Goal: Task Accomplishment & Management: Use online tool/utility

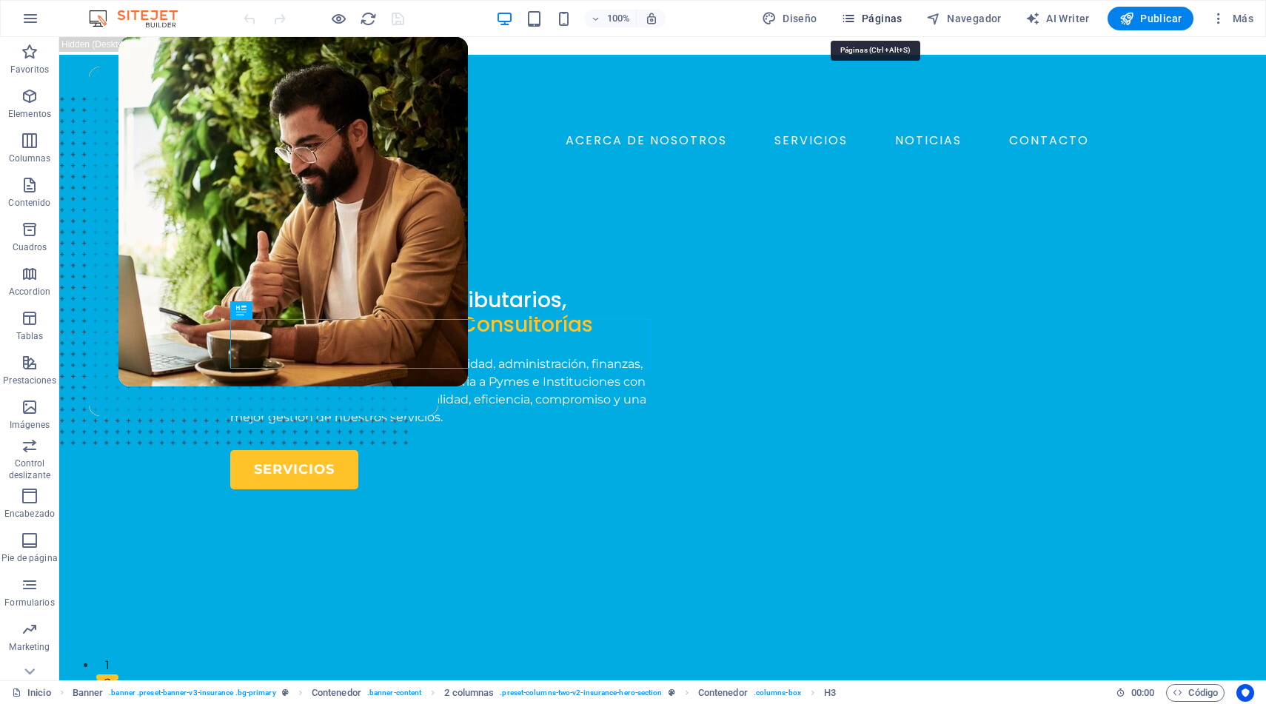
click at [864, 16] on span "Páginas" at bounding box center [871, 18] width 61 height 15
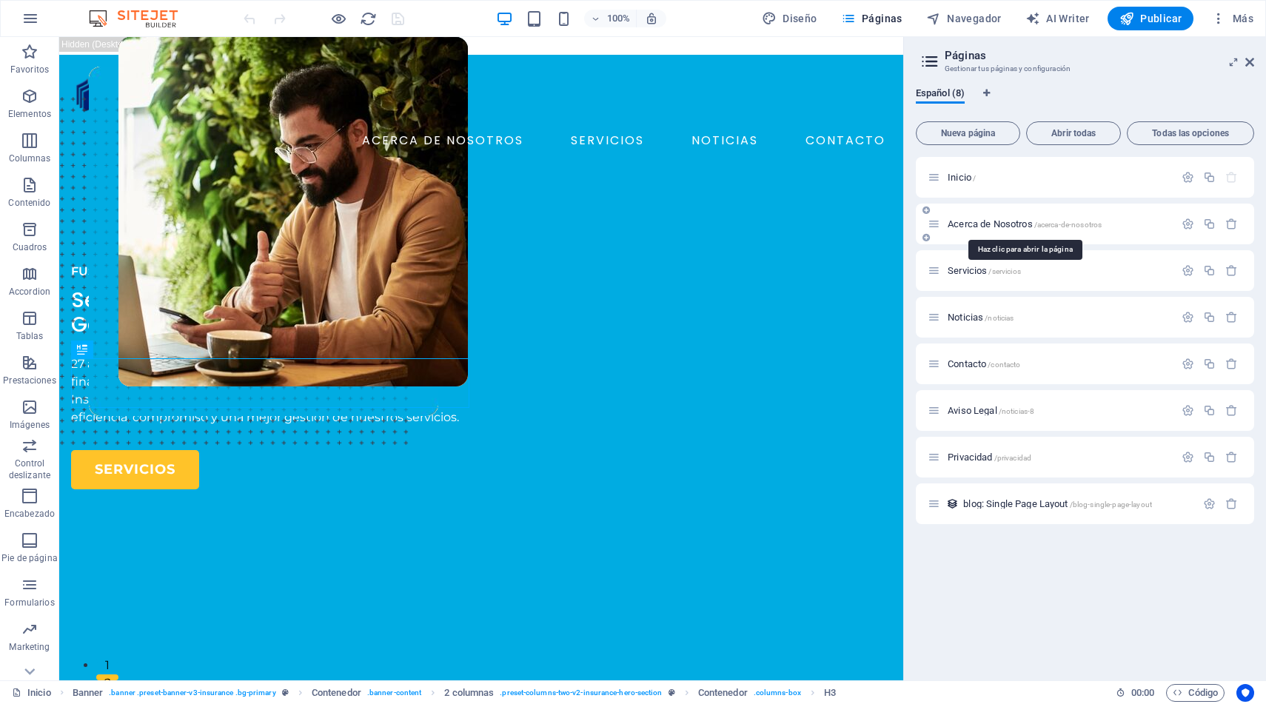
click at [990, 226] on span "Acerca de Nosotros /acerca-de-nosotros" at bounding box center [1024, 223] width 154 height 11
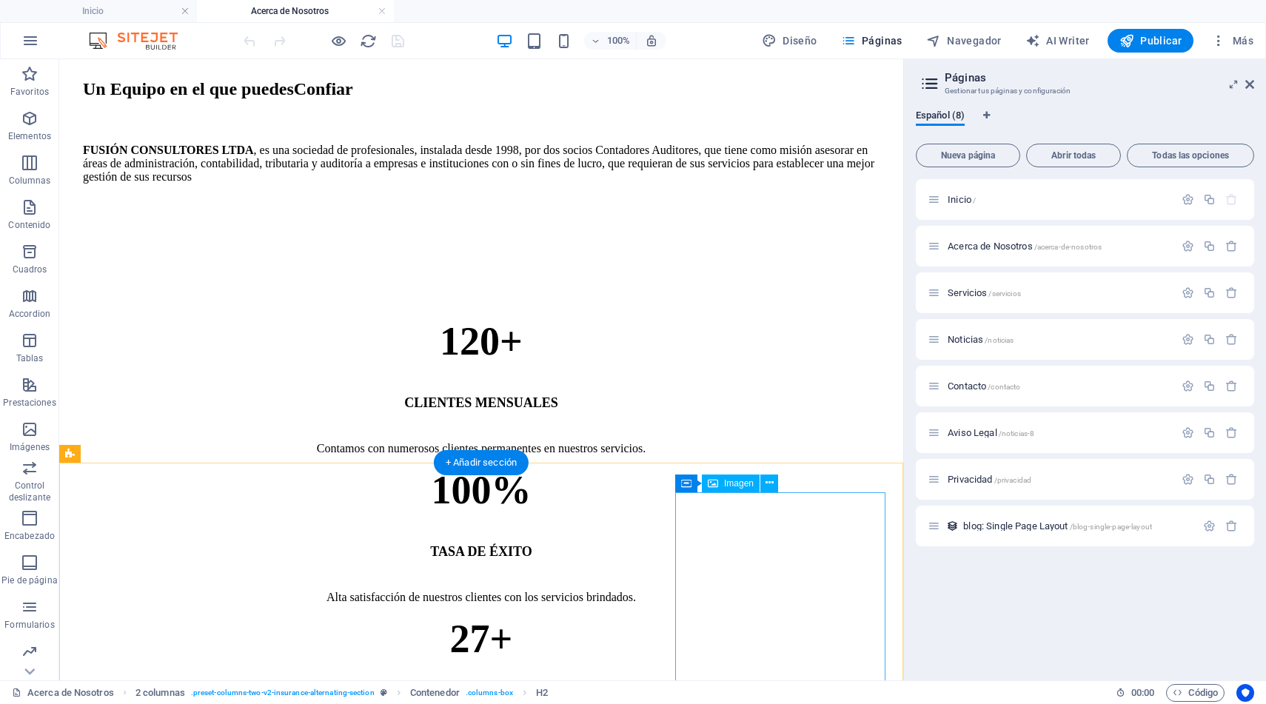
scroll to position [727, 0]
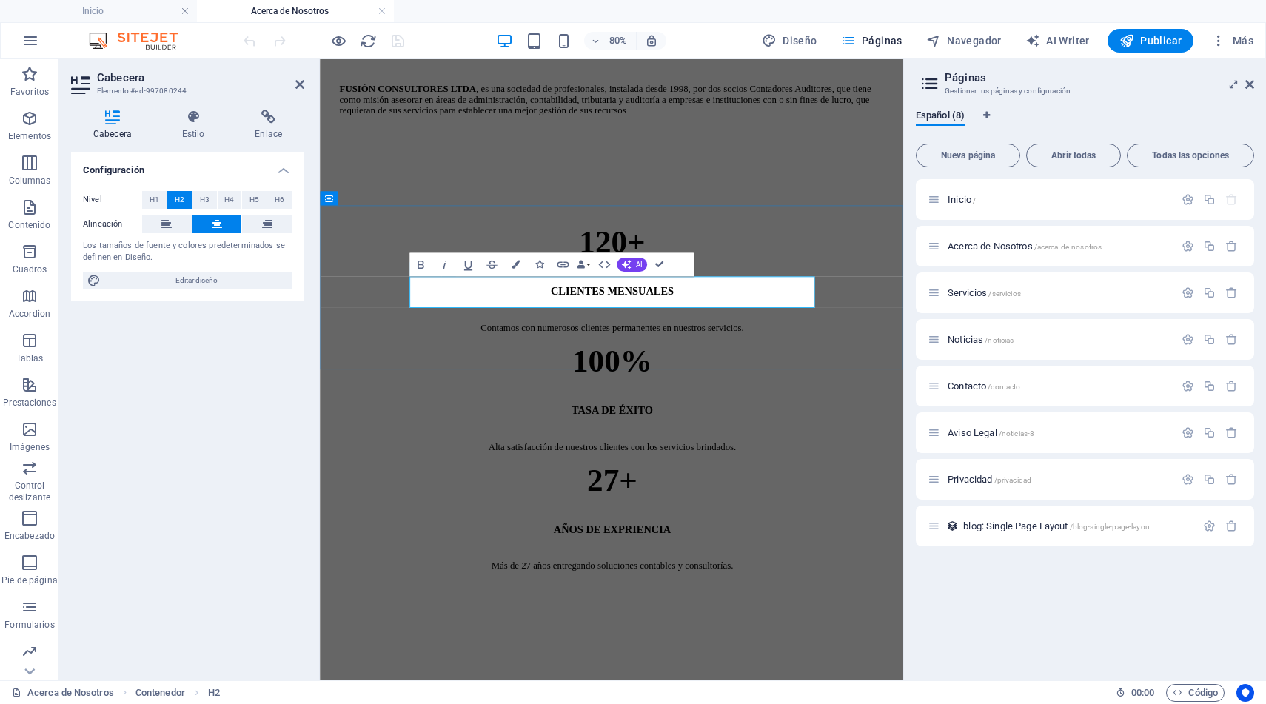
drag, startPoint x: 616, startPoint y: 357, endPoint x: 478, endPoint y: 358, distance: 138.4
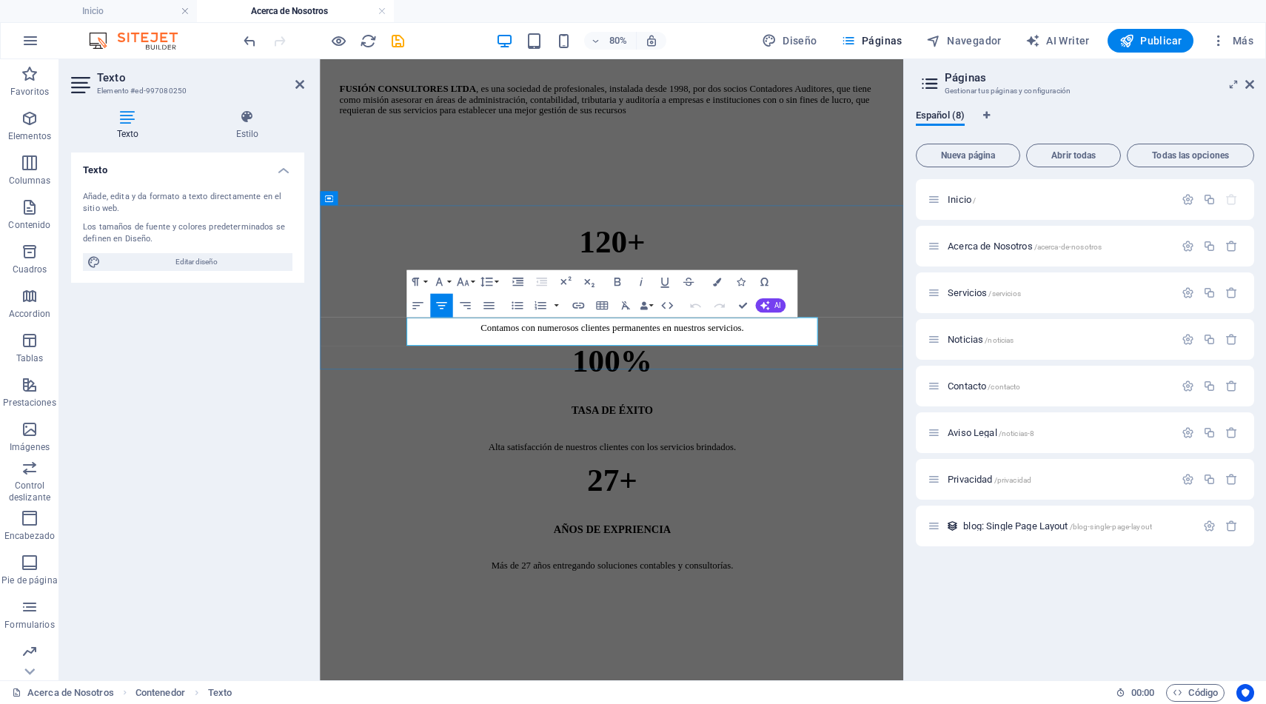
click at [776, 303] on span "AI" at bounding box center [776, 305] width 7 height 7
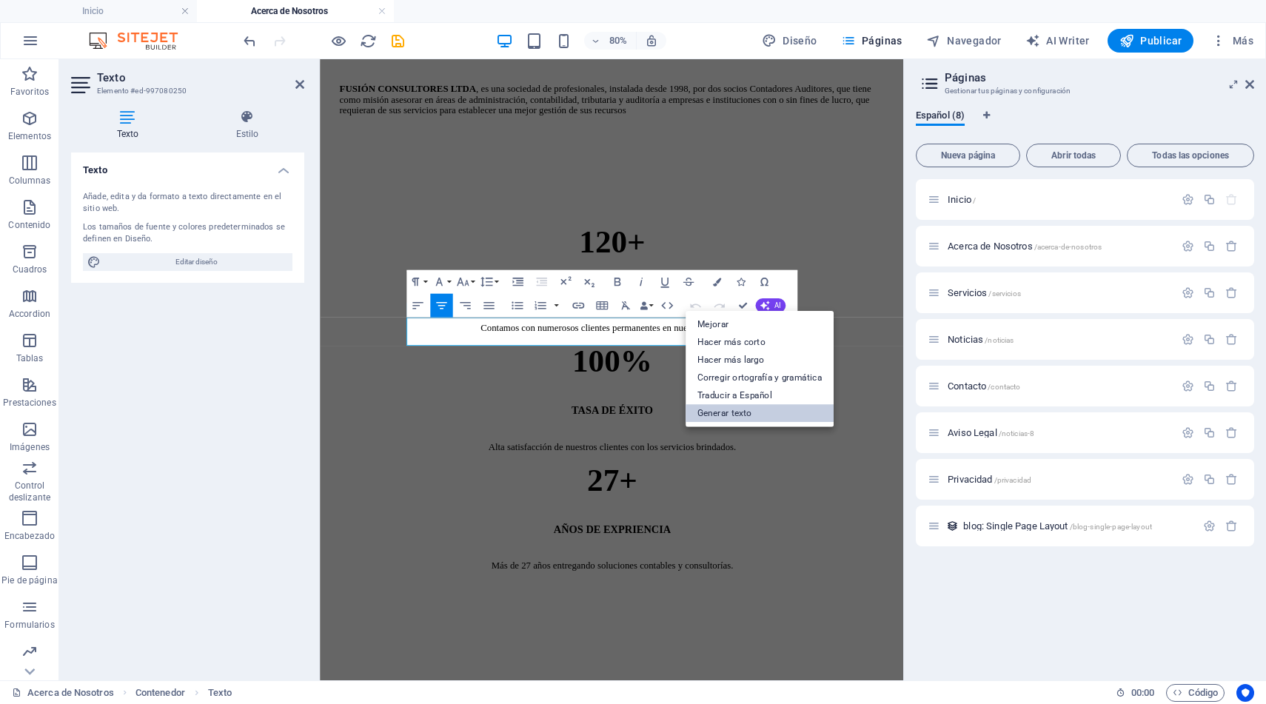
click at [761, 414] on link "Generar texto" at bounding box center [759, 414] width 148 height 18
select select "English"
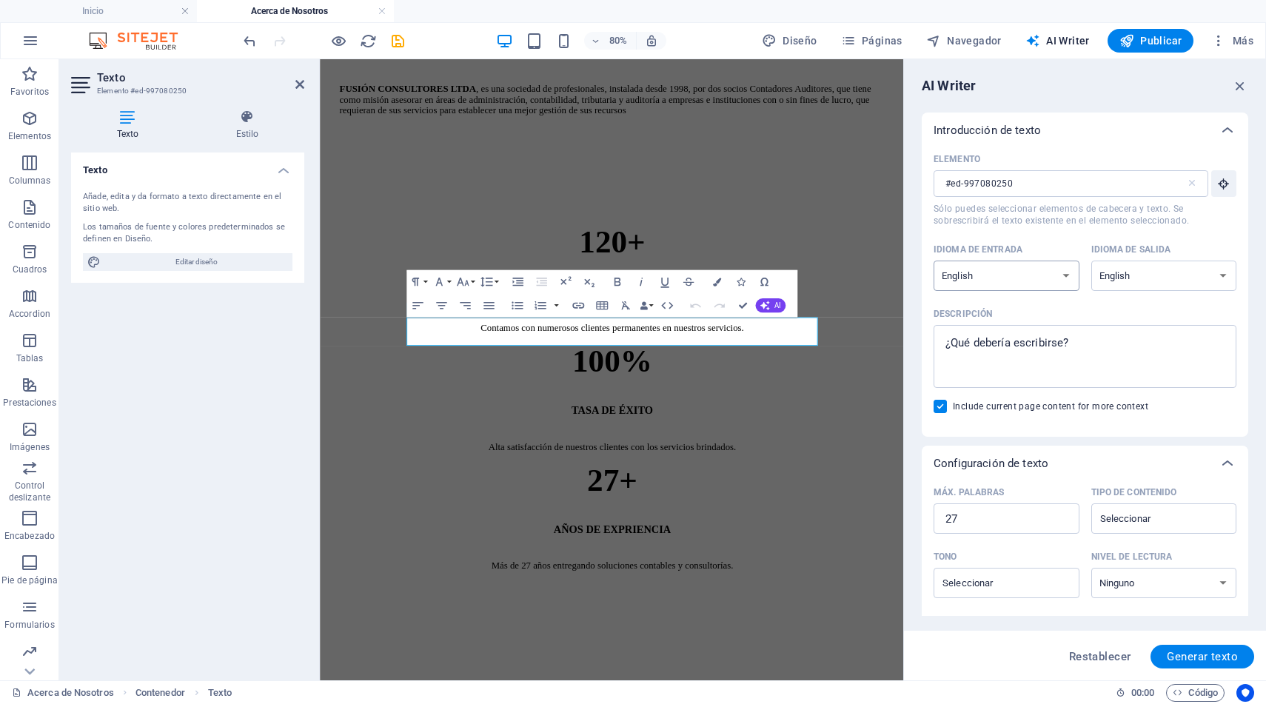
click at [1015, 272] on select "Albanian Arabic Armenian Awadhi Azerbaijani Bashkir Basque Belarusian Bengali B…" at bounding box center [1006, 276] width 146 height 30
select select "Spanish"
click at [933, 261] on select "Albanian Arabic Armenian Awadhi Azerbaijani Bashkir Basque Belarusian Bengali B…" at bounding box center [1006, 276] width 146 height 30
click at [1137, 270] on select "Albanian Arabic Armenian Awadhi Azerbaijani Bashkir Basque Belarusian Bengali B…" at bounding box center [1164, 276] width 146 height 30
select select "Spanish"
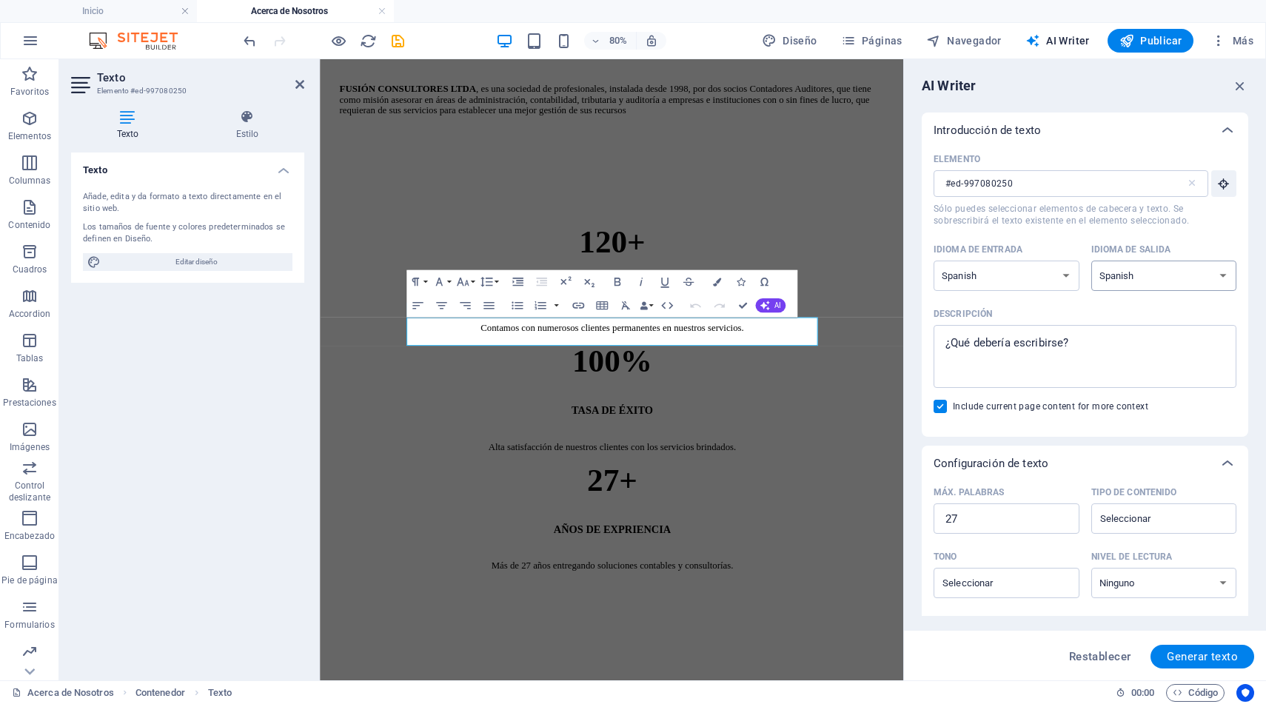
click at [1091, 261] on select "Albanian Arabic Armenian Awadhi Azerbaijani Bashkir Basque Belarusian Bengali B…" at bounding box center [1164, 276] width 146 height 30
type textarea "x"
click at [1043, 347] on textarea "Descripción x ​" at bounding box center [1085, 356] width 288 height 48
type textarea "u"
type textarea "x"
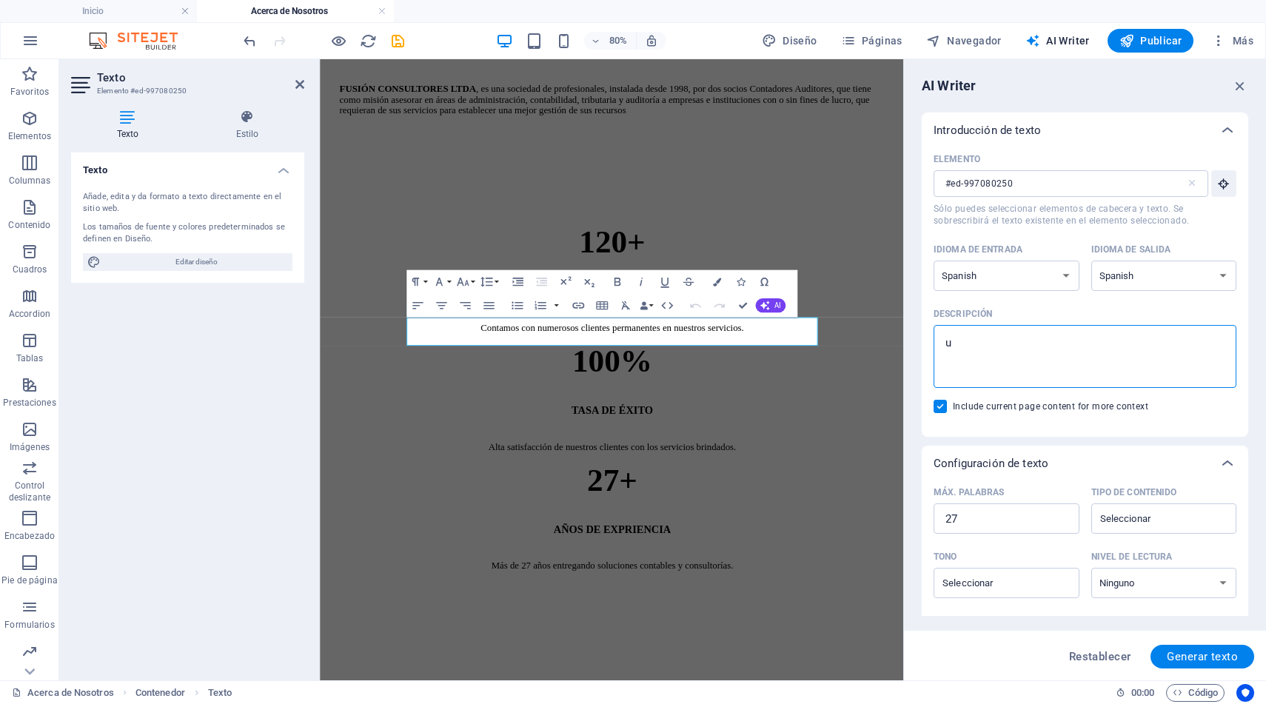
type textarea "un"
type textarea "x"
type textarea "una"
type textarea "x"
type textarea "una"
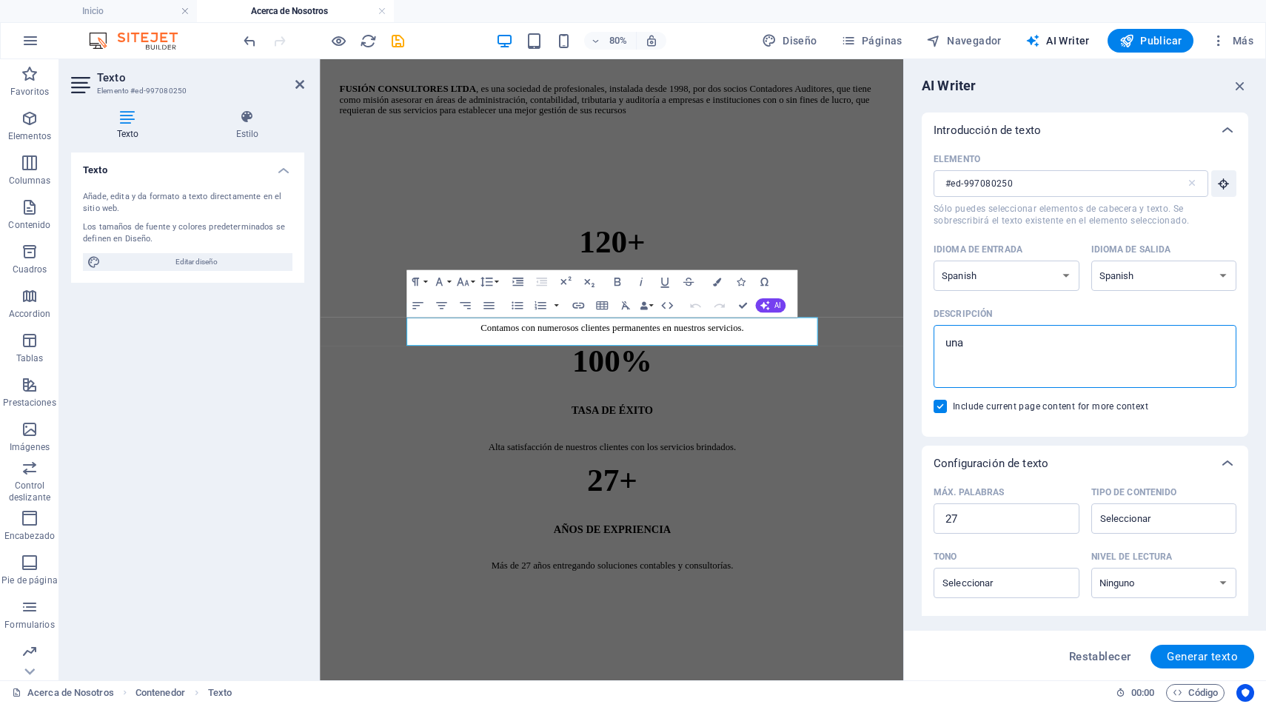
type textarea "x"
type textarea "una b"
type textarea "x"
type textarea "una br"
type textarea "x"
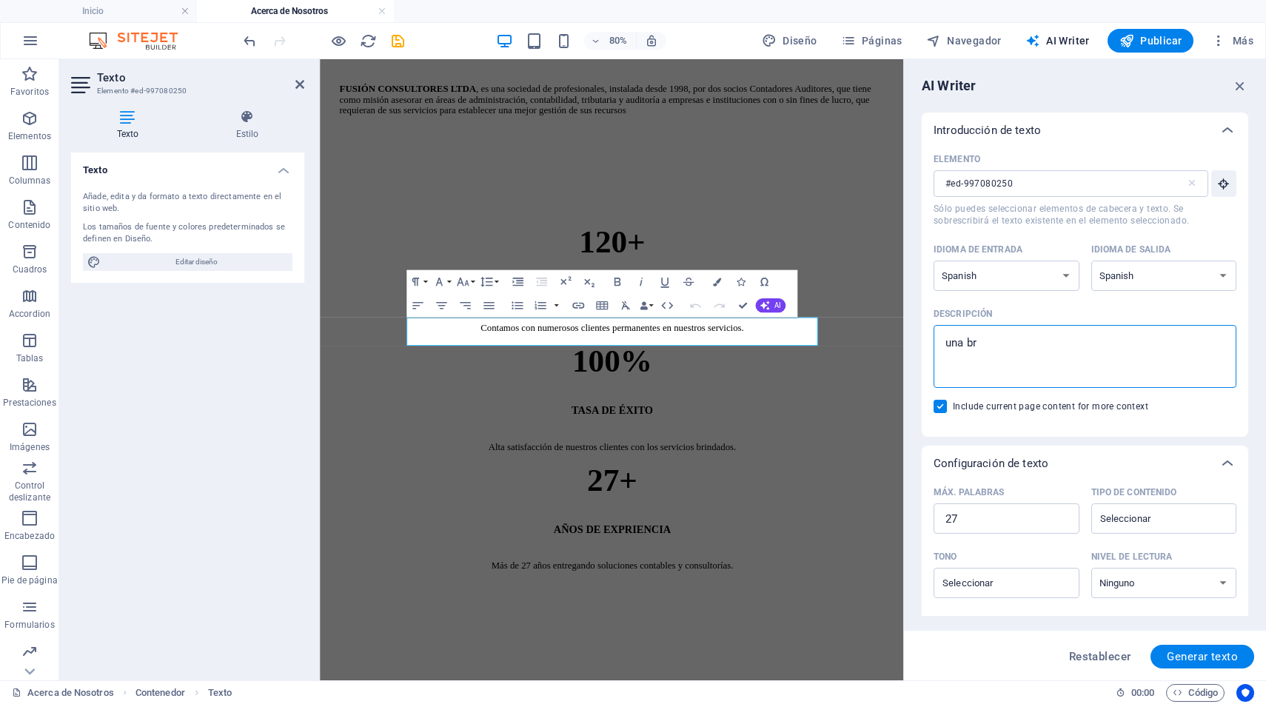
type textarea "una bre"
type textarea "x"
type textarea "una brev"
type textarea "x"
type textarea "una breve"
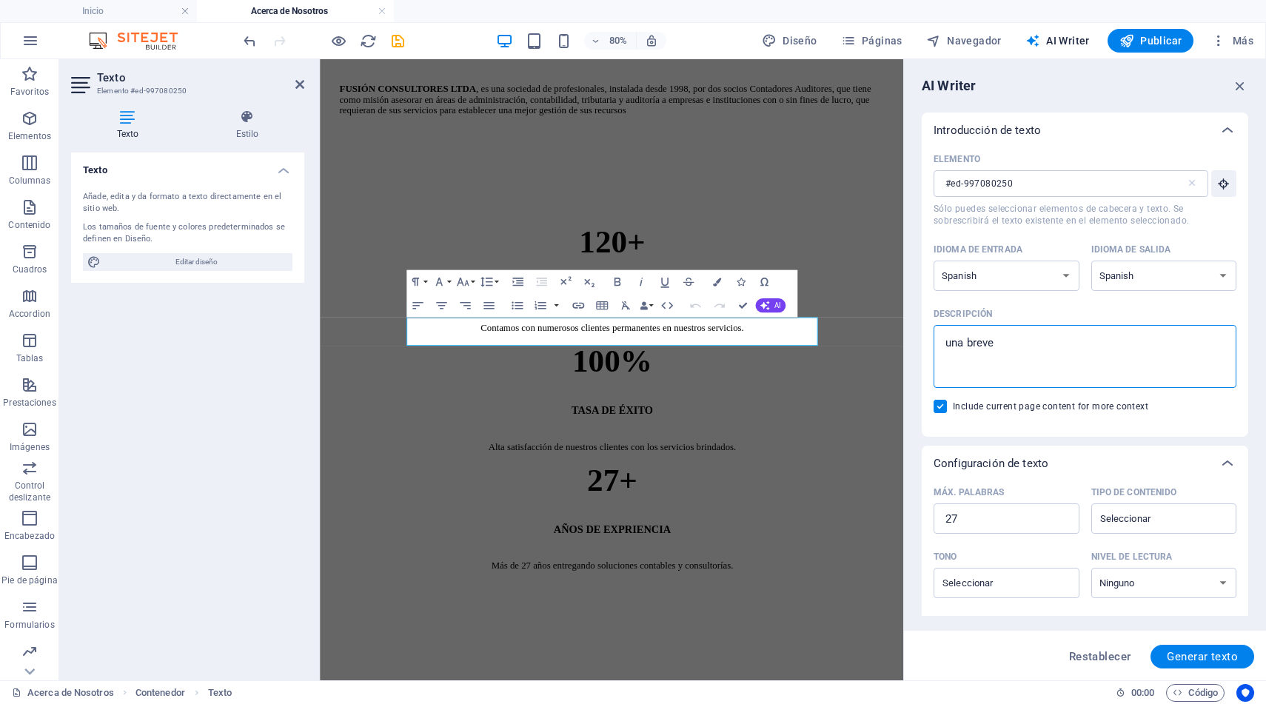
type textarea "x"
type textarea "una breve"
type textarea "x"
type textarea "una breve d"
type textarea "x"
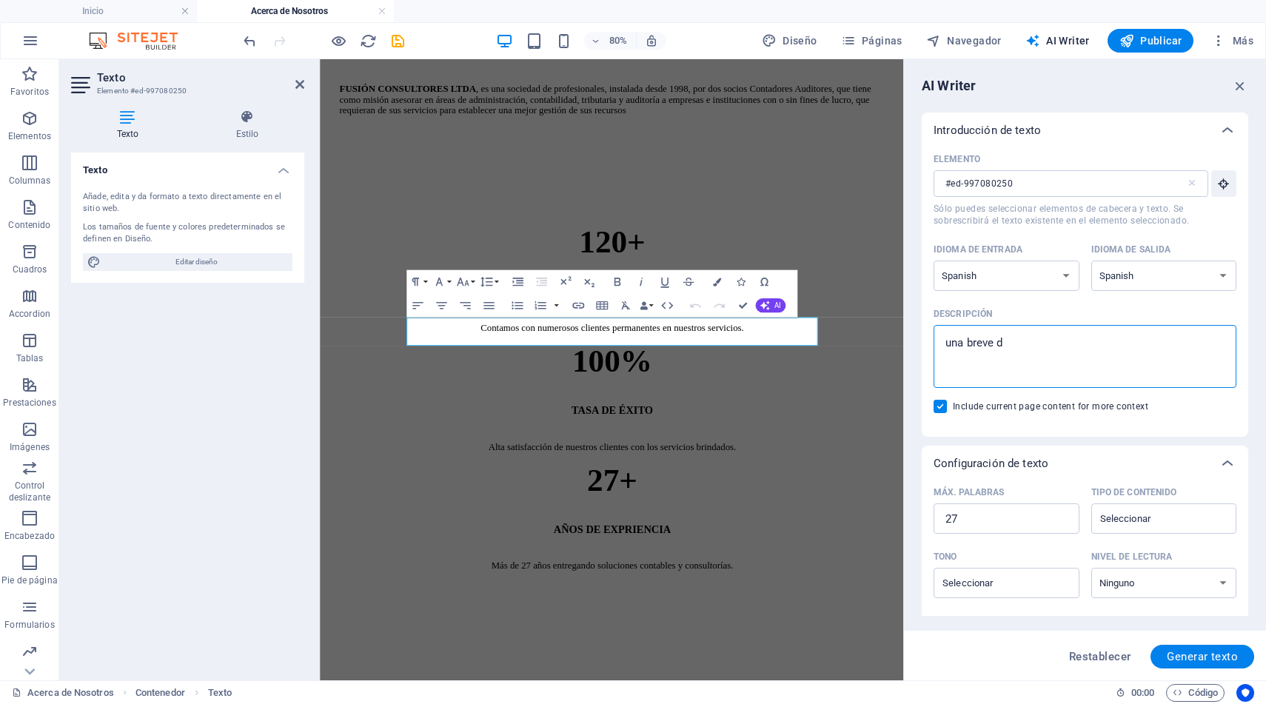
type textarea "una breve de"
type textarea "x"
type textarea "una breve des"
type textarea "x"
type textarea "una breve desc"
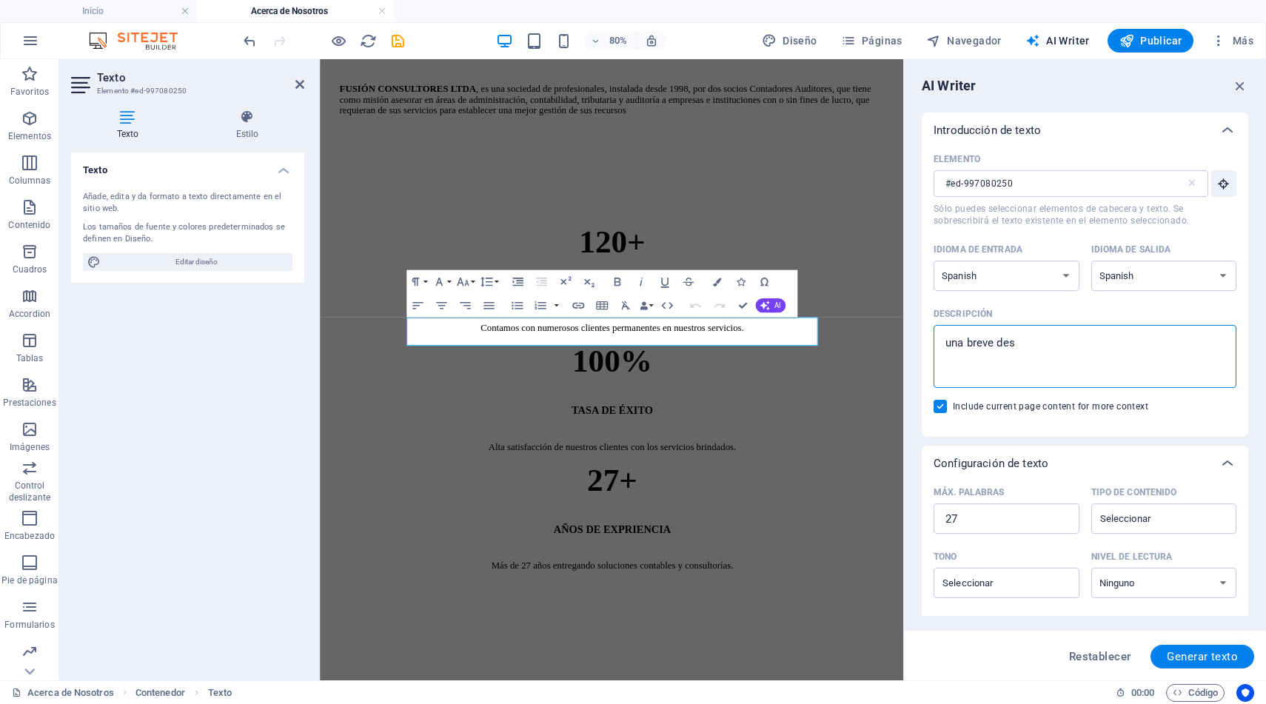
type textarea "x"
type textarea "una breve descr"
type textarea "x"
type textarea "una breve descri"
type textarea "x"
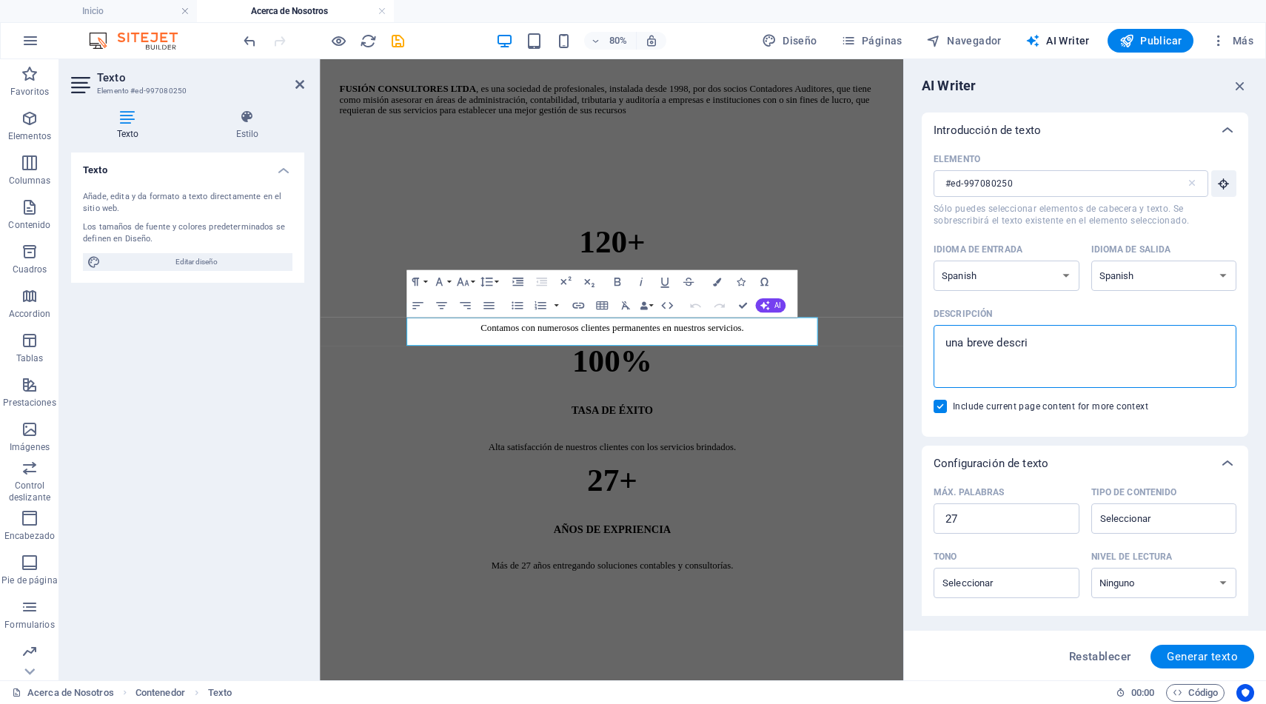
type textarea "una breve descrip"
type textarea "x"
type textarea "una breve descripc"
type textarea "x"
type textarea "una breve descripci"
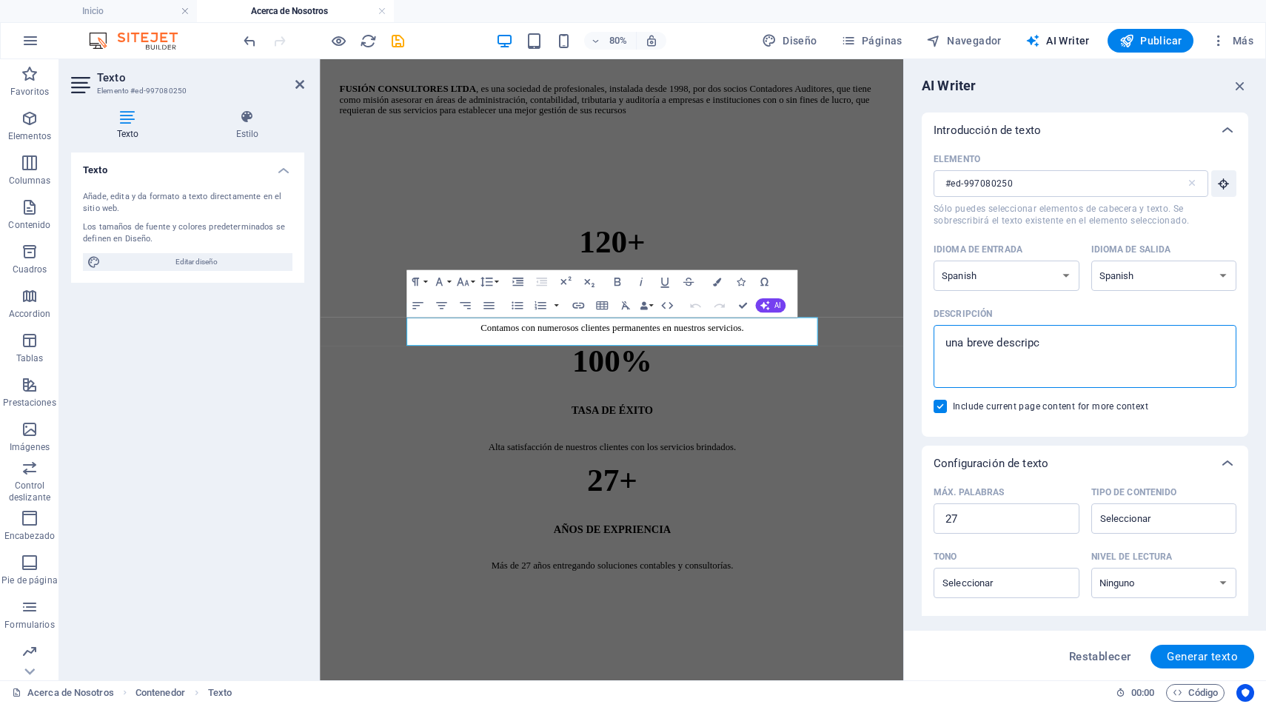
type textarea "x"
type textarea "una breve descripcio"
type textarea "x"
type textarea "una breve descripcion"
type textarea "x"
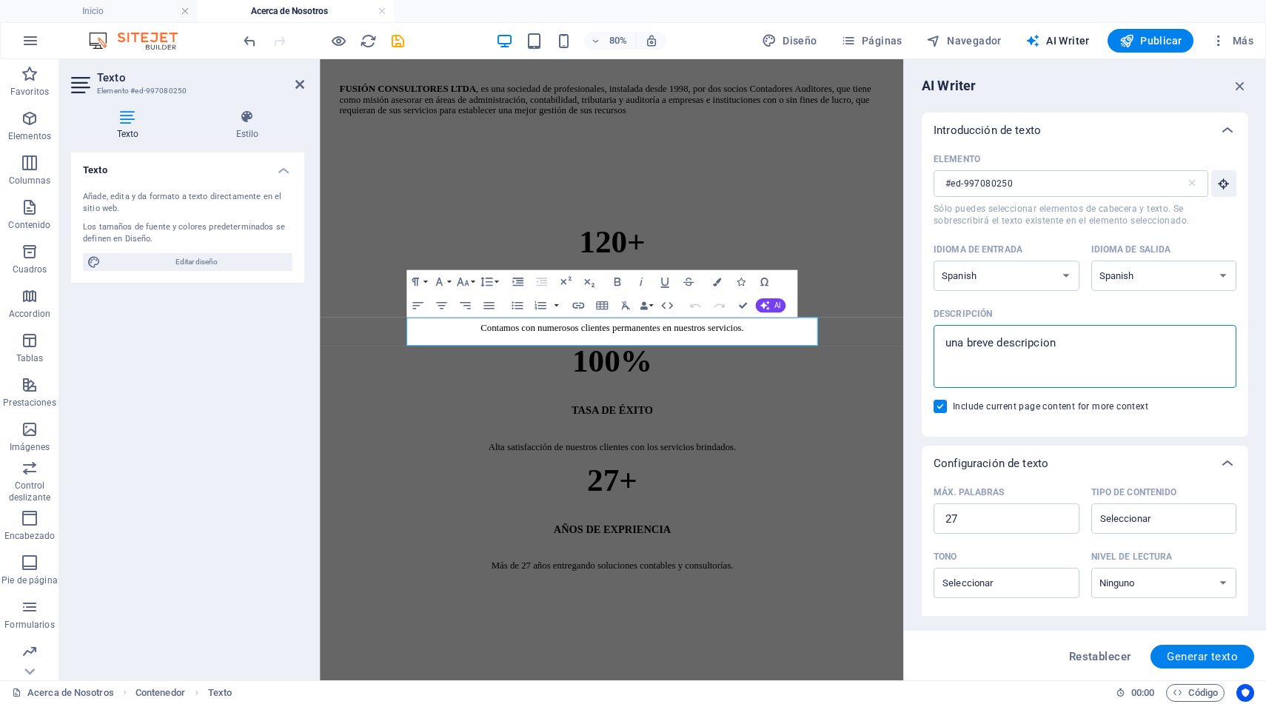
type textarea "una breve descripcion"
type textarea "x"
type textarea "una breve descripcion d"
type textarea "x"
type textarea "una breve descripcion de"
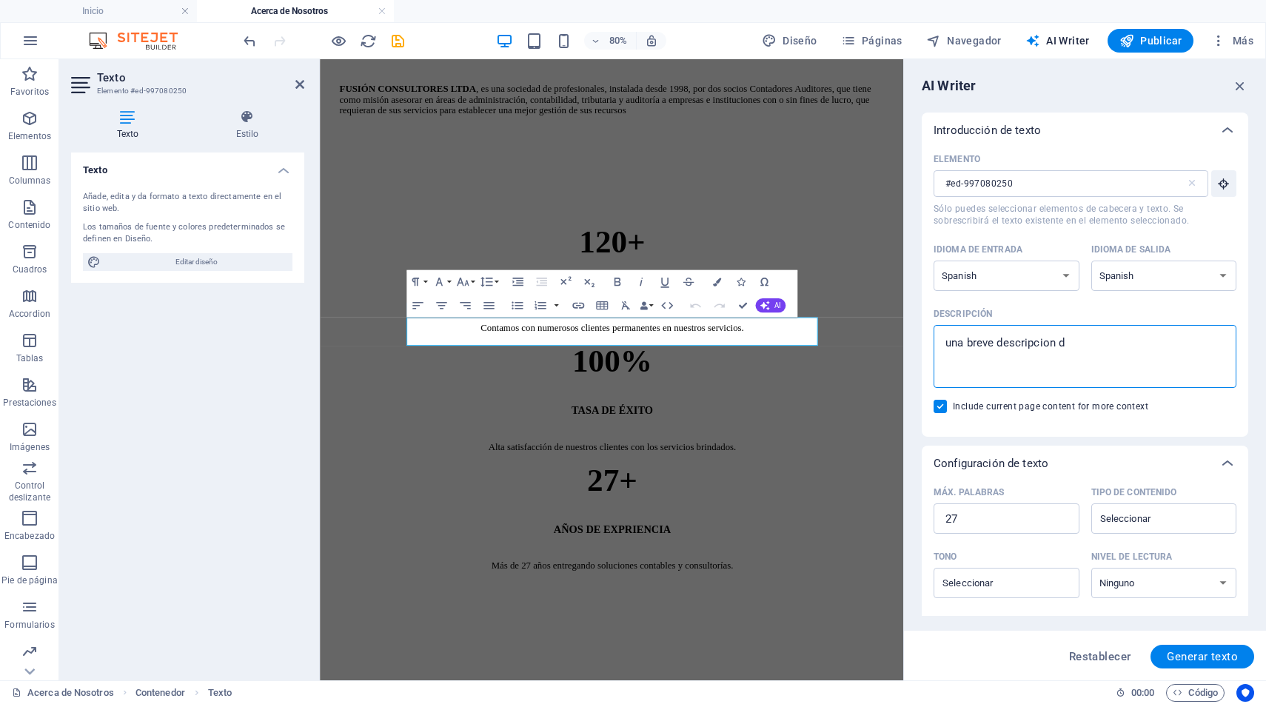
type textarea "x"
type textarea "una breve descripcion del"
type textarea "x"
type textarea "una breve descripcion del"
type textarea "x"
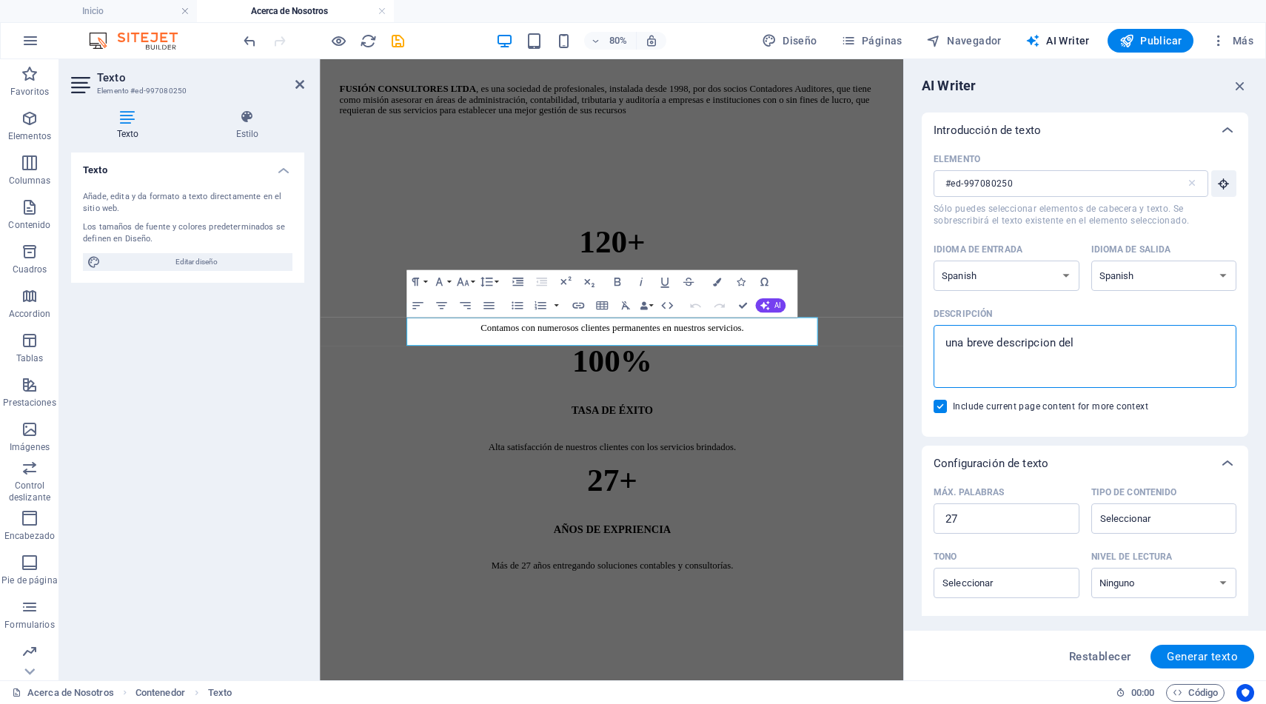
type textarea "una breve descripcion del e"
type textarea "x"
type textarea "una breve descripcion del eq"
type textarea "x"
type textarea "una breve descripcion del equ"
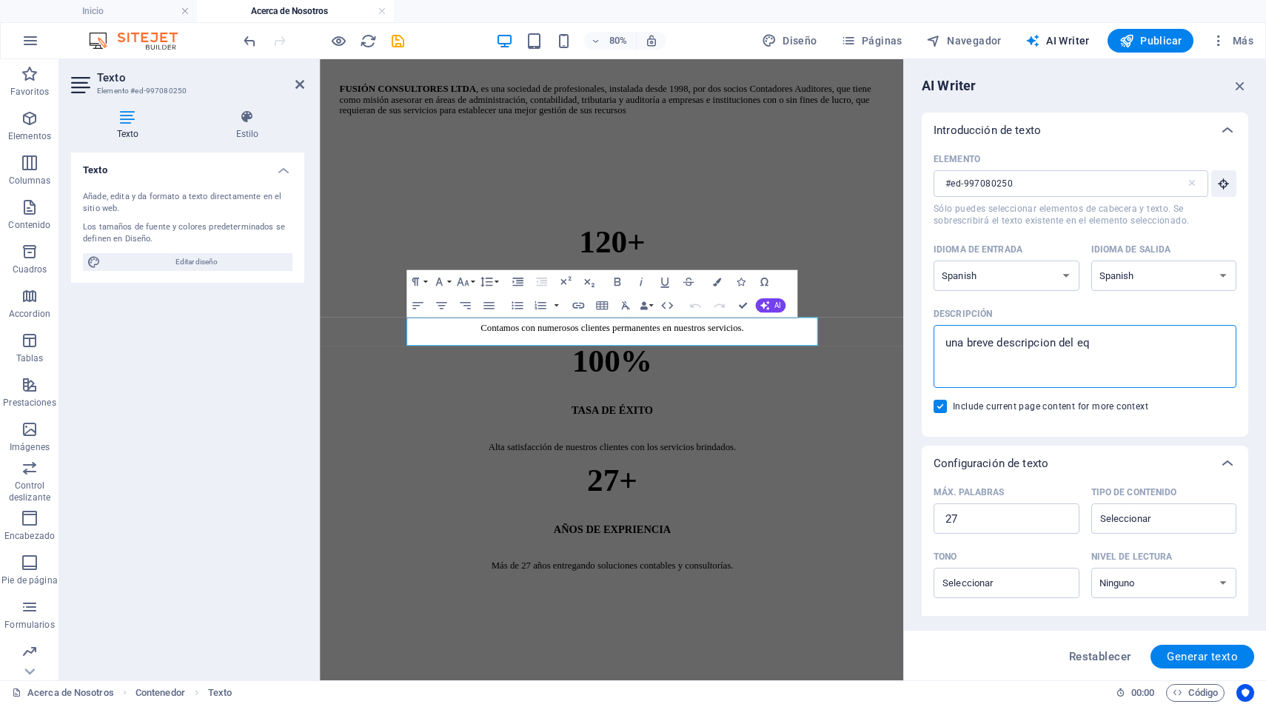
type textarea "x"
type textarea "una breve descripcion del equi"
type textarea "x"
type textarea "una breve descripcion del equip"
type textarea "x"
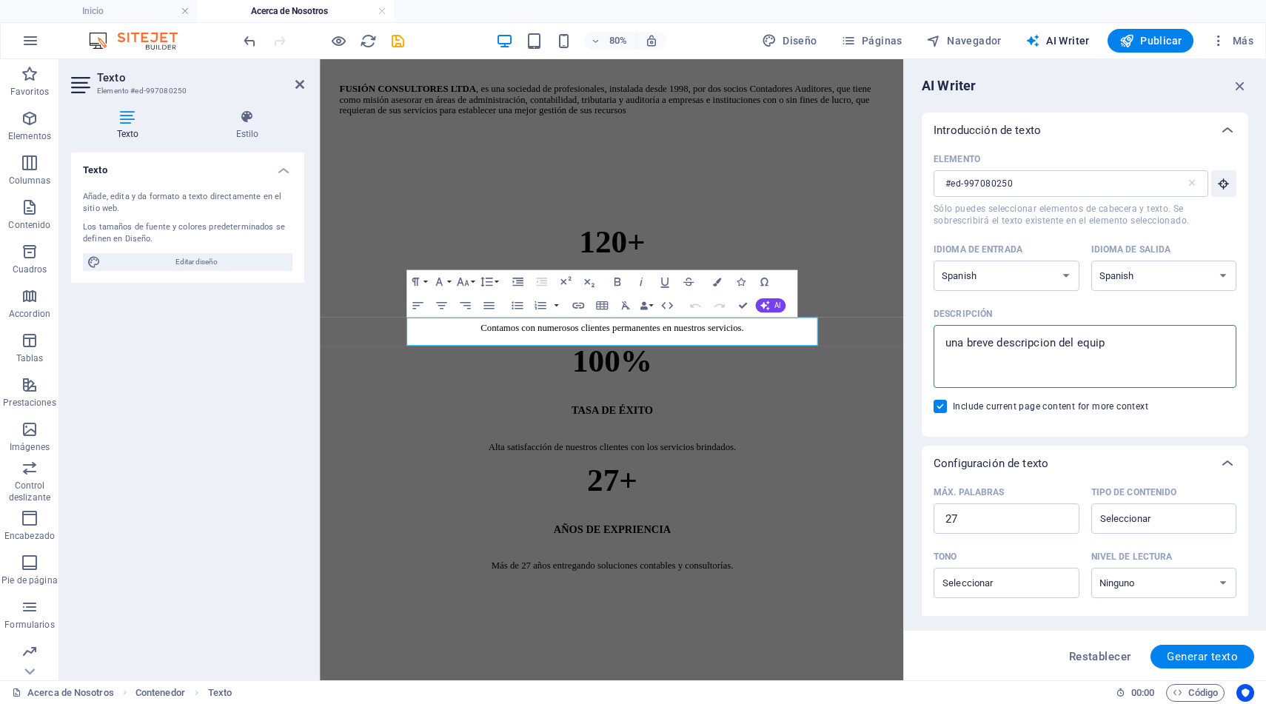
type textarea "una breve descripcion del equipo"
type textarea "x"
type textarea "una breve descripcion del equipo"
type textarea "x"
type textarea "una breve descripcion del equipo d"
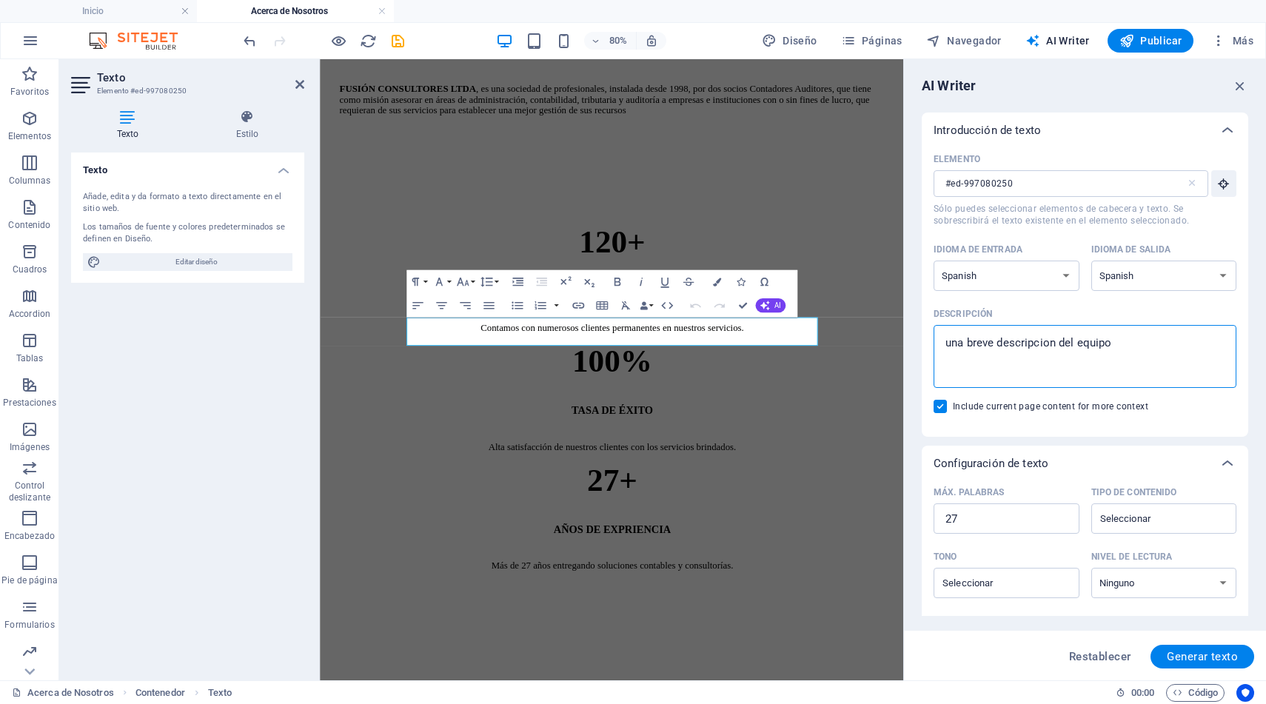
type textarea "x"
type textarea "una breve descripcion del equipo de"
type textarea "x"
type textarea "una breve descripcion del equipo de"
type textarea "x"
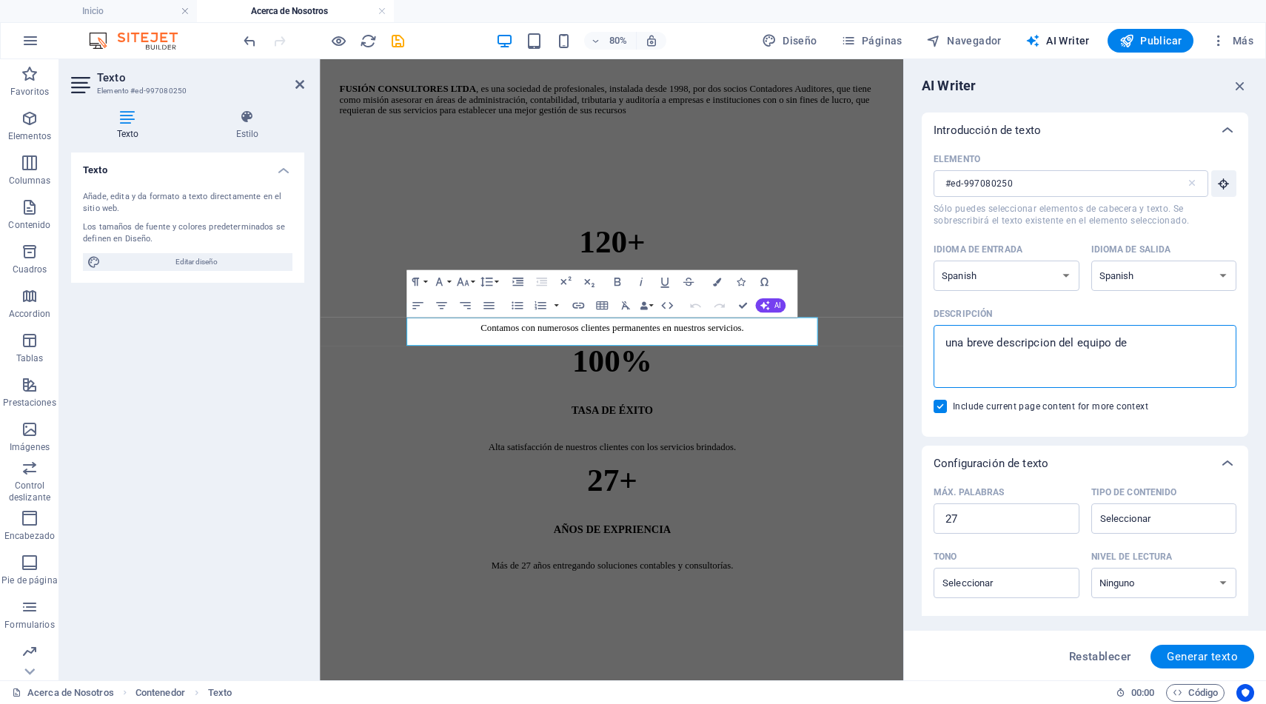
type textarea "una breve descripcion del equipo de p"
type textarea "x"
type textarea "una breve descripcion del equipo de pr"
type textarea "x"
type textarea "una breve descripcion del equipo de pro"
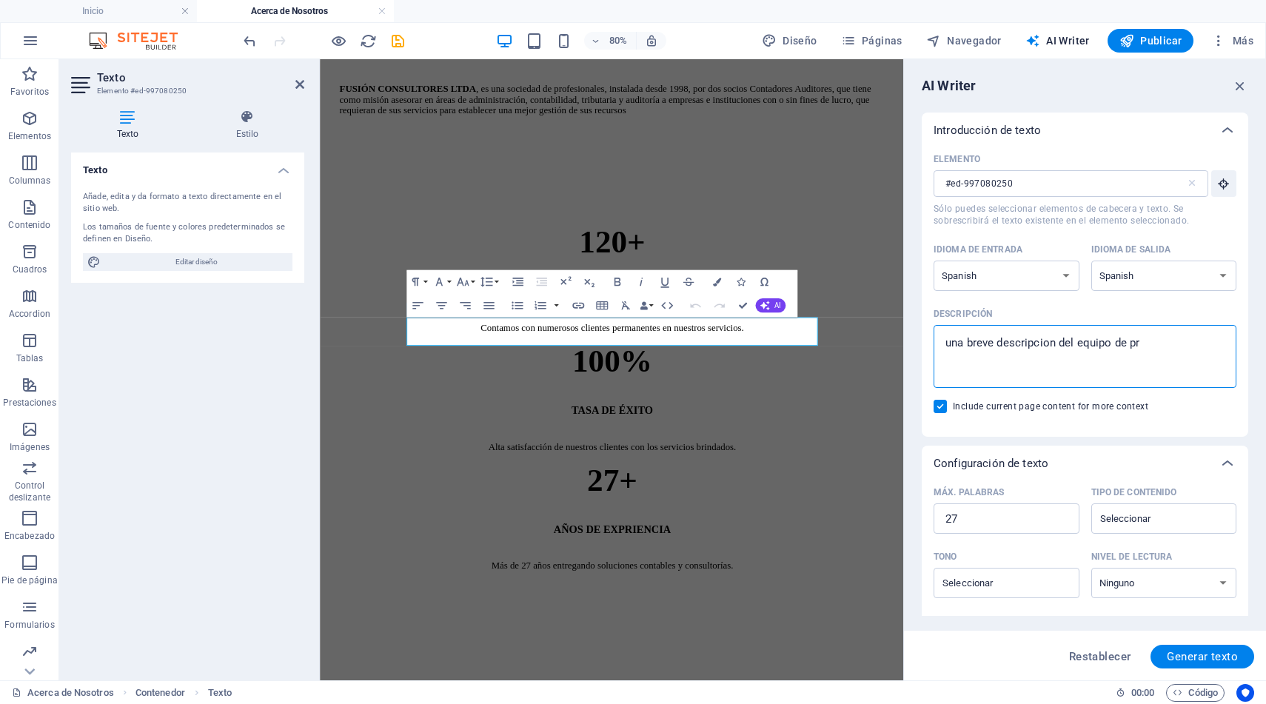
type textarea "x"
type textarea "una breve descripcion del equipo de prof"
type textarea "x"
type textarea "una breve descripcion del equipo de profe"
type textarea "x"
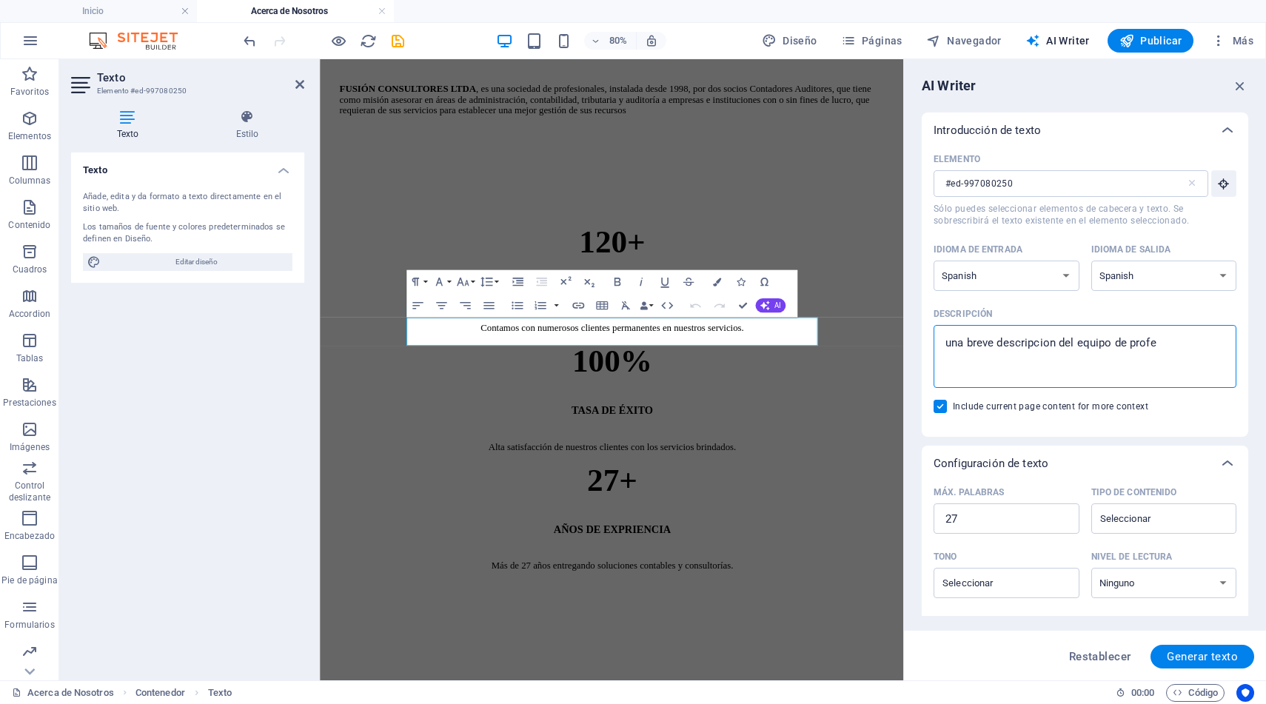
type textarea "una breve descripcion del equipo de profes"
type textarea "x"
type textarea "una breve descripcion del equipo de profesi"
type textarea "x"
type textarea "una breve descripcion del equipo de profesio"
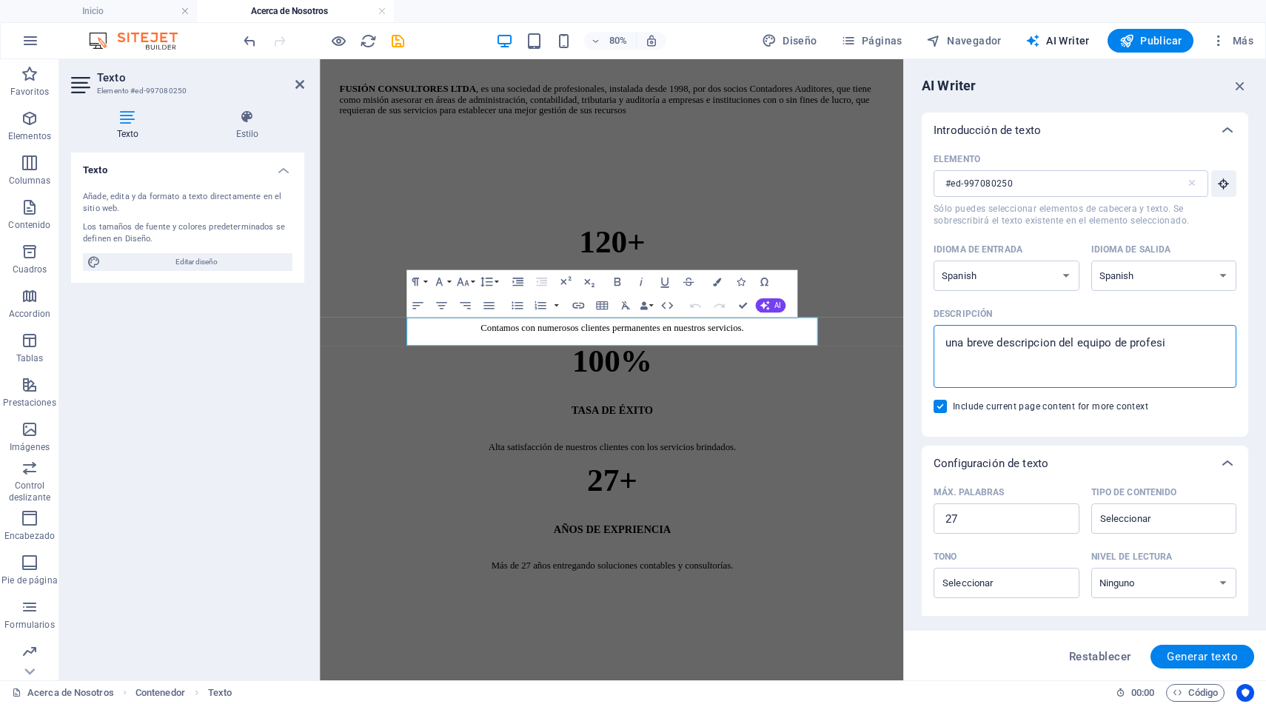
type textarea "x"
type textarea "una breve descripcion del equipo de profesion"
type textarea "x"
type textarea "una breve descripcion del equipo de profesione"
type textarea "x"
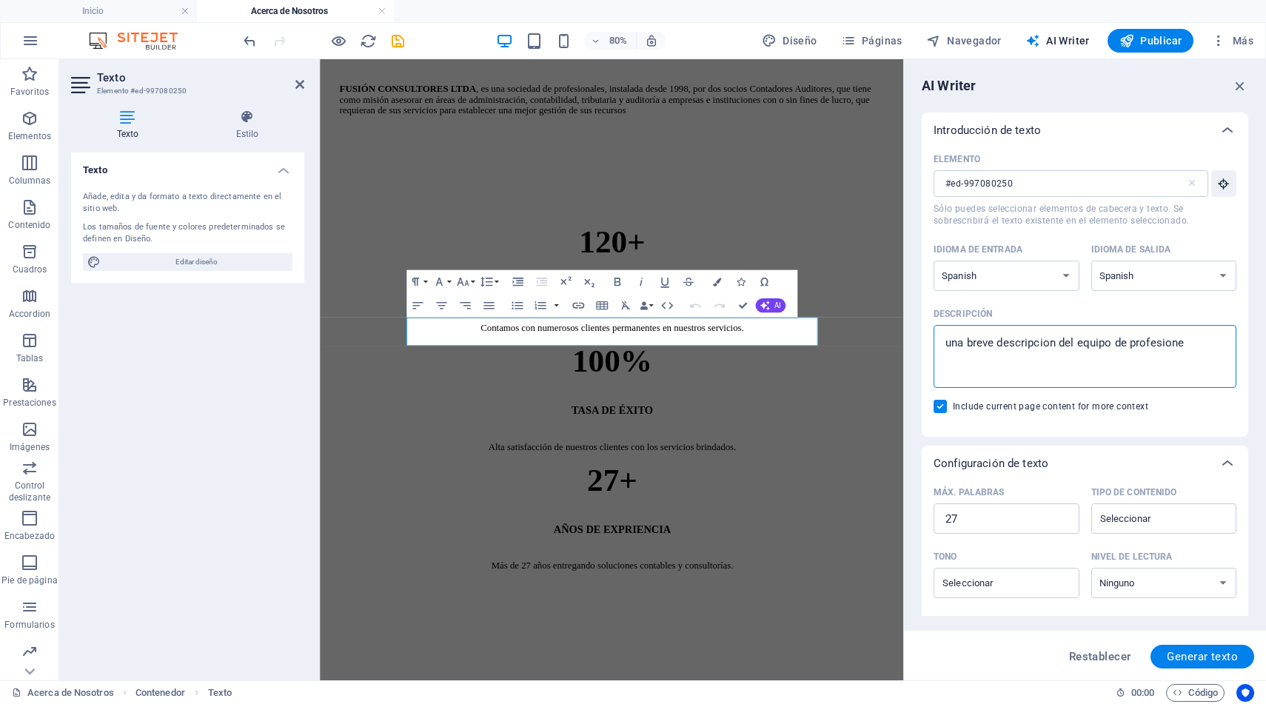
type textarea "una breve descripcion del equipo de profesiones"
type textarea "x"
type textarea "una breve descripcion del equipo de profesiones"
type textarea "x"
type textarea "una breve descripcion del equipo de profesiones q"
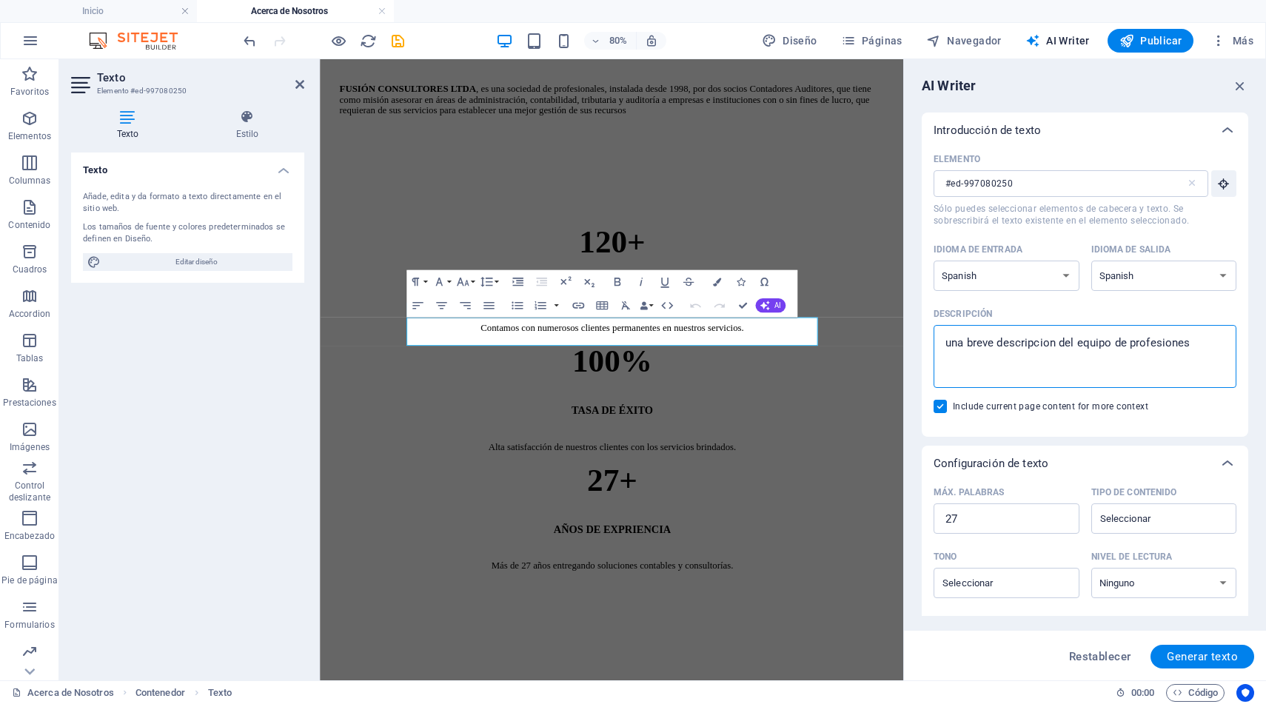
type textarea "x"
type textarea "una breve descripcion del equipo de profesiones qu"
type textarea "x"
type textarea "una breve descripcion del equipo de profesiones que"
type textarea "x"
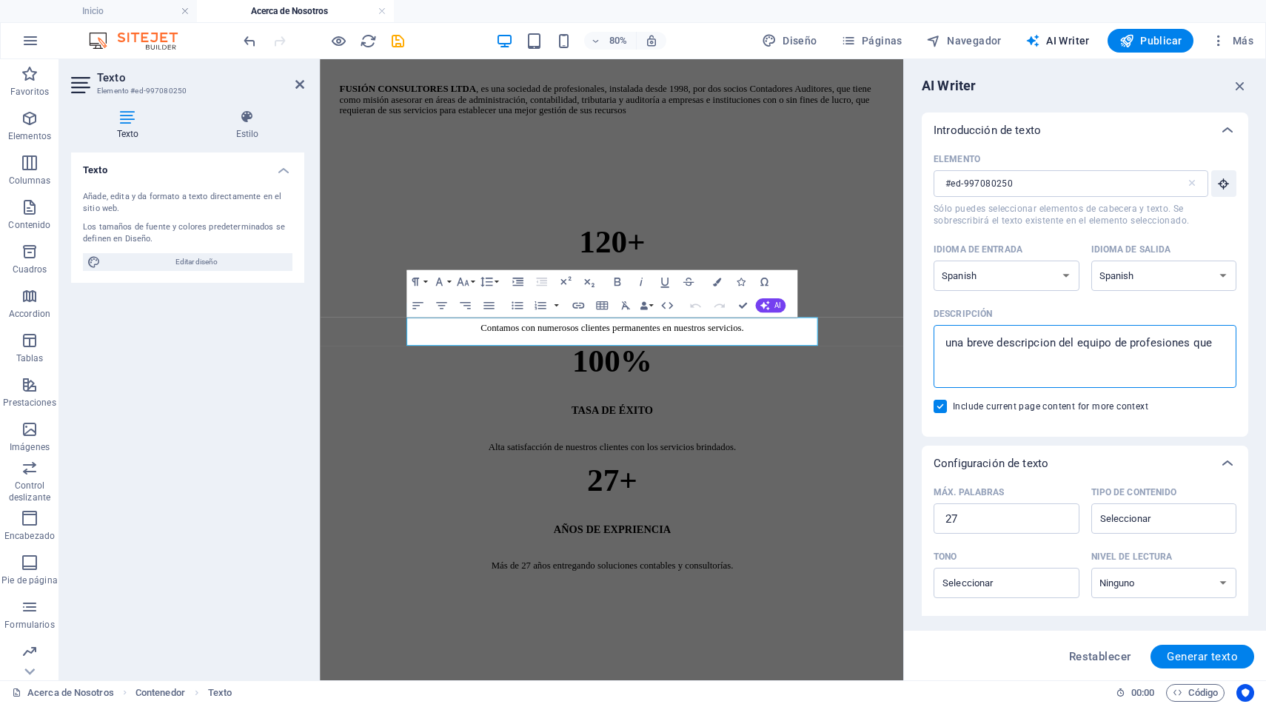
type textarea "una breve descripcion del equipo de profesiones que"
type textarea "x"
type textarea "una breve descripcion del equipo de profesiones que c"
type textarea "x"
type textarea "una breve descripcion del equipo de profesiones que co"
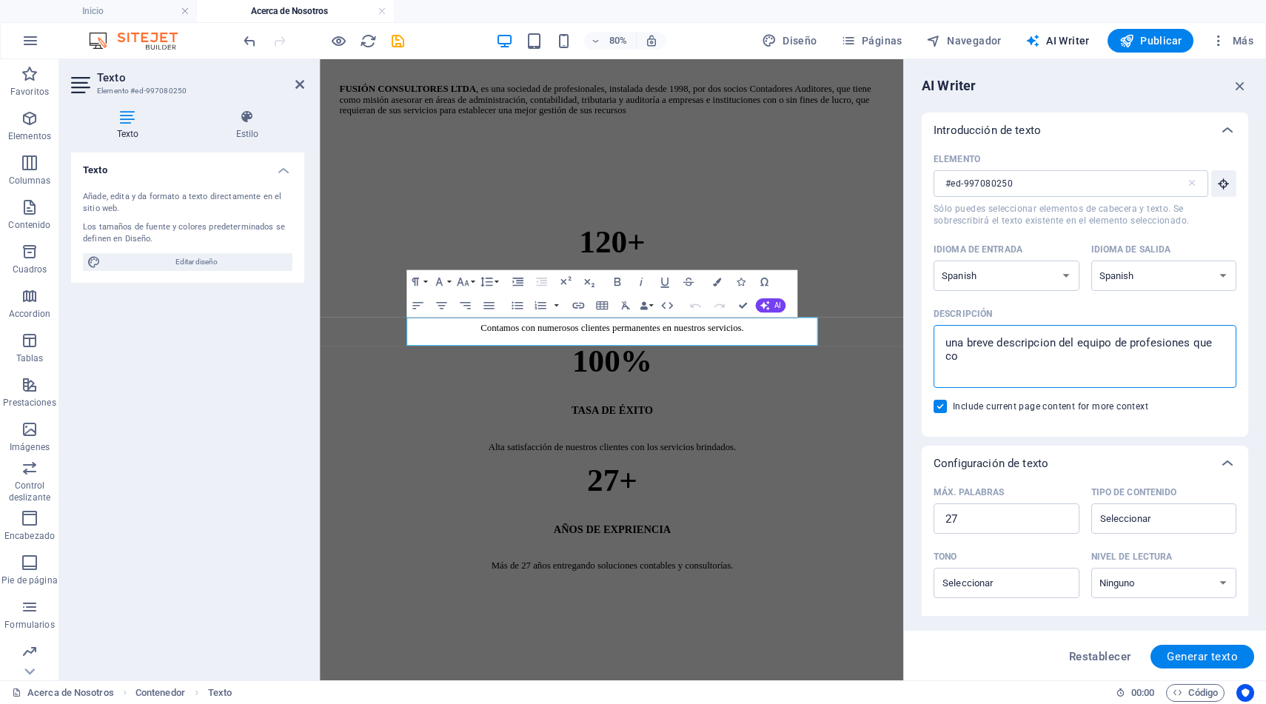
type textarea "x"
type textarea "una breve descripcion del equipo de profesiones que com"
type textarea "x"
type textarea "una breve descripcion del equipo de profesiones que comp"
type textarea "x"
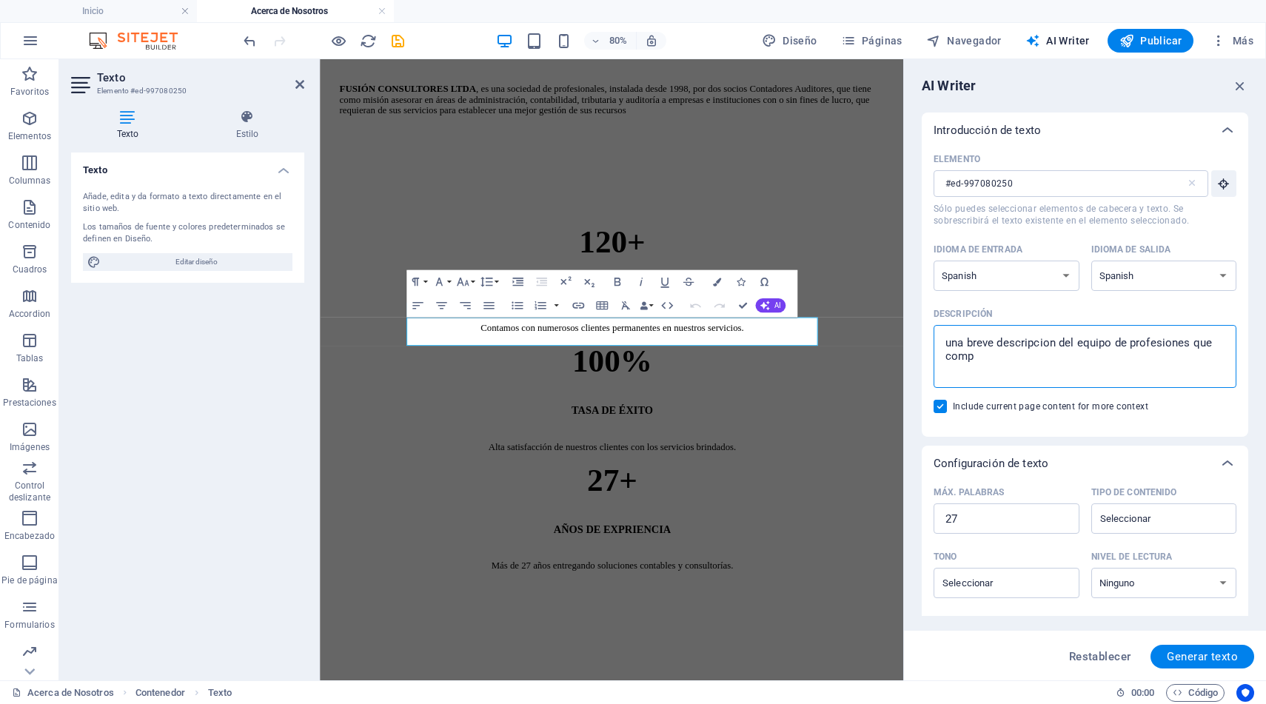
type textarea "una breve descripcion del equipo de profesiones que compo"
type textarea "x"
type textarea "una breve descripcion del equipo de profesiones que compoi"
type textarea "x"
type textarea "una breve descripcion del equipo de profesiones que compoin"
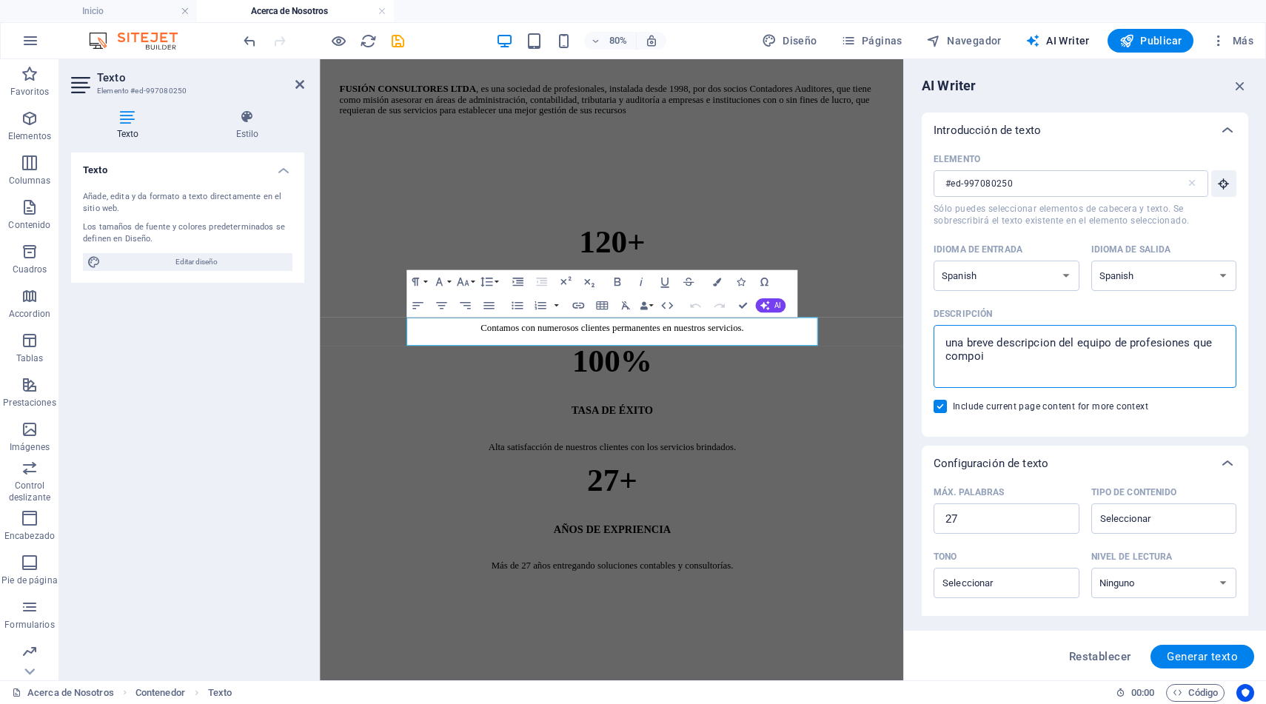
type textarea "x"
type textarea "una breve descripcion del equipo de profesiones que compoine"
type textarea "x"
type textarea "una breve descripcion del equipo de profesiones que compoiner"
type textarea "x"
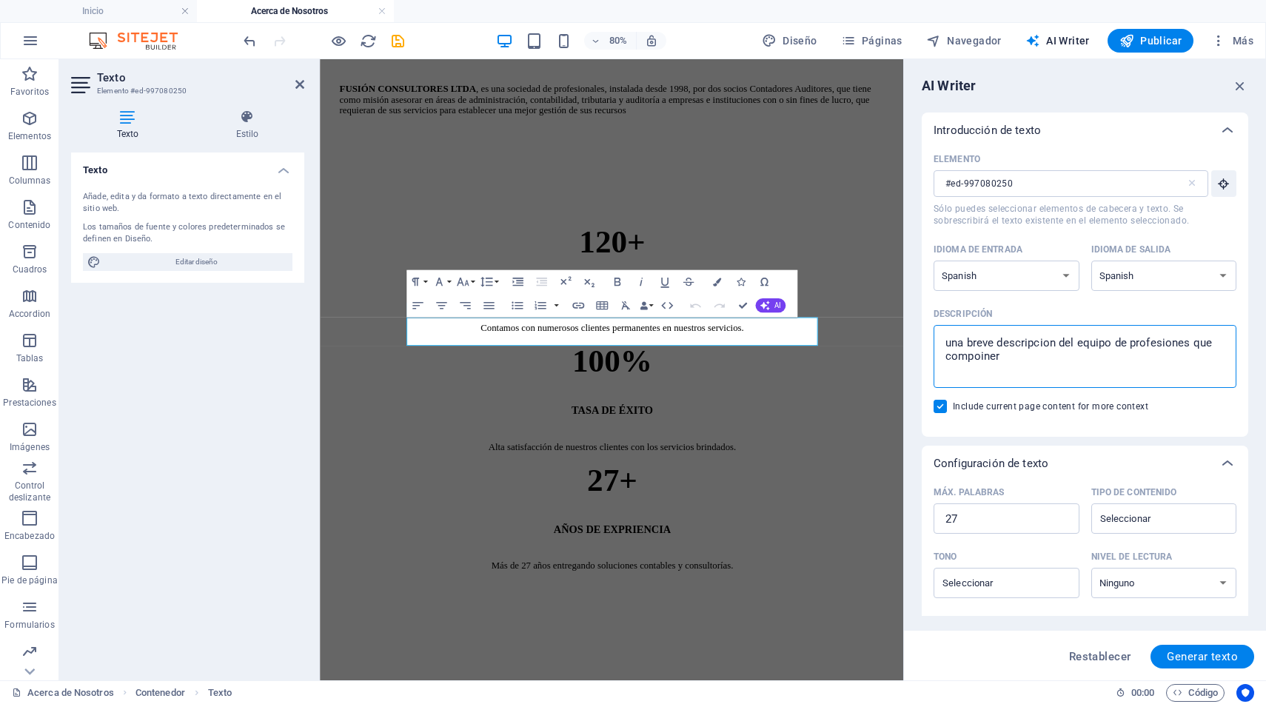
type textarea "una breve descripcion del equipo de profesiones que compoine"
type textarea "x"
type textarea "una breve descripcion del equipo de profesiones que compoin"
type textarea "x"
type textarea "una breve descripcion del equipo de profesiones que compoi"
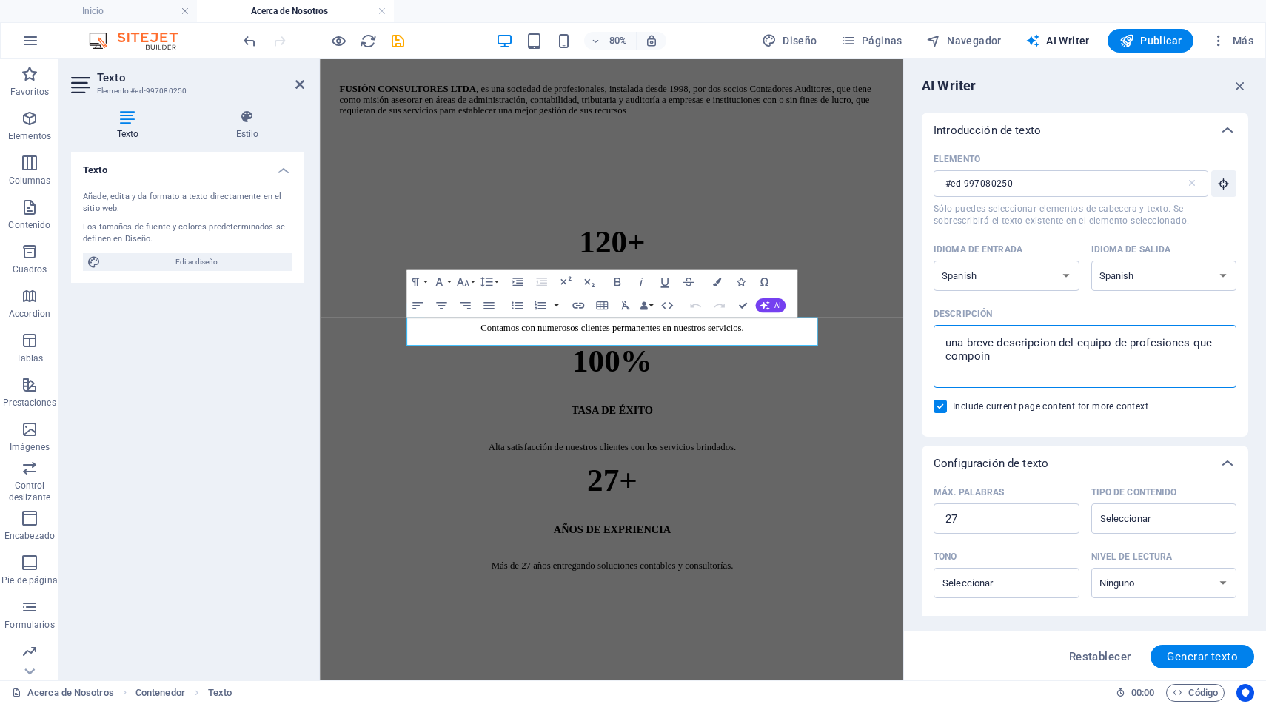
type textarea "x"
type textarea "una breve descripcion del equipo de profesiones que compo"
type textarea "x"
type textarea "una breve descripcion del equipo de profesiones que compon"
type textarea "x"
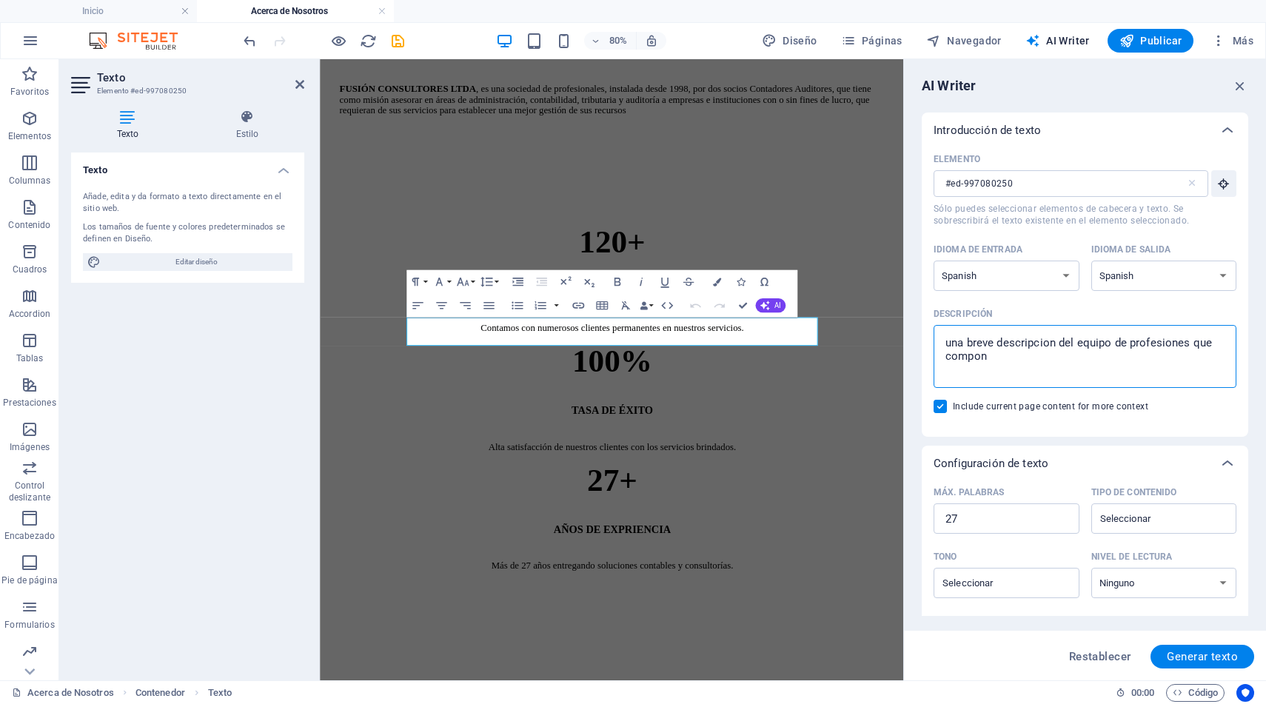
type textarea "una breve descripcion del equipo de profesiones que compone"
type textarea "x"
type textarea "una breve descripcion del equipo de profesiones que componer"
type textarea "x"
type textarea "una breve descripcion del equipo de profesiones que componer"
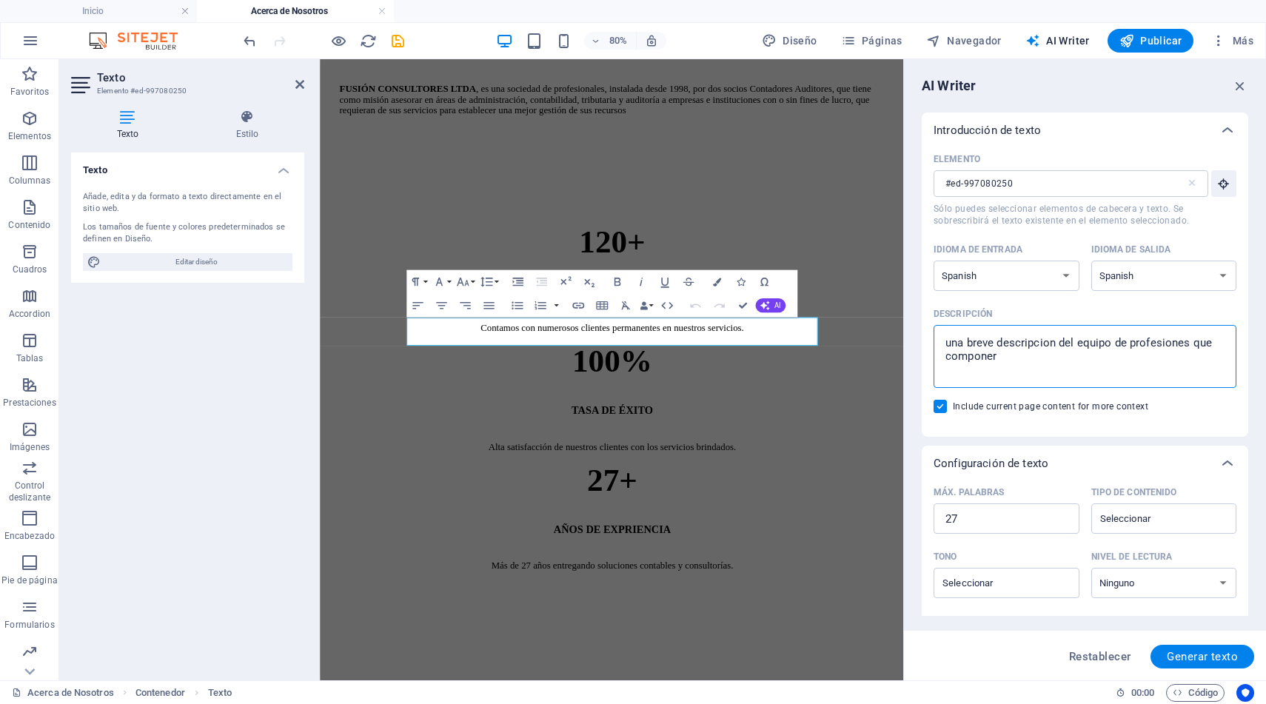
type textarea "x"
type textarea "una breve descripcion del equipo de profesiones que componer"
type textarea "x"
type textarea "una breve descripcion del equipo de profesiones que compone"
type textarea "x"
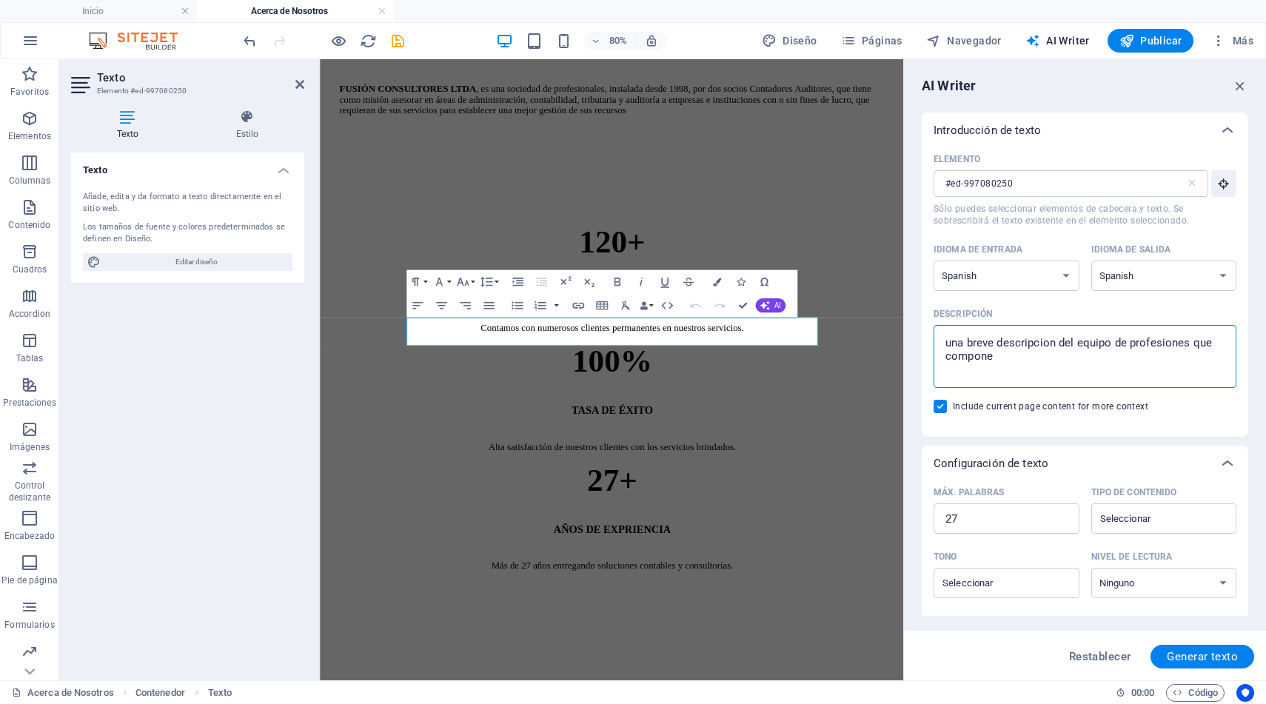
type textarea "una breve descripcion del equipo de profesiones que compone"
type textarea "x"
type textarea "una breve descripcion del equipo de profesiones que compone a"
type textarea "x"
type textarea "una breve descripcion del equipo de profesiones que compone a"
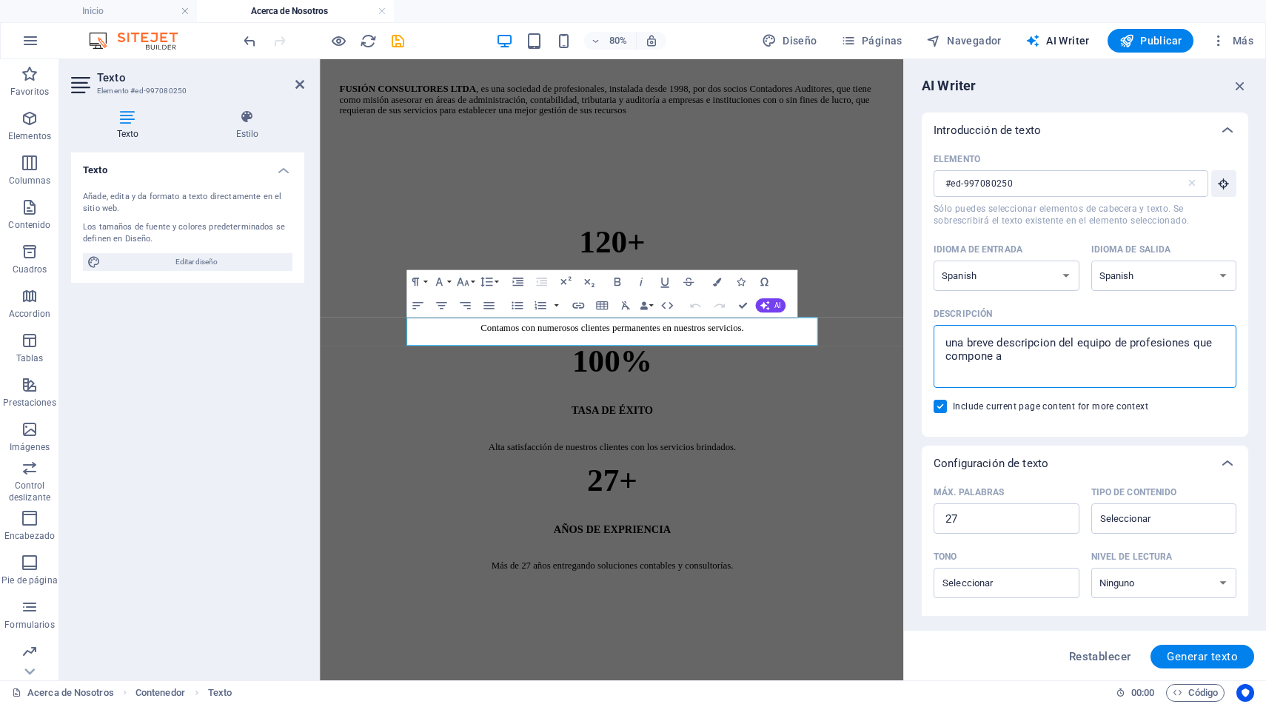
type textarea "x"
type textarea "una breve descripcion del equipo de profesiones que compone a f"
type textarea "x"
type textarea "una breve descripcion del equipo de profesiones que compone a fu"
type textarea "x"
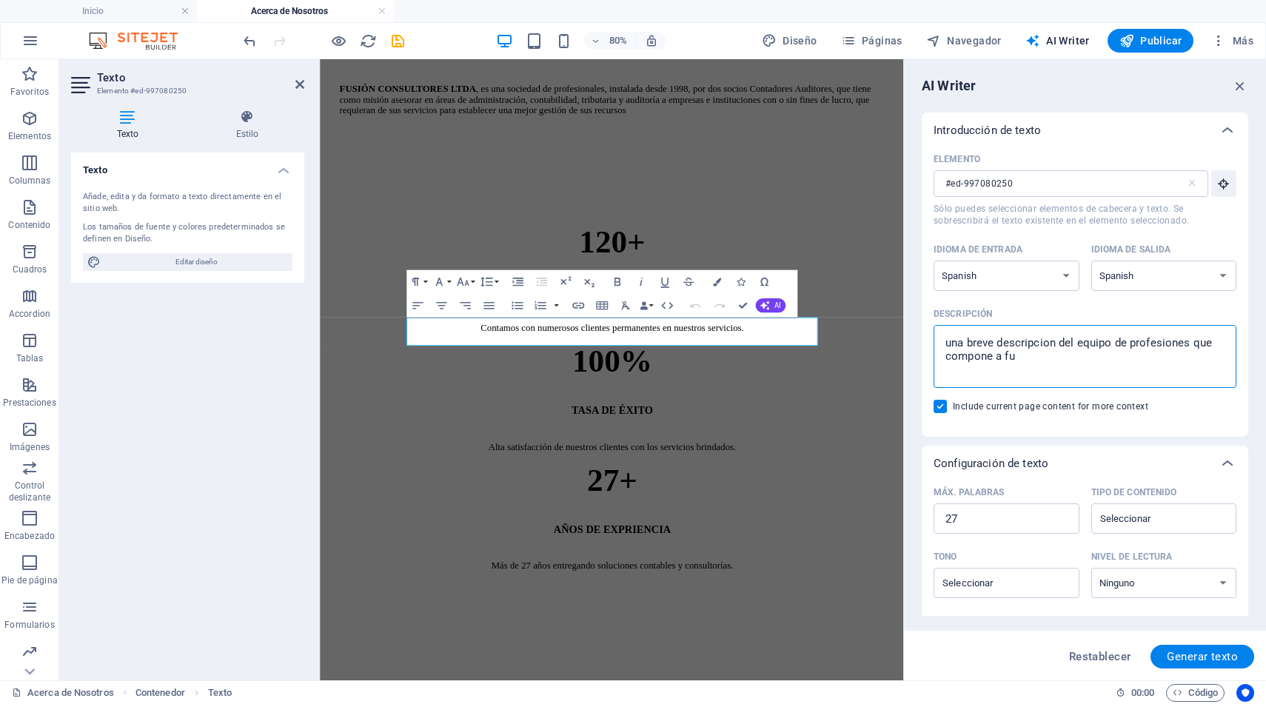
type textarea "una breve descripcion del equipo de profesiones que compone a fus"
type textarea "x"
type textarea "una breve descripcion del equipo de profesiones que compone a fusi"
type textarea "x"
type textarea "una breve descripcion del equipo de profesiones que compone a fusio"
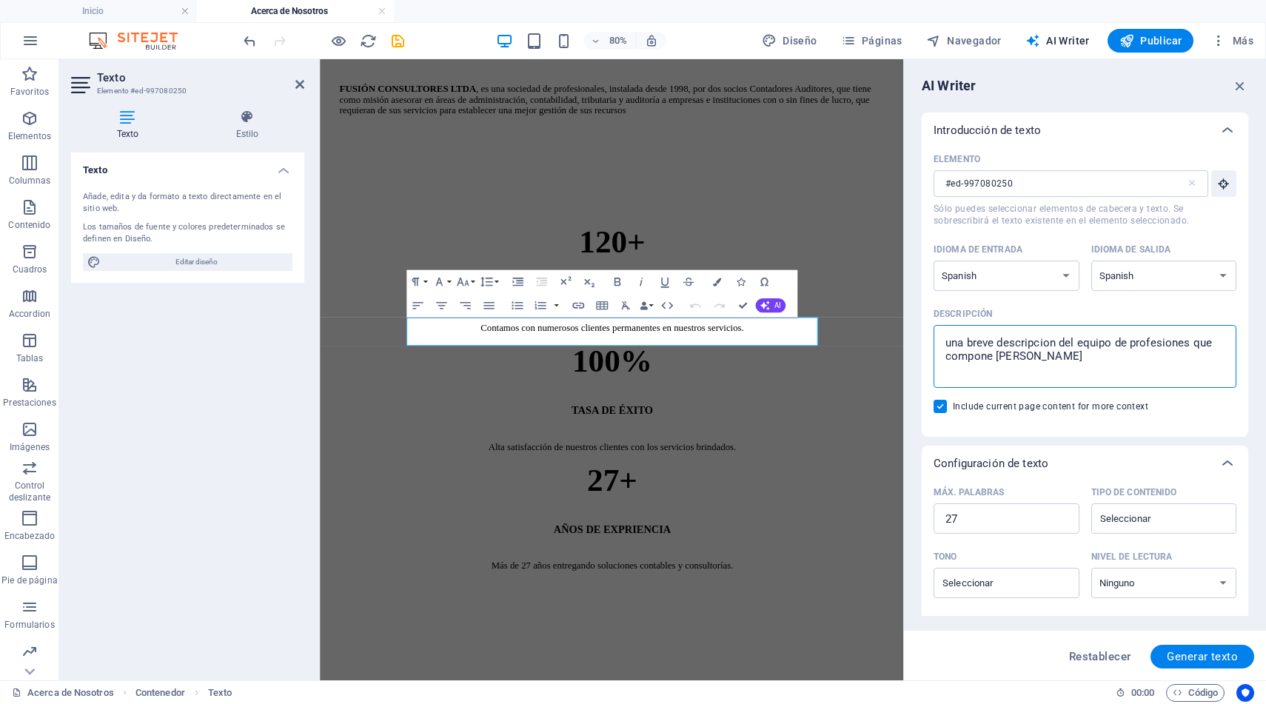
type textarea "x"
type textarea "una breve descripcion del equipo de profesiones que compone a fusion"
type textarea "x"
type textarea "una breve descripcion del equipo de profesiones que compone a fusion"
type textarea "x"
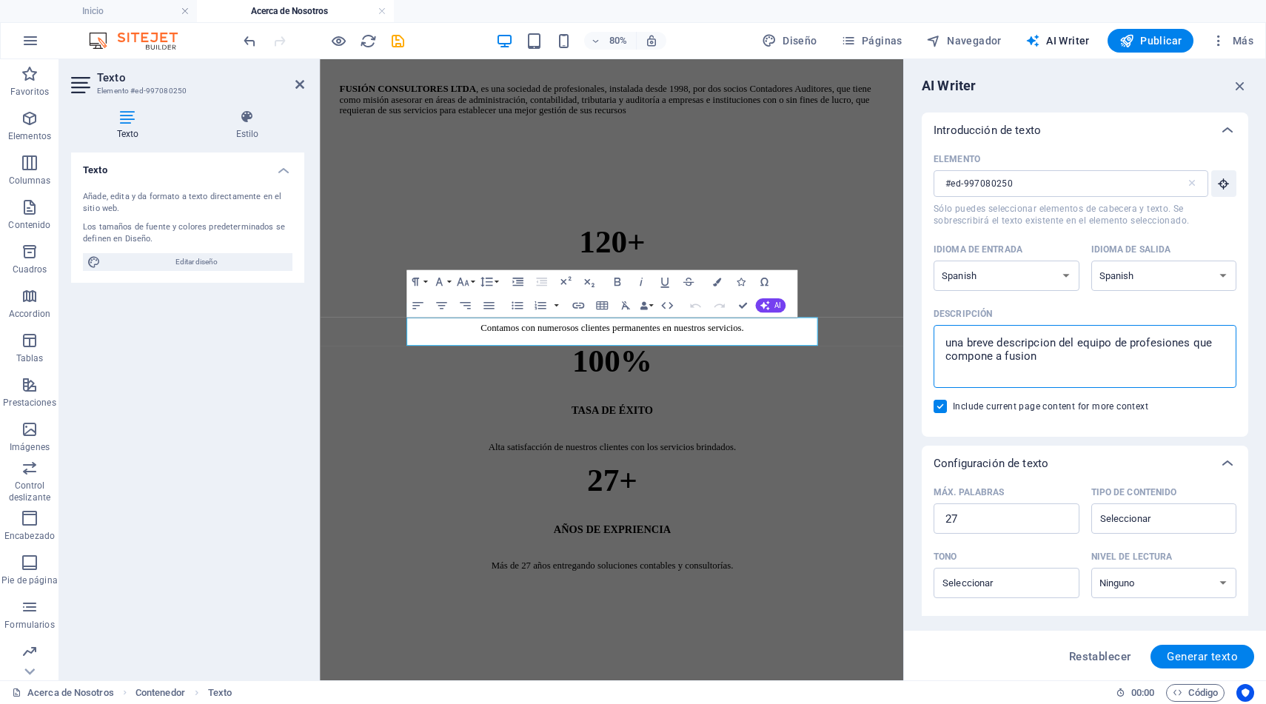
type textarea "una breve descripcion del equipo de profesiones que compone a fusion c"
type textarea "x"
type textarea "una breve descripcion del equipo de profesiones que compone a fusion co"
type textarea "x"
type textarea "una breve descripcion del equipo de profesiones que compone a fusion con"
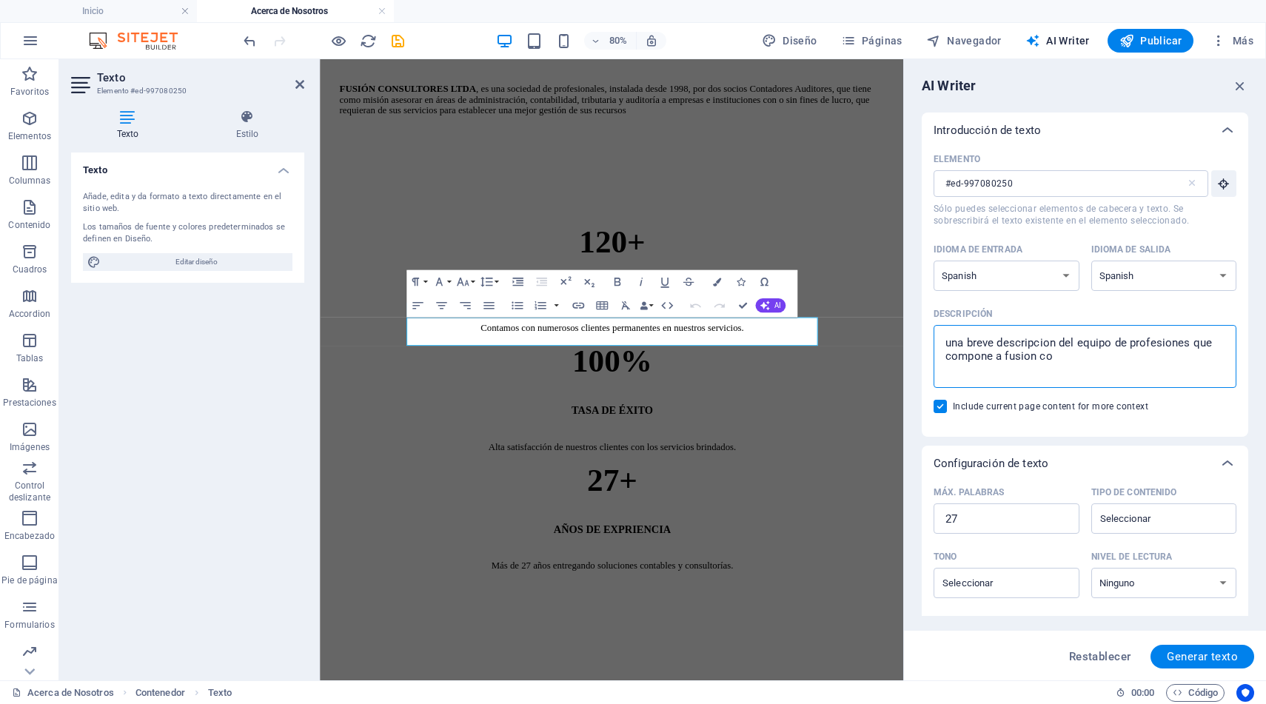
type textarea "x"
type textarea "una breve descripcion del equipo de profesiones que compone a fusion cons"
type textarea "x"
type textarea "una breve descripcion del equipo de profesiones que compone a fusion consu"
type textarea "x"
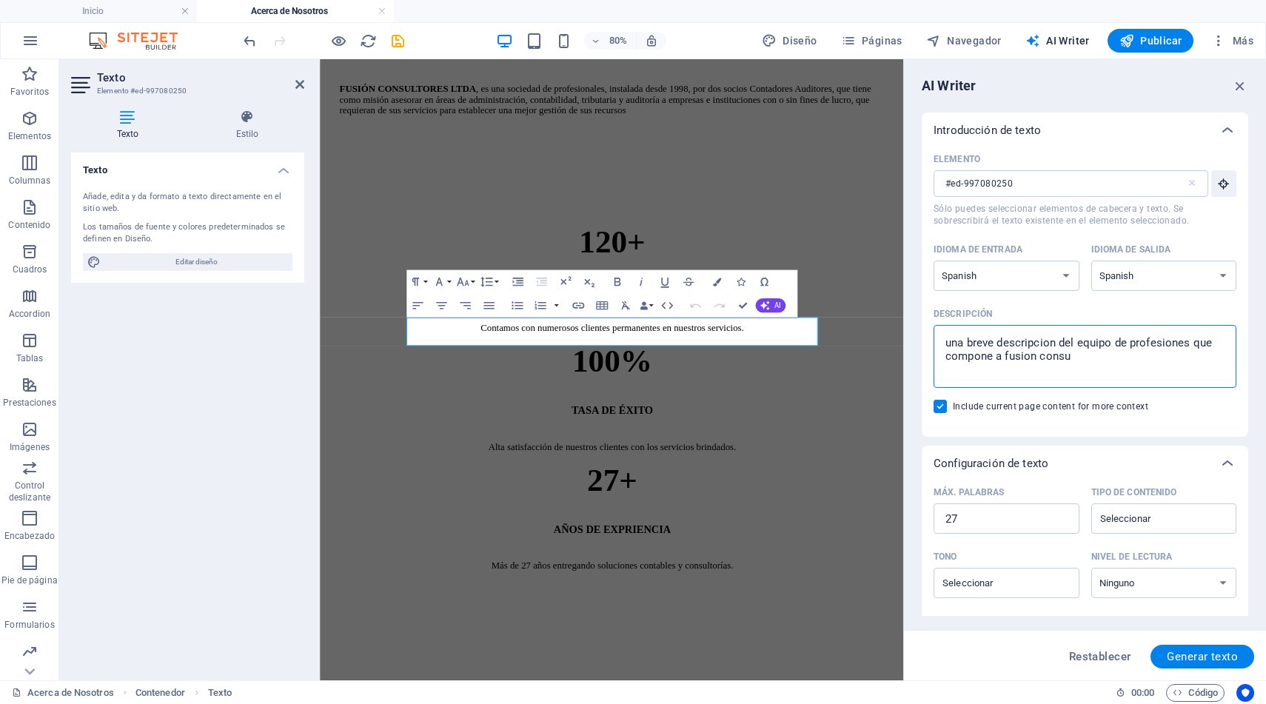
type textarea "una breve descripcion del equipo de profesiones que compone a fusion consul"
type textarea "x"
type textarea "una breve descripcion del equipo de profesiones que compone a fusion consult"
type textarea "x"
type textarea "una breve descripcion del equipo de profesiones que compone a fusion consulto"
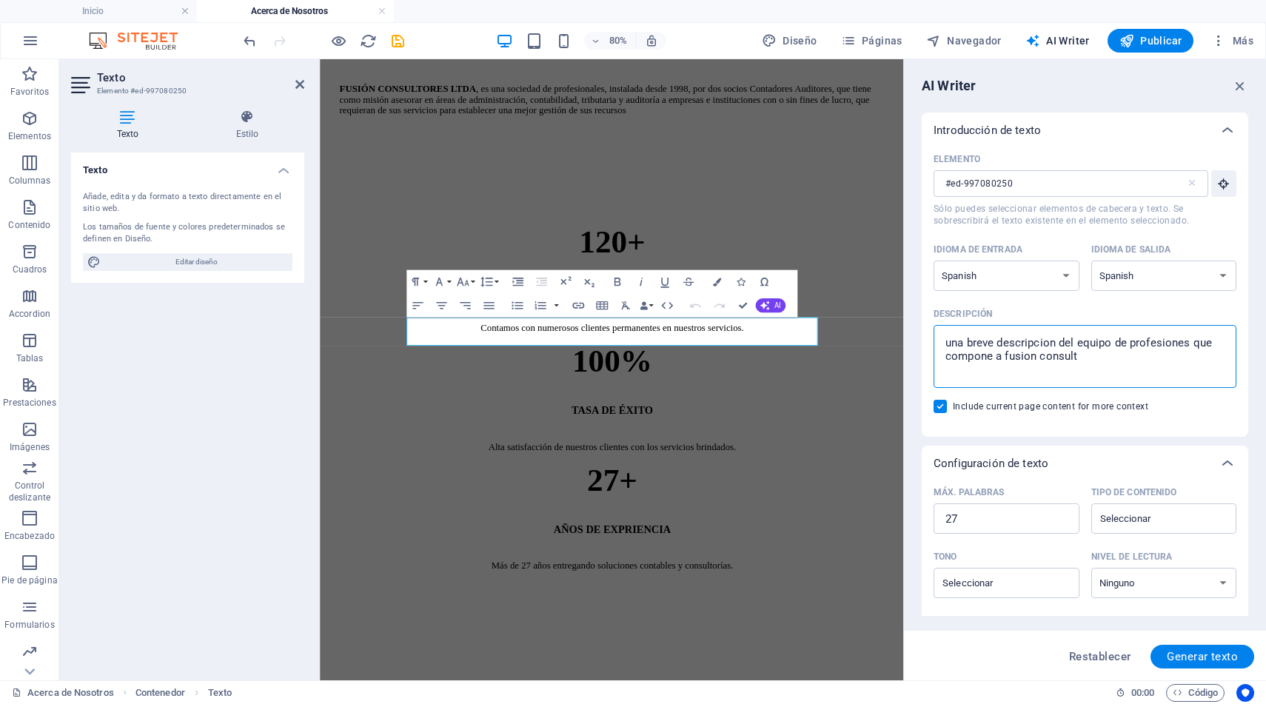
type textarea "x"
type textarea "una breve descripcion del equipo de profesiones que compone a fusion consultor"
type textarea "x"
type textarea "una breve descripcion del equipo de profesiones que compone a fusion consultore"
type textarea "x"
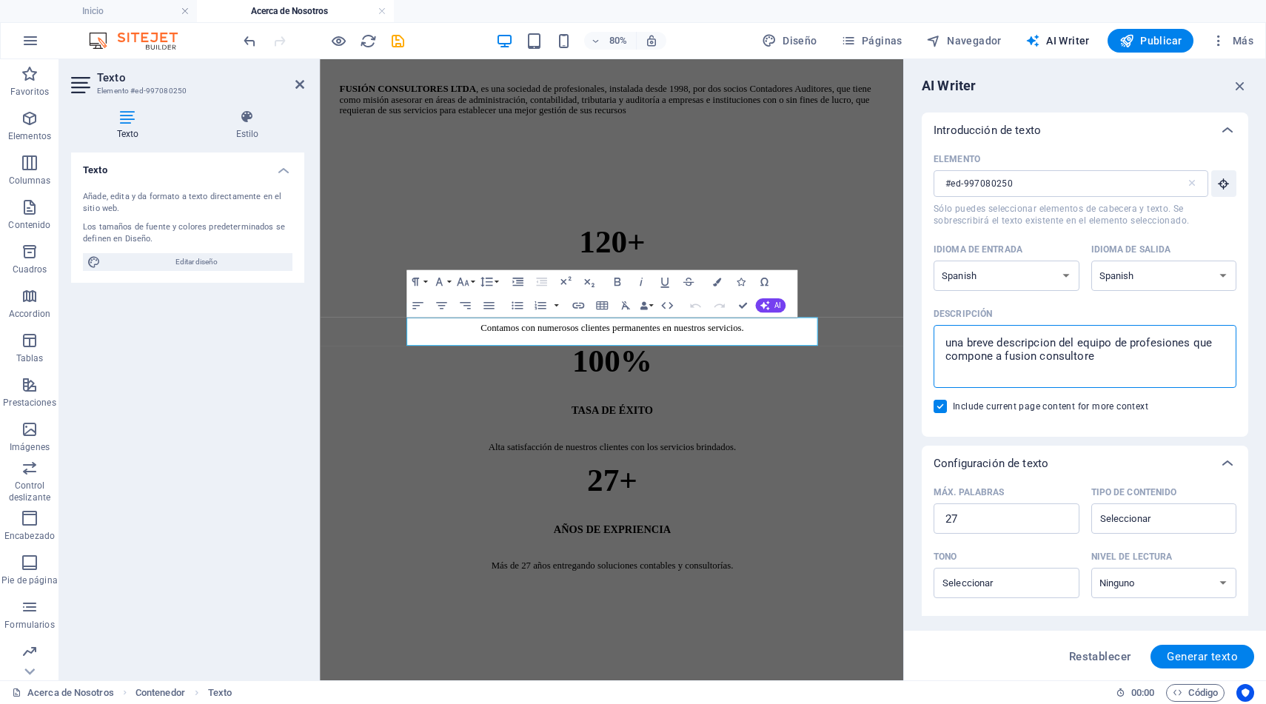
type textarea "una breve descripcion del equipo de profesiones que compone a fusion consultores"
type textarea "x"
type textarea "una breve descripcion del equipo de profesiones que compone a fusion consultore…"
type textarea "x"
type textarea "una breve descripcion del equipo de profesiones que compone a fusion consultore…"
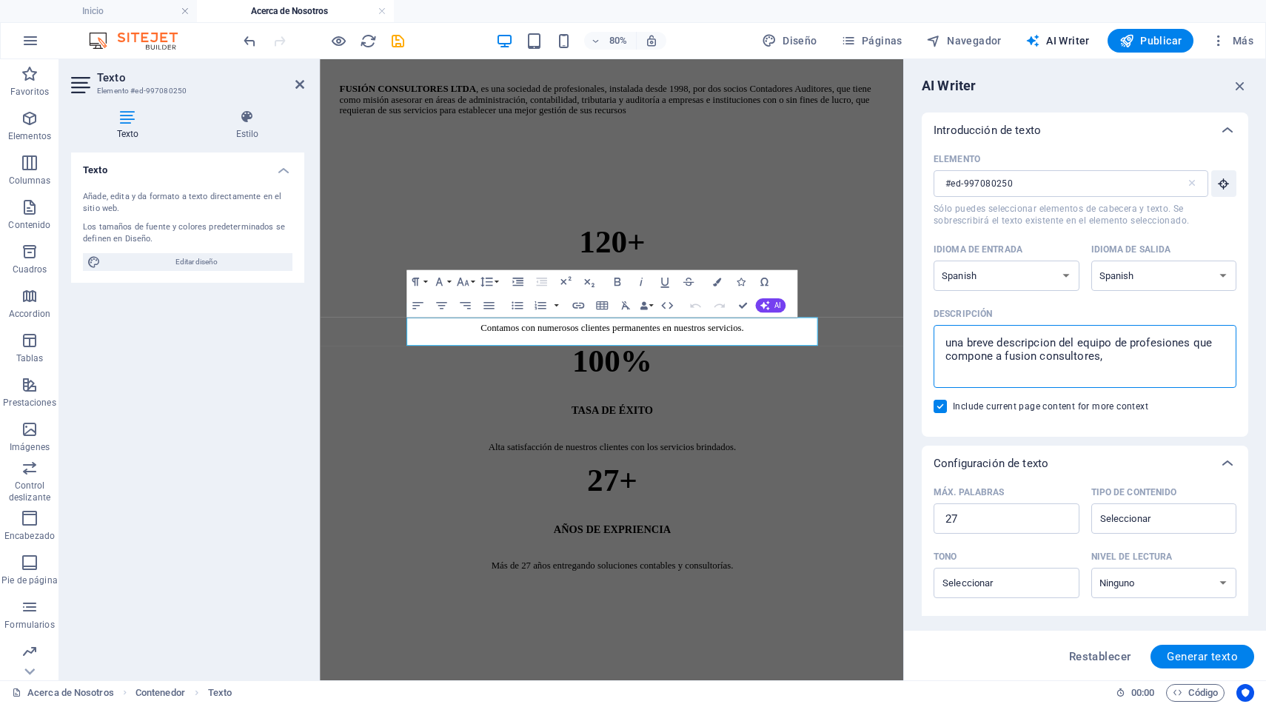
type textarea "x"
type textarea "una breve descripcion del equipo de profesiones que compone a fusion consultore…"
type textarea "x"
type textarea "una breve descripcion del equipo de profesiones que compone a fusion consultores"
type textarea "x"
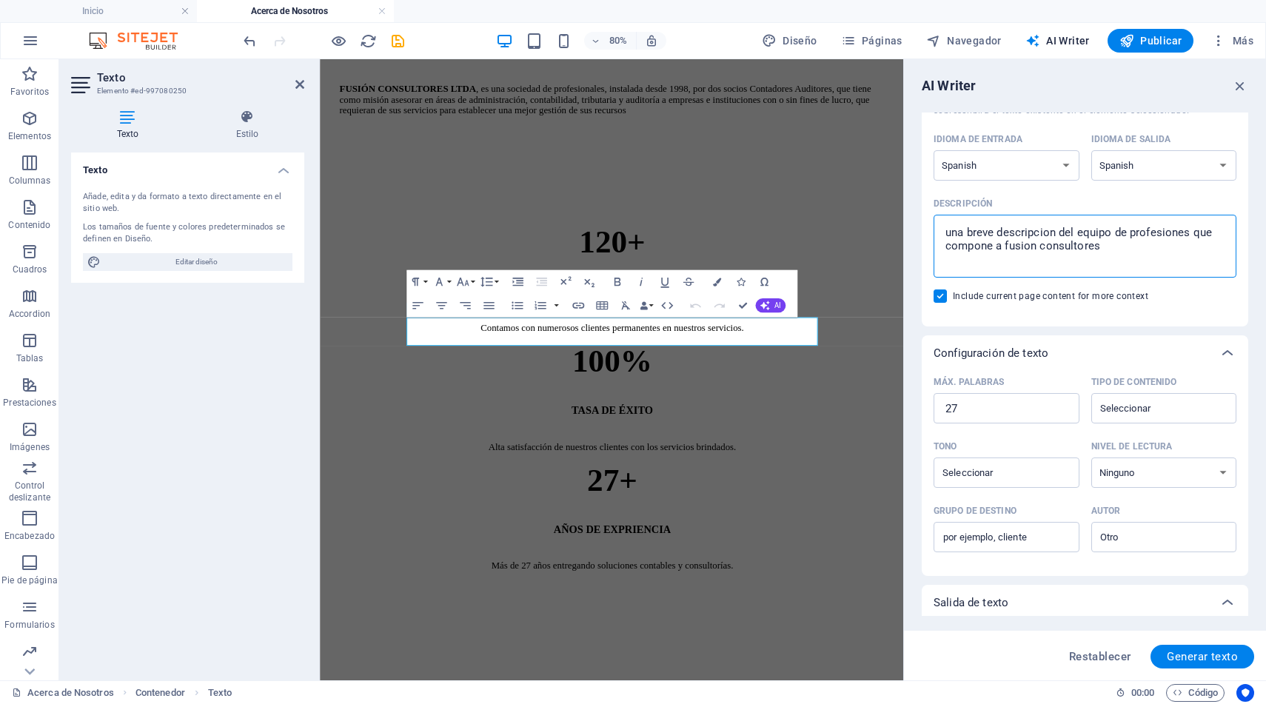
scroll to position [113, 0]
type textarea "una breve descripcion del equipo de profesiones que compone a fusion consultores"
type textarea "x"
drag, startPoint x: 1294, startPoint y: 468, endPoint x: 1035, endPoint y: 486, distance: 259.7
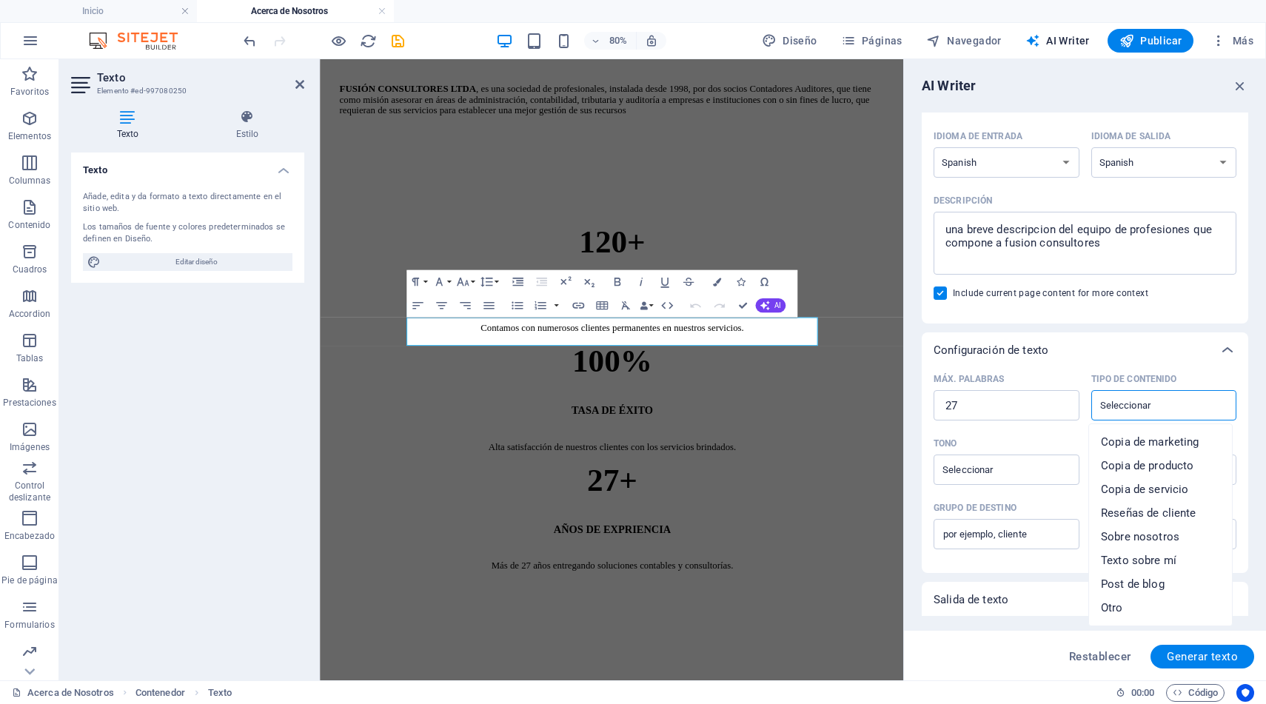
click at [1163, 413] on input "Tipo de contenido ​" at bounding box center [1151, 404] width 112 height 21
click at [1157, 541] on span "Sobre nosotros" at bounding box center [1140, 536] width 78 height 15
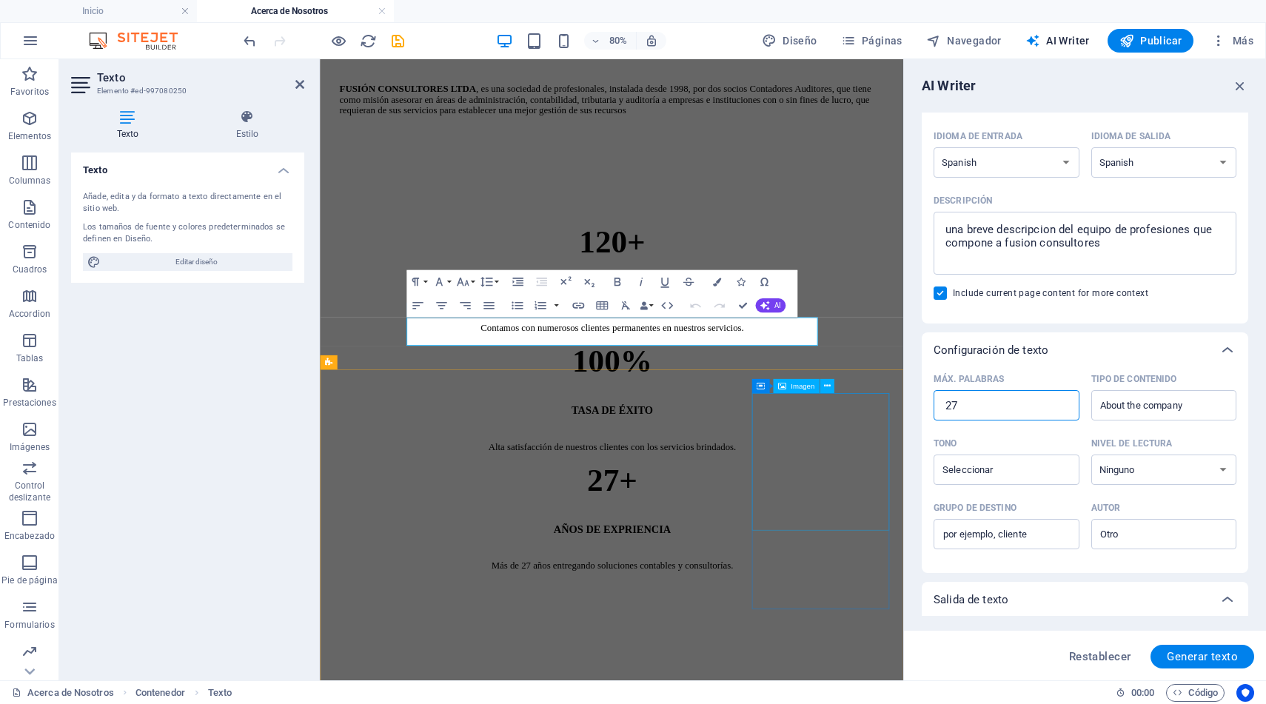
drag, startPoint x: 1308, startPoint y: 468, endPoint x: 1007, endPoint y: 477, distance: 300.6
click at [996, 406] on input "27" at bounding box center [1006, 406] width 146 height 30
drag, startPoint x: 993, startPoint y: 406, endPoint x: 938, endPoint y: 406, distance: 55.5
click at [938, 406] on input "27" at bounding box center [1006, 406] width 146 height 30
click at [1058, 474] on div "​" at bounding box center [1006, 469] width 146 height 30
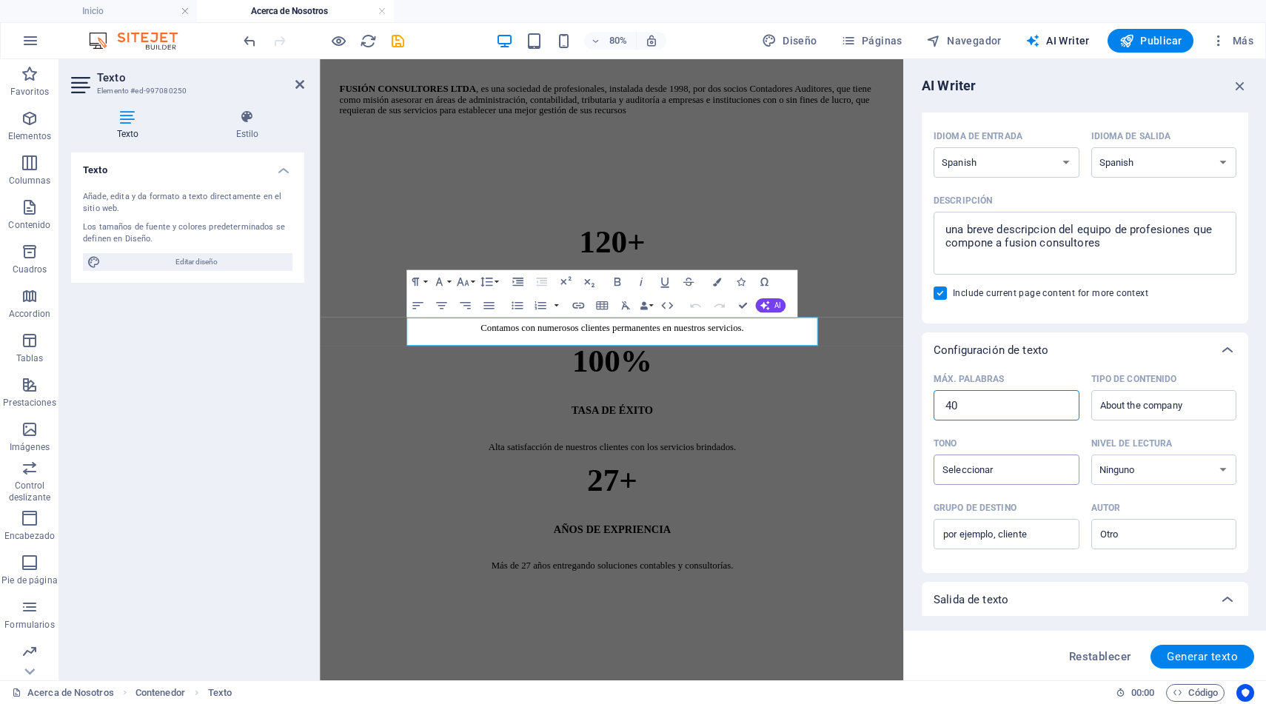
click at [1050, 474] on input "Tono ​" at bounding box center [994, 469] width 112 height 21
click at [1066, 472] on div "​" at bounding box center [1006, 469] width 146 height 30
click at [1050, 472] on input "Tono ​" at bounding box center [994, 469] width 112 height 21
click at [992, 470] on input "Tono ​" at bounding box center [994, 469] width 112 height 21
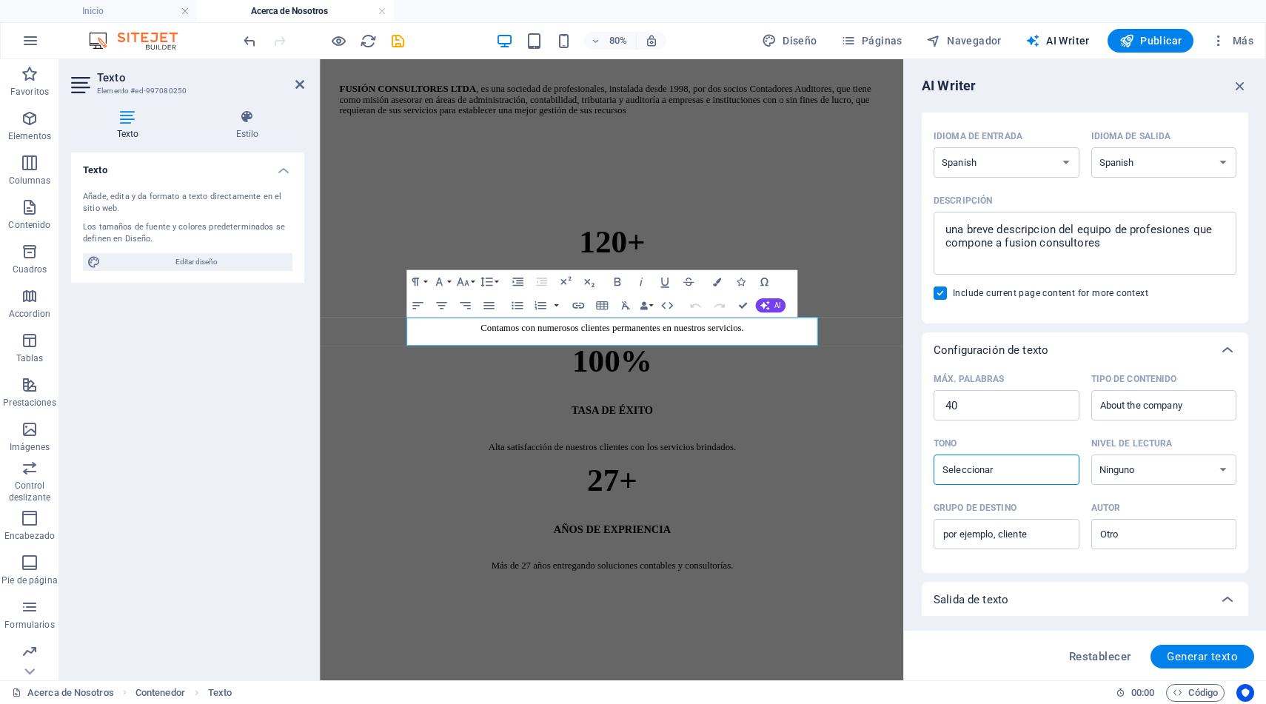
click at [992, 470] on input "Tono ​" at bounding box center [994, 469] width 112 height 21
click at [975, 511] on span "Neutral" at bounding box center [963, 506] width 37 height 15
click at [1125, 473] on select "Ninguno Académico Adulto Adolescente Infantil" at bounding box center [1164, 469] width 146 height 30
click at [1091, 454] on select "Ninguno Académico Adulto Adolescente Infantil" at bounding box center [1164, 469] width 146 height 30
click at [1044, 534] on input "Grupo de destino ​" at bounding box center [1006, 535] width 146 height 24
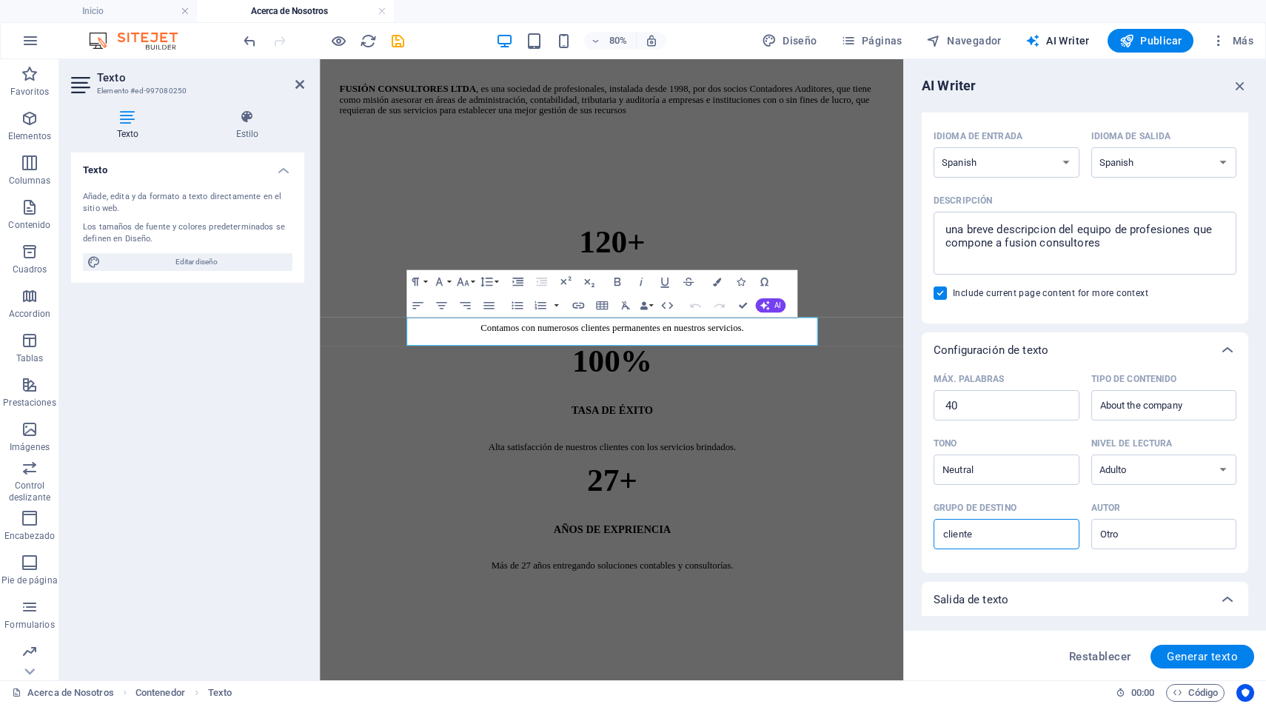
scroll to position [199, 0]
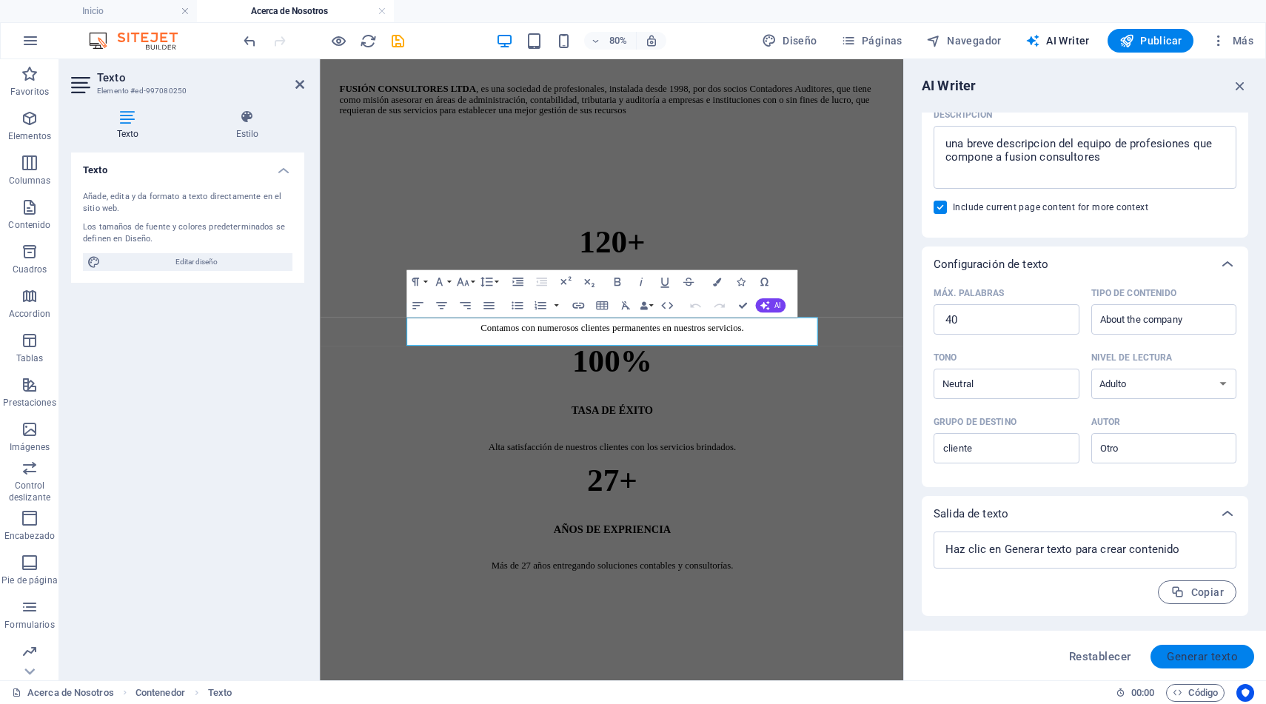
click at [1190, 659] on span "Generar texto" at bounding box center [1201, 657] width 71 height 12
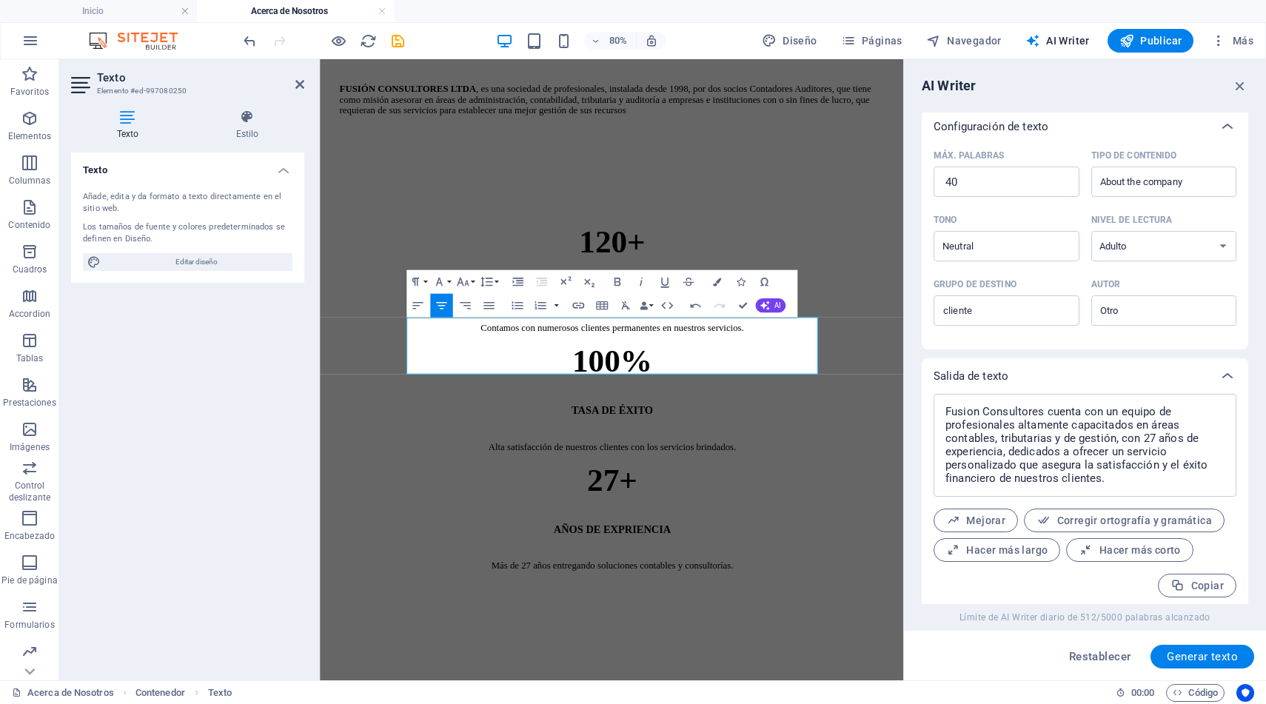
scroll to position [342, 0]
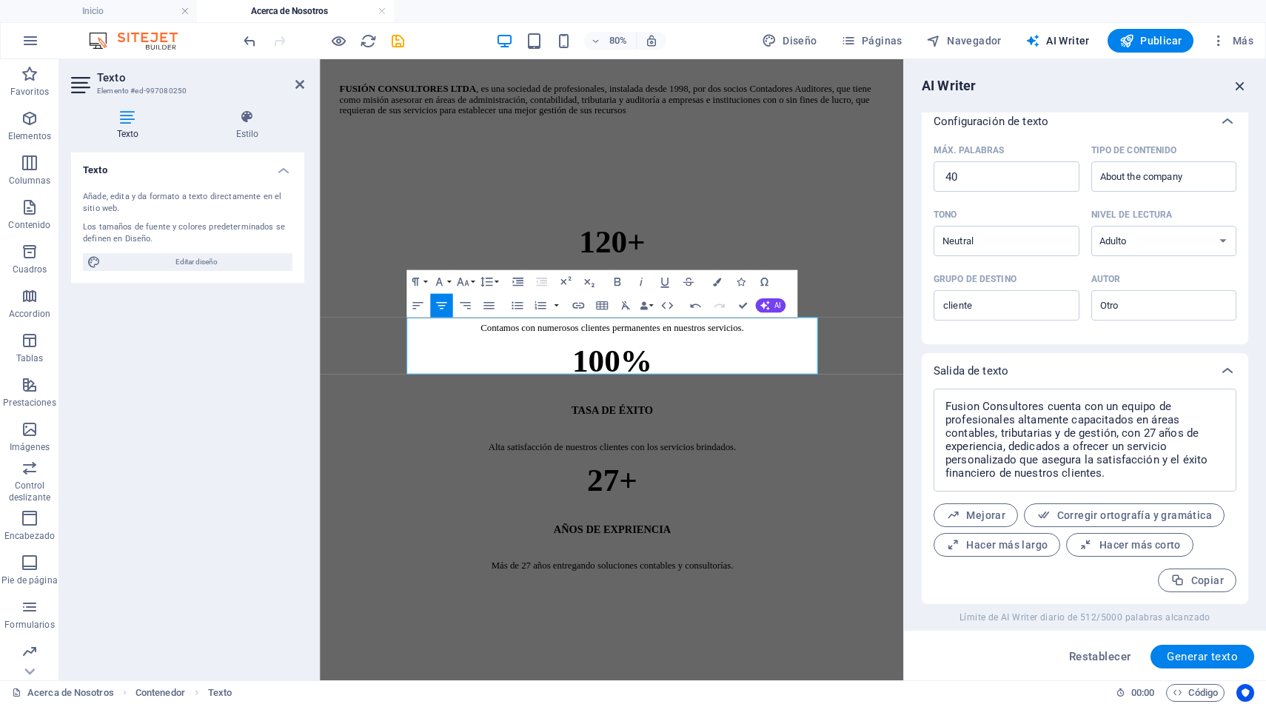
click at [1240, 86] on icon "button" at bounding box center [1240, 86] width 16 height 16
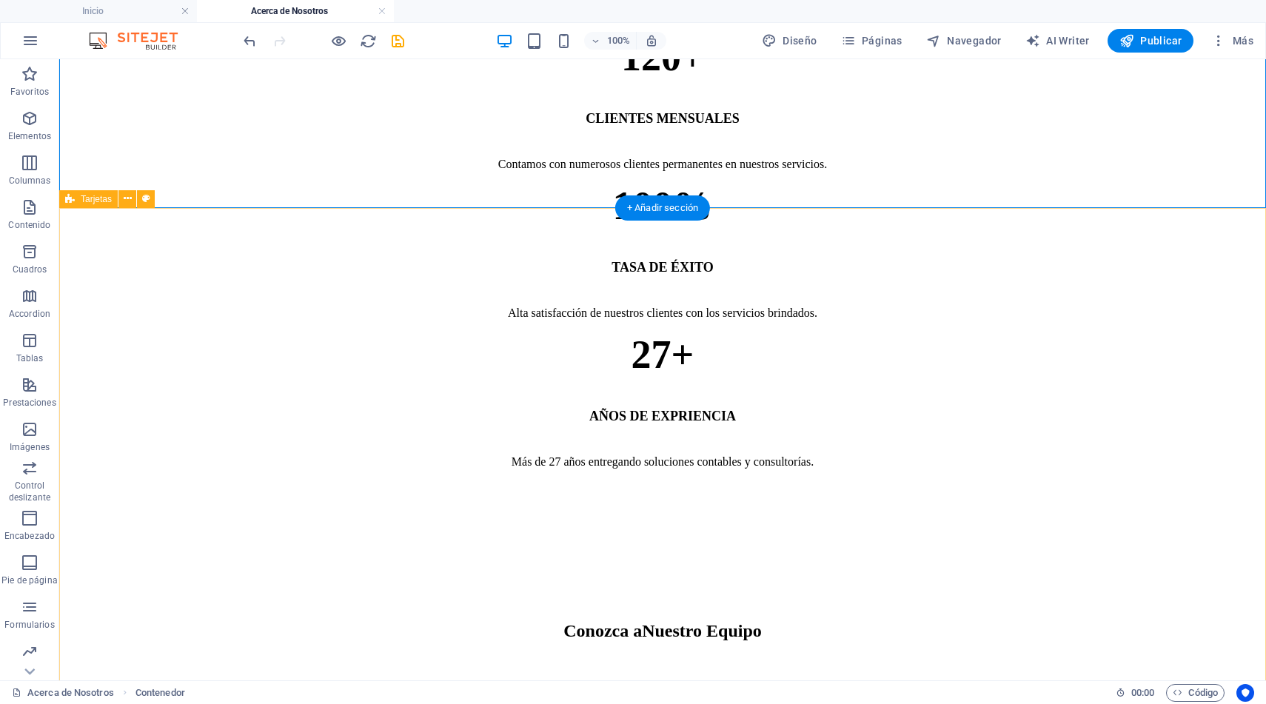
scroll to position [953, 0]
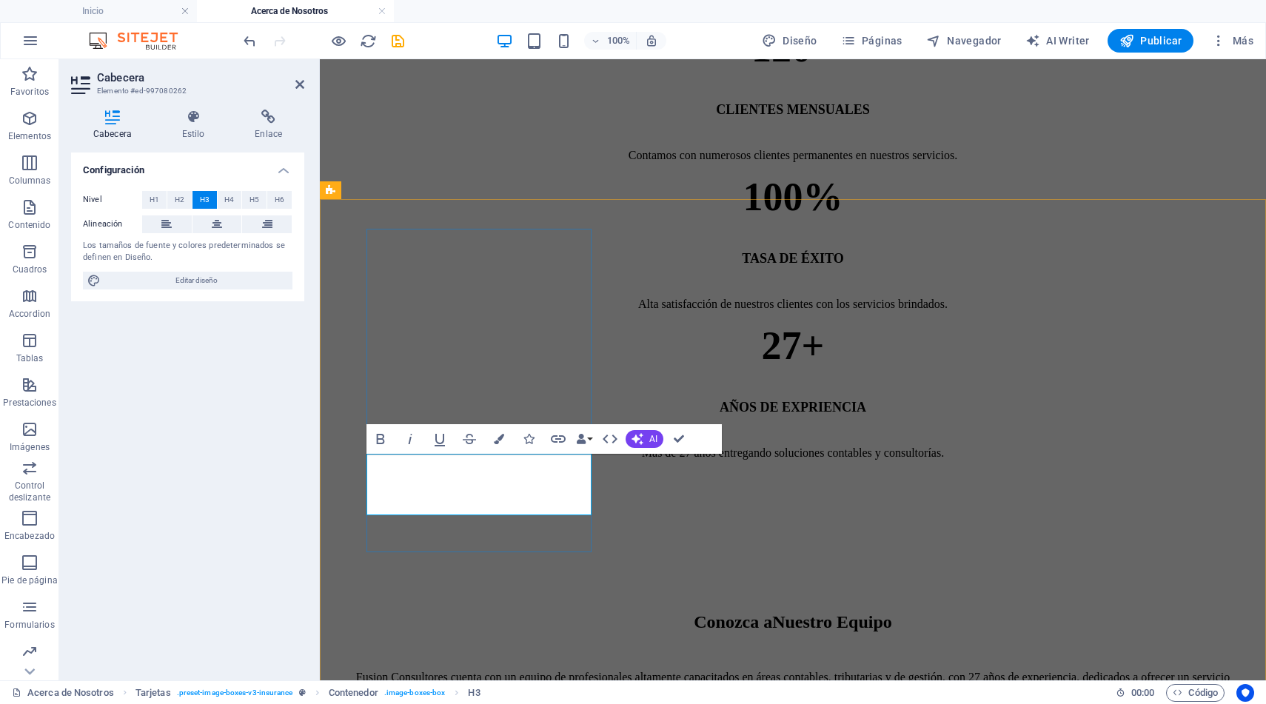
drag, startPoint x: 525, startPoint y: 508, endPoint x: 387, endPoint y: 477, distance: 141.7
click at [226, 199] on span "H4" at bounding box center [229, 200] width 10 height 18
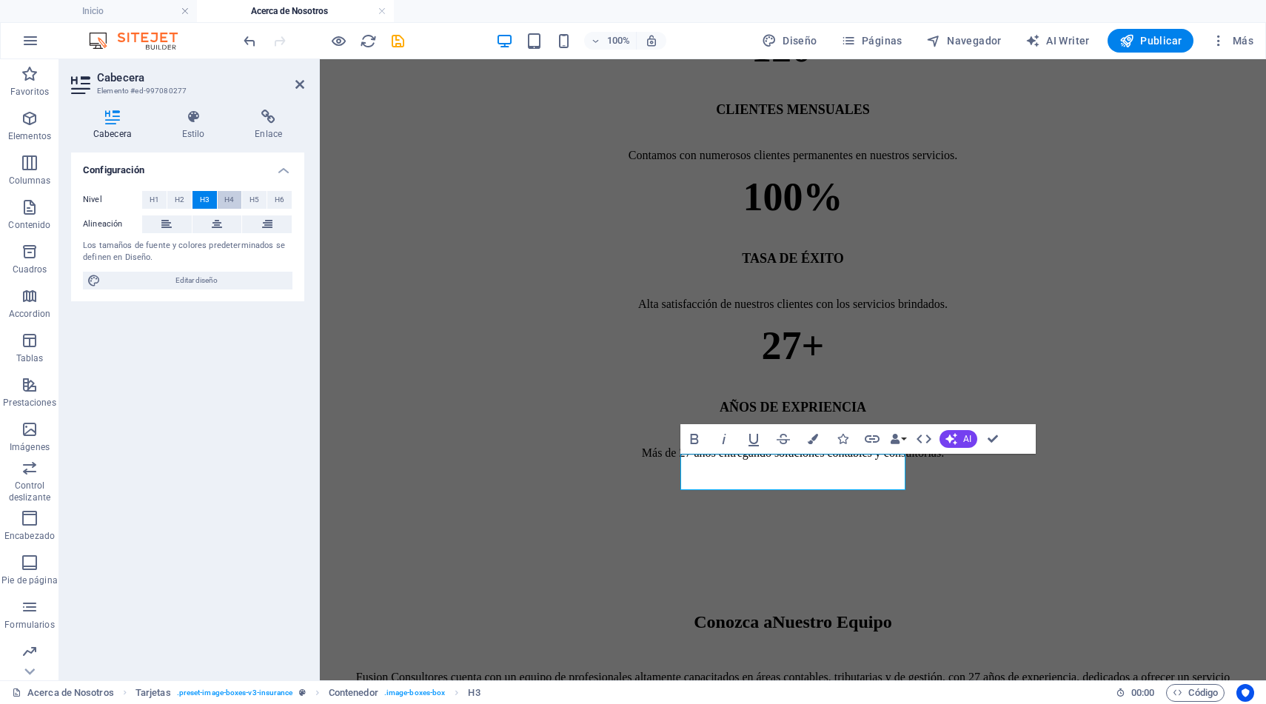
click at [228, 198] on span "H4" at bounding box center [229, 200] width 10 height 18
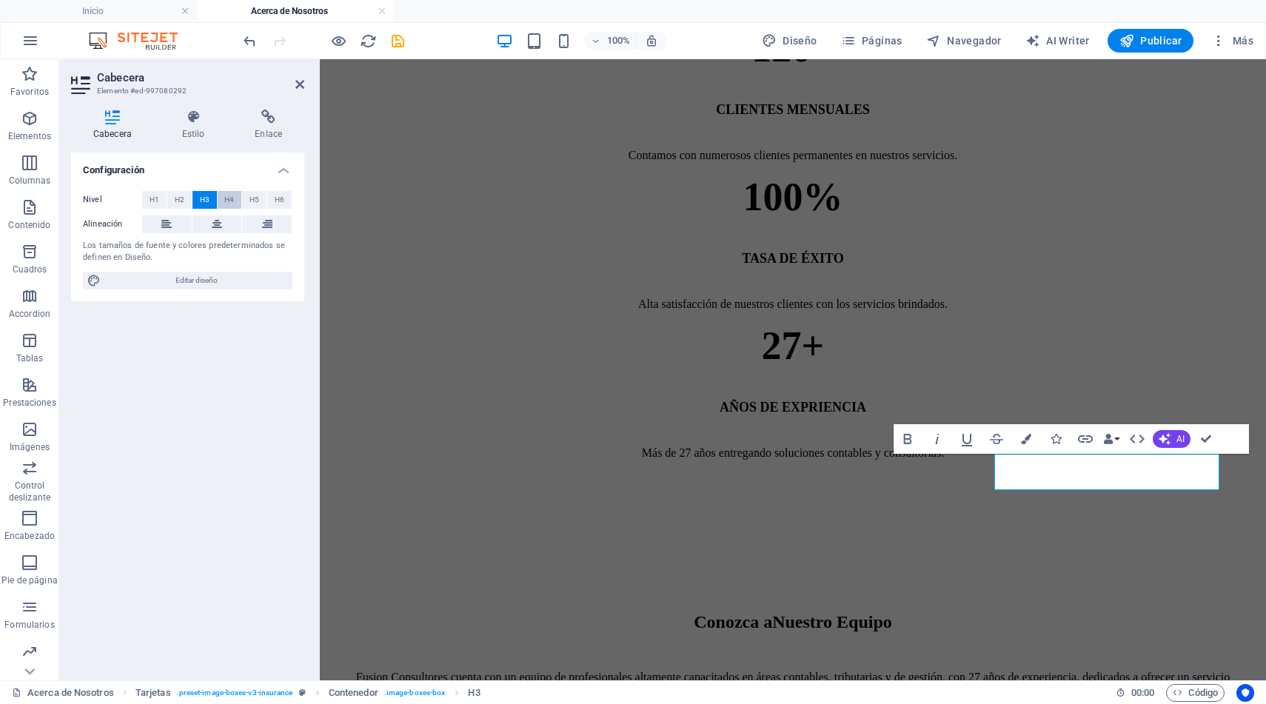
click at [226, 198] on span "H4" at bounding box center [229, 200] width 10 height 18
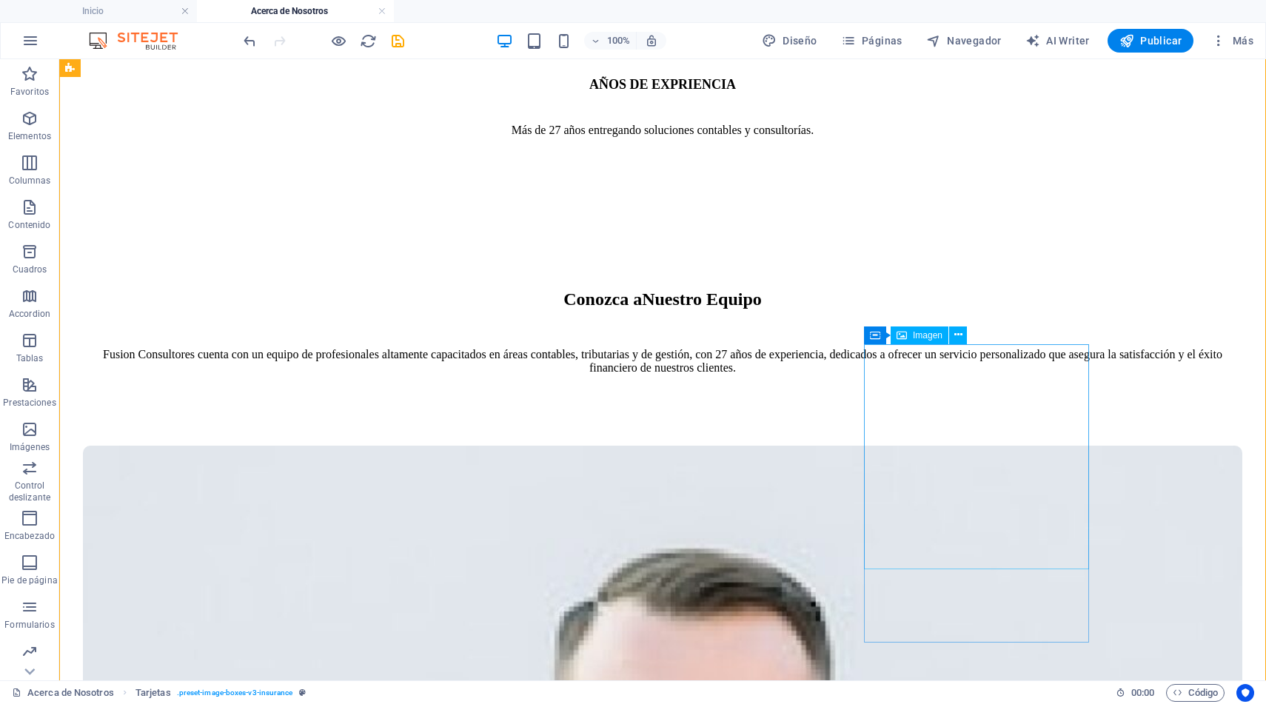
scroll to position [1278, 0]
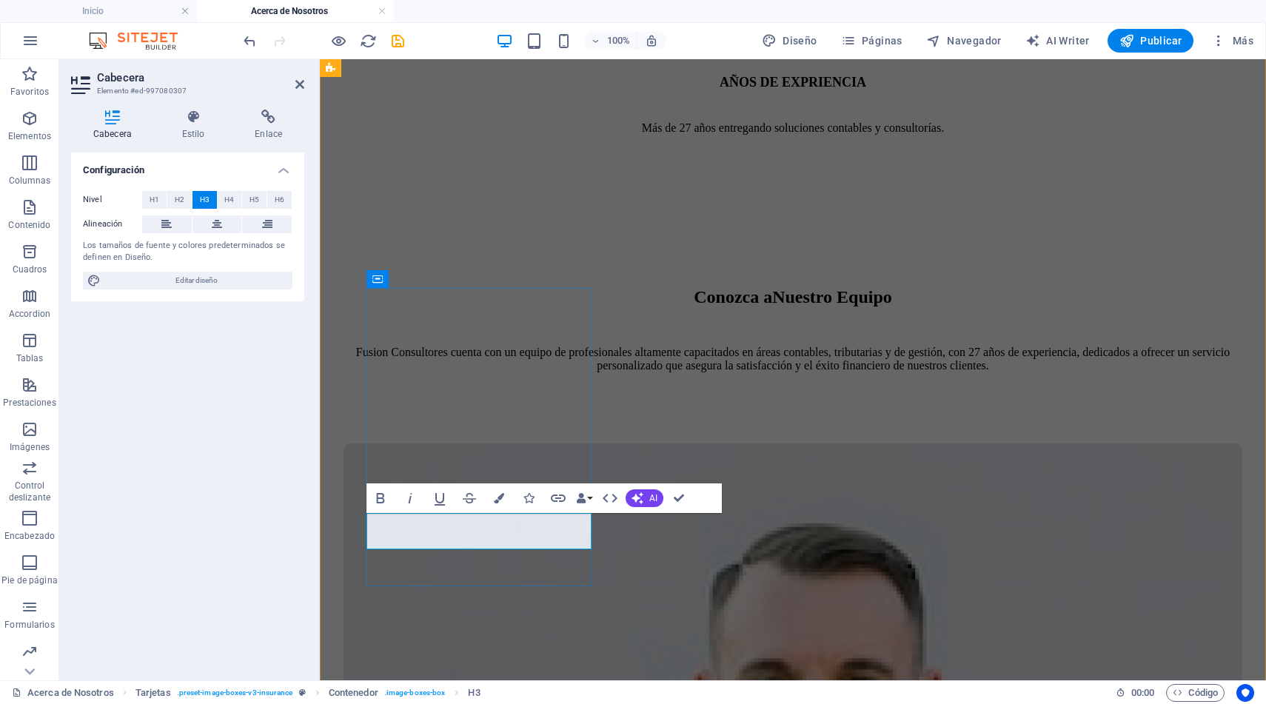
click at [235, 201] on button "H4" at bounding box center [230, 200] width 24 height 18
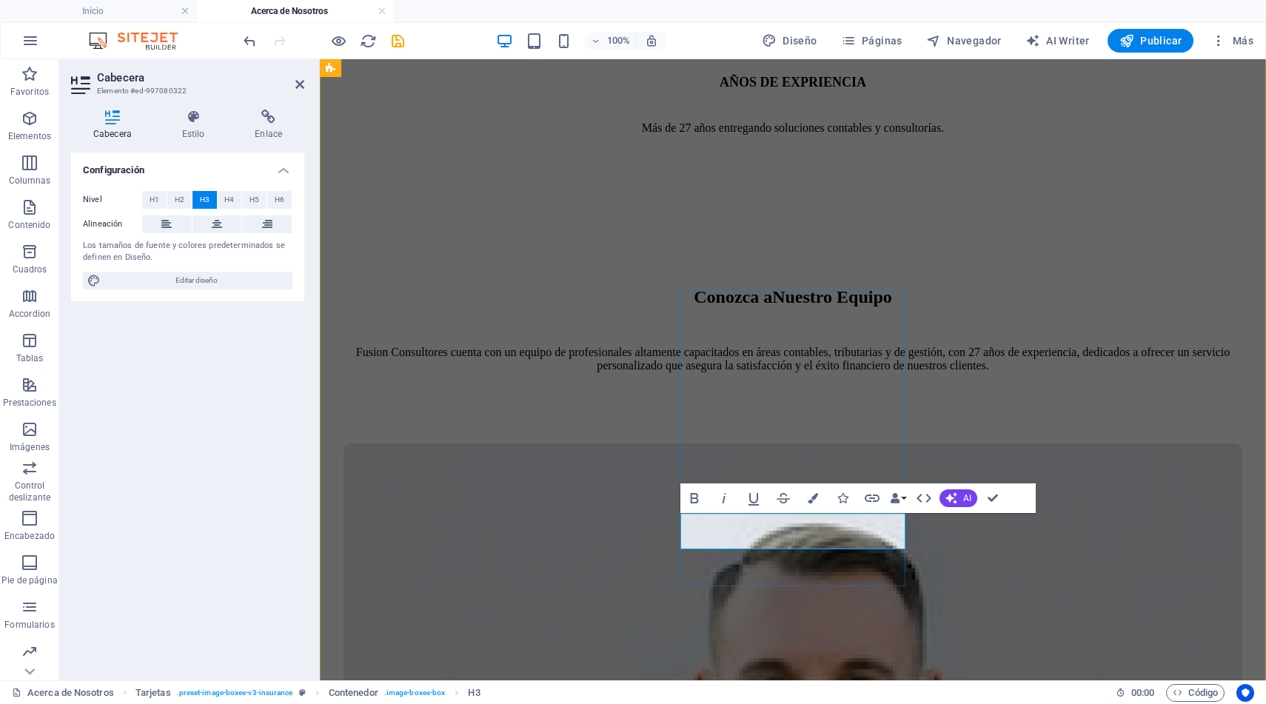
click at [231, 195] on span "H4" at bounding box center [229, 200] width 10 height 18
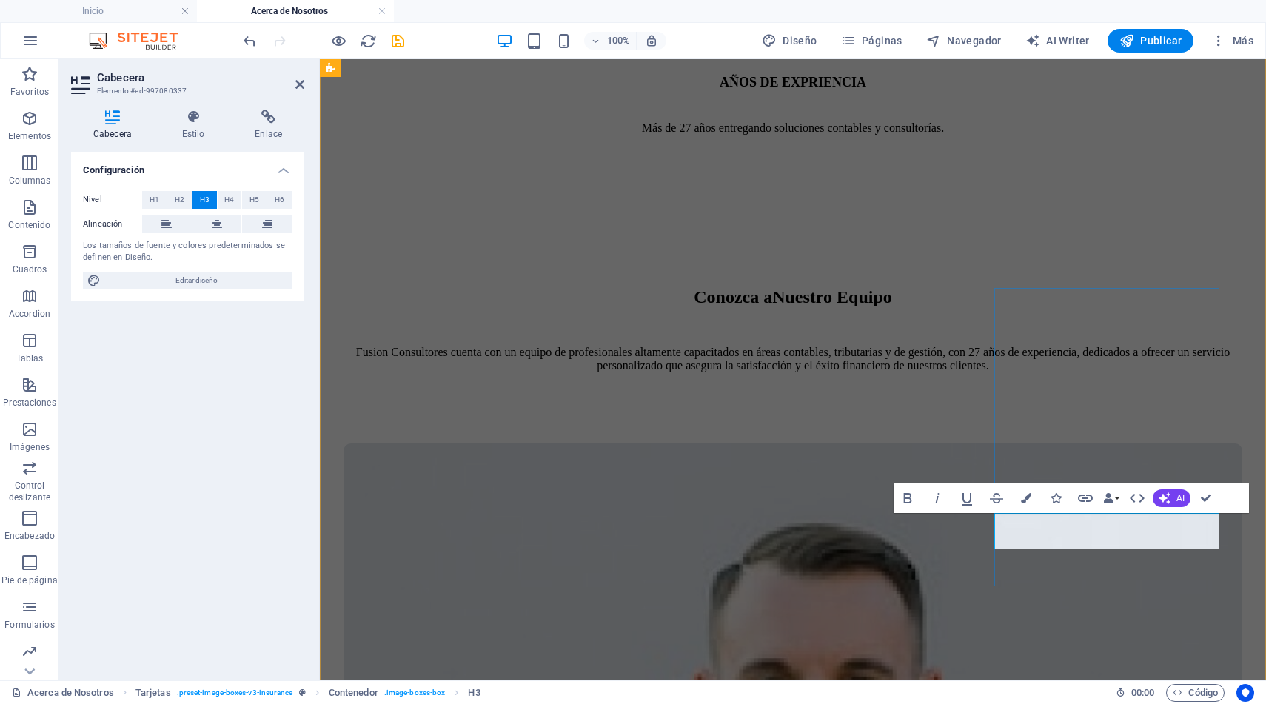
click at [225, 199] on span "H4" at bounding box center [229, 200] width 10 height 18
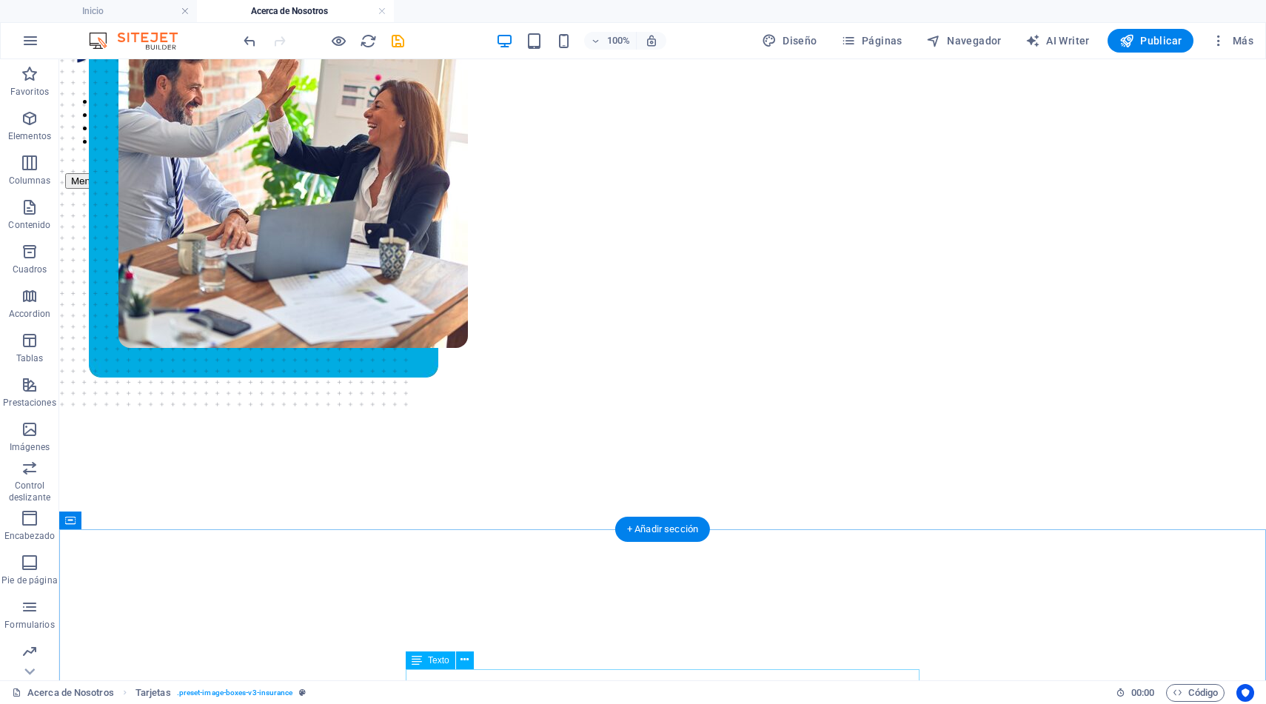
scroll to position [0, 0]
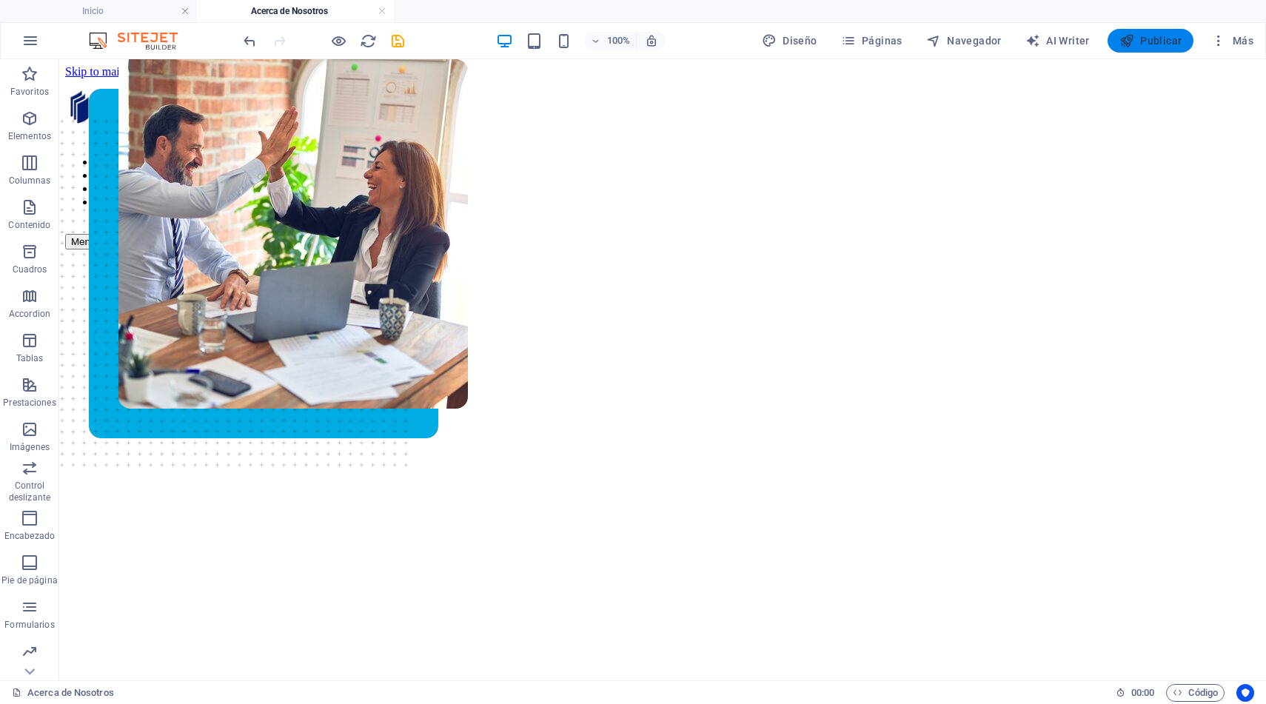
click at [1153, 41] on span "Publicar" at bounding box center [1150, 40] width 63 height 15
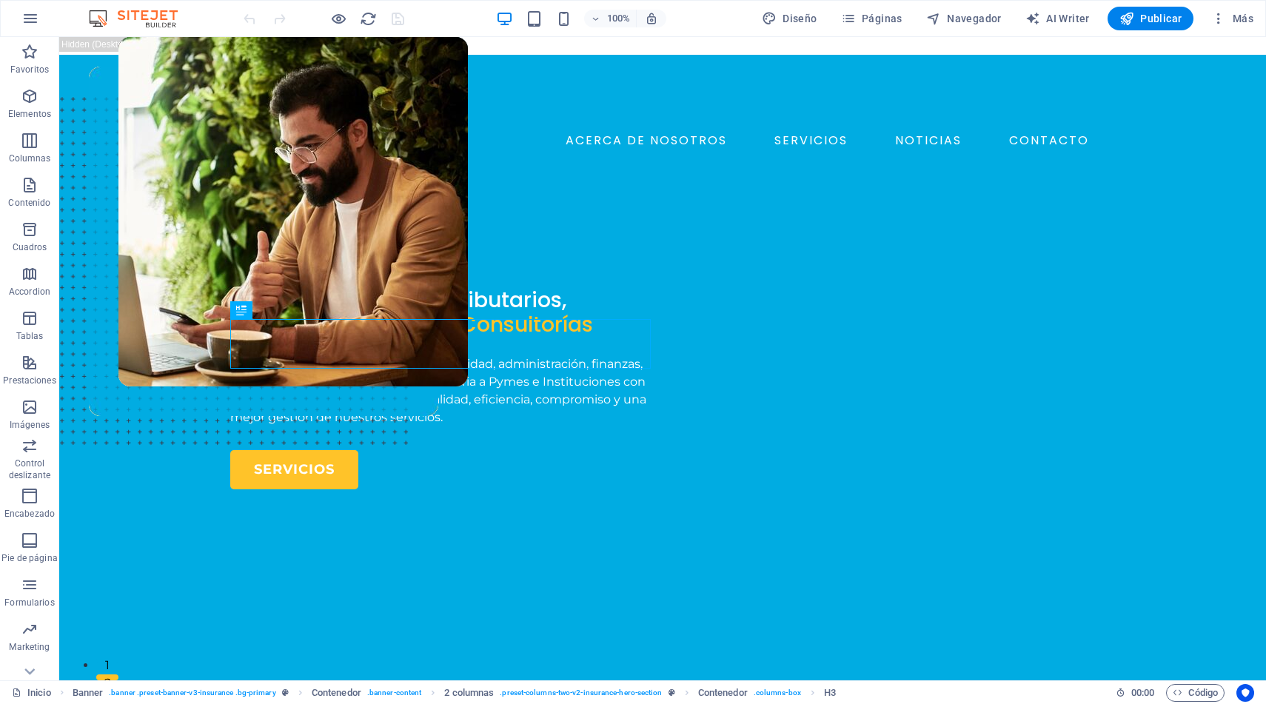
drag, startPoint x: 141, startPoint y: 22, endPoint x: 1182, endPoint y: 1, distance: 1040.8
click at [869, 18] on span "Páginas" at bounding box center [871, 18] width 61 height 15
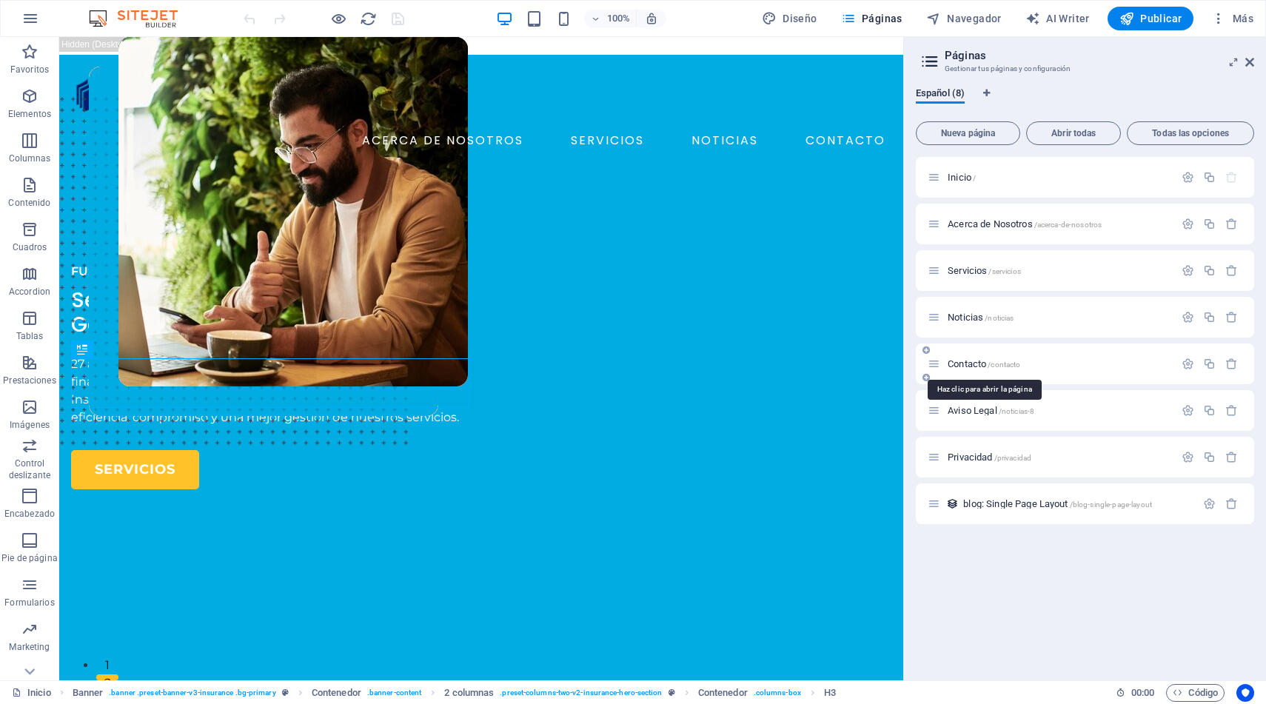
click at [976, 366] on span "Contacto /contacto" at bounding box center [983, 363] width 73 height 11
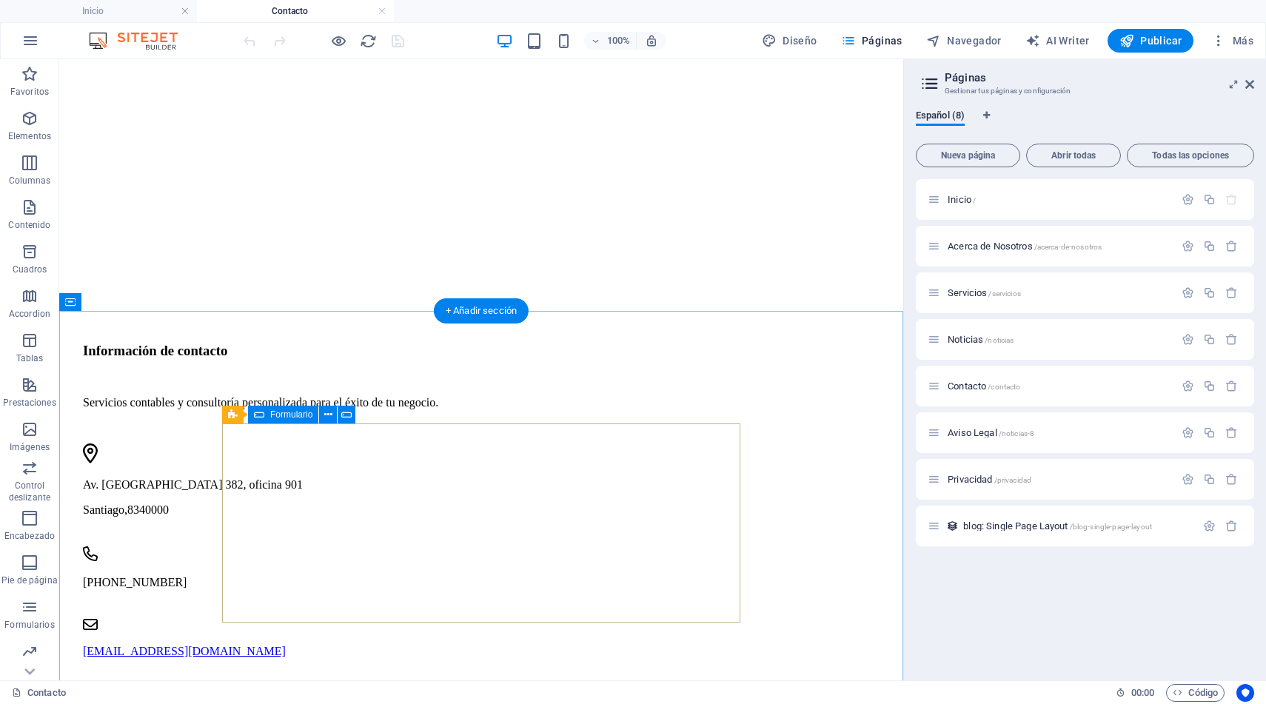
scroll to position [571, 0]
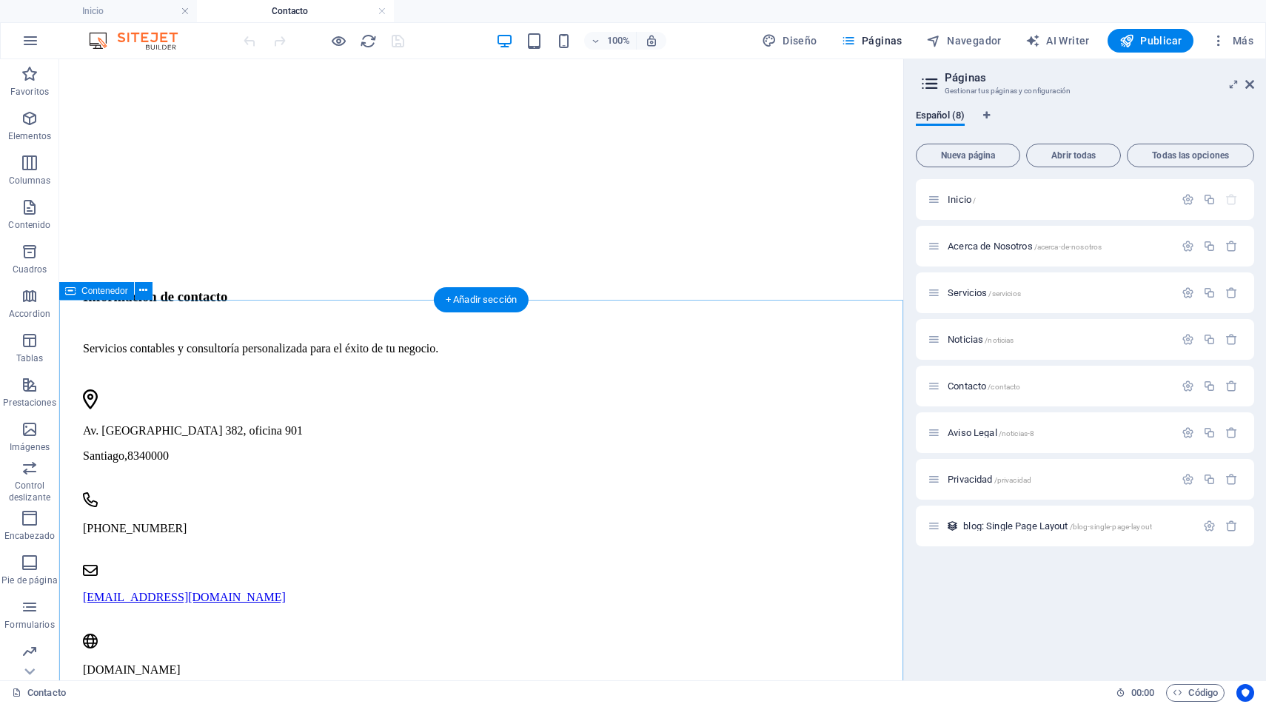
click at [101, 289] on span "Contenedor" at bounding box center [104, 290] width 47 height 9
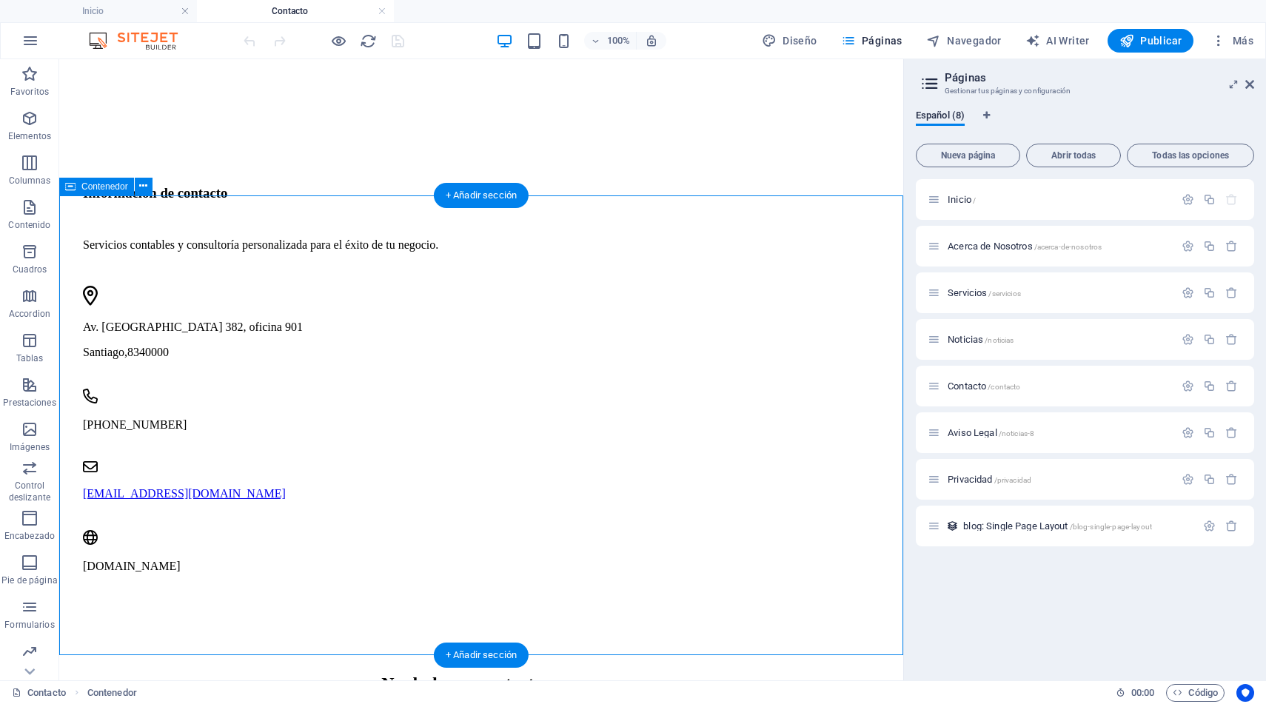
scroll to position [676, 0]
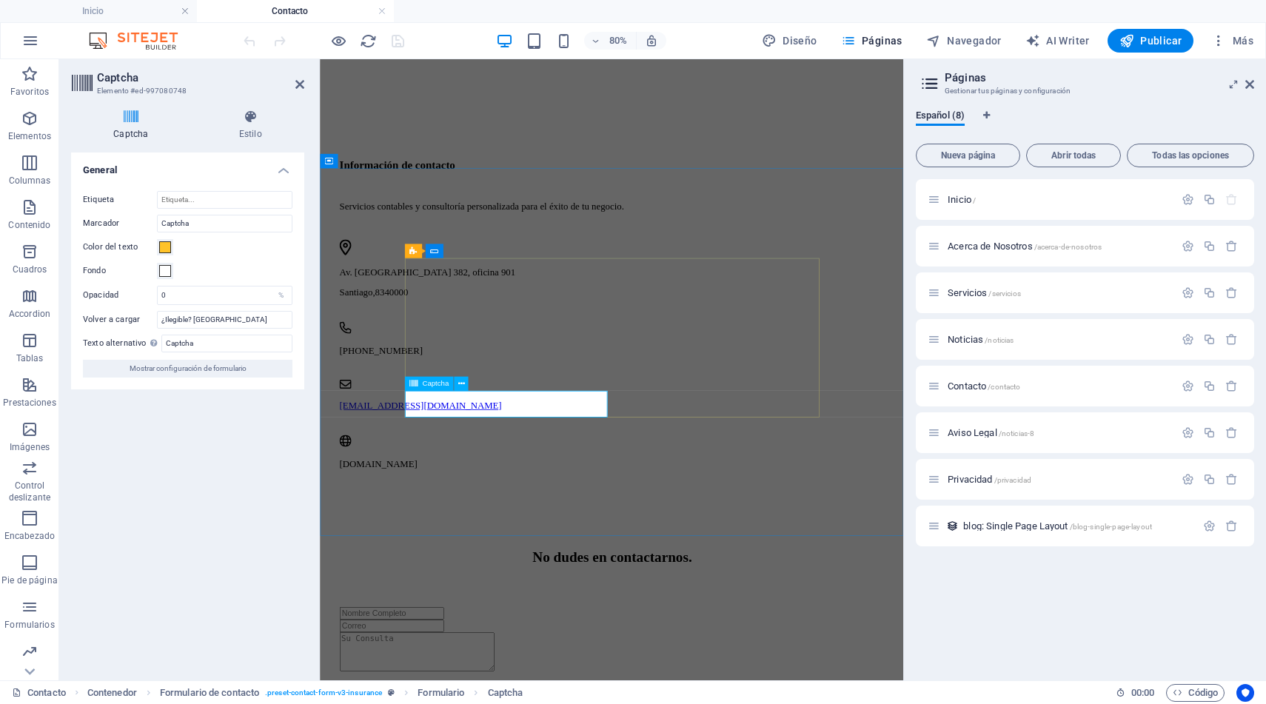
click at [232, 226] on input "Captcha" at bounding box center [224, 224] width 135 height 18
click at [234, 224] on input "Captcha" at bounding box center [224, 224] width 135 height 18
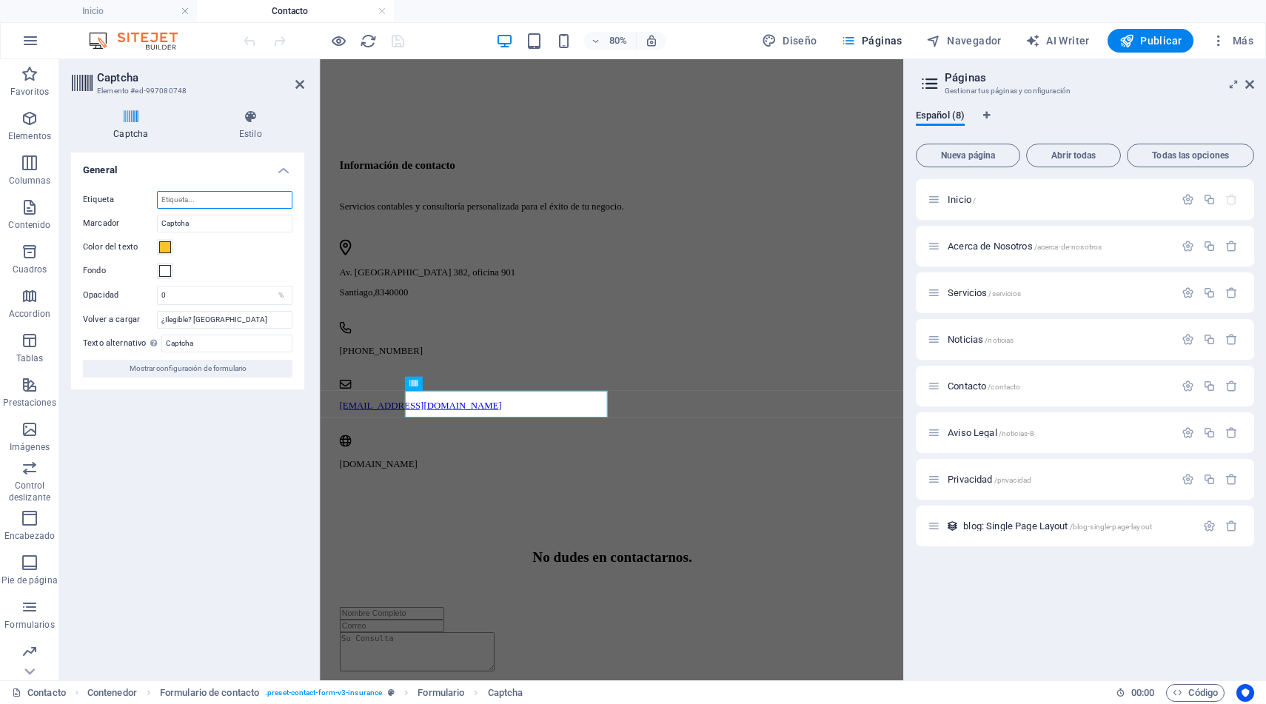
click at [233, 201] on input "Etiqueta" at bounding box center [224, 200] width 135 height 18
click at [244, 322] on input "¿Ilegible? Cargar nuevo" at bounding box center [224, 320] width 135 height 18
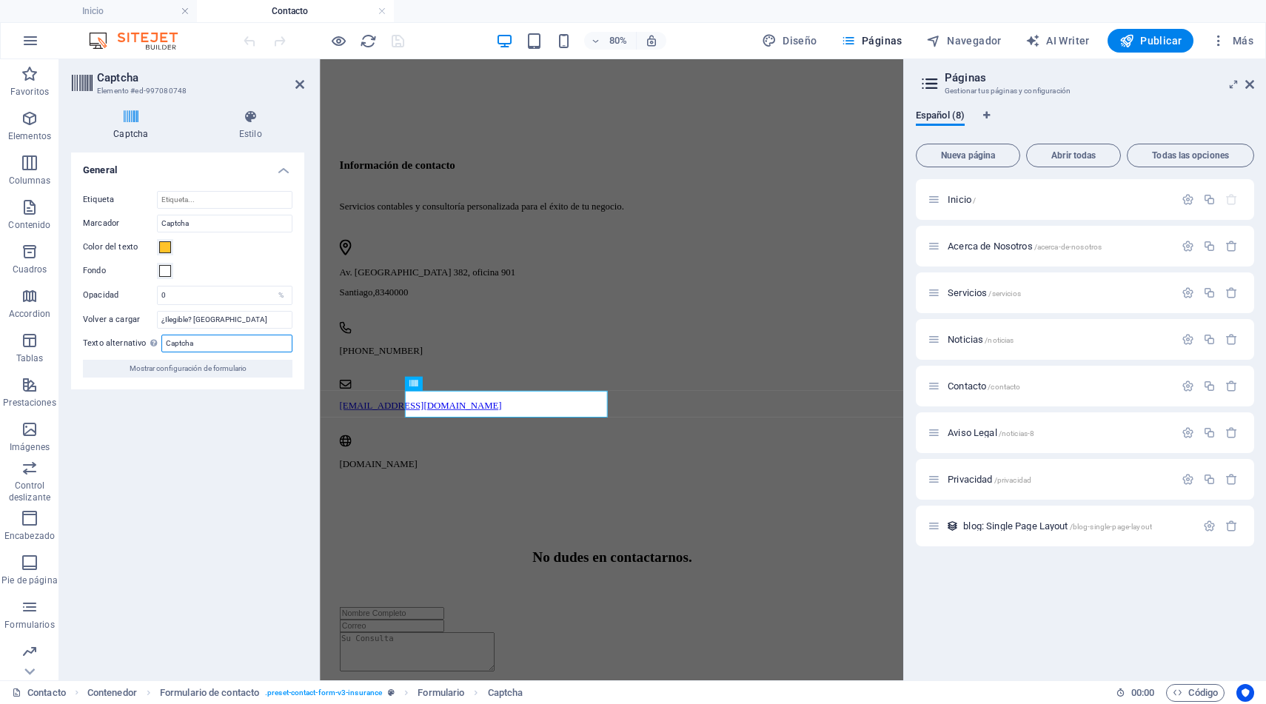
click at [223, 343] on input "Captcha" at bounding box center [226, 344] width 131 height 18
click at [226, 403] on div "Turnstile Turnstile de Cloudfare es una integración de terceros que ofrece capt…" at bounding box center [187, 410] width 233 height 516
click at [428, 386] on span "Captcha" at bounding box center [435, 383] width 27 height 7
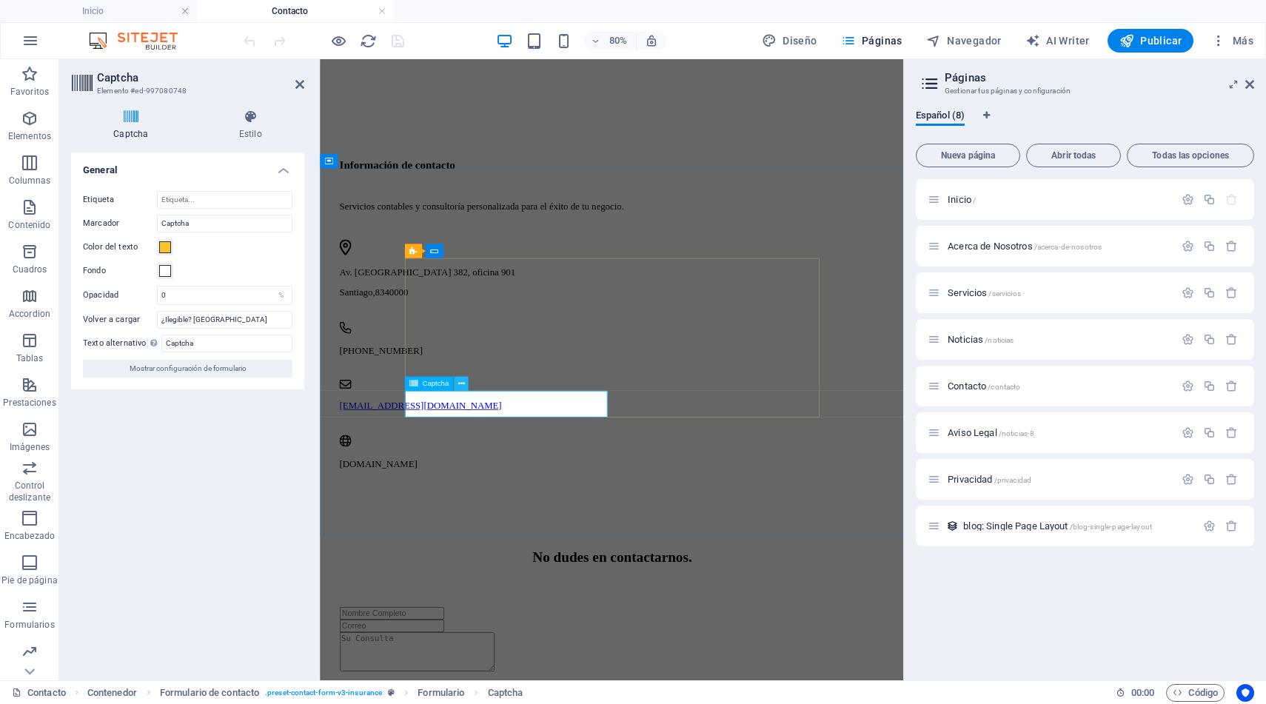
click at [463, 383] on icon at bounding box center [460, 383] width 7 height 13
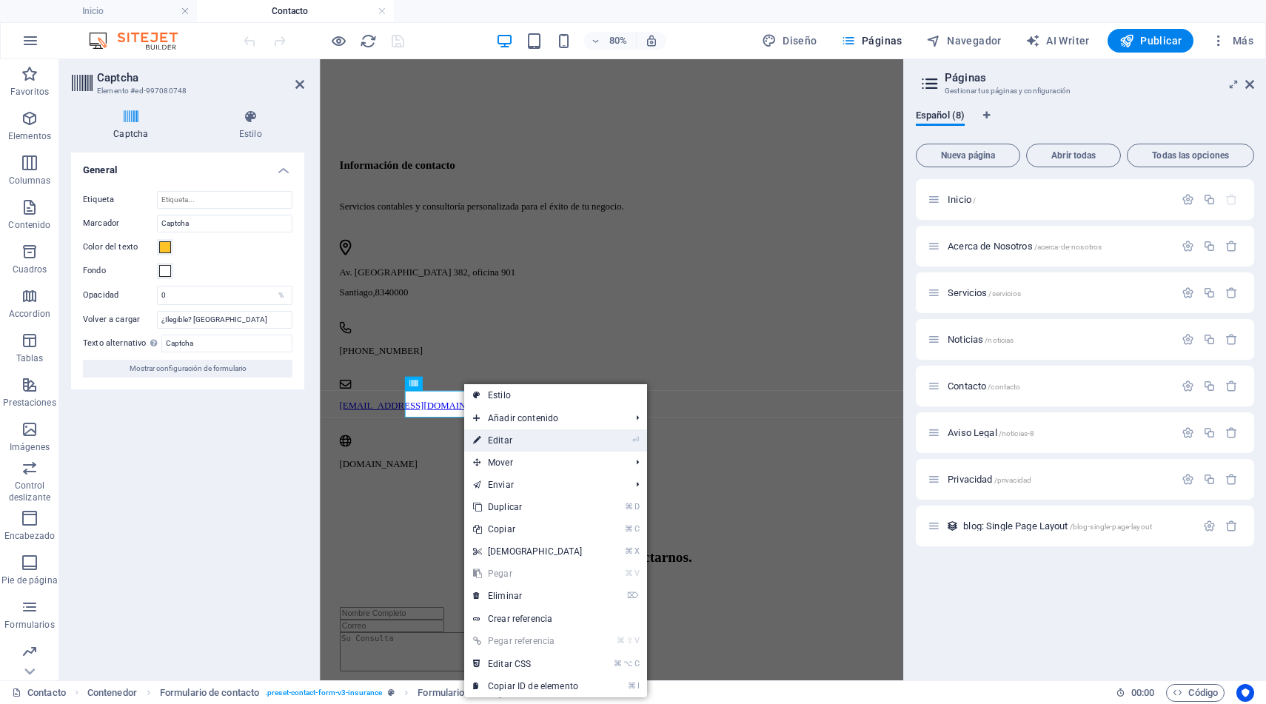
click at [502, 439] on link "⏎ Editar" at bounding box center [527, 440] width 127 height 22
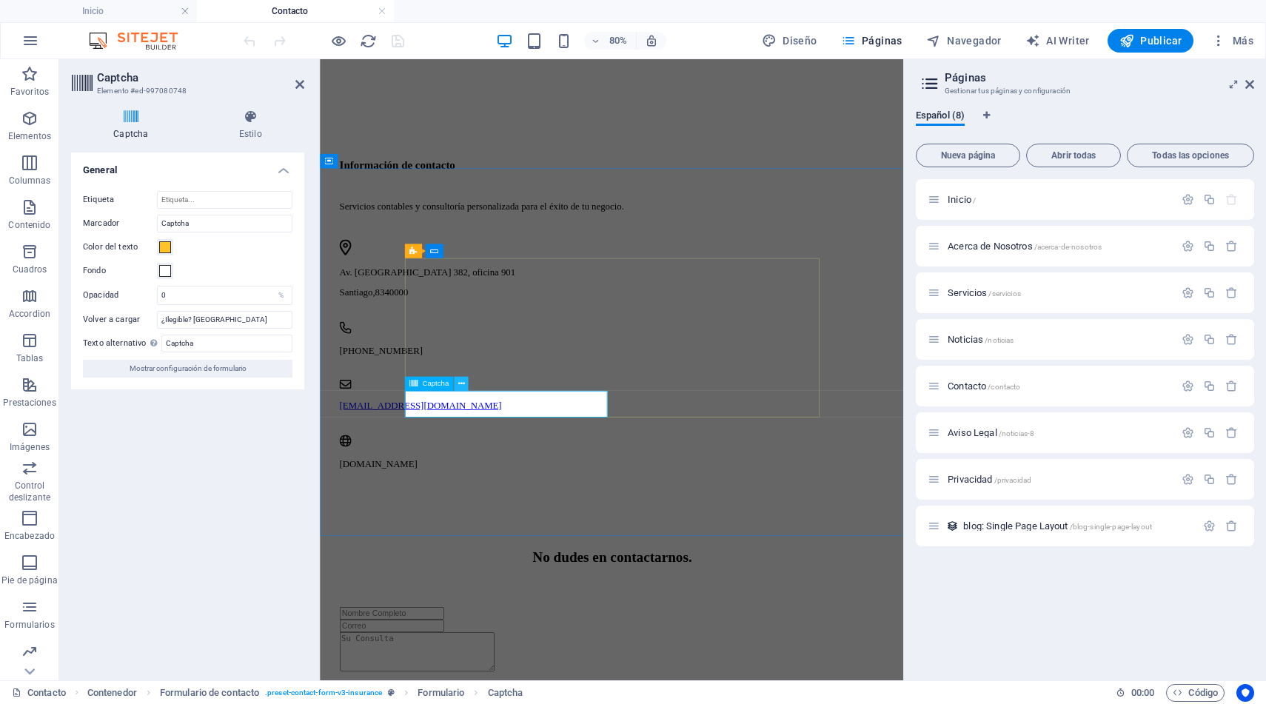
click at [463, 386] on icon at bounding box center [460, 383] width 7 height 13
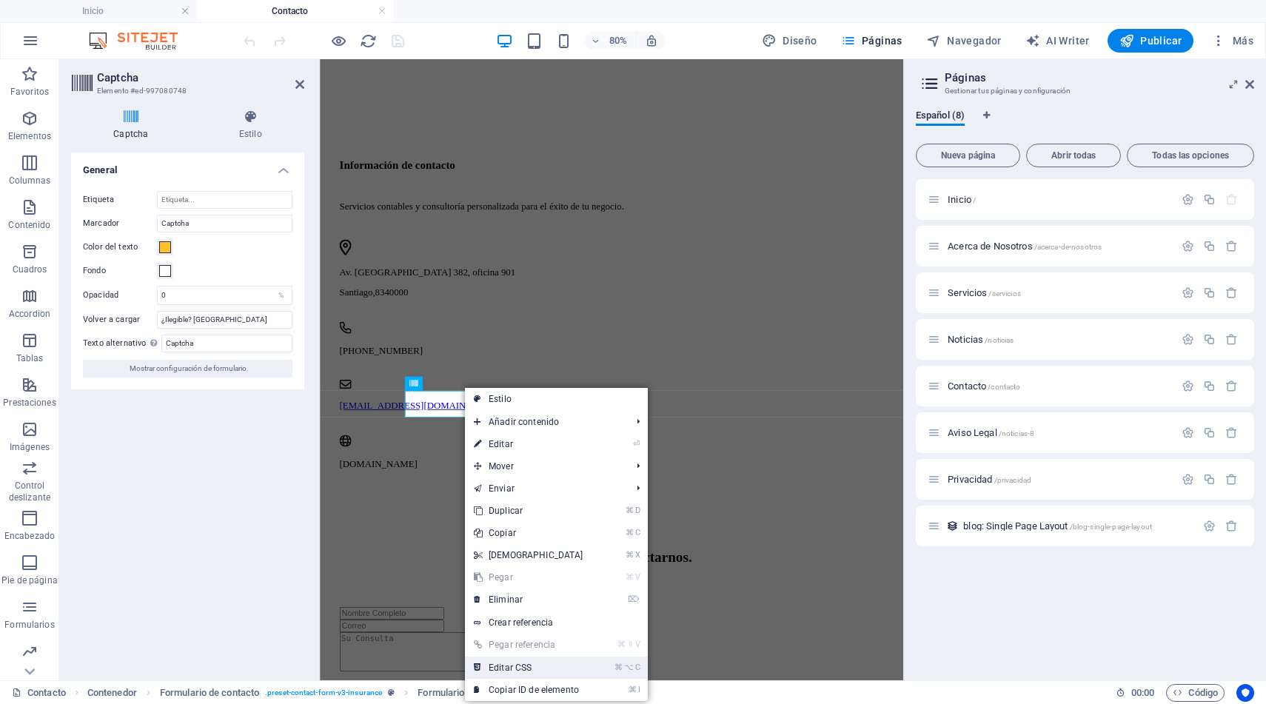
click at [531, 670] on link "⌘ ⌥ C Editar CSS" at bounding box center [528, 667] width 127 height 22
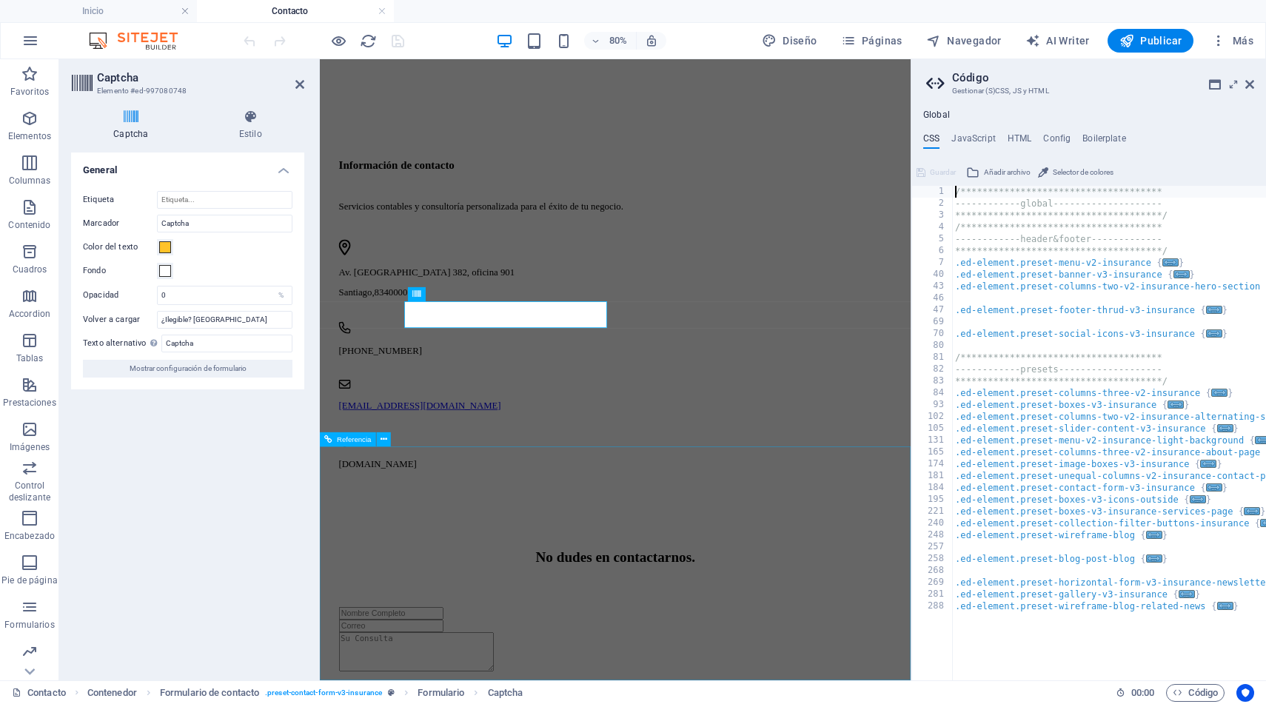
scroll to position [787, 0]
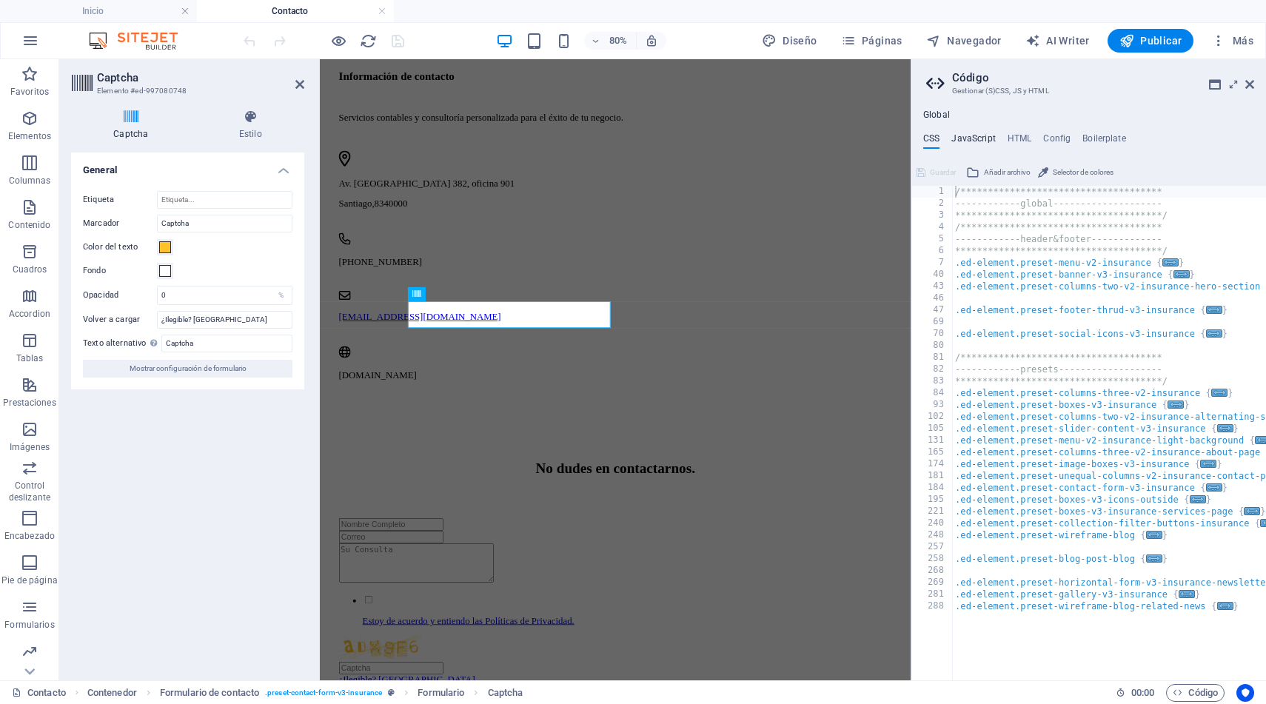
click at [966, 133] on h4 "JavaScript" at bounding box center [973, 141] width 44 height 16
type textarea "/* JS for preset "Menu V2" */"
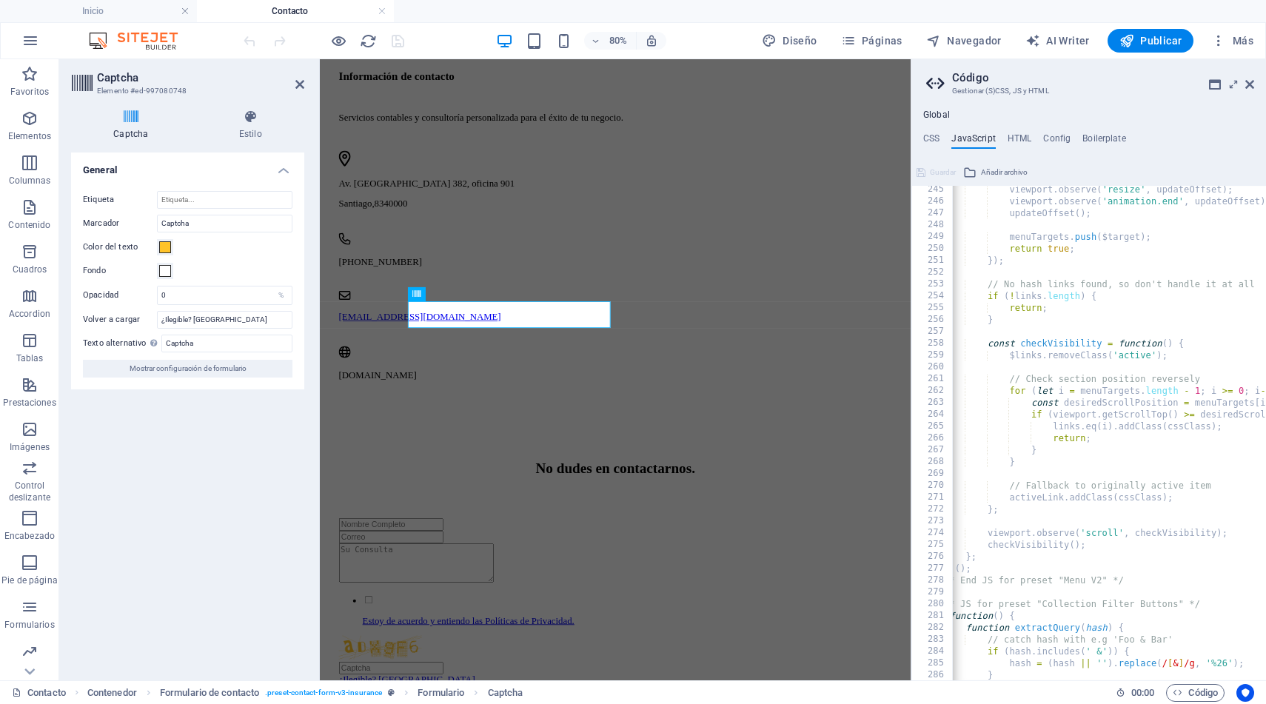
scroll to position [3591, 0]
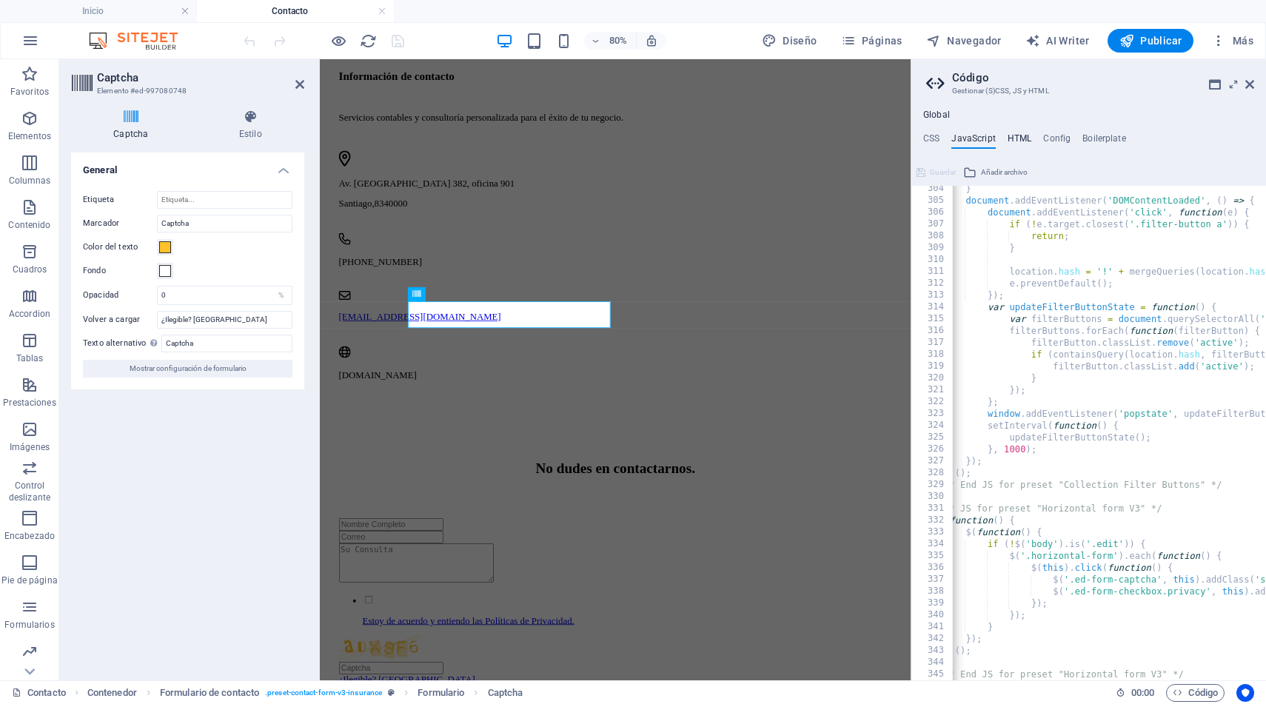
click at [1018, 138] on h4 "HTML" at bounding box center [1019, 141] width 24 height 16
type textarea "<a href="#main-content" class="wv-link-content button">Skip to main content</a>"
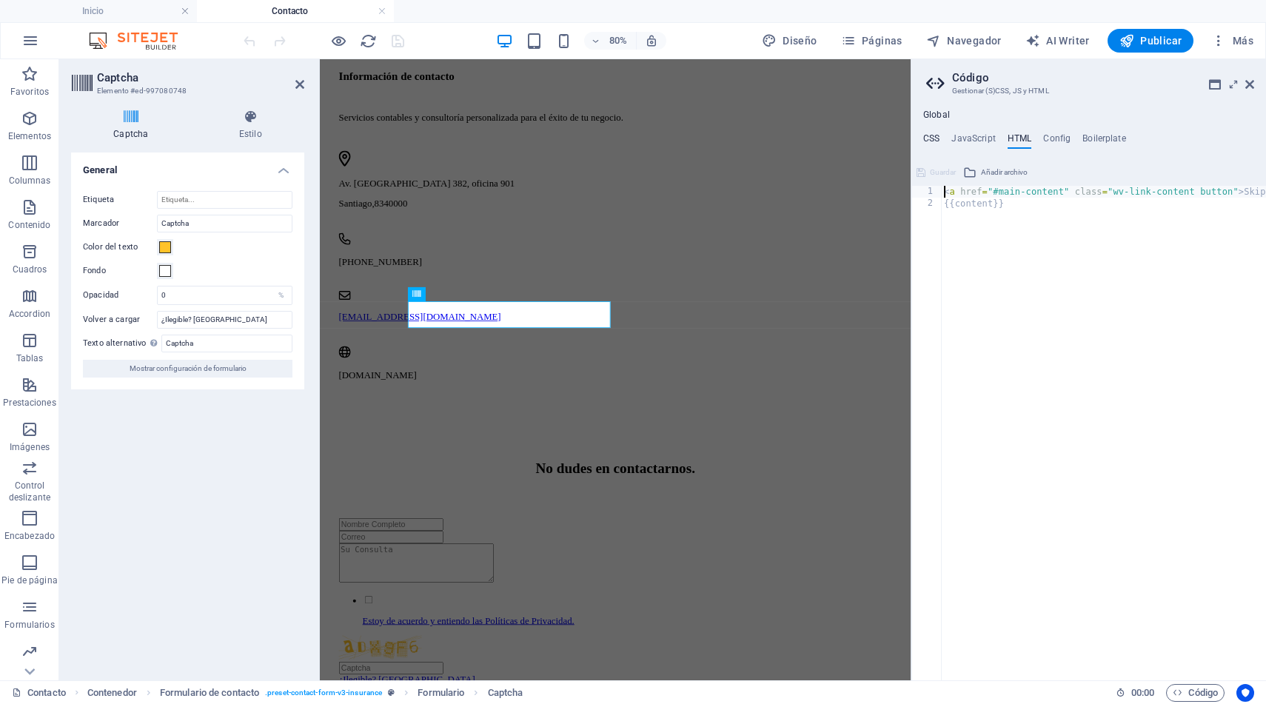
click at [933, 139] on h4 "CSS" at bounding box center [931, 141] width 16 height 16
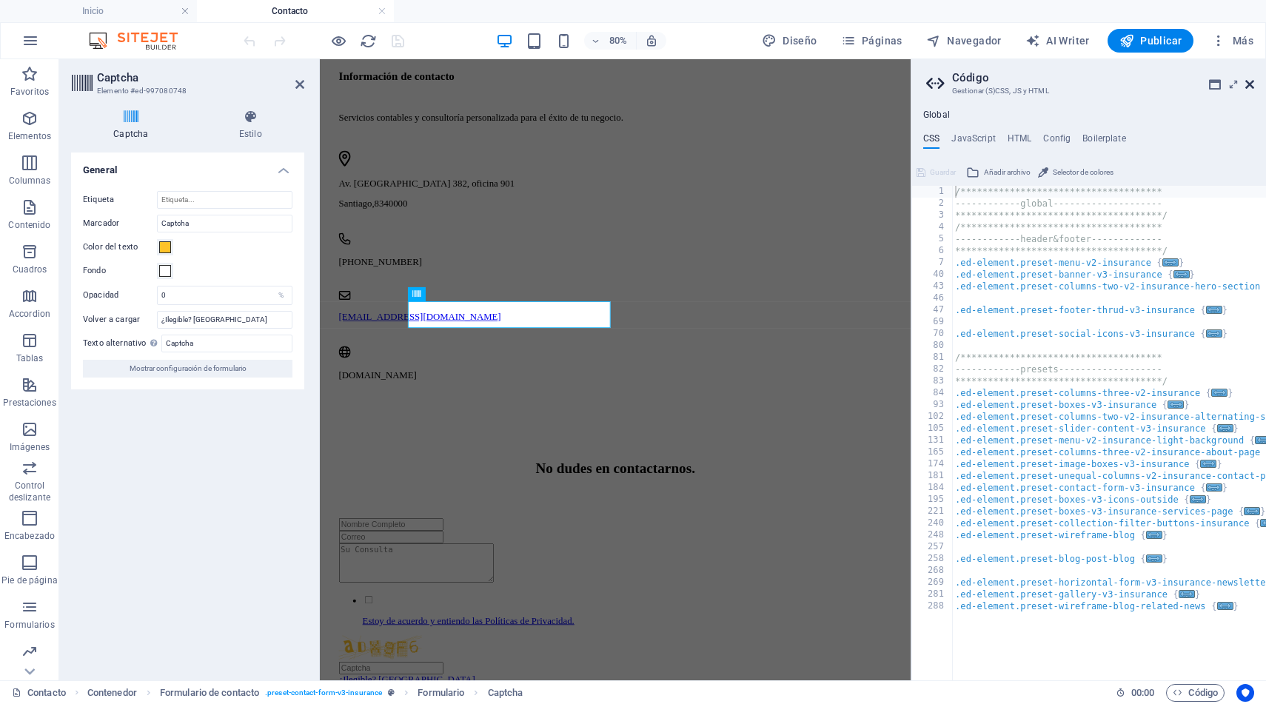
click at [1249, 82] on icon at bounding box center [1249, 84] width 9 height 12
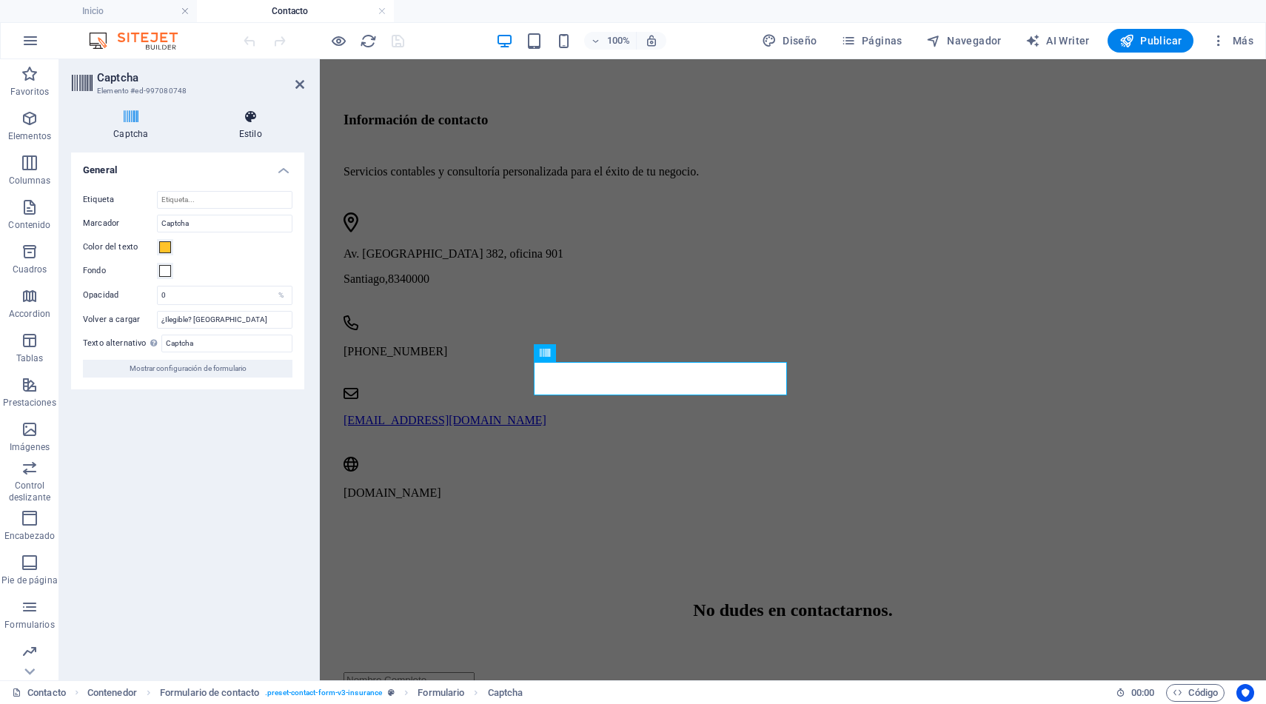
click at [256, 126] on h4 "Estilo" at bounding box center [250, 125] width 107 height 31
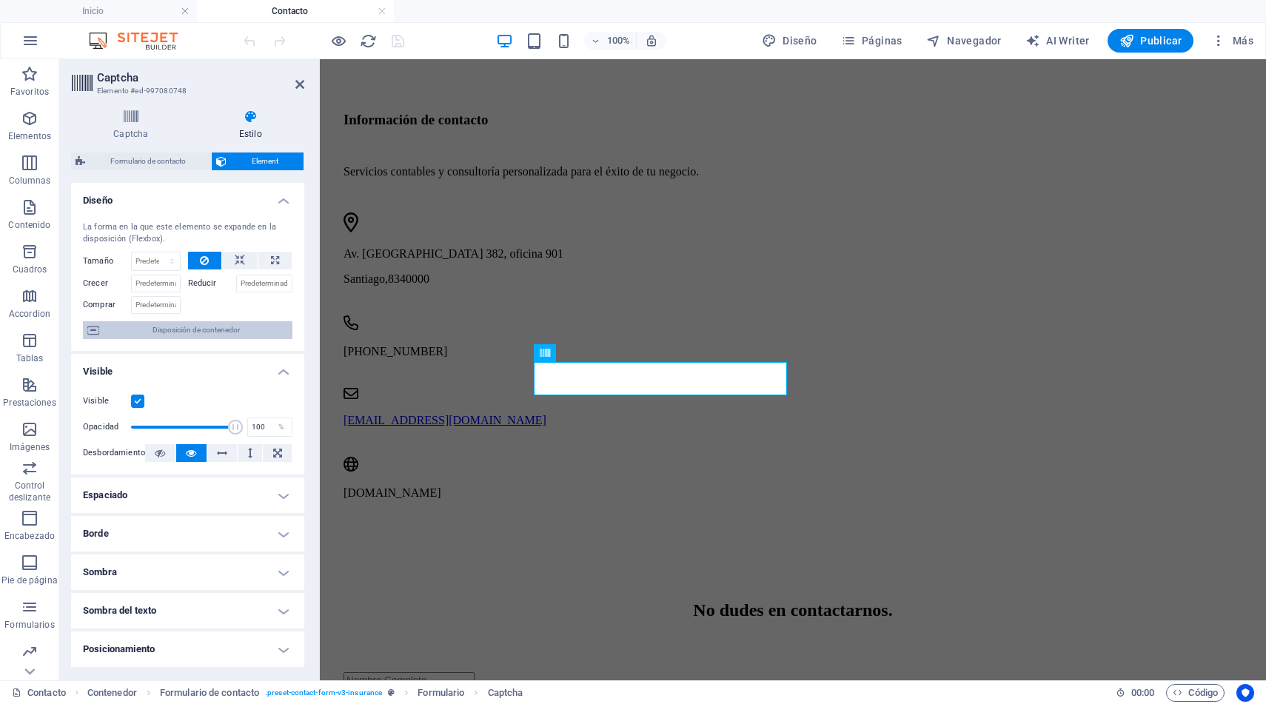
scroll to position [152, 0]
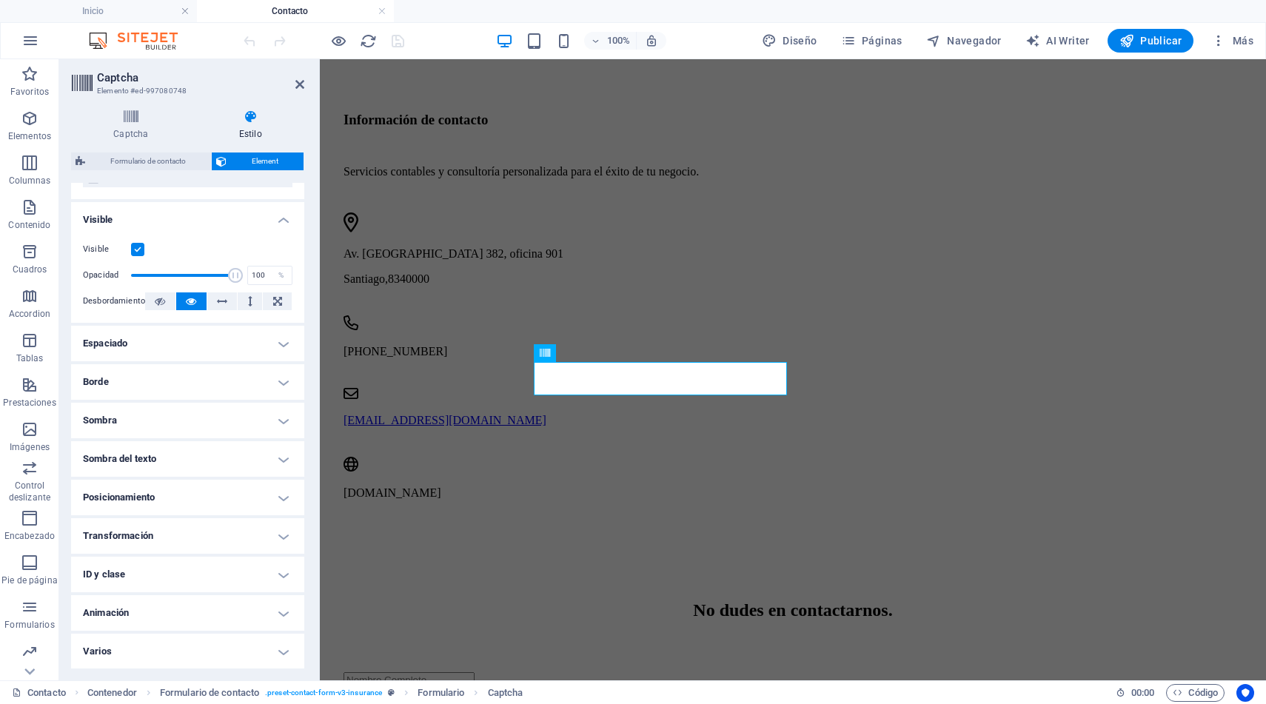
click at [249, 577] on h4 "ID y clase" at bounding box center [187, 575] width 233 height 36
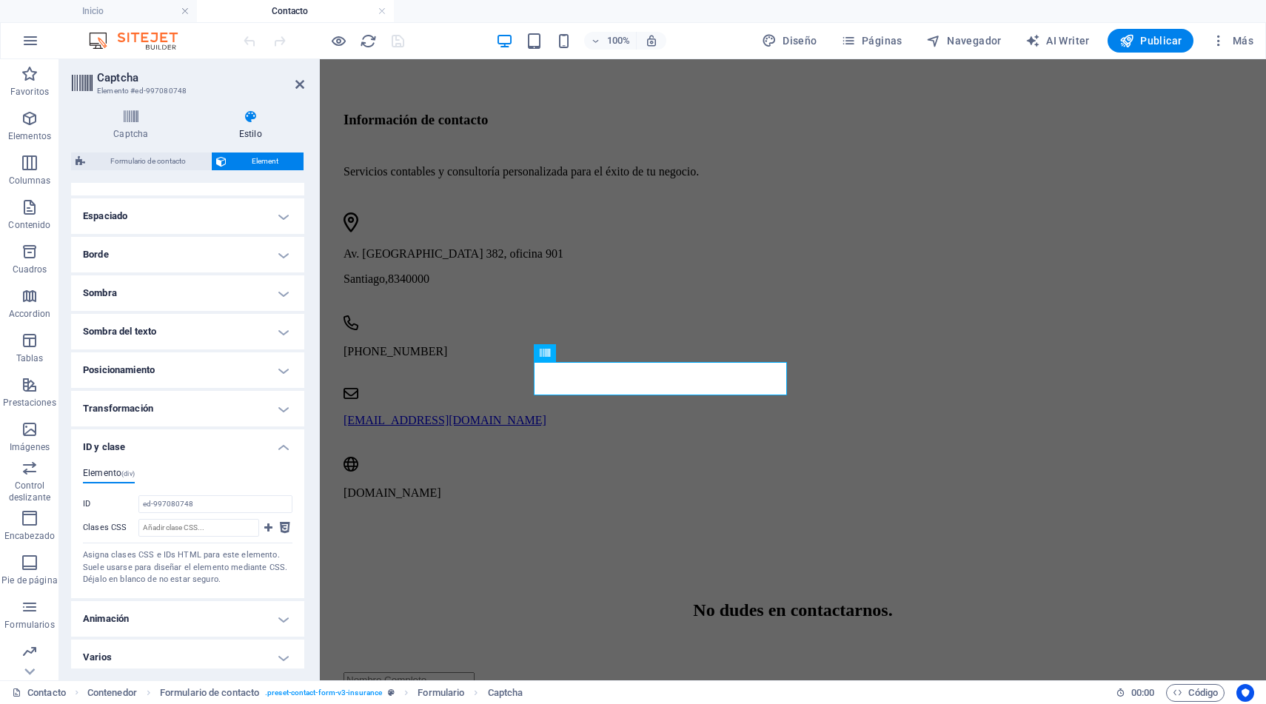
scroll to position [285, 0]
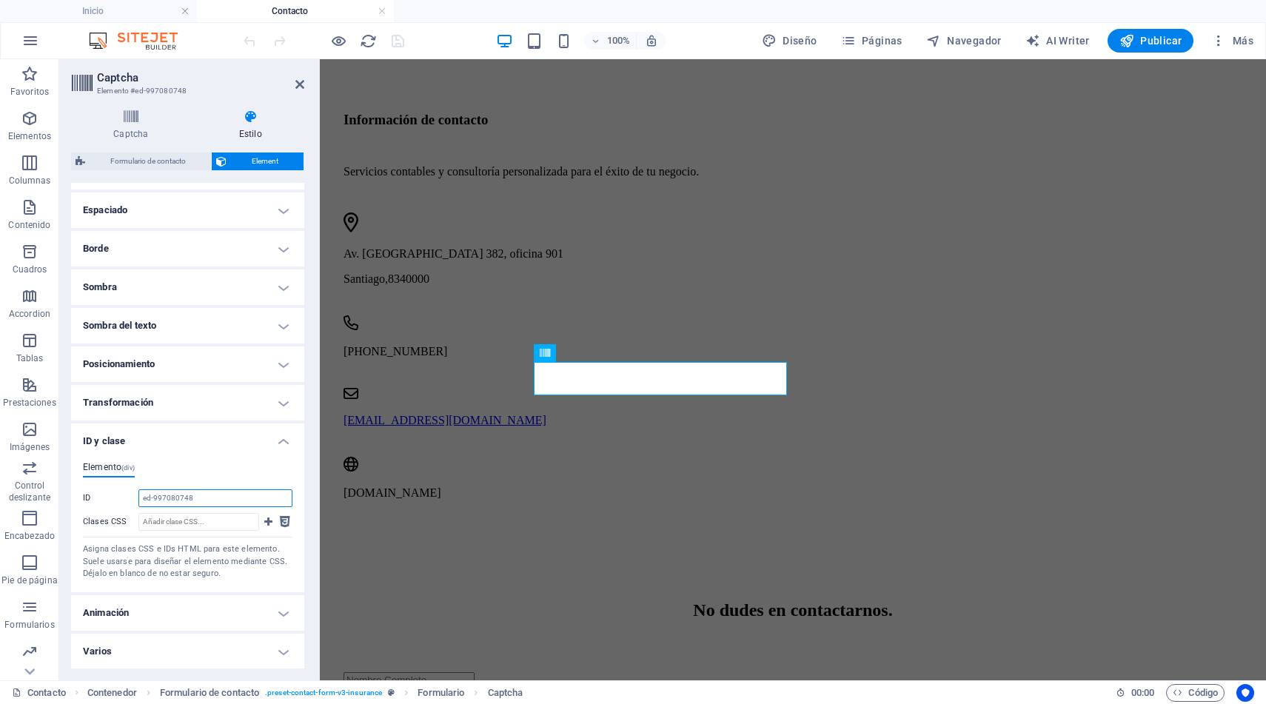
click at [210, 497] on input "ed-997080748" at bounding box center [215, 498] width 154 height 18
click at [212, 523] on input "Clases CSS" at bounding box center [198, 522] width 121 height 18
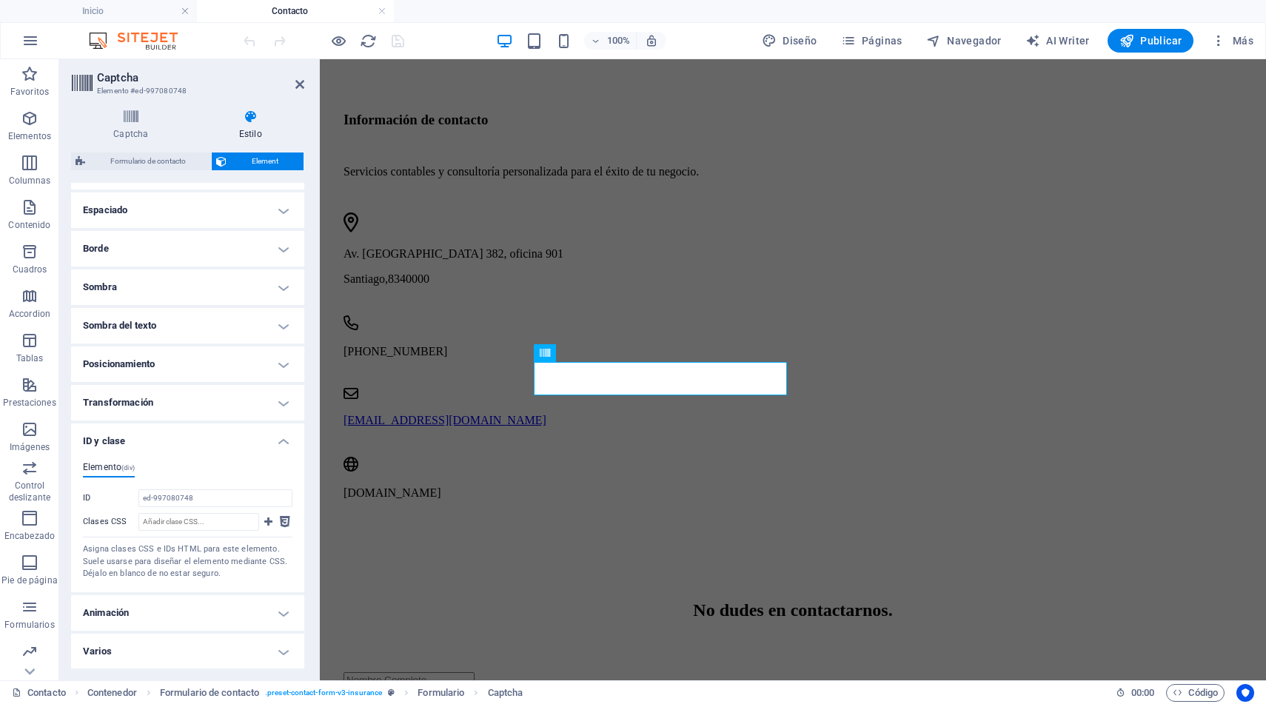
click at [124, 464] on span "(div)" at bounding box center [127, 467] width 13 height 7
click at [130, 470] on span "(div)" at bounding box center [127, 467] width 13 height 7
click at [187, 503] on input "ed-997080748" at bounding box center [215, 498] width 154 height 18
click at [286, 444] on h4 "ID y clase" at bounding box center [187, 436] width 233 height 27
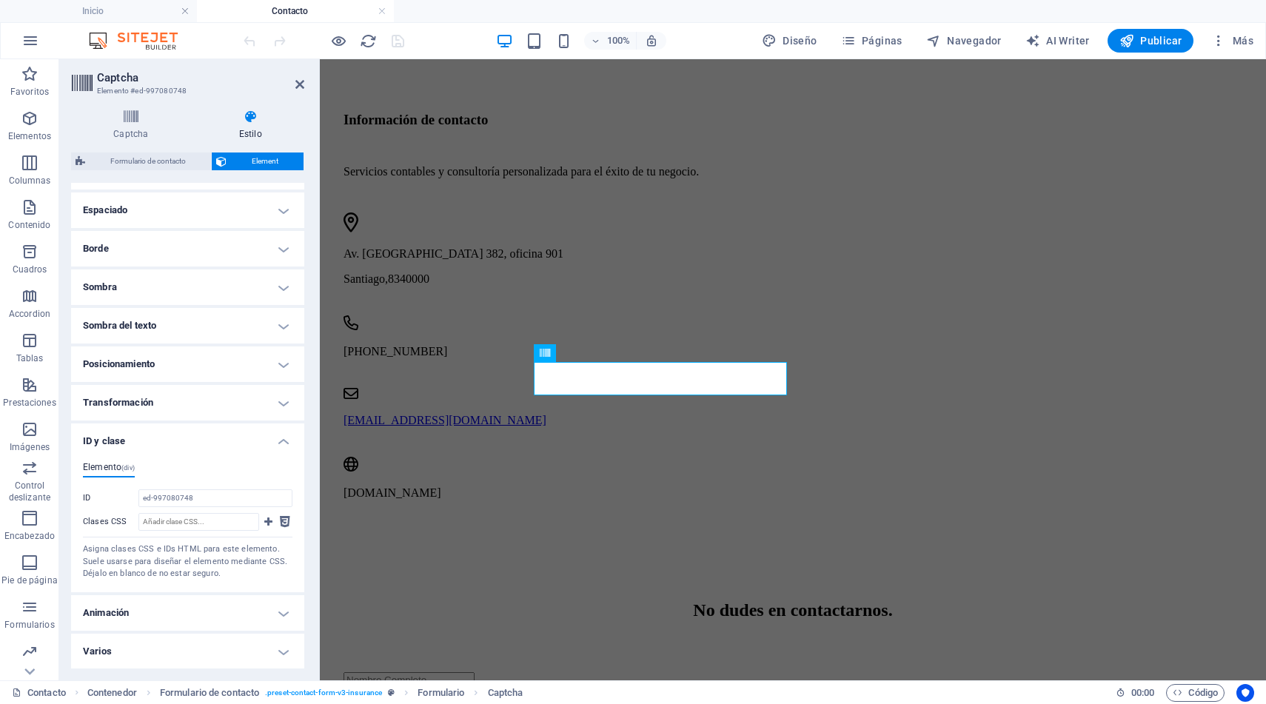
scroll to position [152, 0]
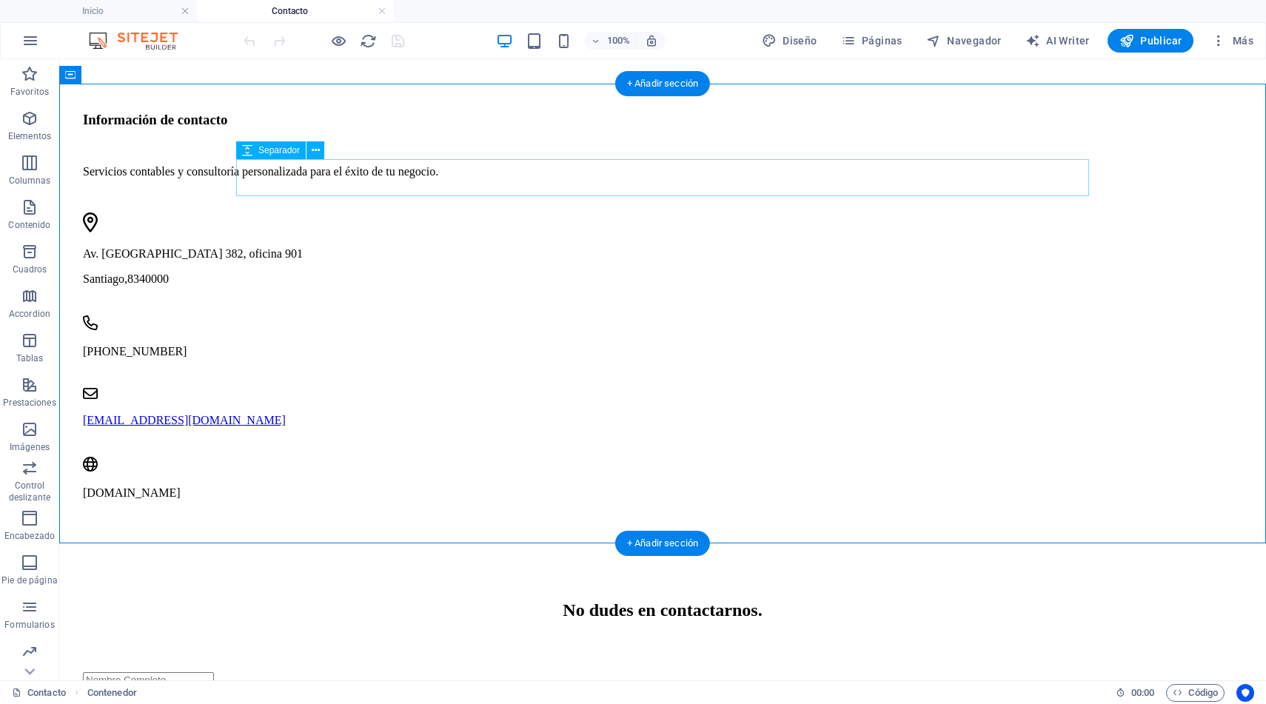
click at [608, 635] on div at bounding box center [662, 653] width 1159 height 37
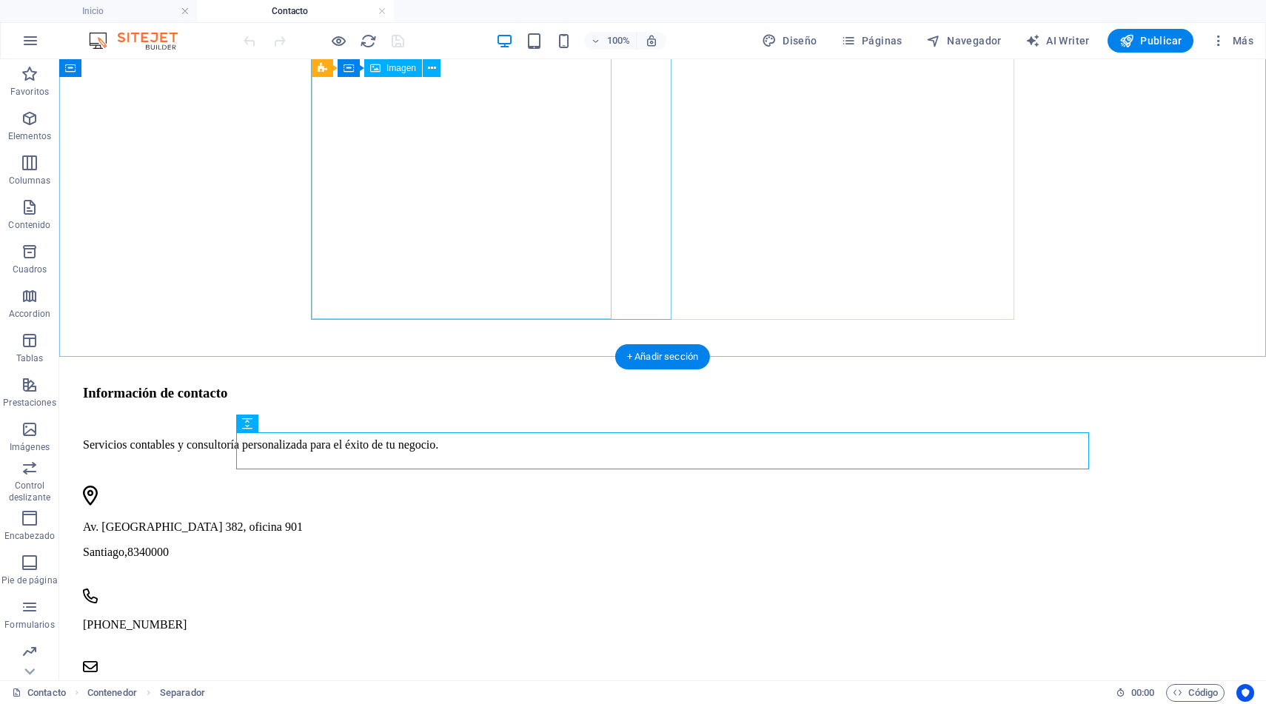
scroll to position [481, 0]
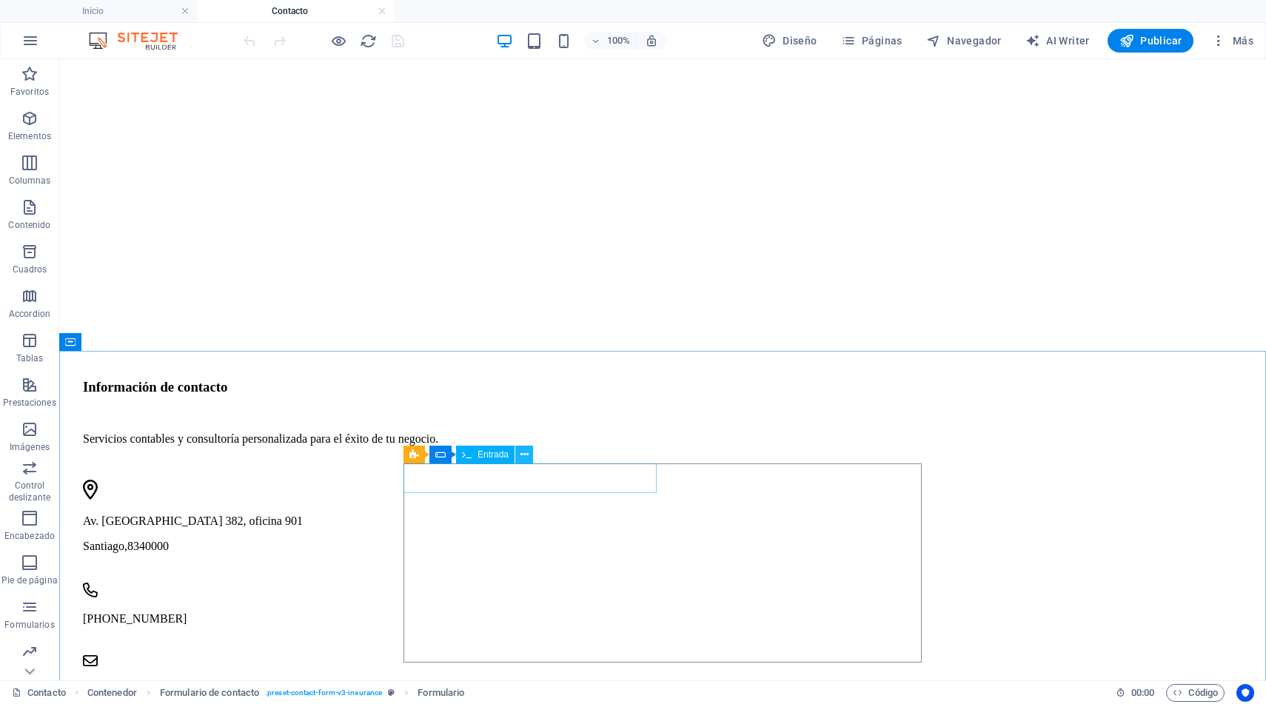
click at [523, 457] on icon at bounding box center [524, 455] width 8 height 16
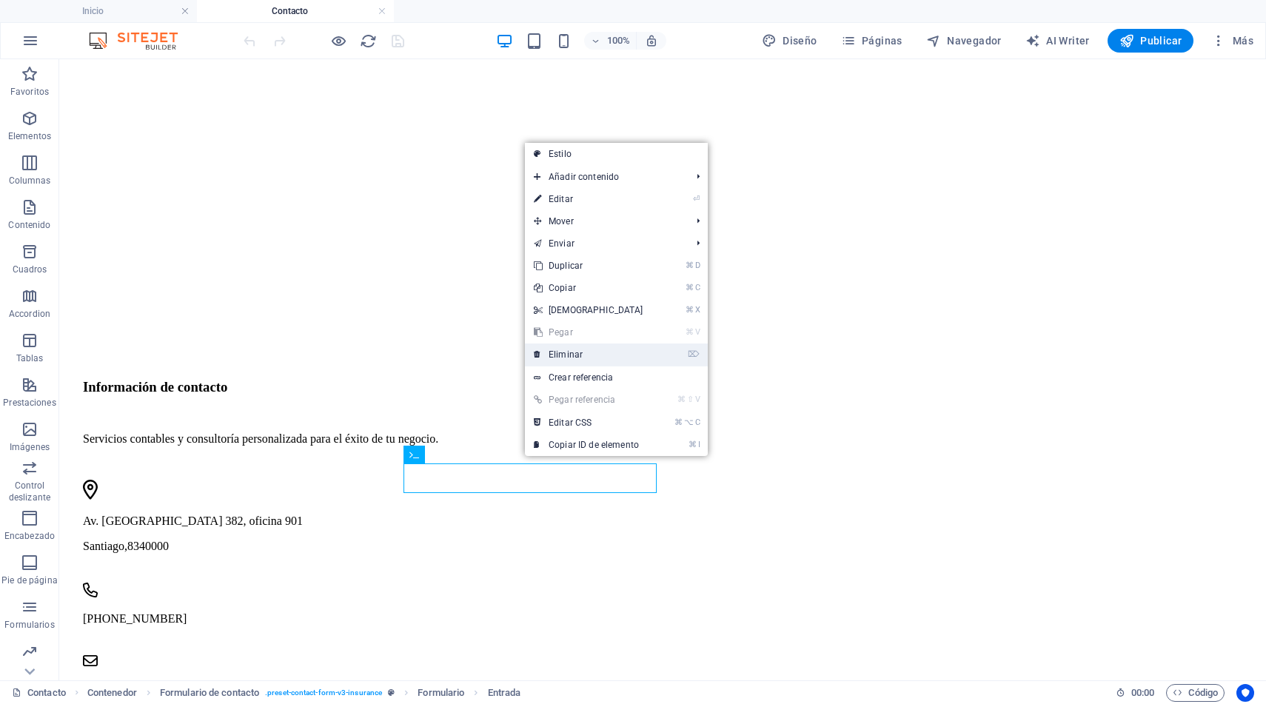
click at [601, 352] on link "⌦ Eliminar" at bounding box center [588, 354] width 127 height 22
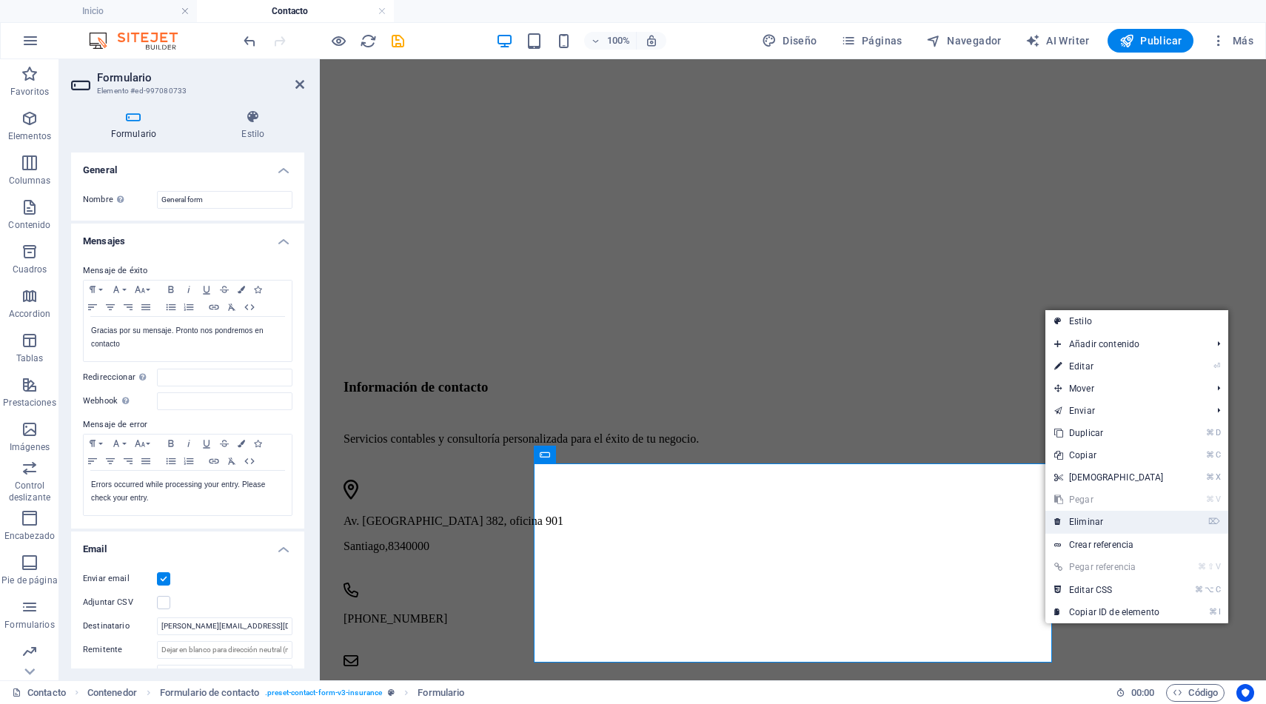
click at [1097, 522] on link "⌦ Eliminar" at bounding box center [1108, 522] width 127 height 22
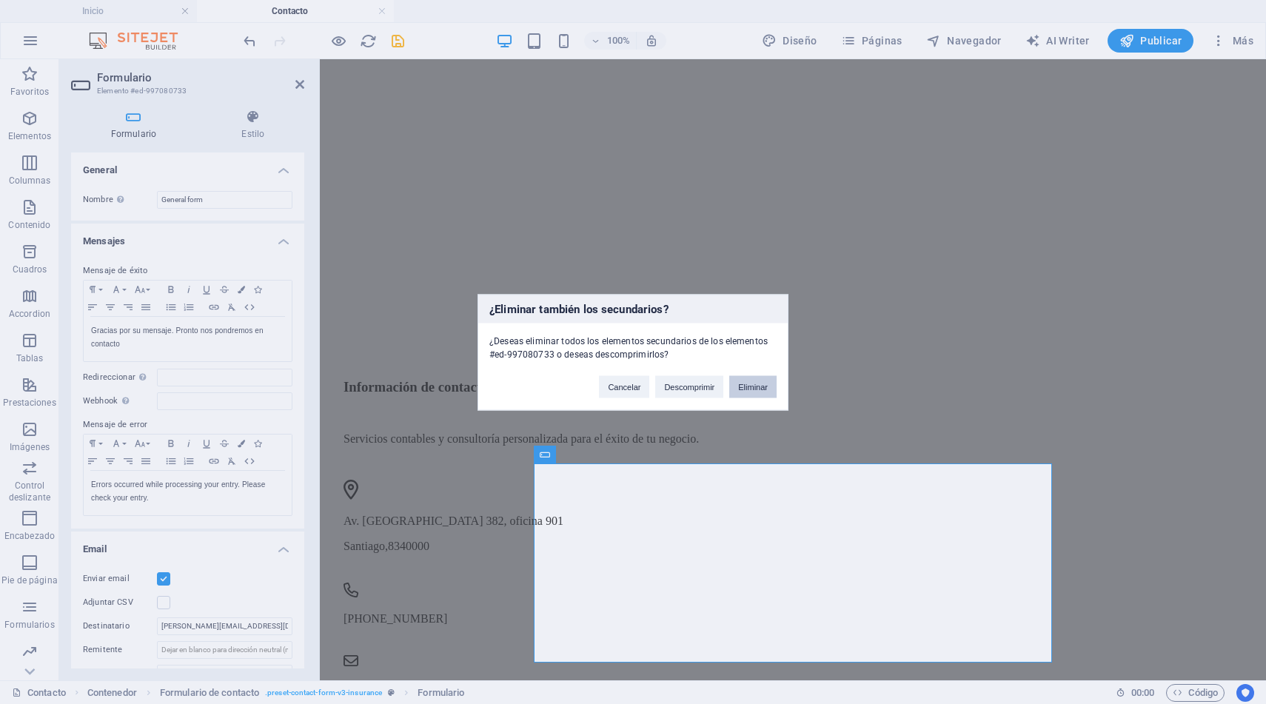
click at [756, 385] on button "Eliminar" at bounding box center [752, 386] width 47 height 22
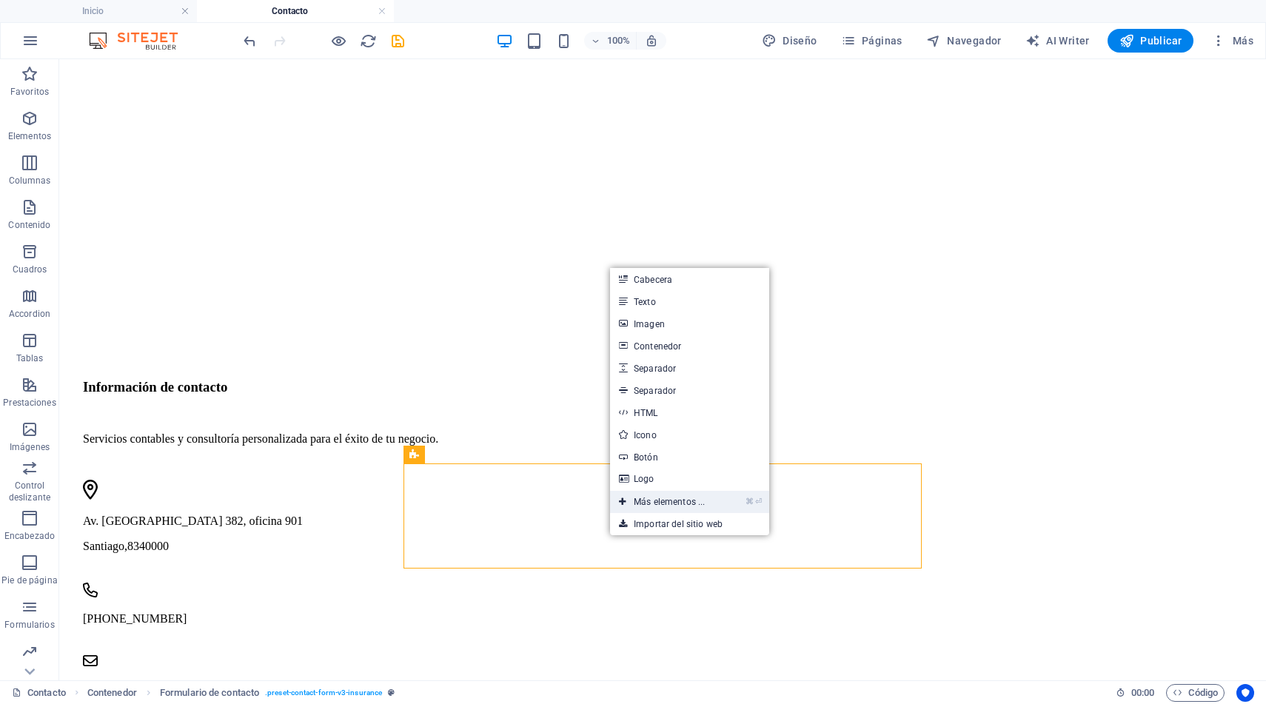
click at [661, 498] on link "⌘ ⏎ Más elementos ..." at bounding box center [662, 502] width 104 height 22
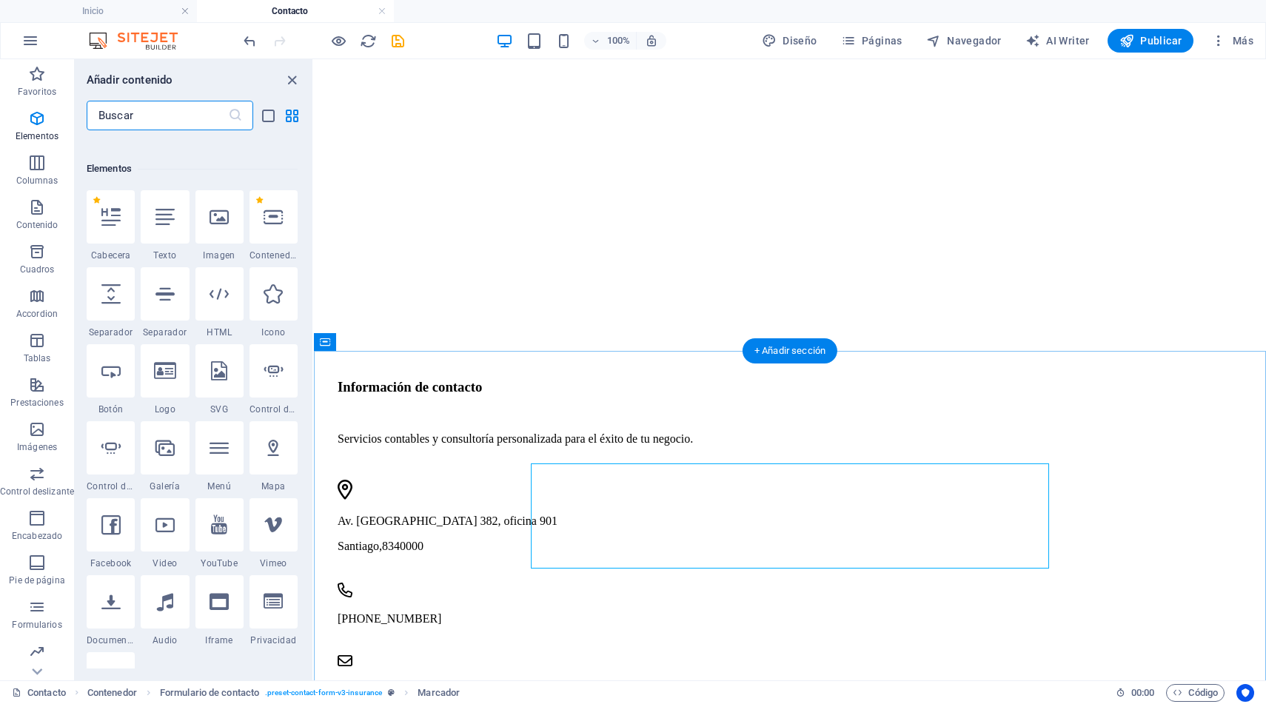
scroll to position [279, 0]
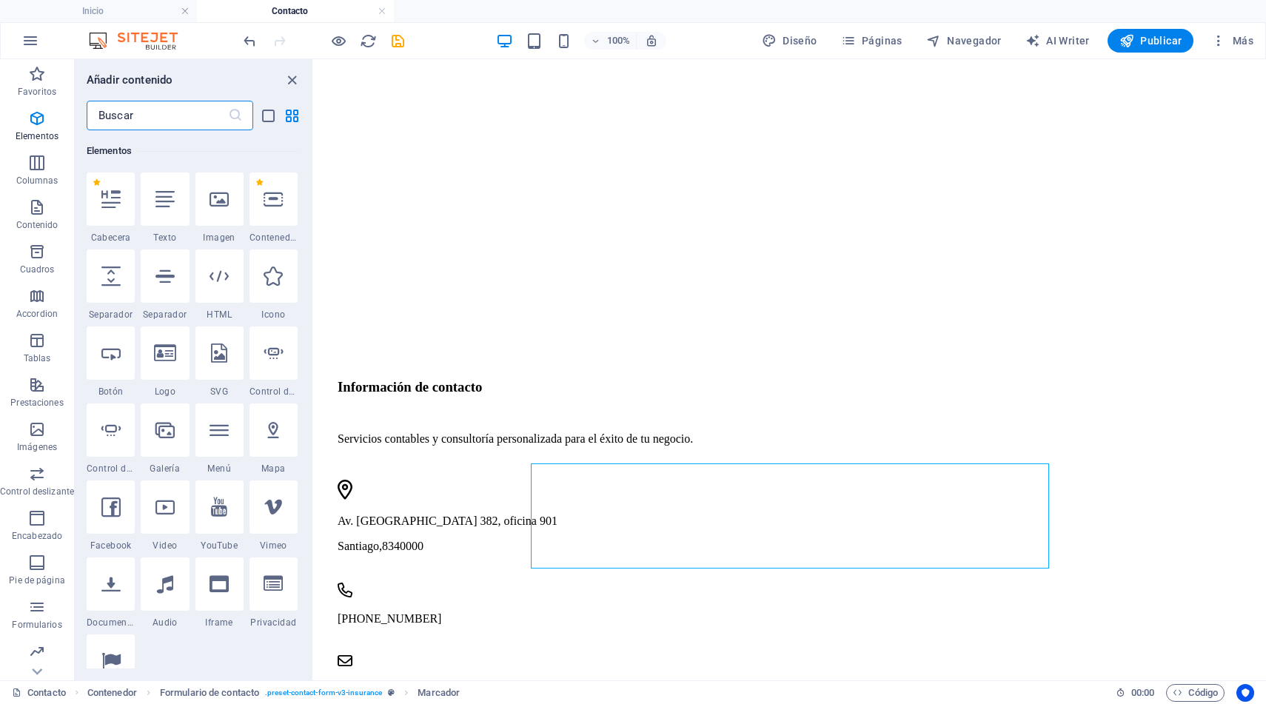
click at [199, 115] on input "text" at bounding box center [157, 116] width 141 height 30
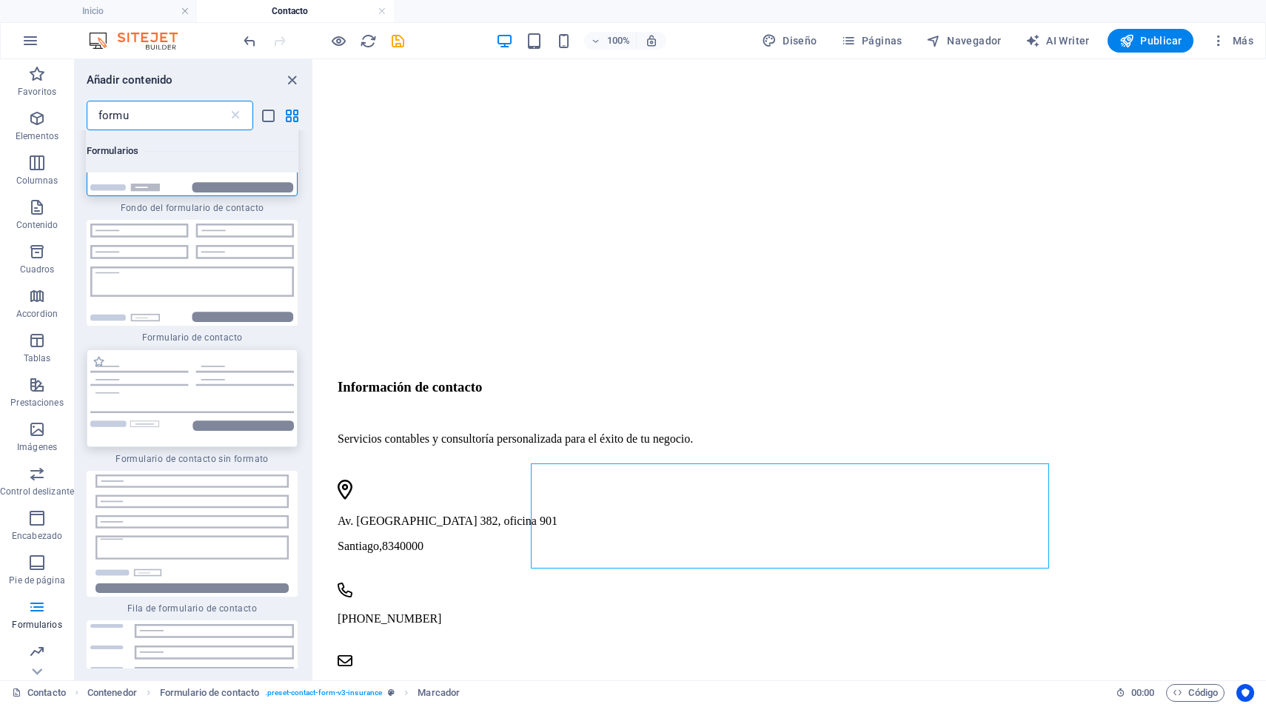
scroll to position [69, 0]
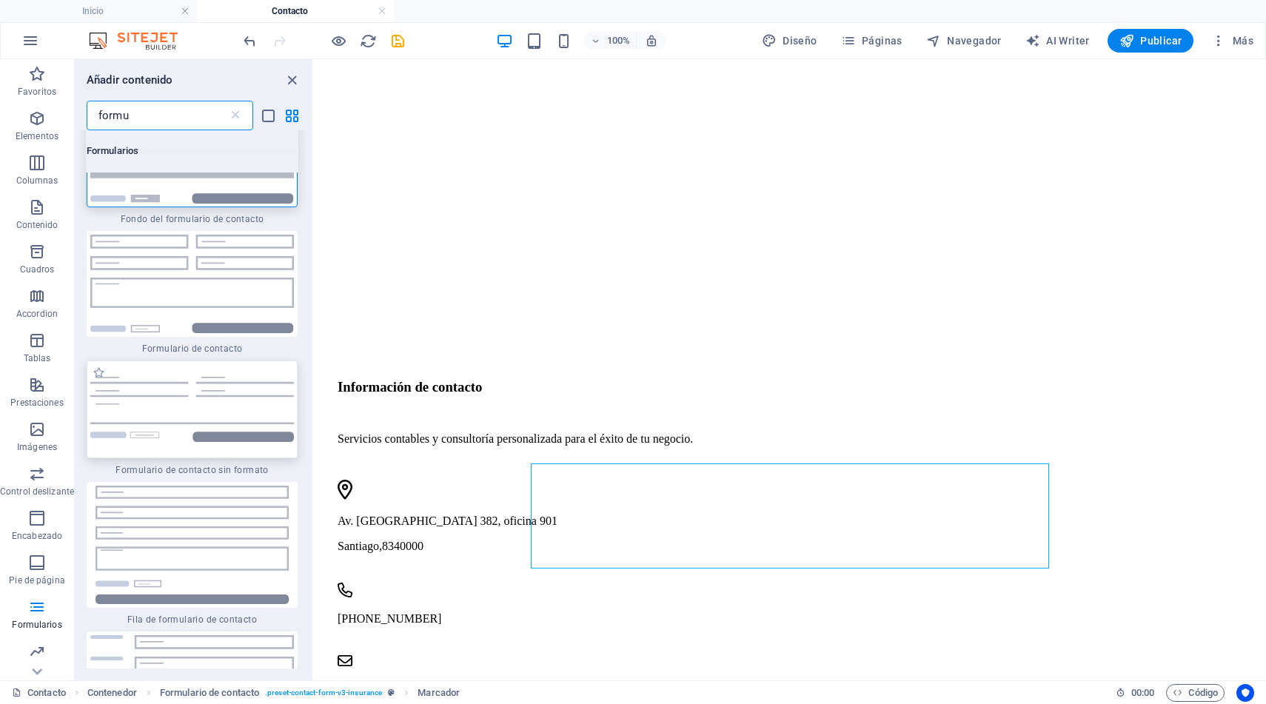
type input "formu"
click at [221, 380] on img at bounding box center [192, 409] width 204 height 65
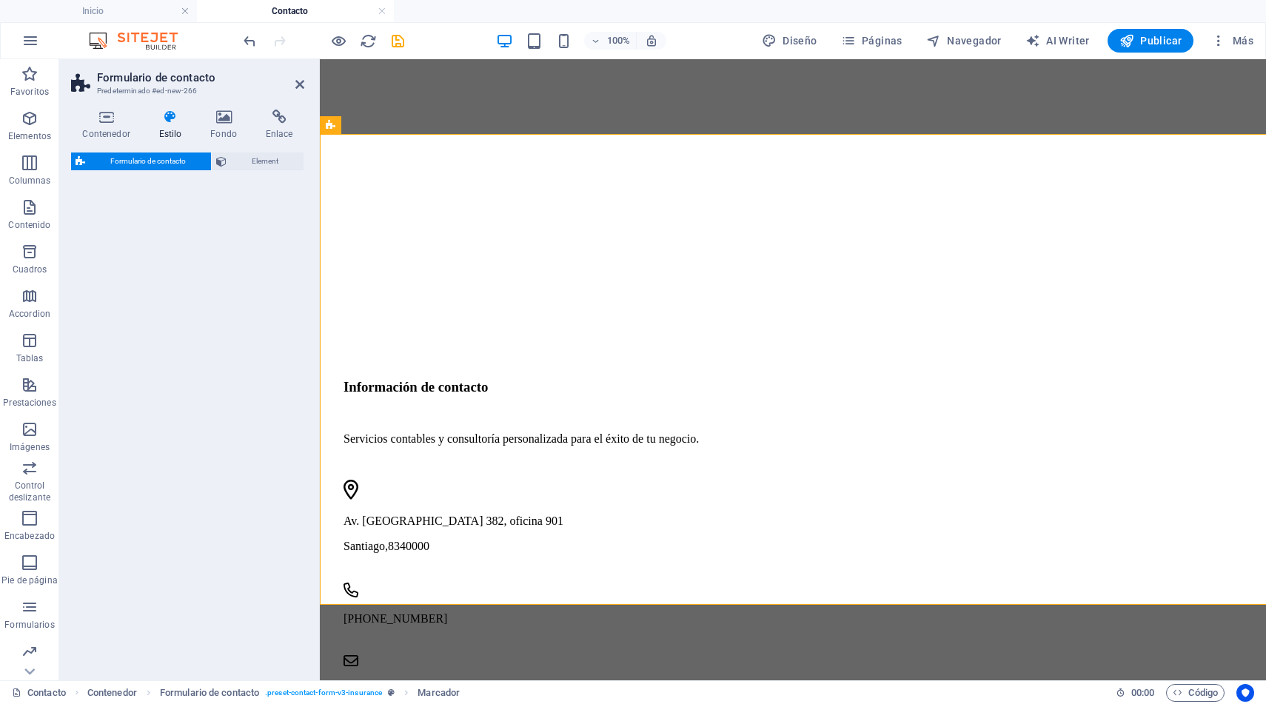
scroll to position [1064, 0]
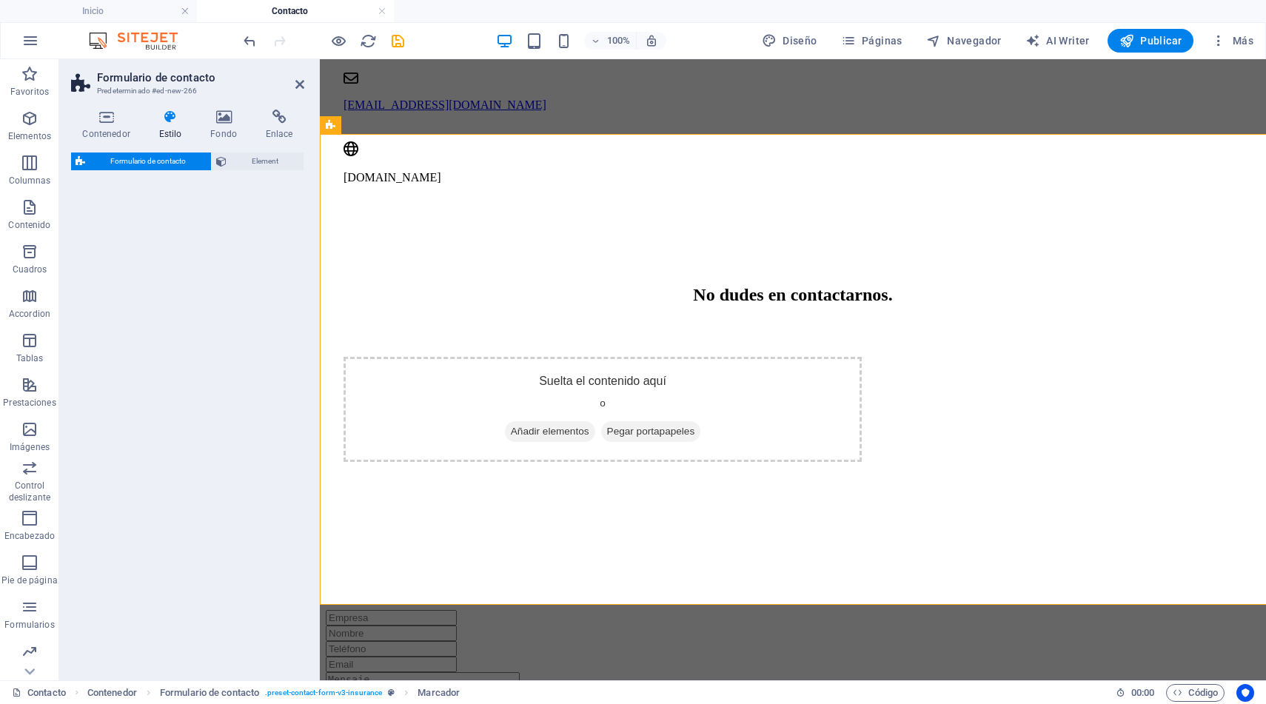
select select "rem"
select select "preset-contact-form-v3-plain"
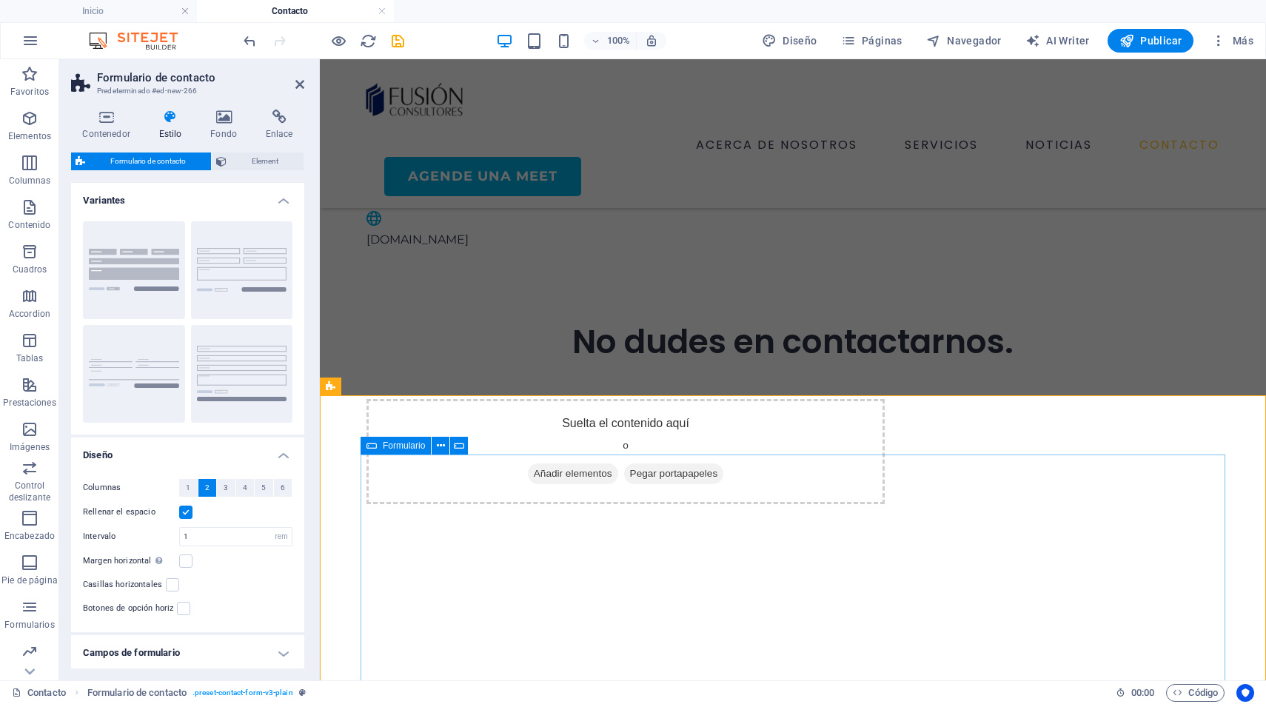
scroll to position [881, 0]
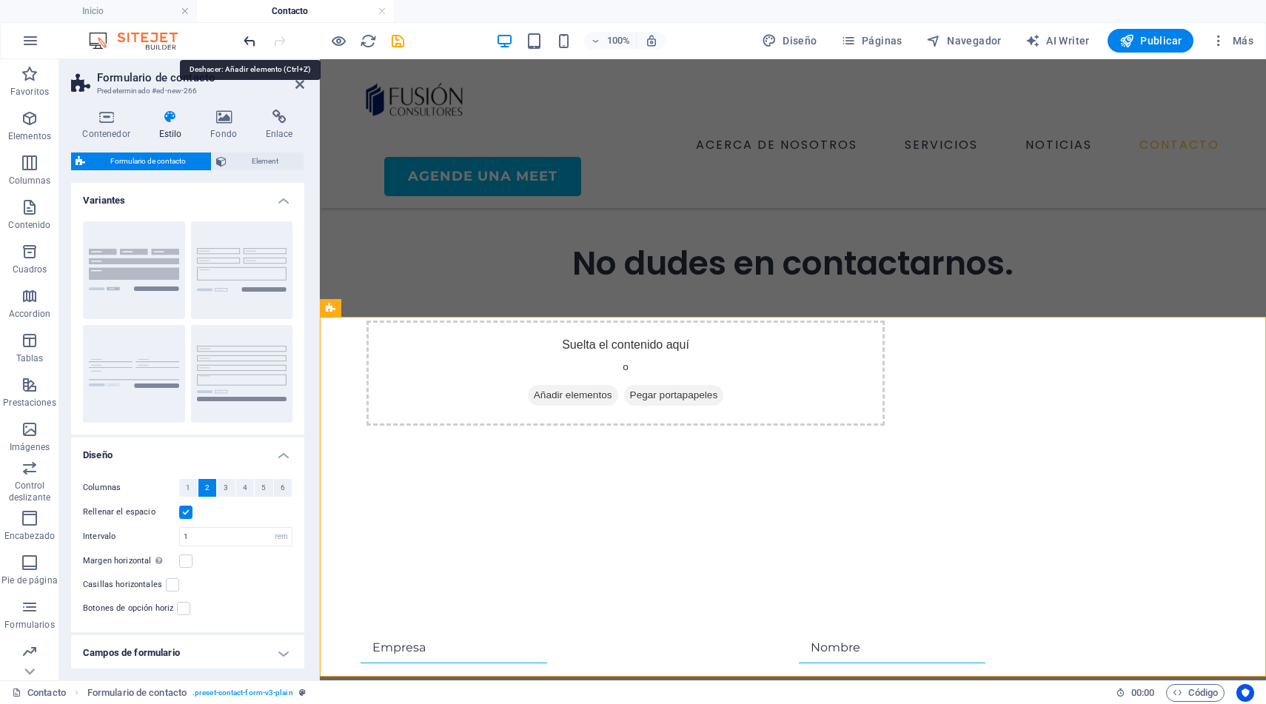
click at [249, 39] on icon "undo" at bounding box center [249, 41] width 17 height 17
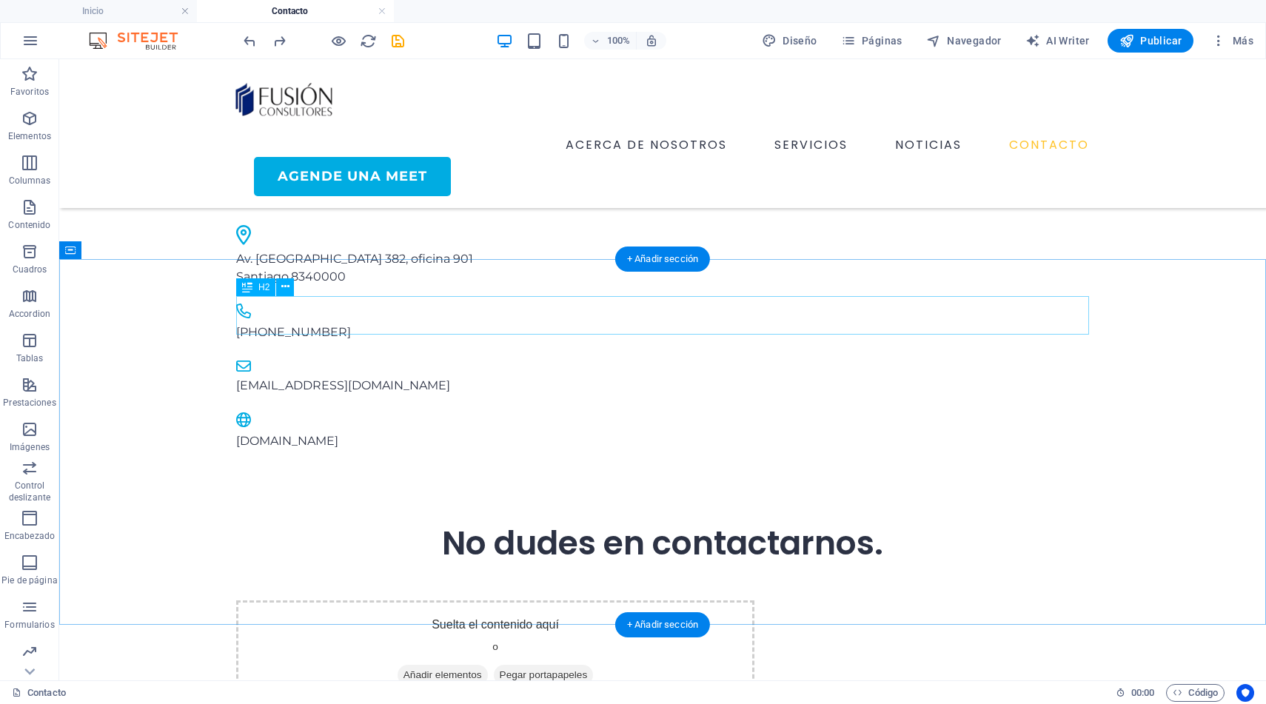
scroll to position [573, 0]
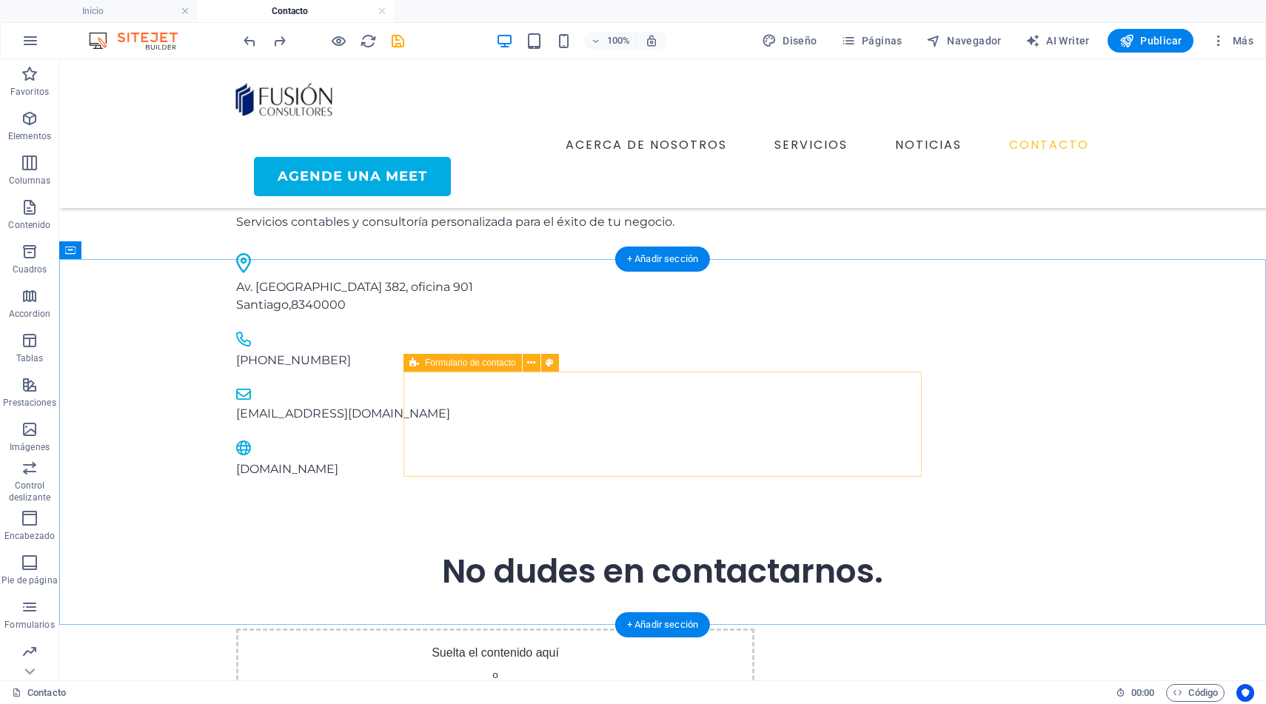
click at [488, 693] on span "Añadir elementos" at bounding box center [442, 703] width 90 height 21
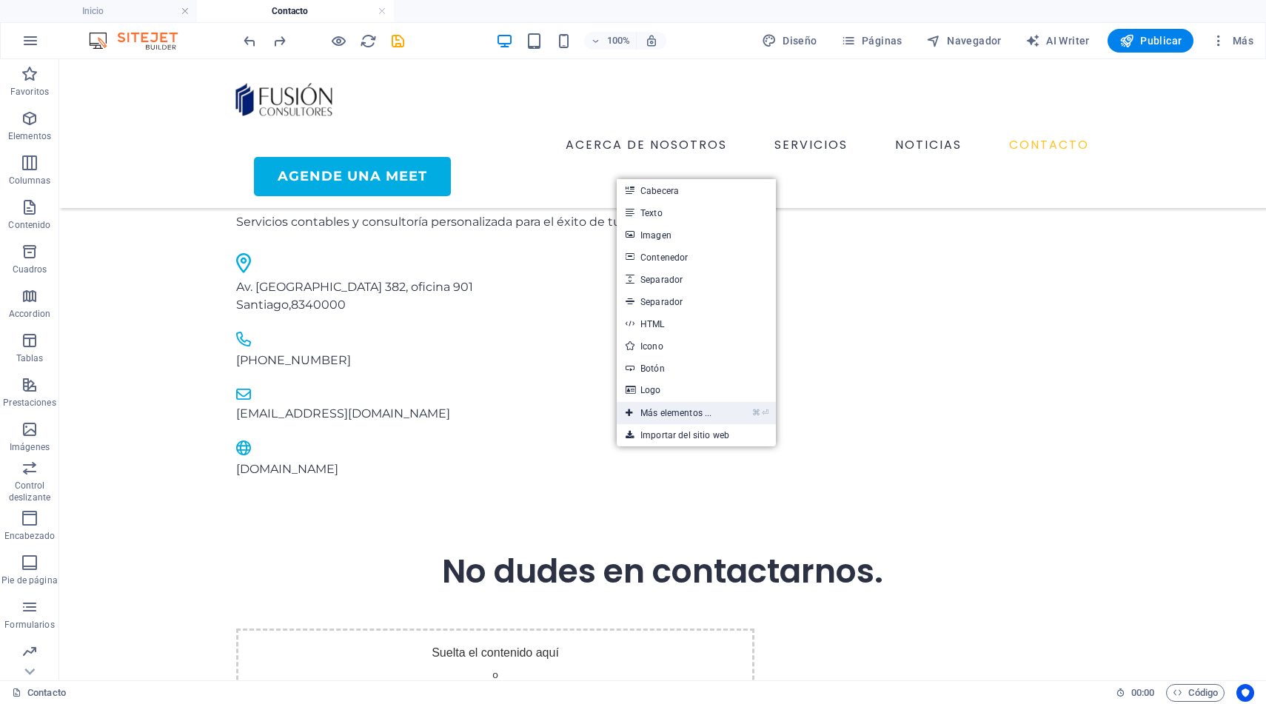
click at [659, 411] on link "⌘ ⏎ Más elementos ..." at bounding box center [668, 413] width 104 height 22
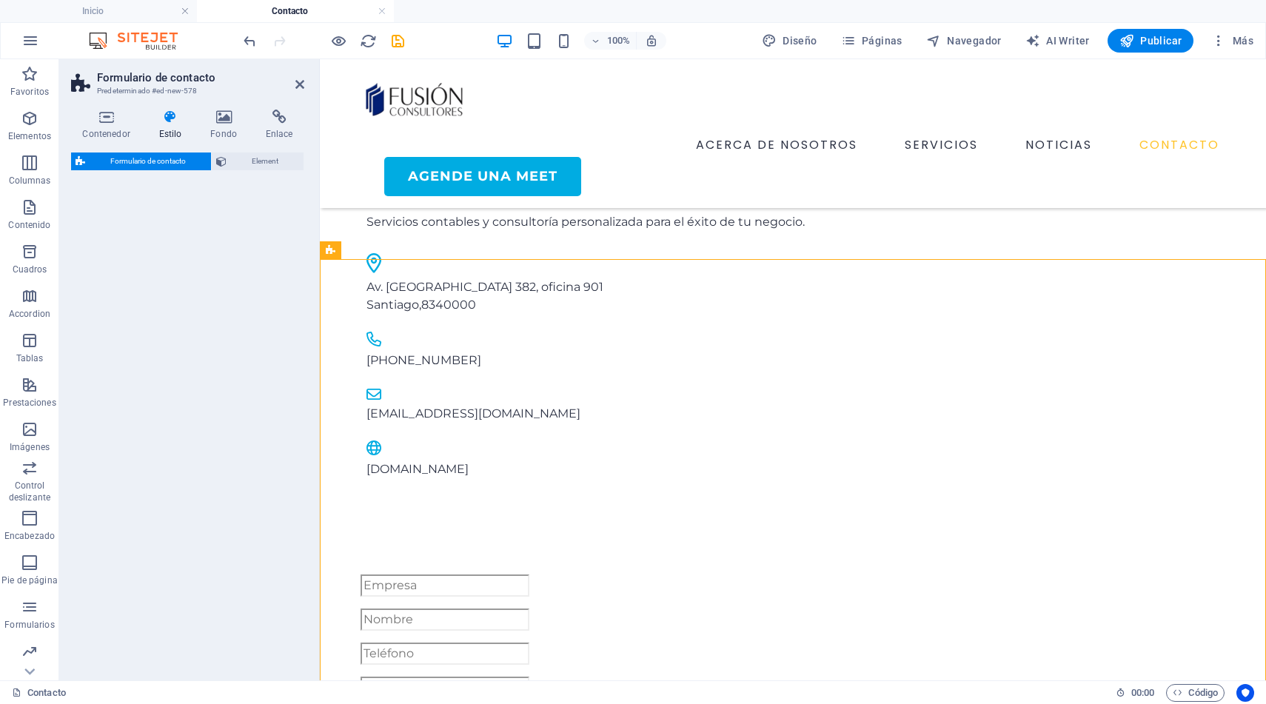
select select "rem"
select select "preset-contact-form-v3-background"
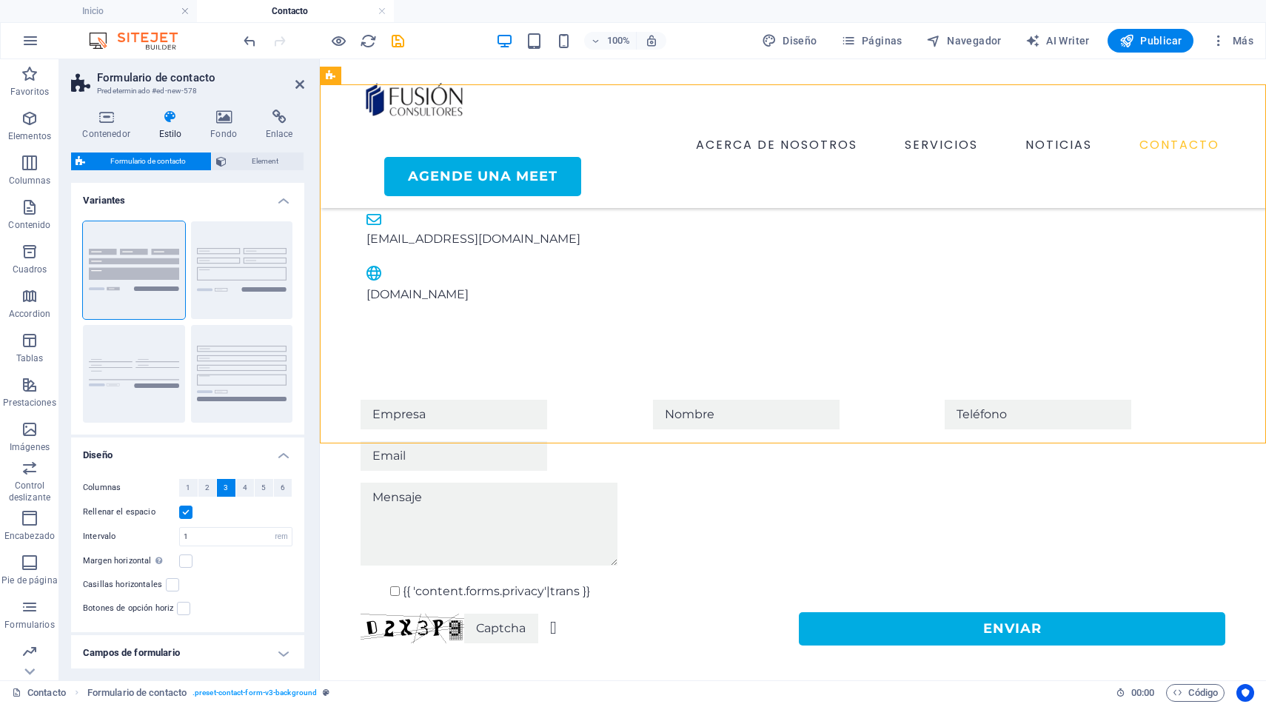
scroll to position [787, 0]
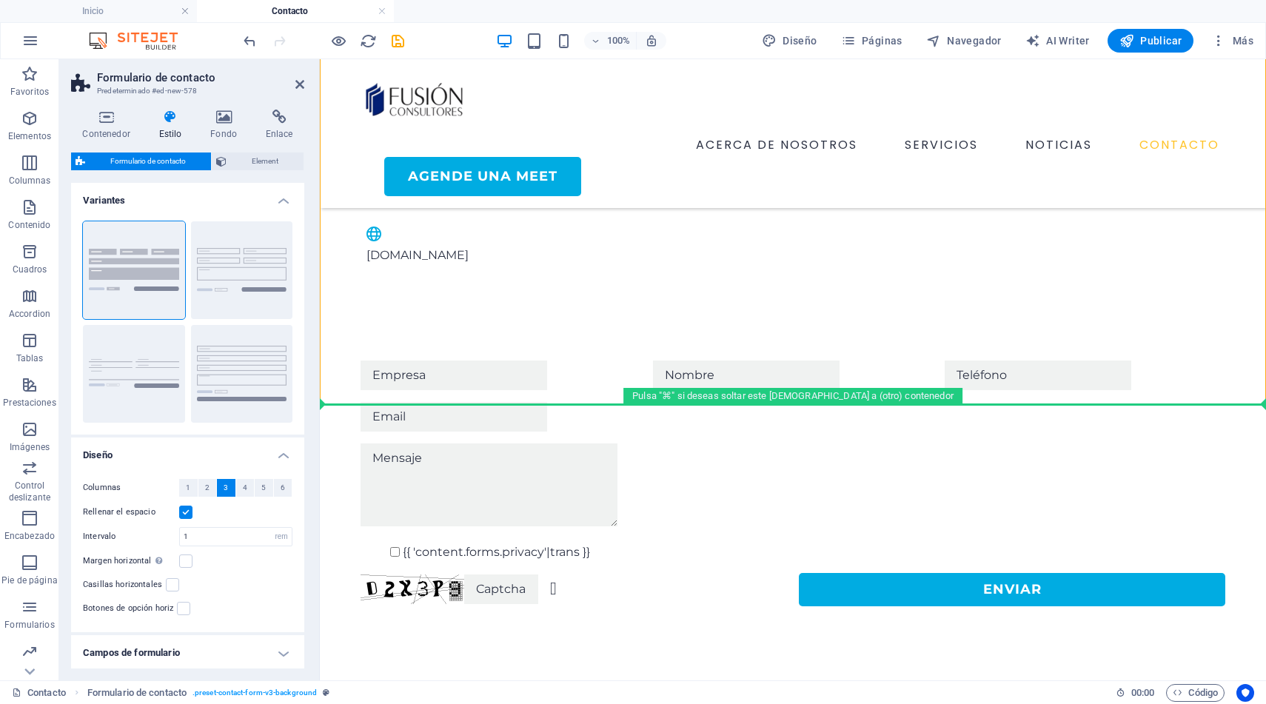
drag, startPoint x: 718, startPoint y: 422, endPoint x: 411, endPoint y: 560, distance: 336.6
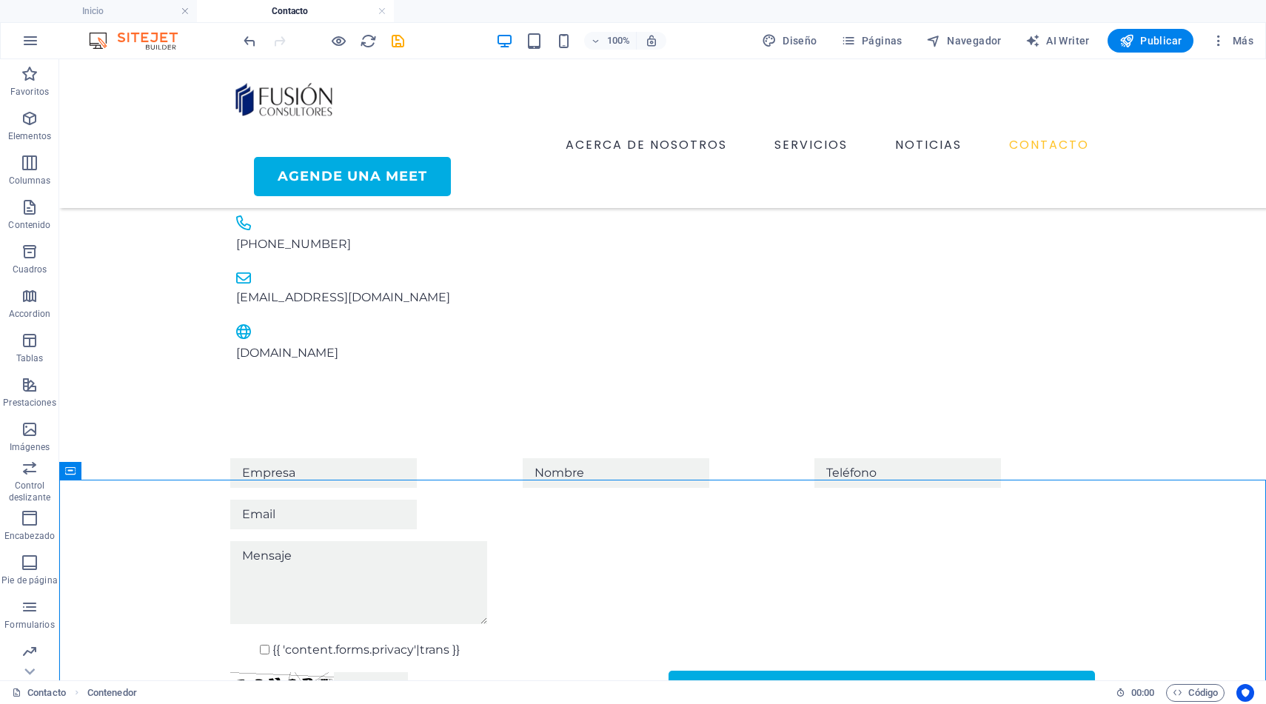
scroll to position [652, 0]
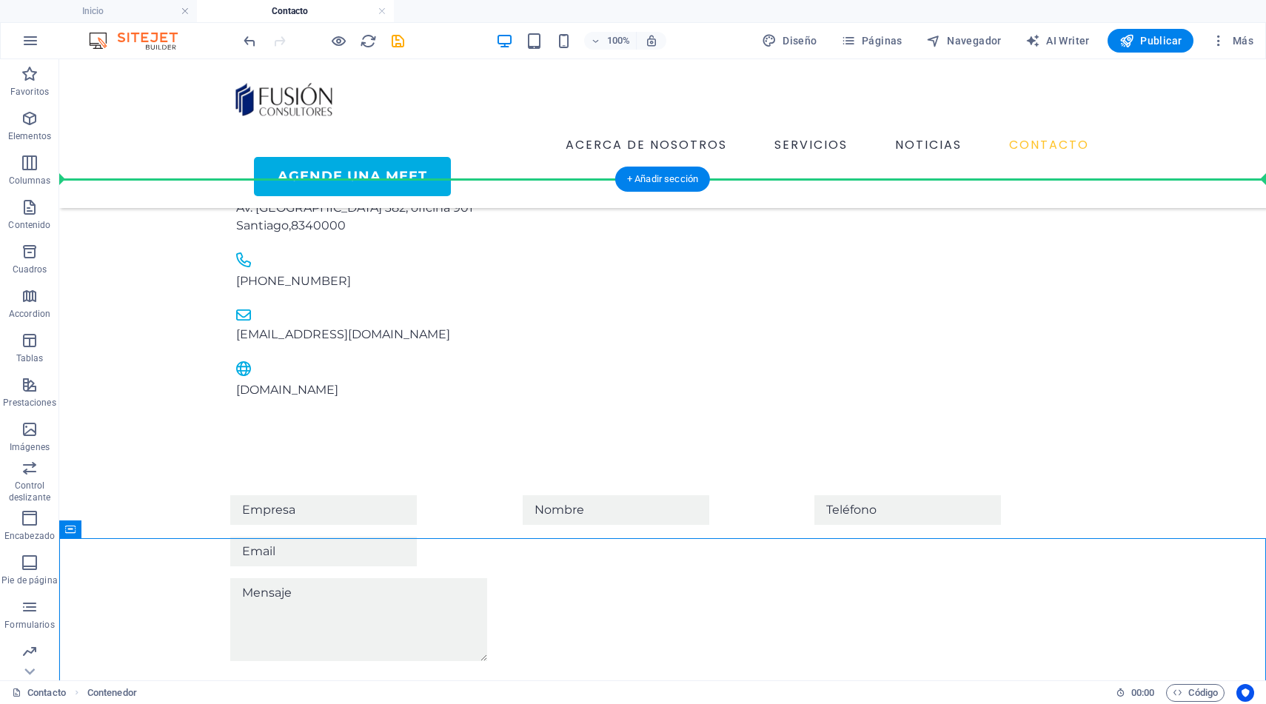
drag, startPoint x: 426, startPoint y: 457, endPoint x: 346, endPoint y: 172, distance: 295.4
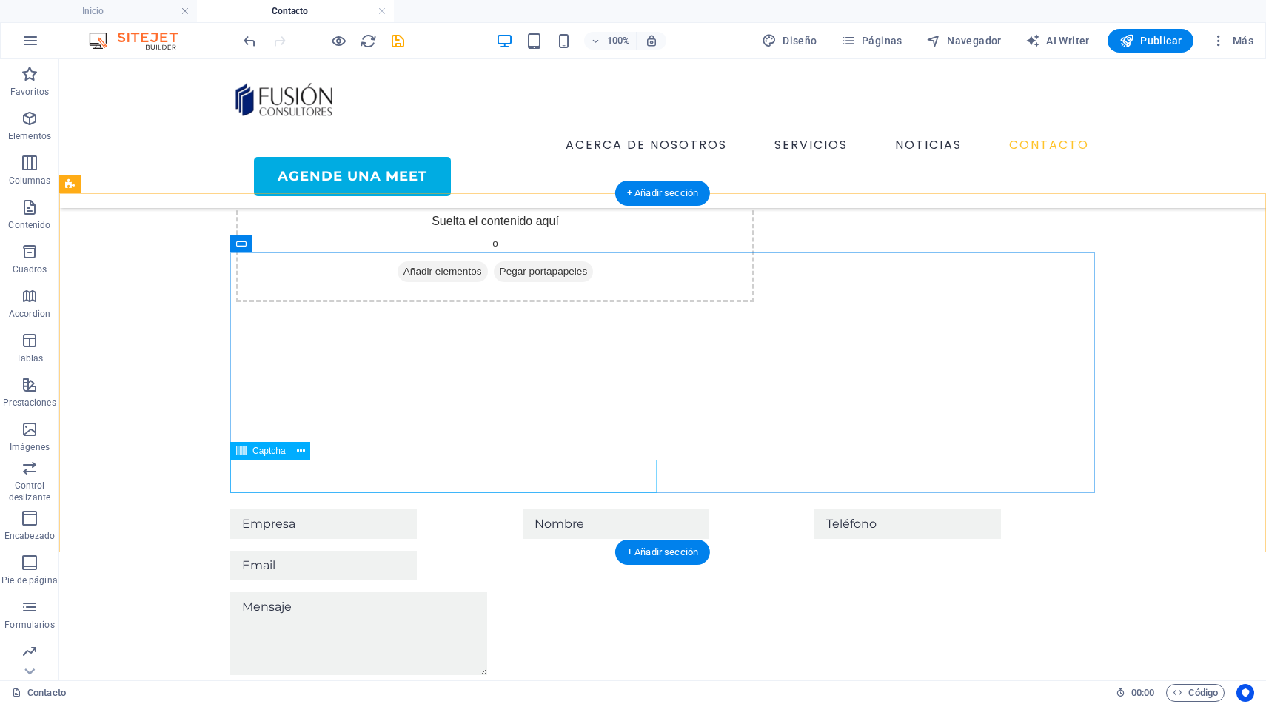
scroll to position [999, 0]
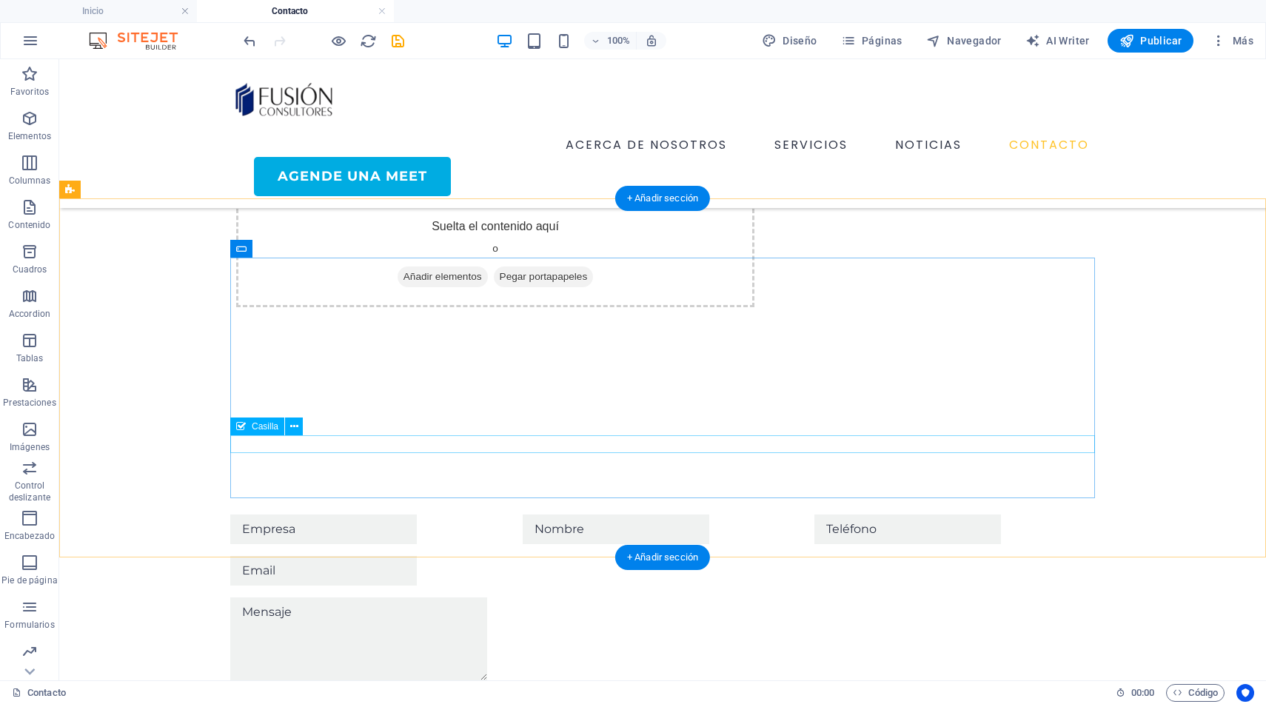
click at [323, 697] on div "{{ 'content.forms.privacy'|trans }}" at bounding box center [662, 706] width 864 height 18
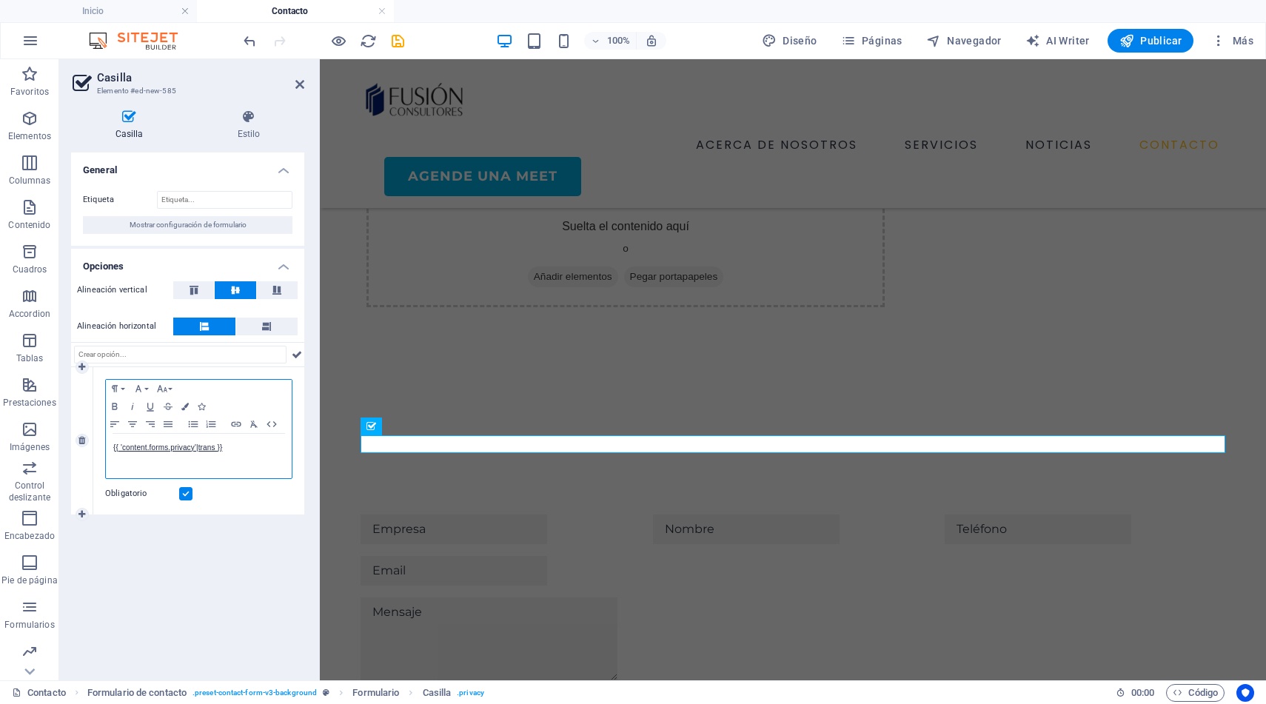
click at [246, 451] on p "{{ 'content.forms.privacy'|trans }}" at bounding box center [198, 447] width 171 height 13
click at [171, 444] on link "{{ 'content.forms.privacy'|trans }}" at bounding box center [167, 447] width 109 height 8
click at [252, 462] on div "{{ 'content.forms.privacy'|trans }}" at bounding box center [199, 456] width 186 height 44
click at [244, 515] on div "General Etiqueta Mostrar configuración de formulario Opciones Alineación vertic…" at bounding box center [187, 410] width 233 height 516
click at [1148, 43] on span "Publicar" at bounding box center [1150, 40] width 63 height 15
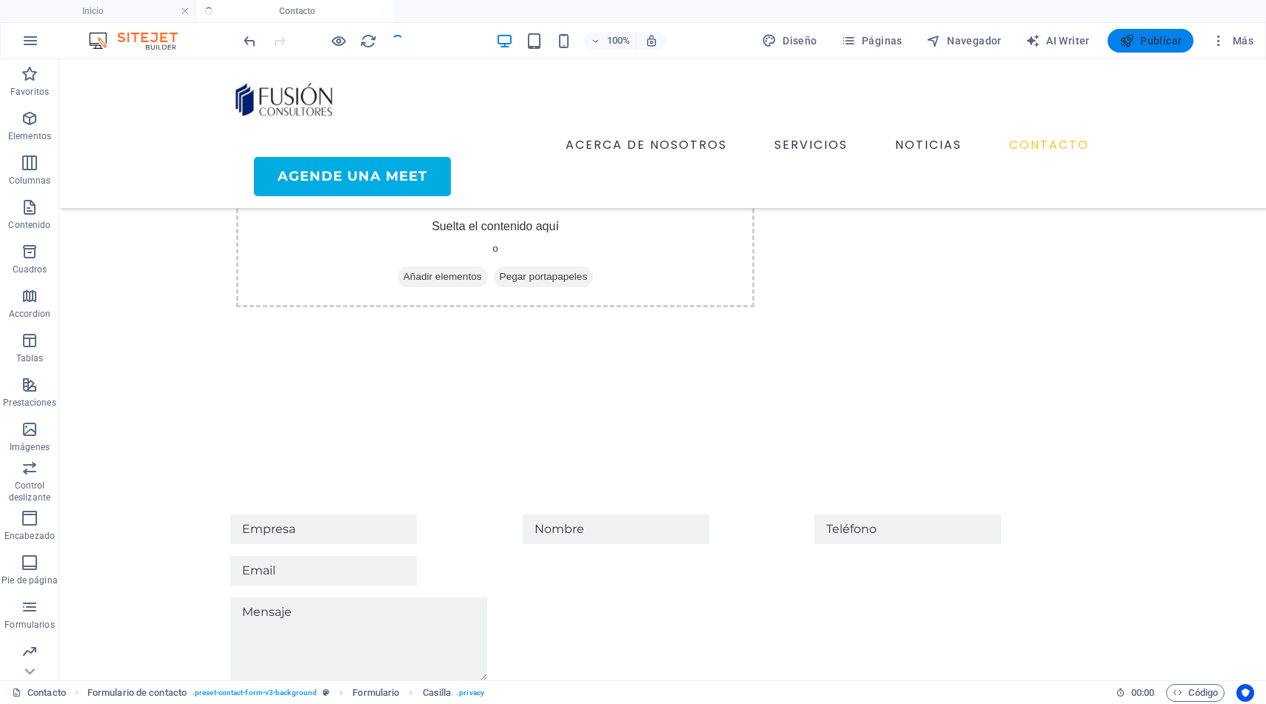
checkbox input "false"
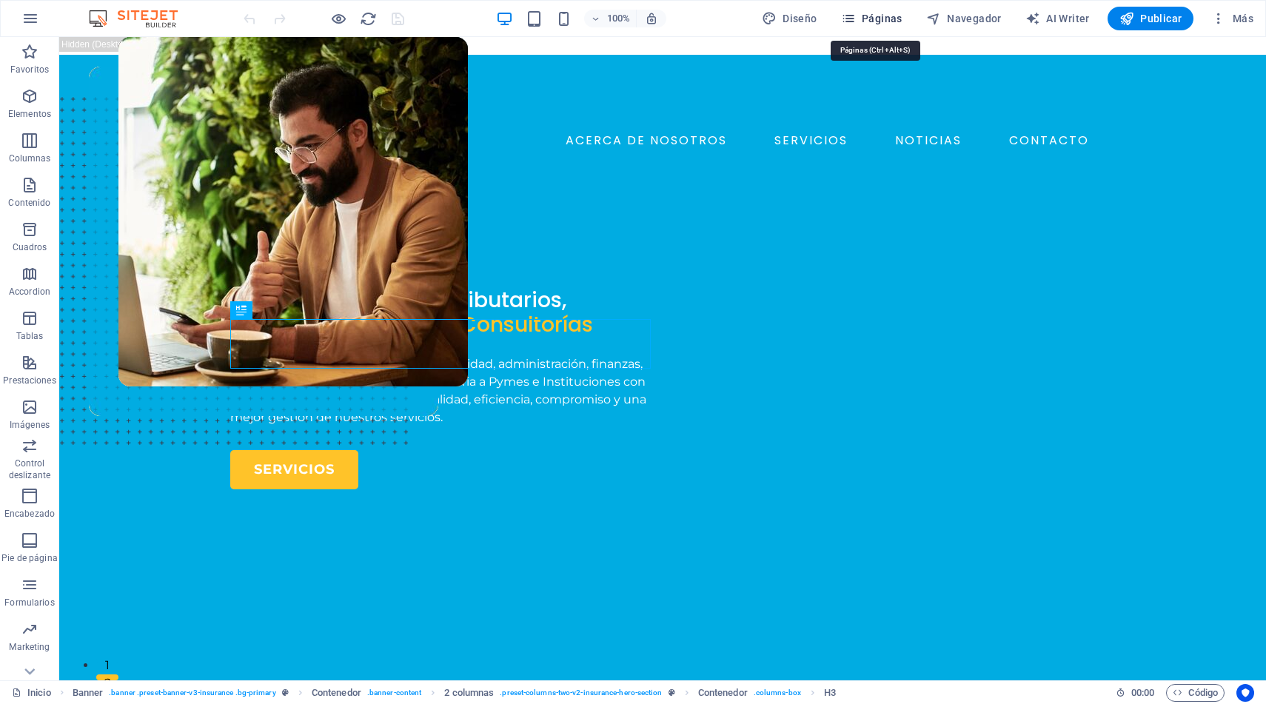
click at [876, 23] on span "Páginas" at bounding box center [871, 18] width 61 height 15
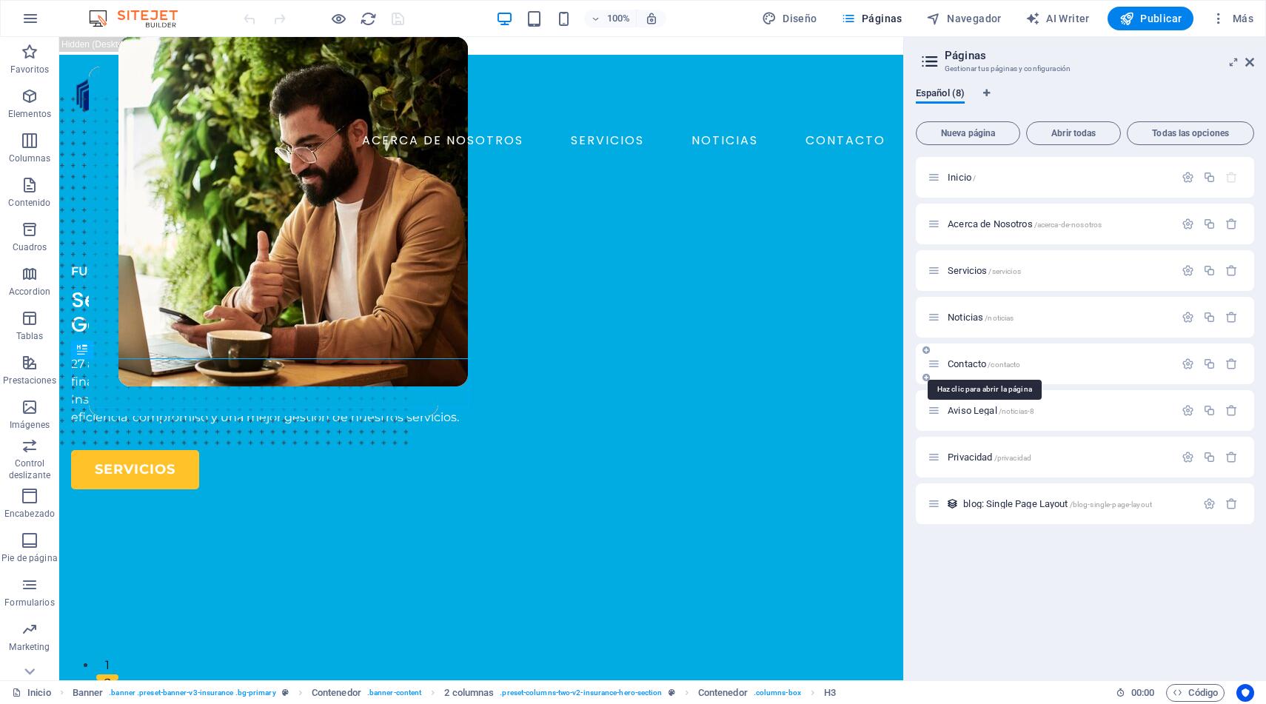
click at [969, 366] on span "Contacto /contacto" at bounding box center [983, 363] width 73 height 11
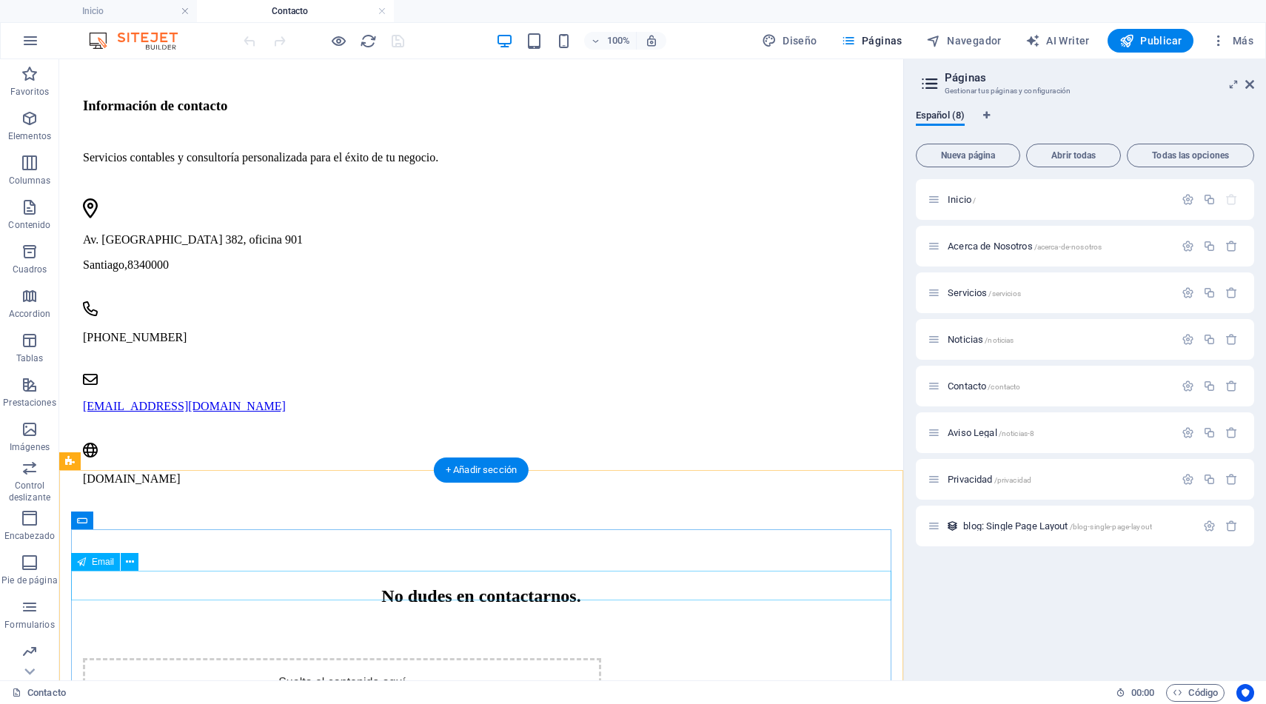
scroll to position [728, 0]
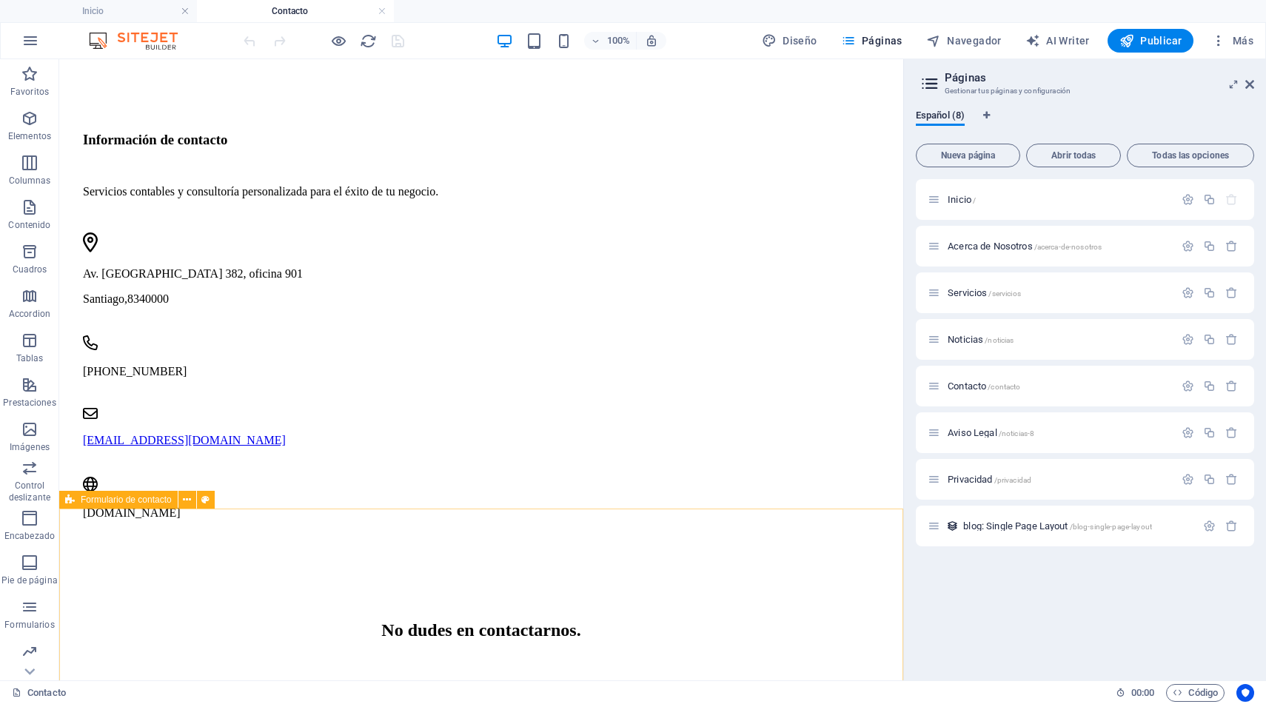
click at [138, 503] on span "Formulario de contacto" at bounding box center [126, 499] width 91 height 9
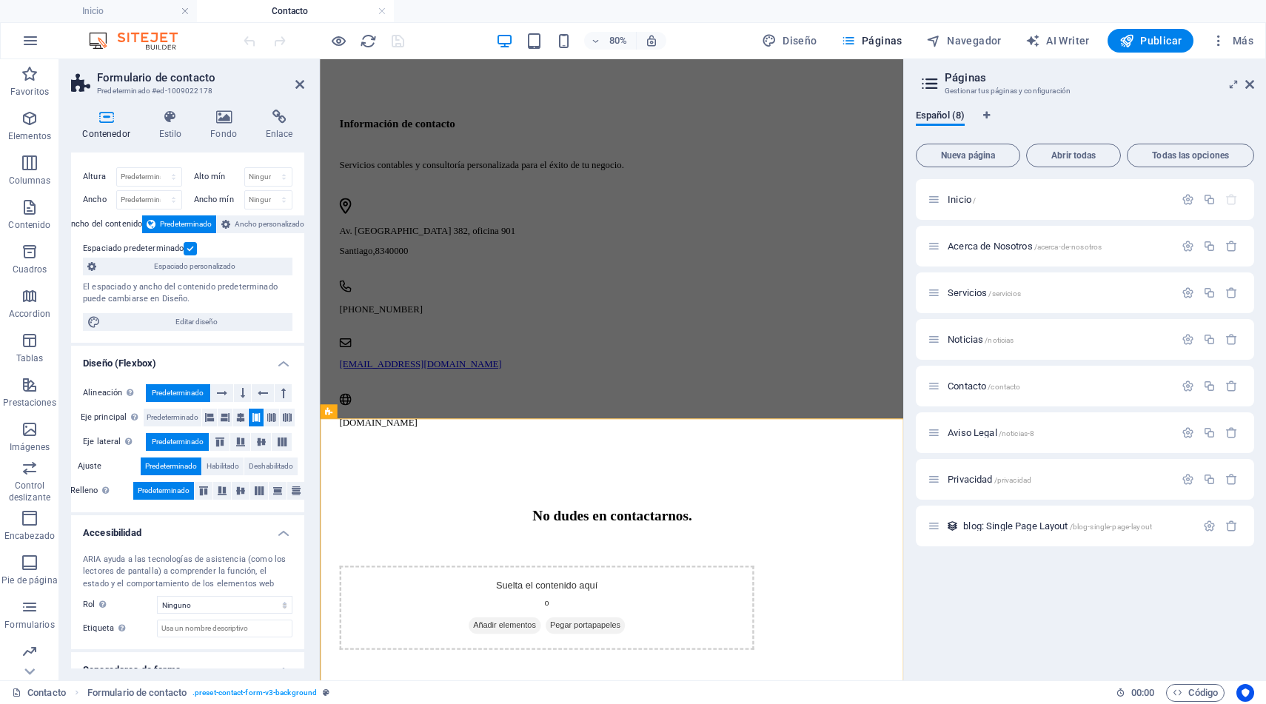
scroll to position [75, 0]
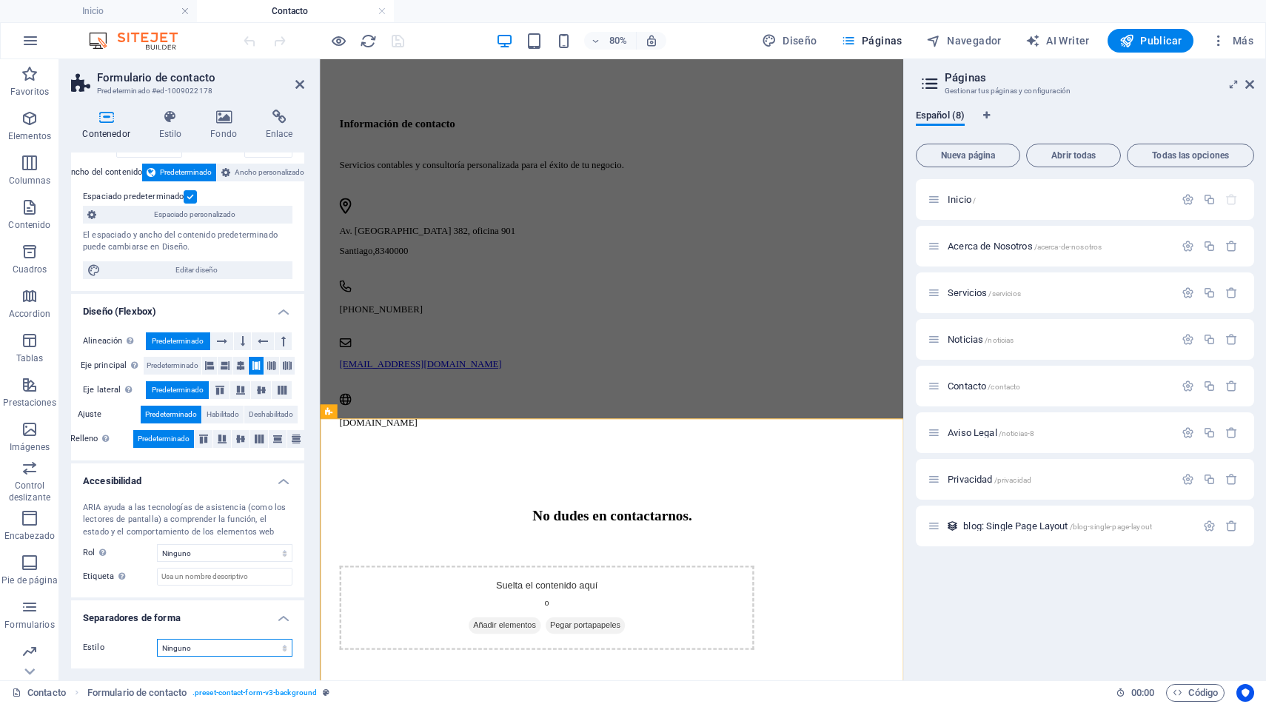
click at [270, 645] on select "Ninguno Triángulo Cuadrado Diagonal Polígono 1 Polígono 2 Zigzag Múltiples zigz…" at bounding box center [224, 648] width 135 height 18
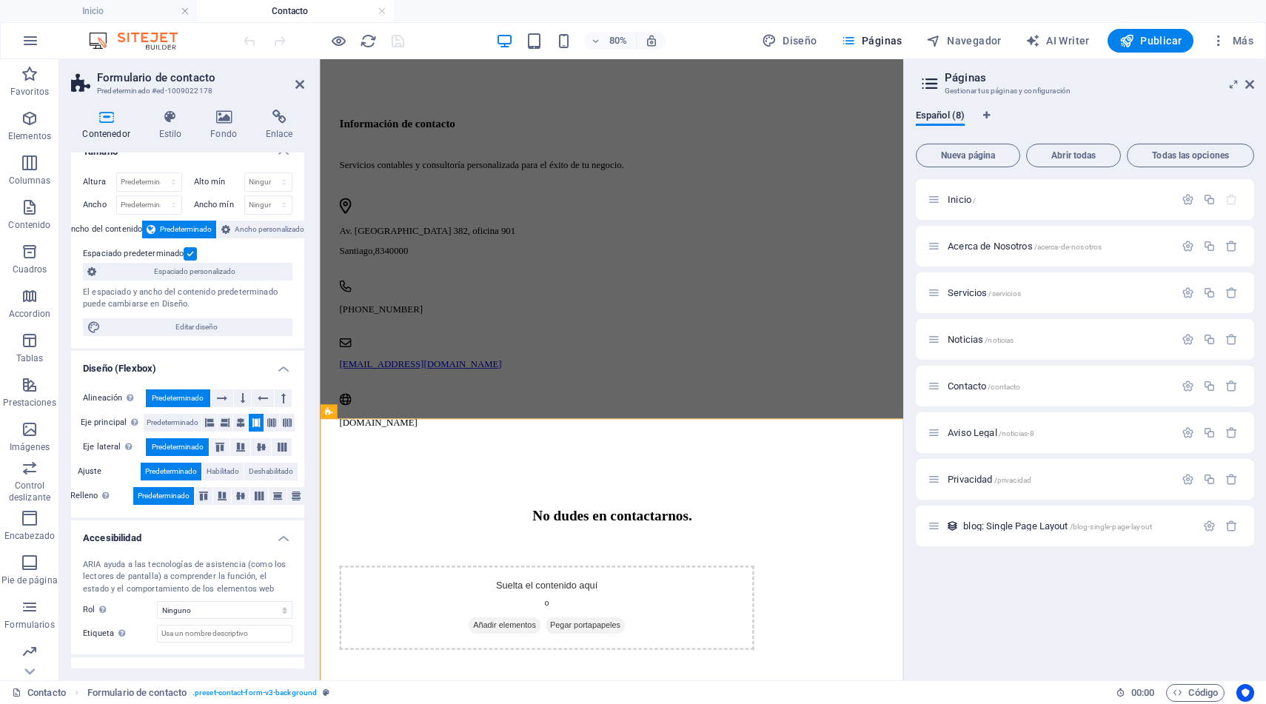
scroll to position [0, 0]
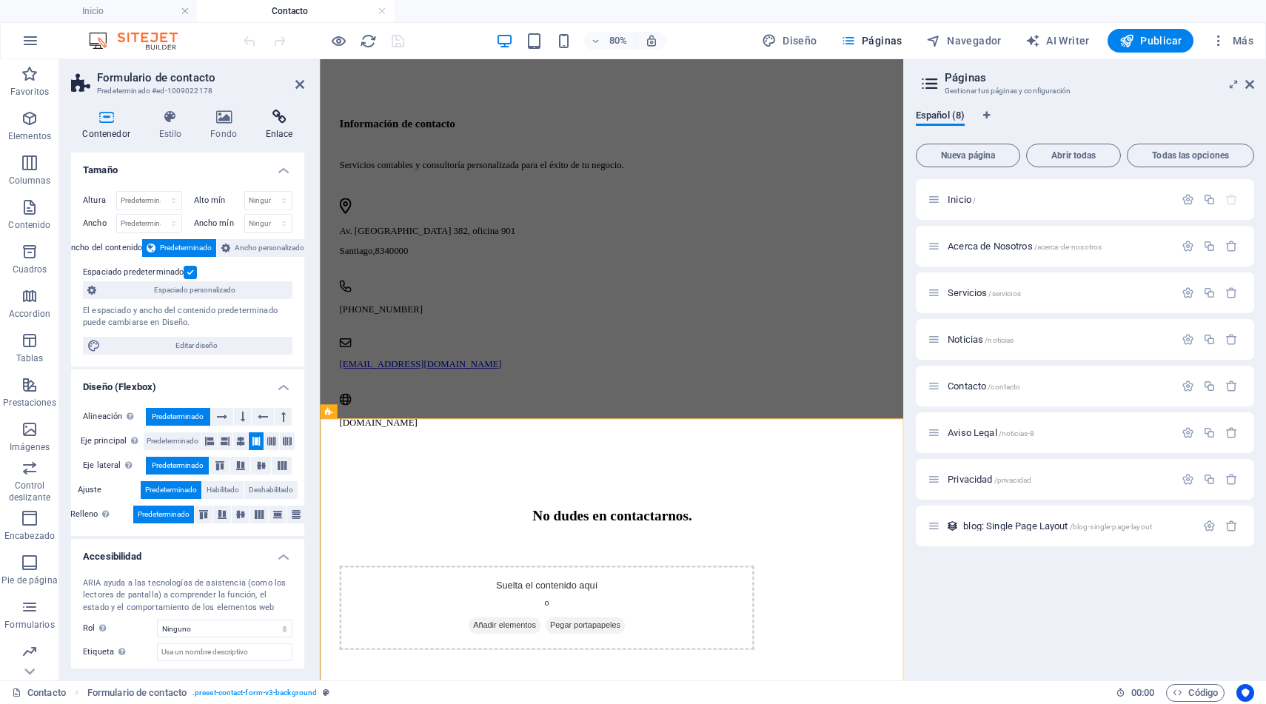
click at [286, 115] on icon at bounding box center [279, 117] width 50 height 15
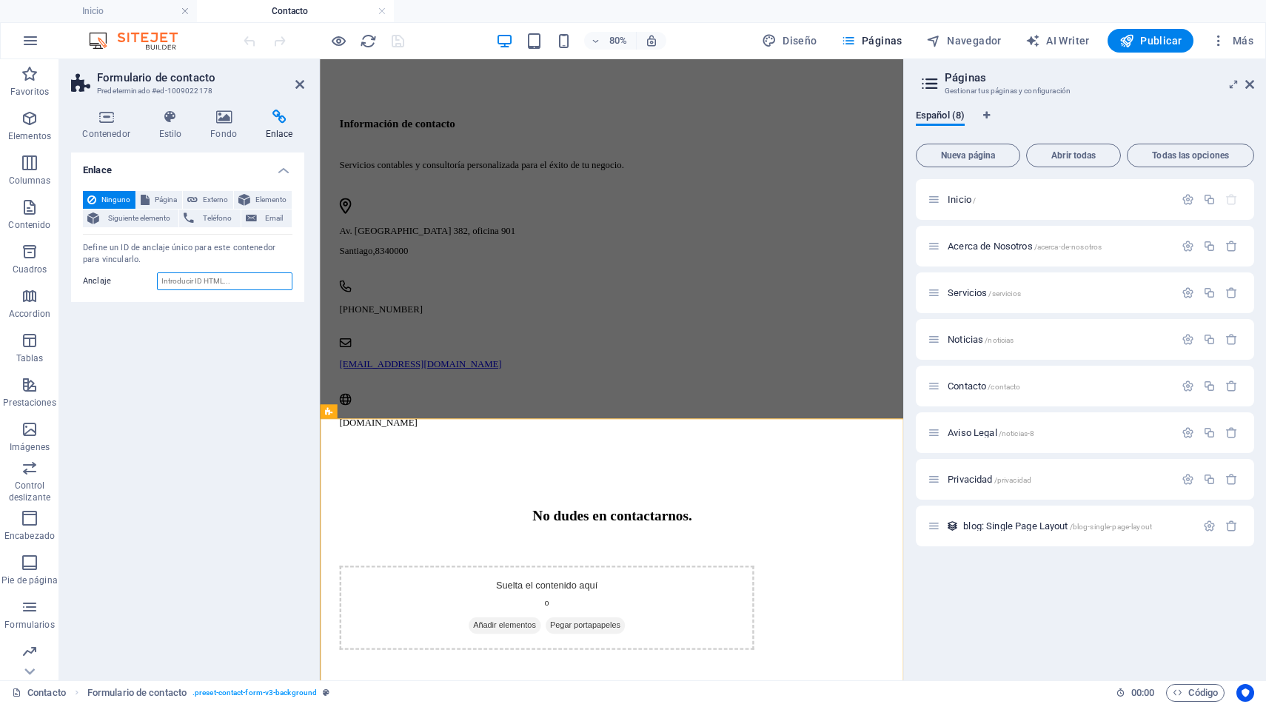
click at [227, 280] on input "Anclaje" at bounding box center [224, 281] width 135 height 18
click at [644, 620] on div "No dudes en contactarnos." at bounding box center [684, 630] width 682 height 20
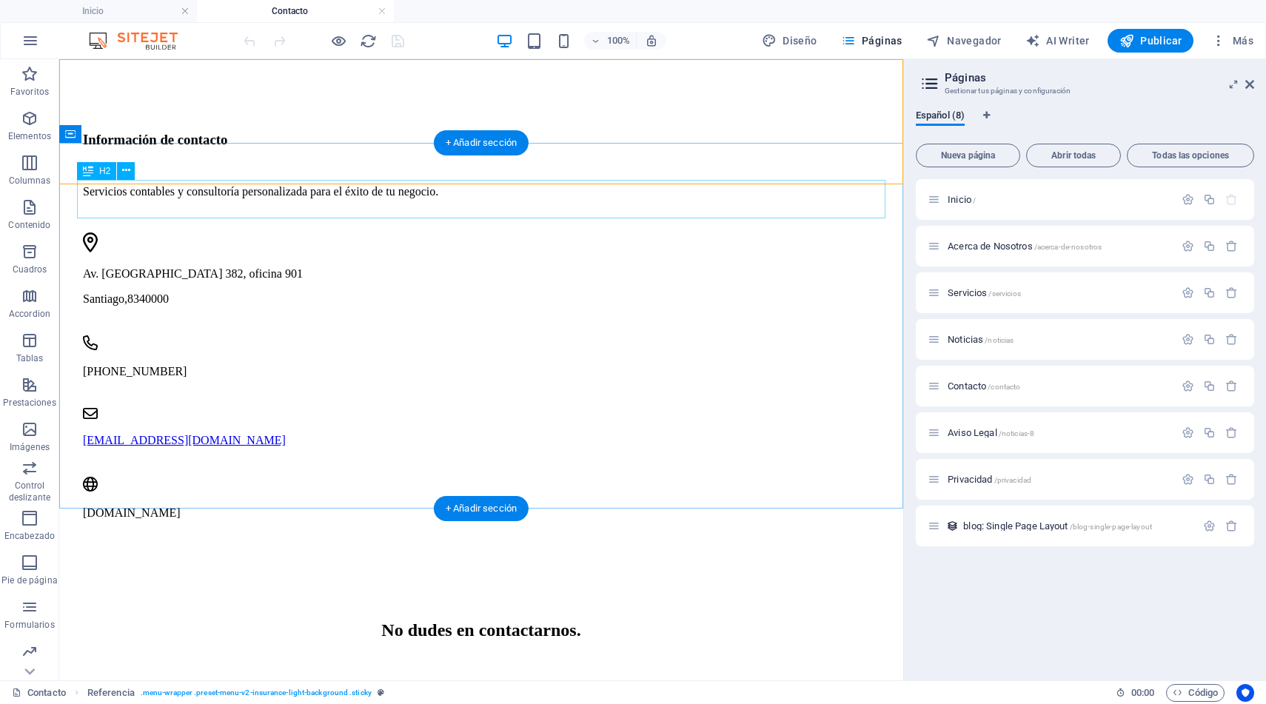
click at [533, 620] on div "No dudes en contactarnos." at bounding box center [481, 630] width 796 height 20
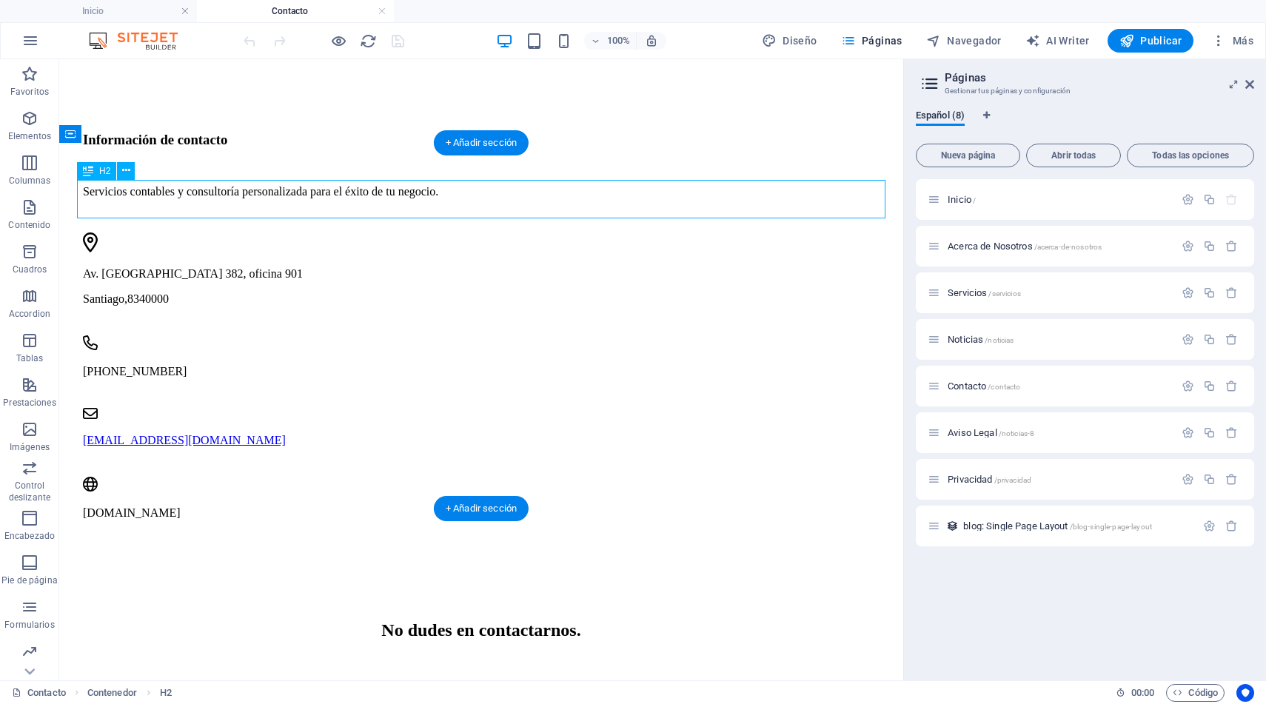
click at [533, 620] on div "No dudes en contactarnos." at bounding box center [481, 630] width 796 height 20
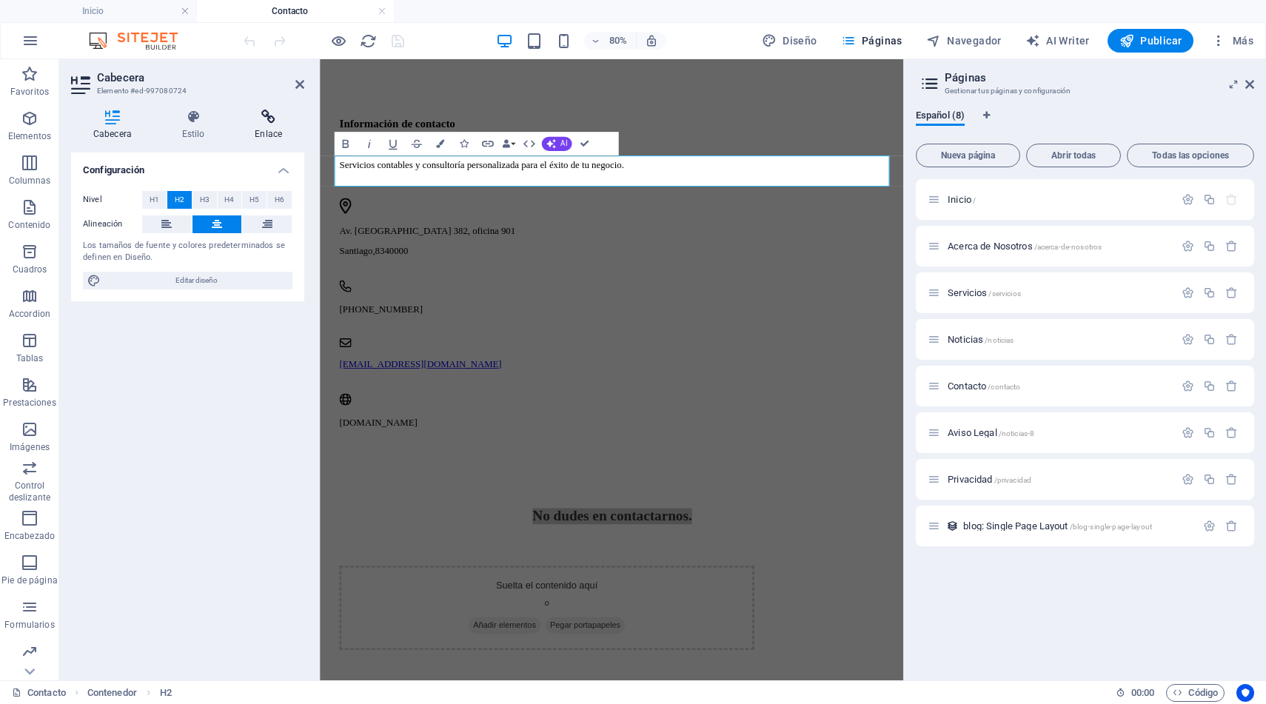
click at [265, 137] on h4 "Enlace" at bounding box center [268, 125] width 72 height 31
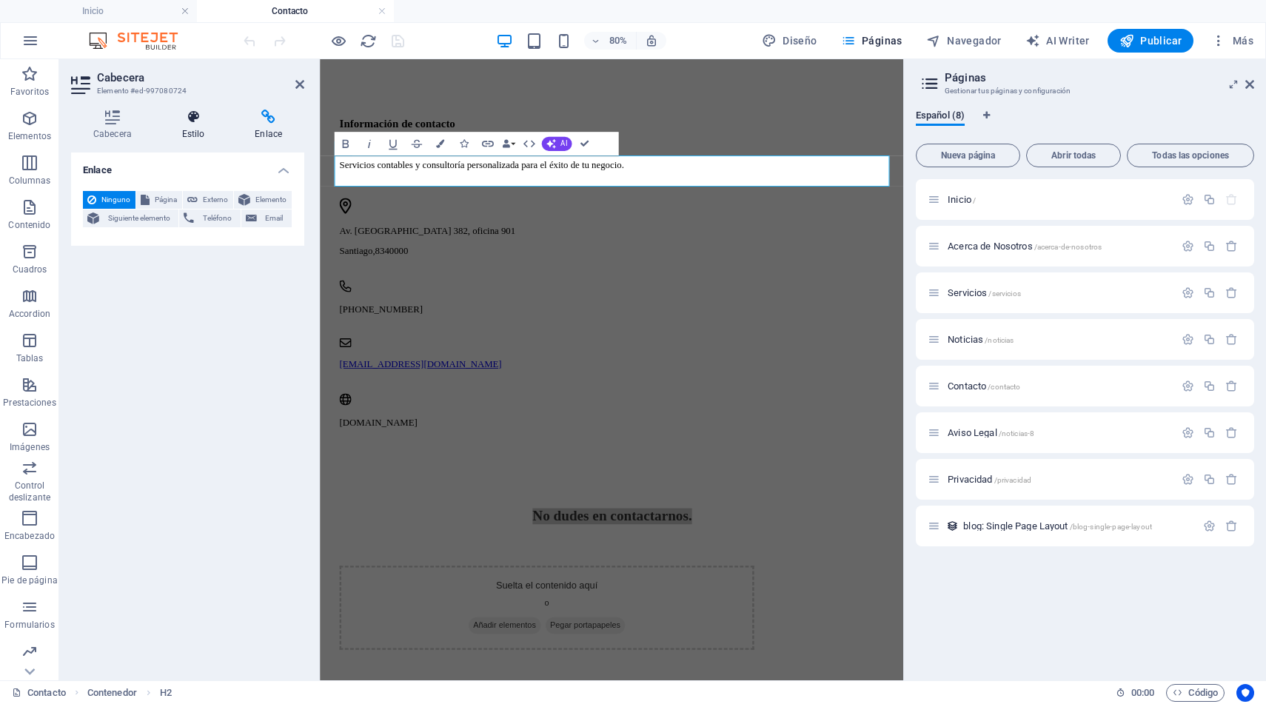
click at [197, 124] on icon at bounding box center [193, 117] width 67 height 15
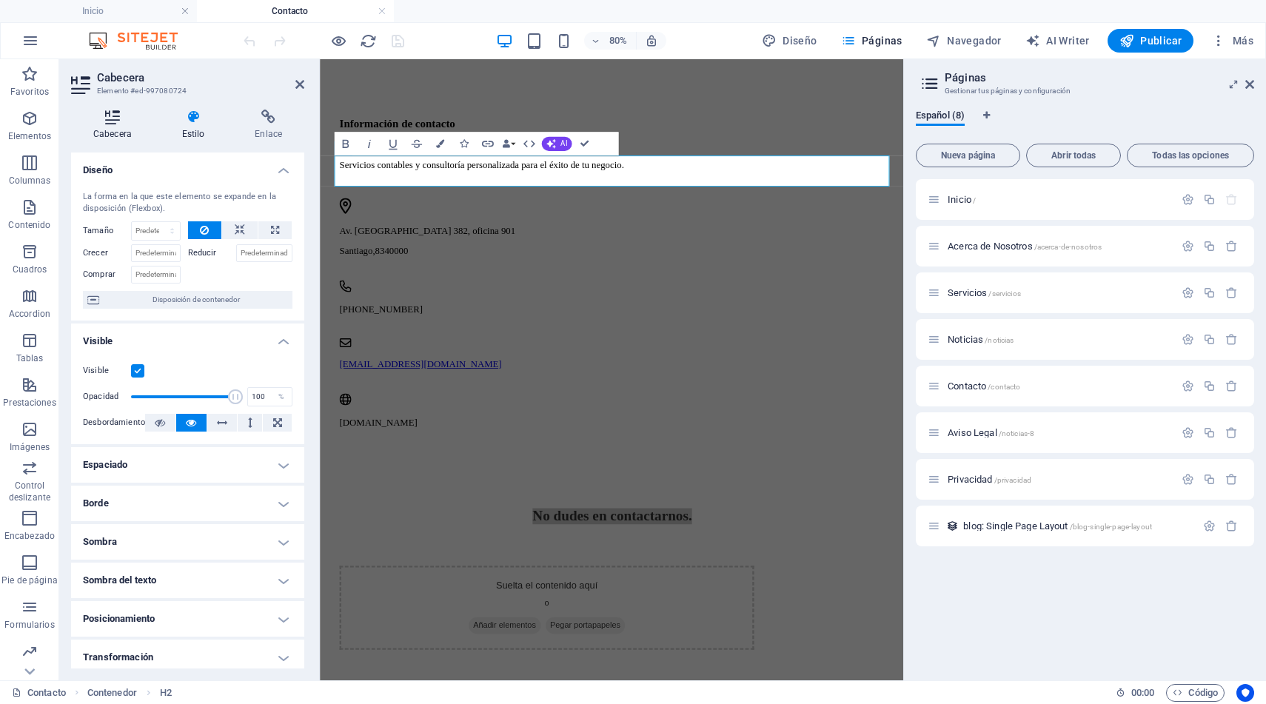
click at [115, 125] on h4 "Cabecera" at bounding box center [115, 125] width 89 height 31
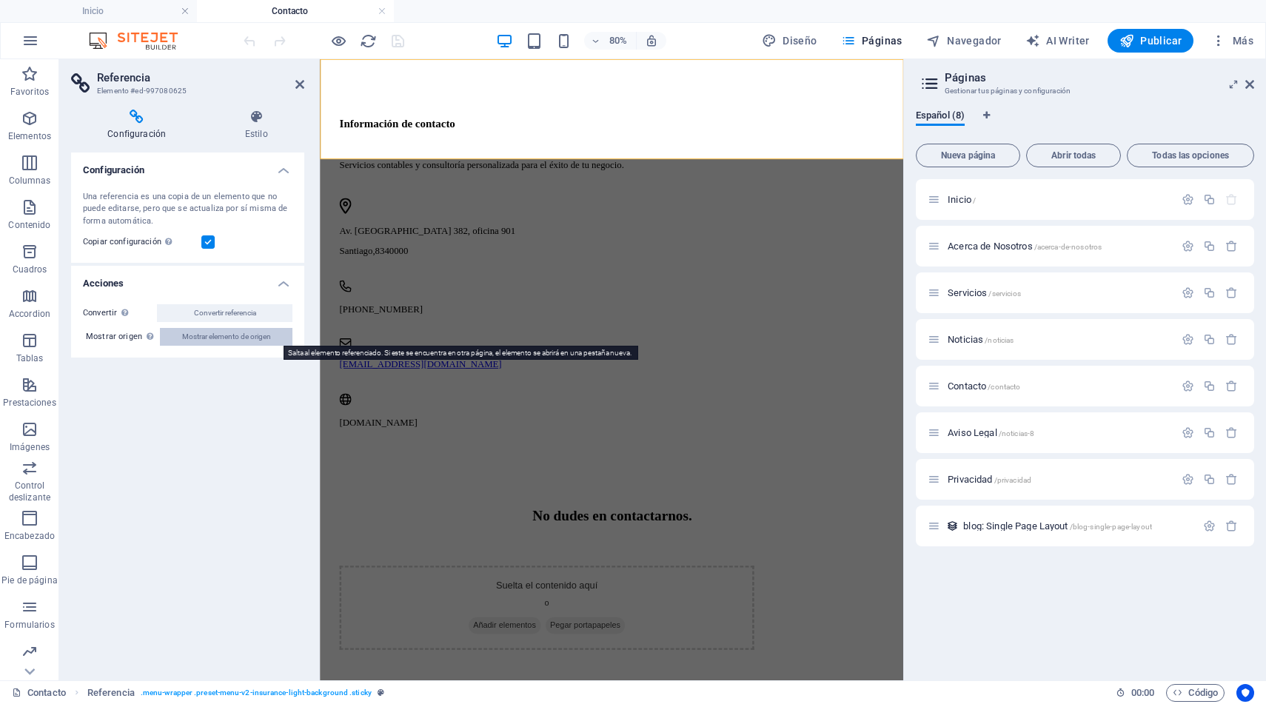
click at [252, 340] on span "Mostrar elemento de origen" at bounding box center [226, 337] width 89 height 18
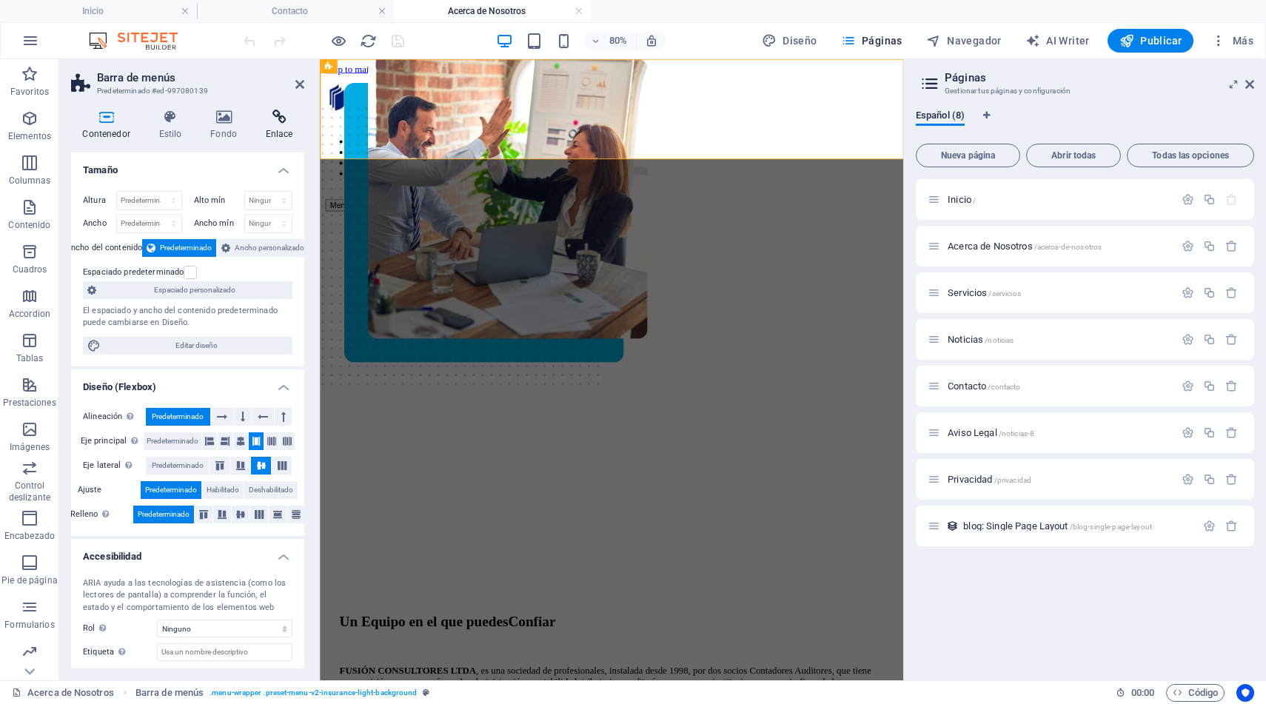
click at [275, 120] on icon at bounding box center [279, 117] width 50 height 15
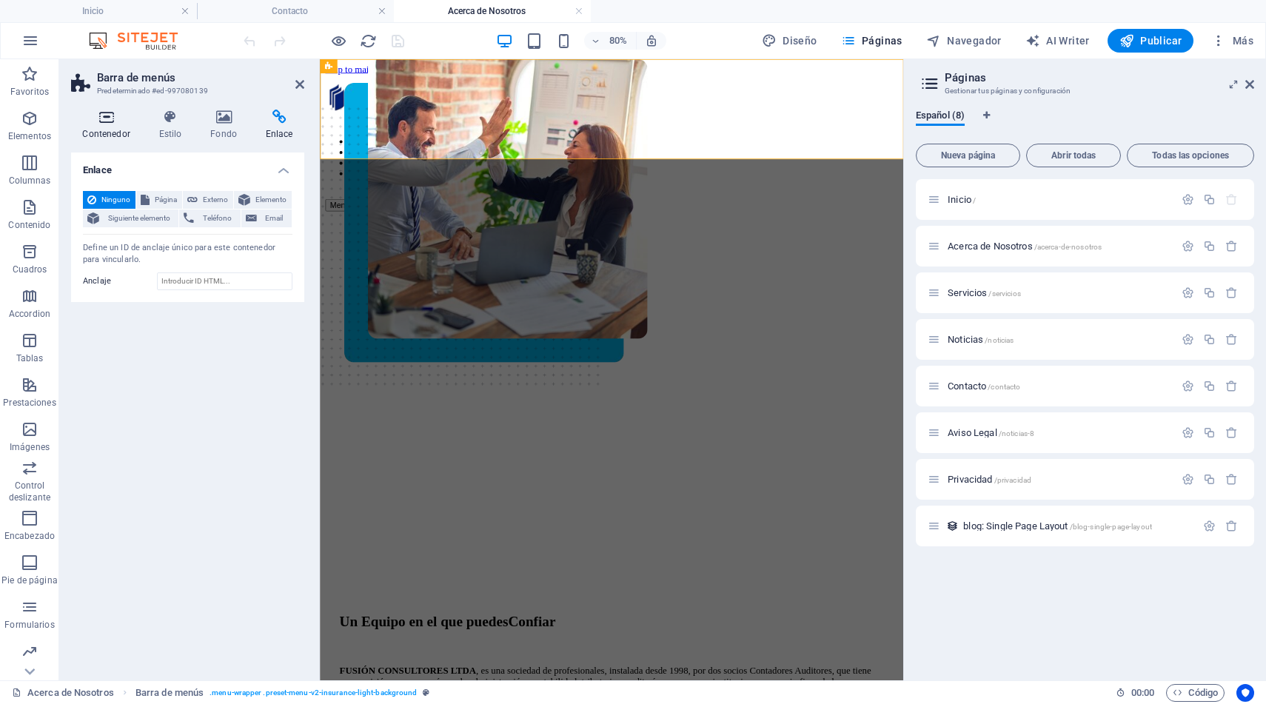
click at [121, 121] on icon at bounding box center [106, 117] width 70 height 15
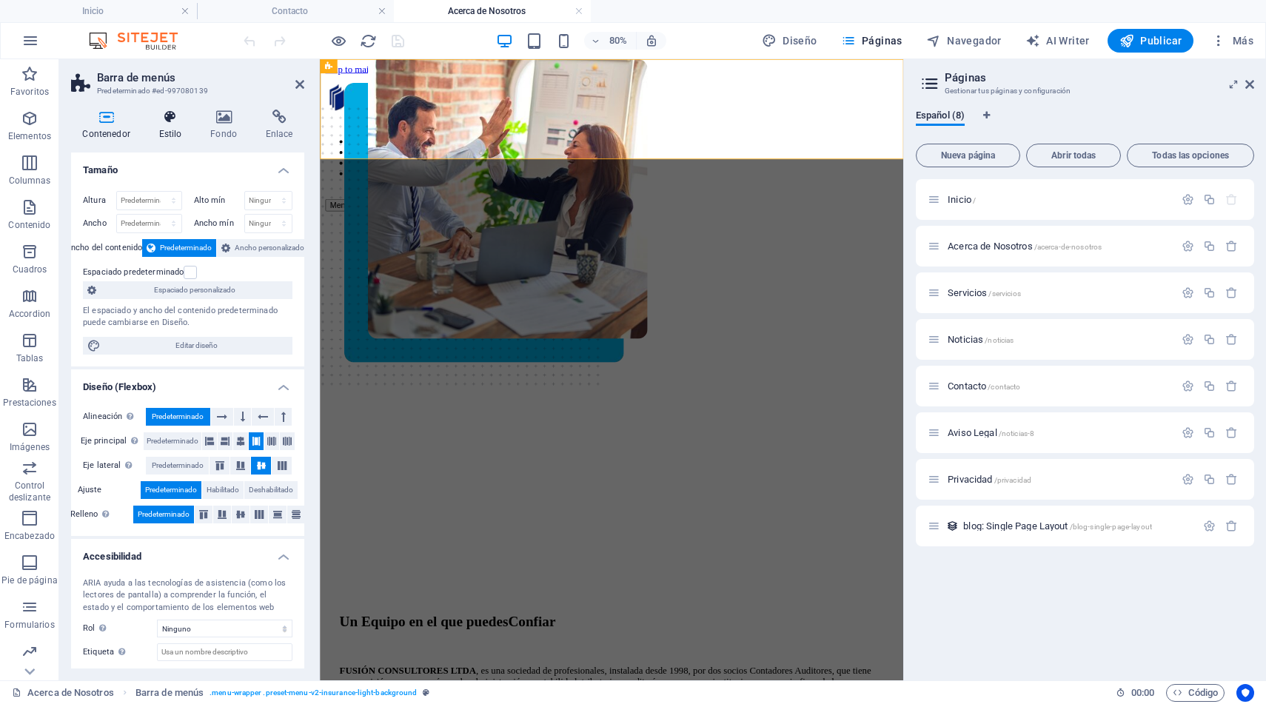
click at [171, 132] on h4 "Estilo" at bounding box center [173, 125] width 52 height 31
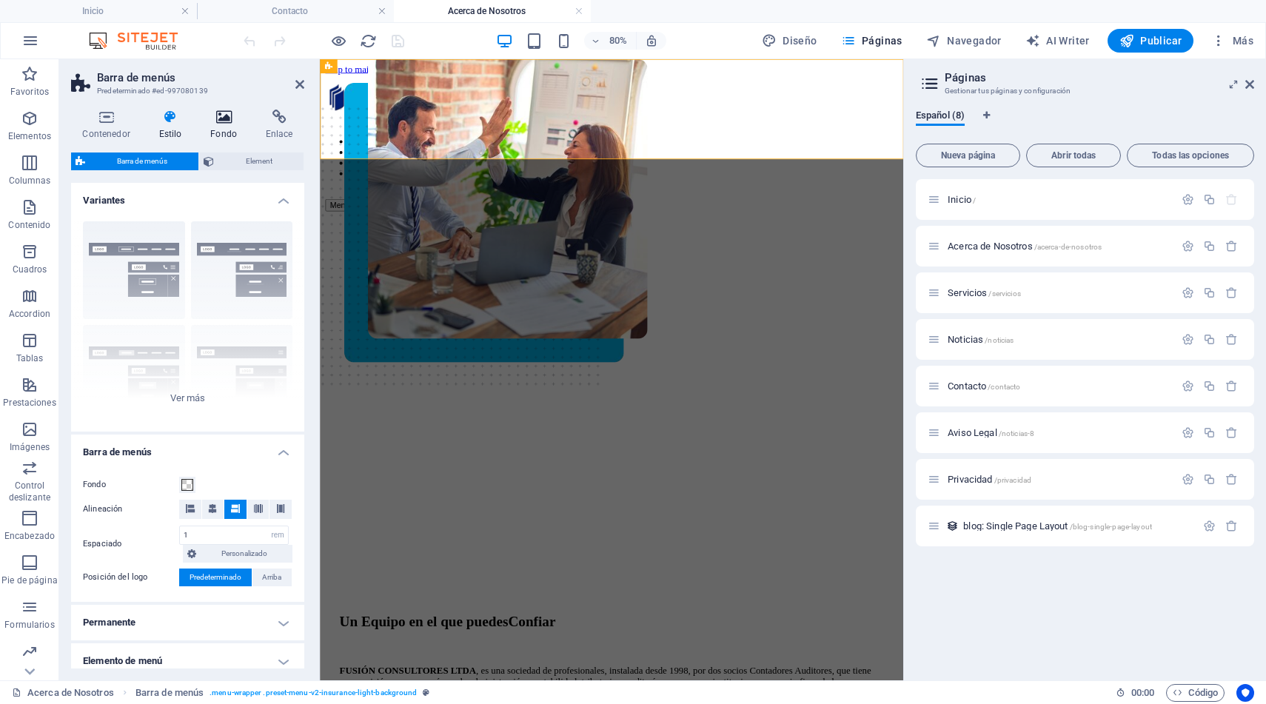
click at [223, 120] on icon at bounding box center [224, 117] width 50 height 15
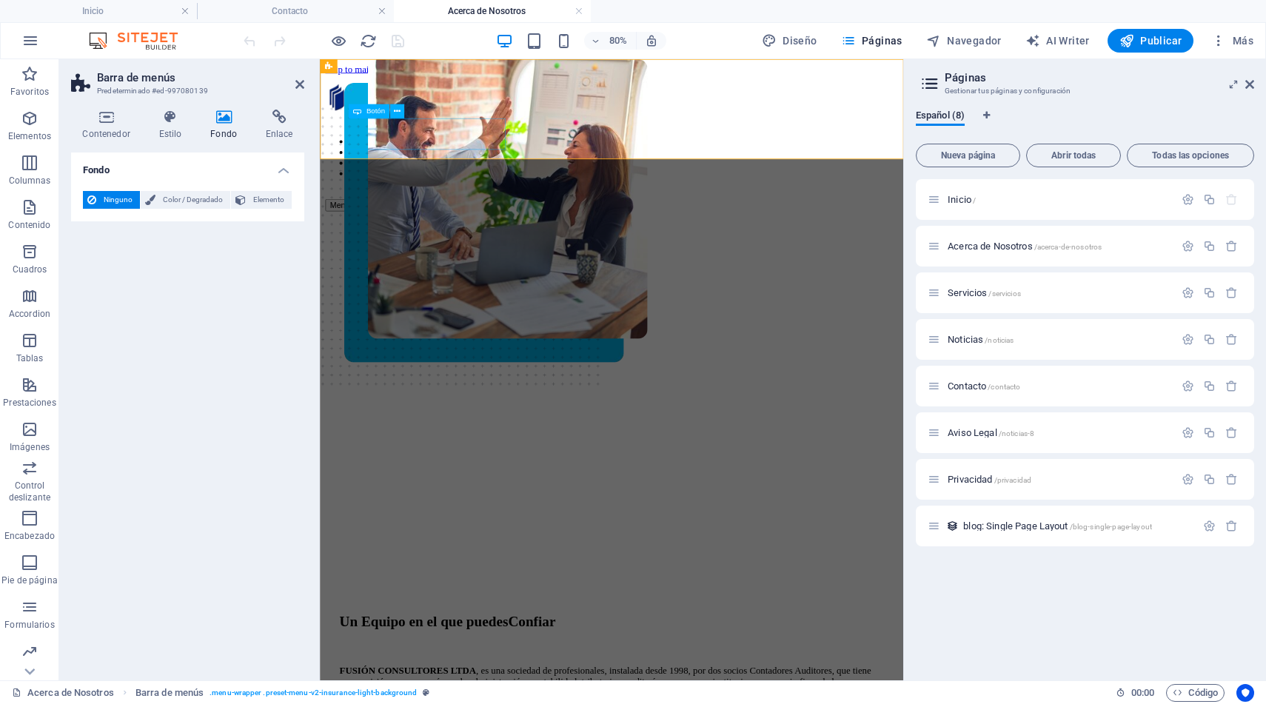
click at [440, 221] on div "AGENDE UNA MEET" at bounding box center [695, 227] width 693 height 13
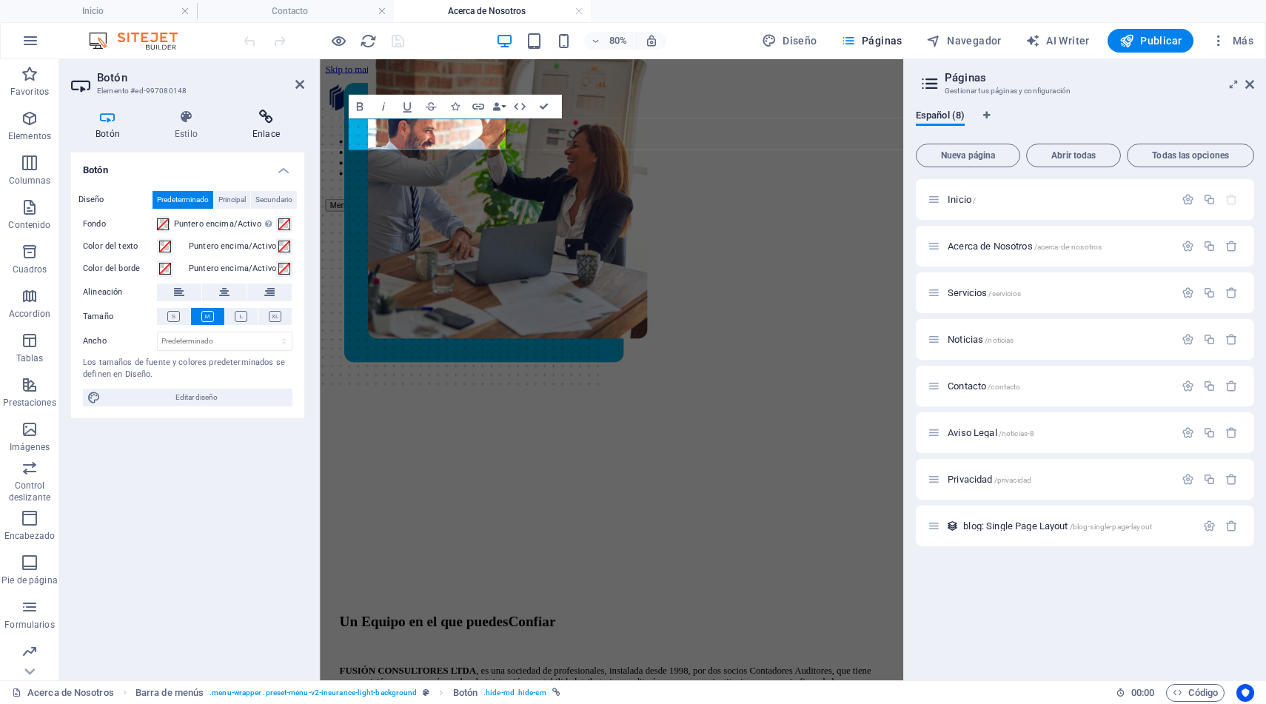
click at [267, 116] on icon at bounding box center [266, 117] width 76 height 15
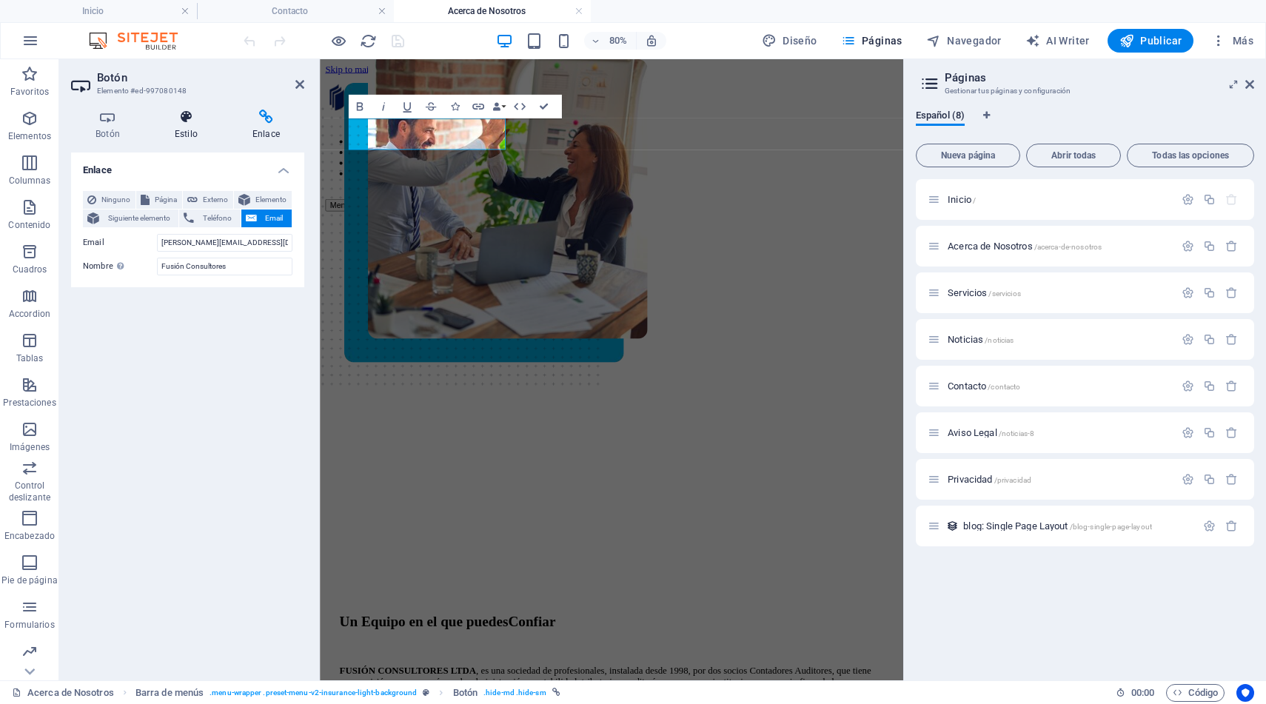
click at [189, 124] on icon at bounding box center [186, 117] width 72 height 15
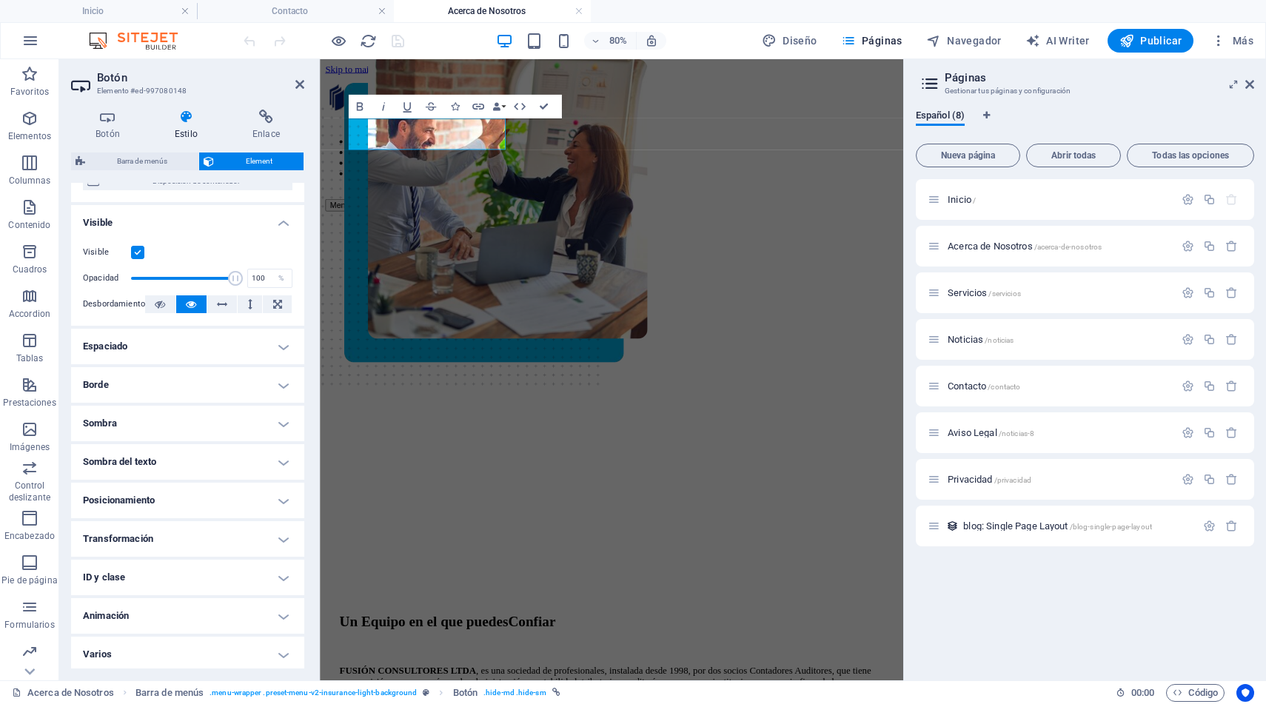
scroll to position [152, 0]
click at [272, 571] on h4 "ID y clase" at bounding box center [187, 575] width 233 height 36
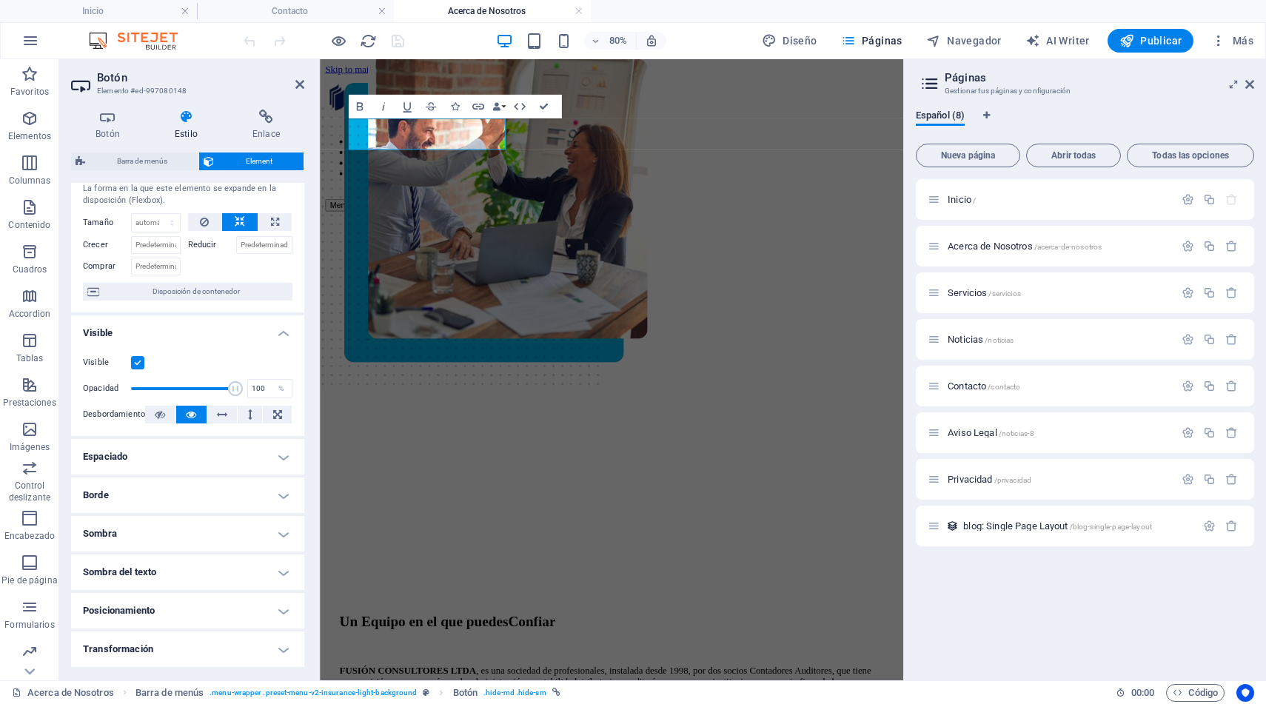
scroll to position [0, 0]
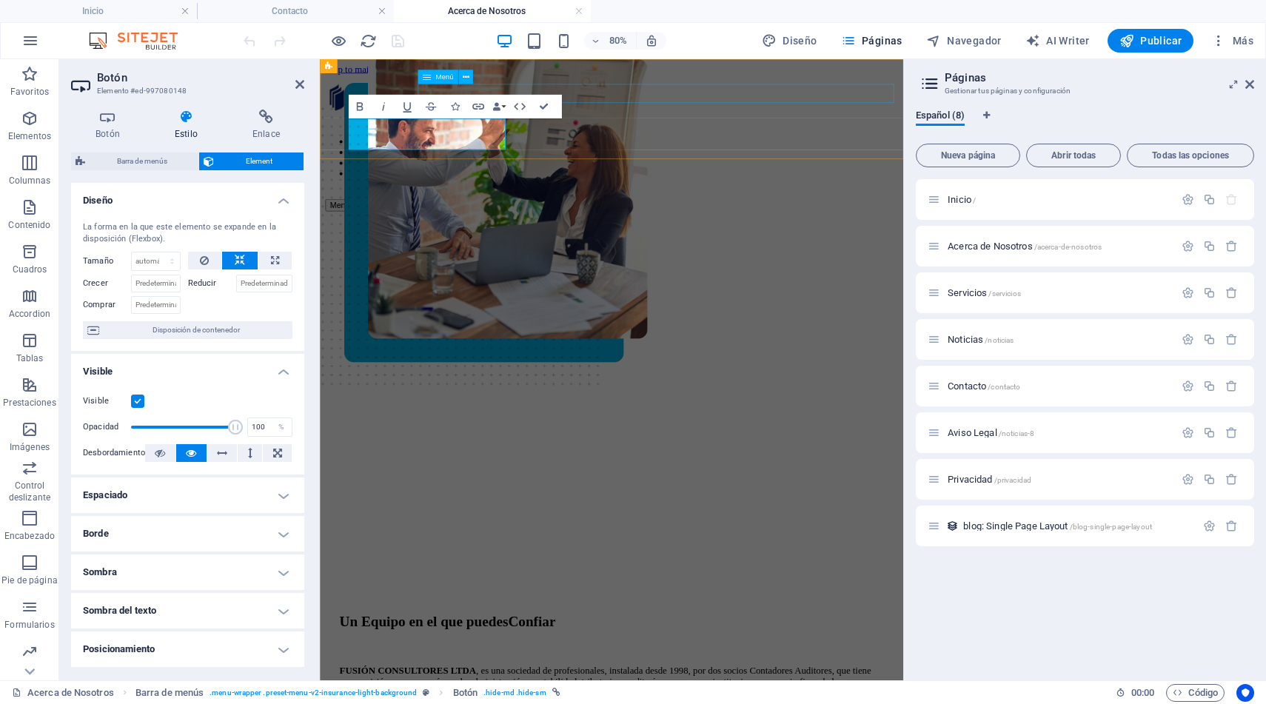
click at [767, 155] on nav "ACERCA DE NOSOTROS SERVICIOS NOTICIAS CONTACTO" at bounding box center [684, 181] width 717 height 53
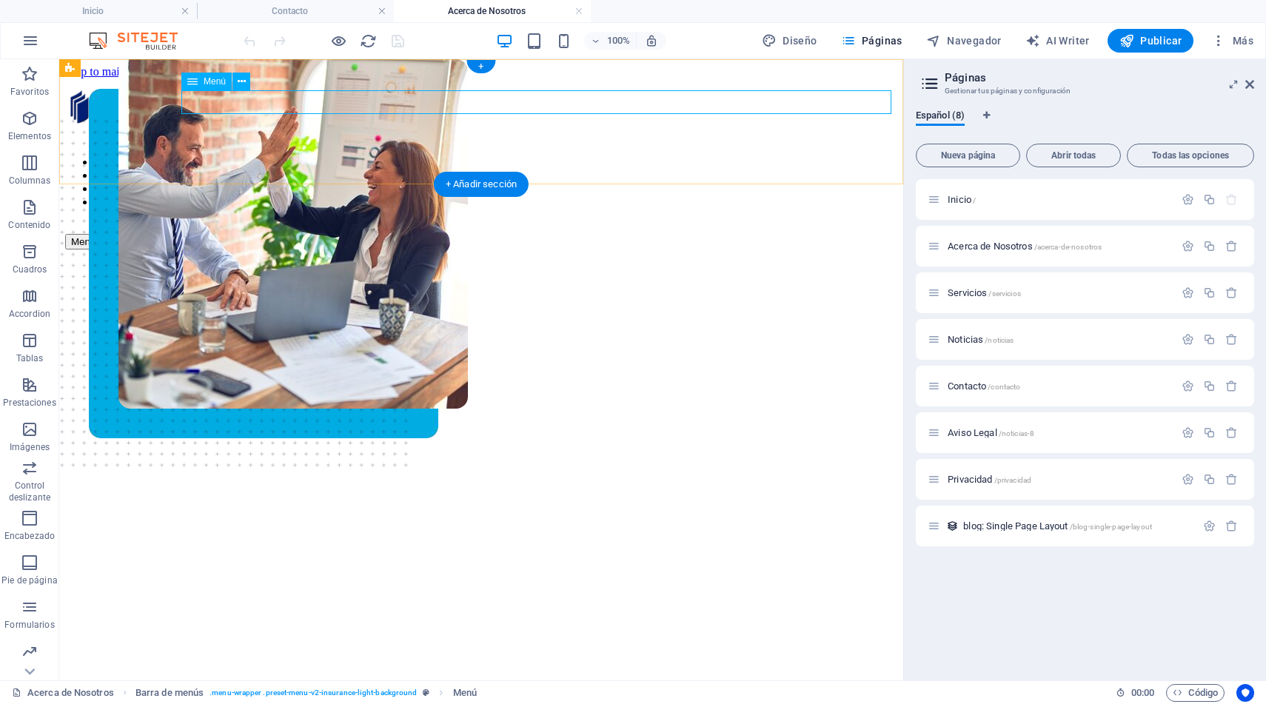
click at [616, 155] on nav "ACERCA DE NOSOTROS SERVICIOS NOTICIAS CONTACTO" at bounding box center [481, 181] width 832 height 53
select select "1"
select select
select select "2"
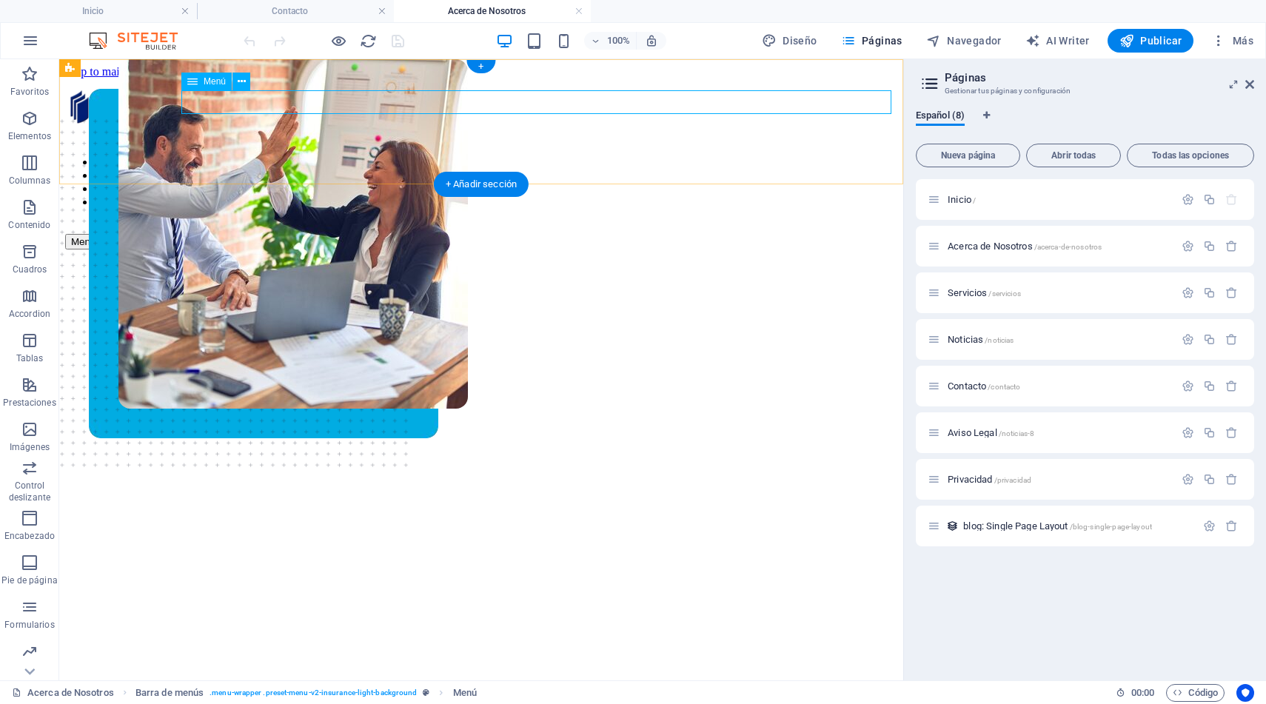
select select
select select "3"
select select
select select "4"
select select
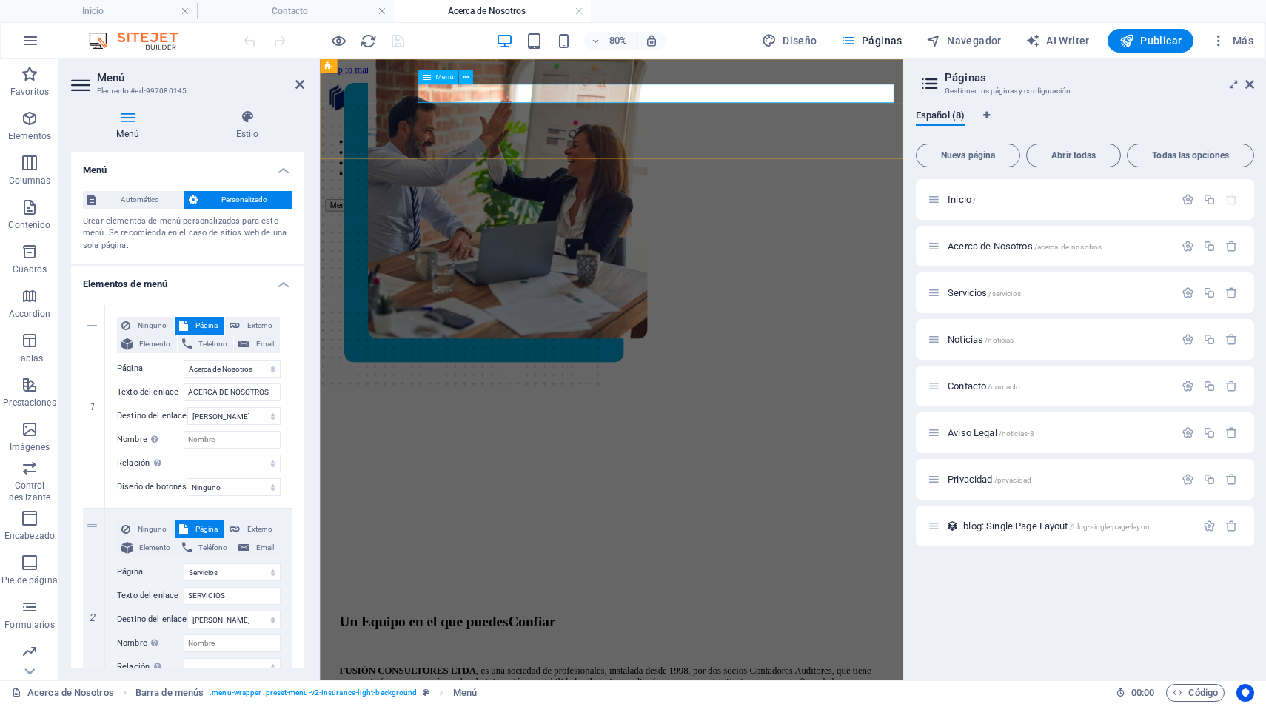
click at [589, 155] on nav "ACERCA DE NOSOTROS SERVICIOS NOTICIAS CONTACTO" at bounding box center [684, 181] width 717 height 53
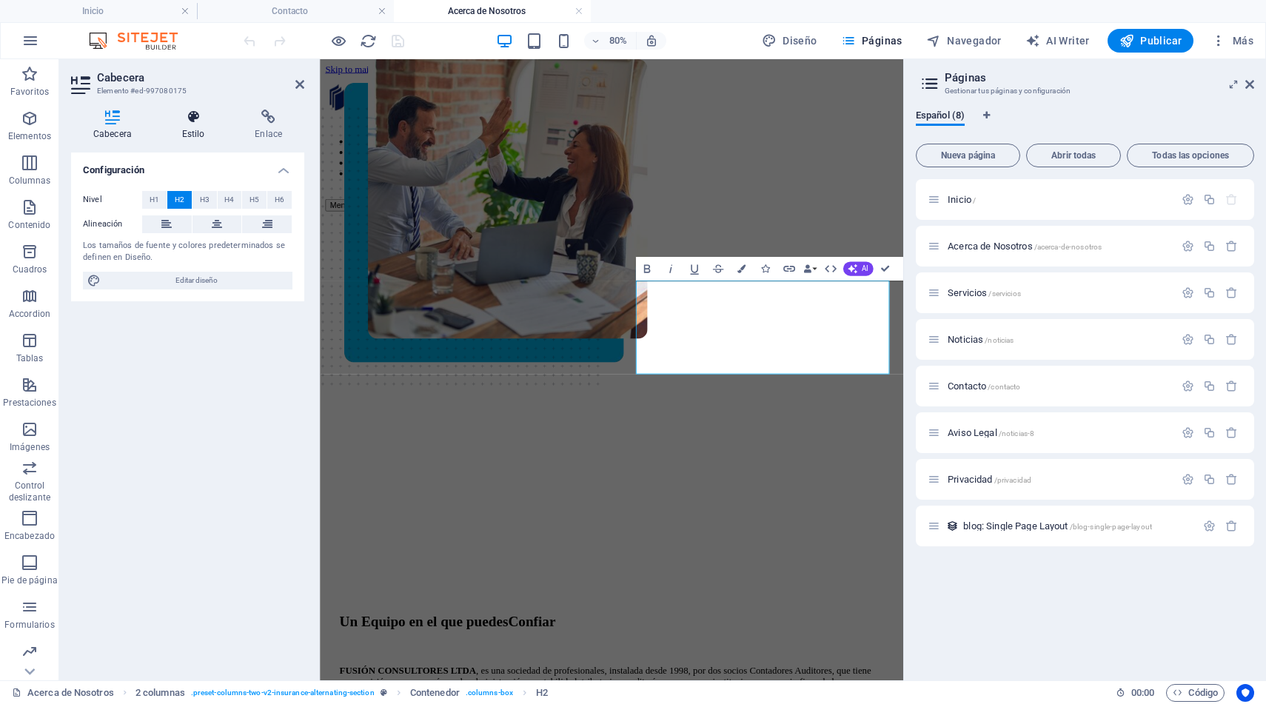
click at [189, 126] on h4 "Estilo" at bounding box center [196, 125] width 73 height 31
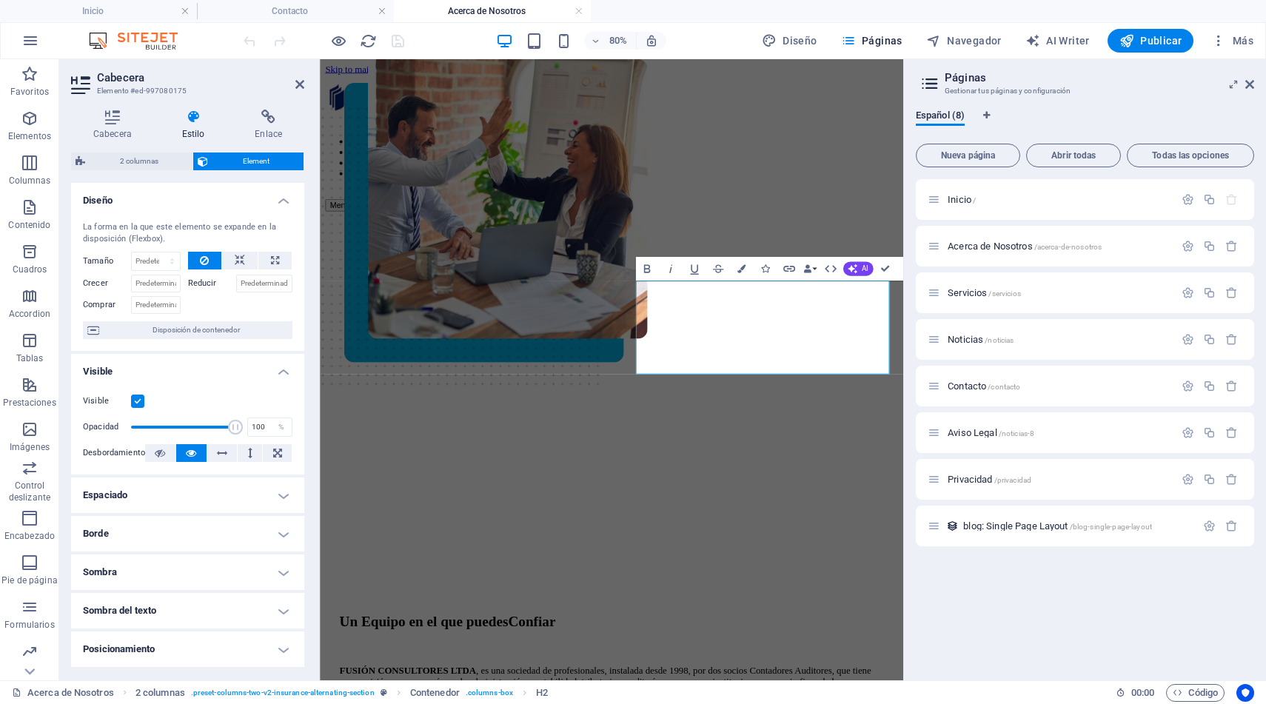
scroll to position [152, 0]
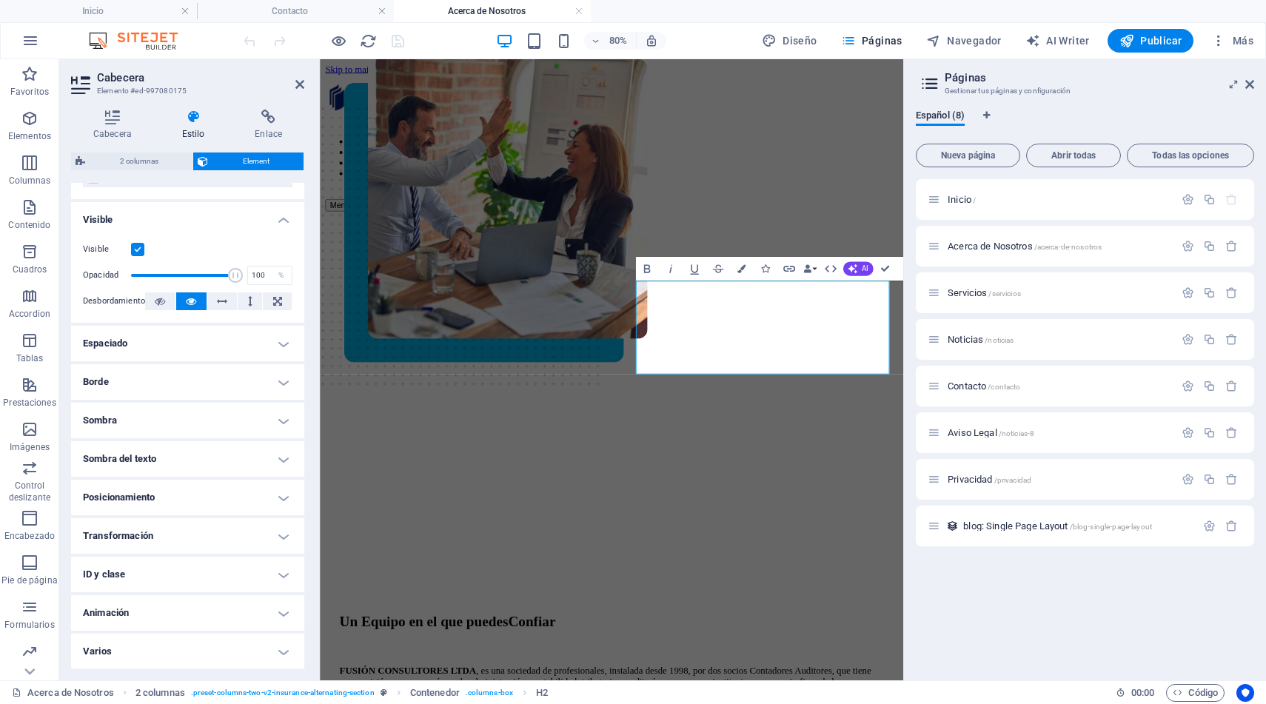
click at [261, 577] on h4 "ID y clase" at bounding box center [187, 575] width 233 height 36
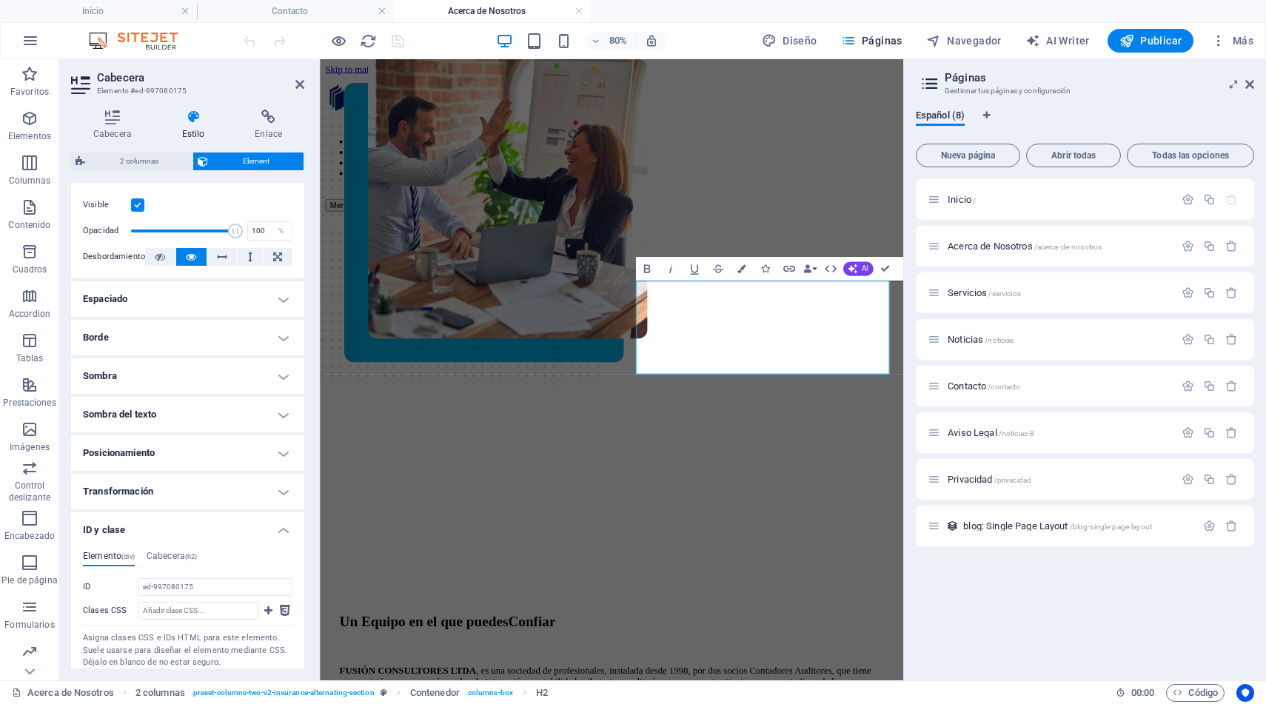
scroll to position [198, 0]
click at [882, 42] on span "Páginas" at bounding box center [871, 40] width 61 height 15
click at [967, 389] on span "Contacto /contacto" at bounding box center [983, 385] width 73 height 11
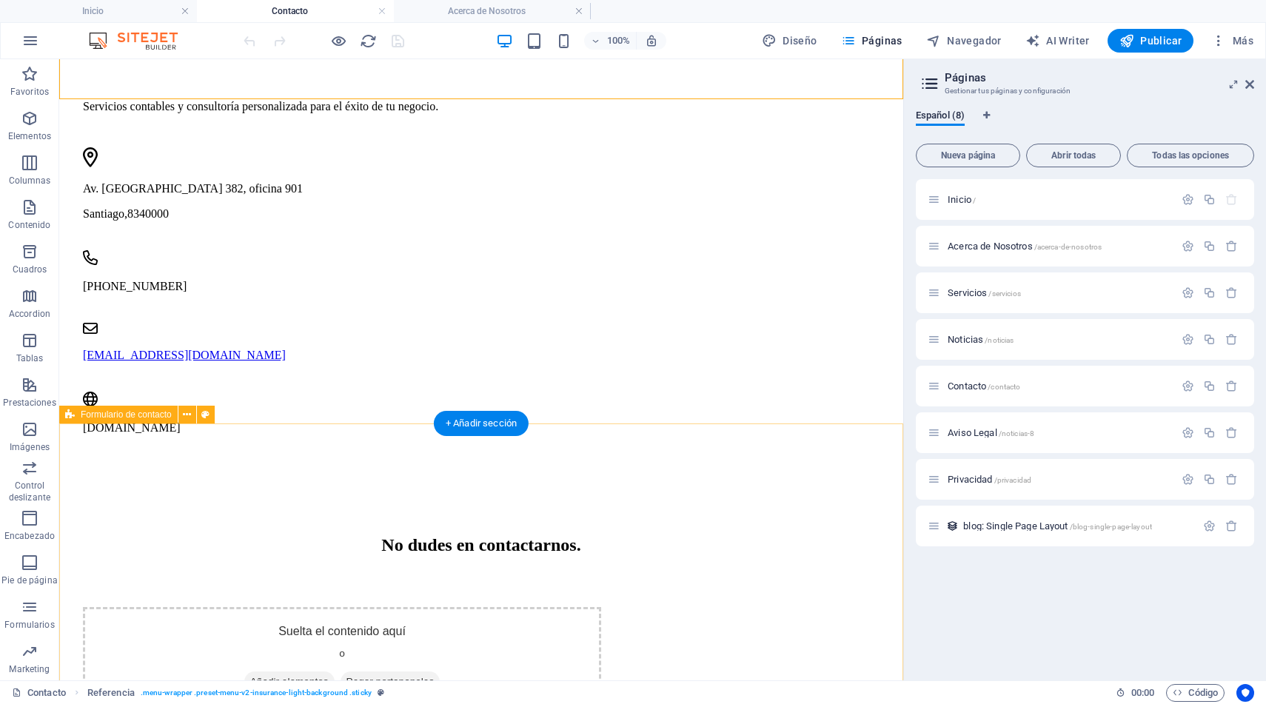
scroll to position [814, 0]
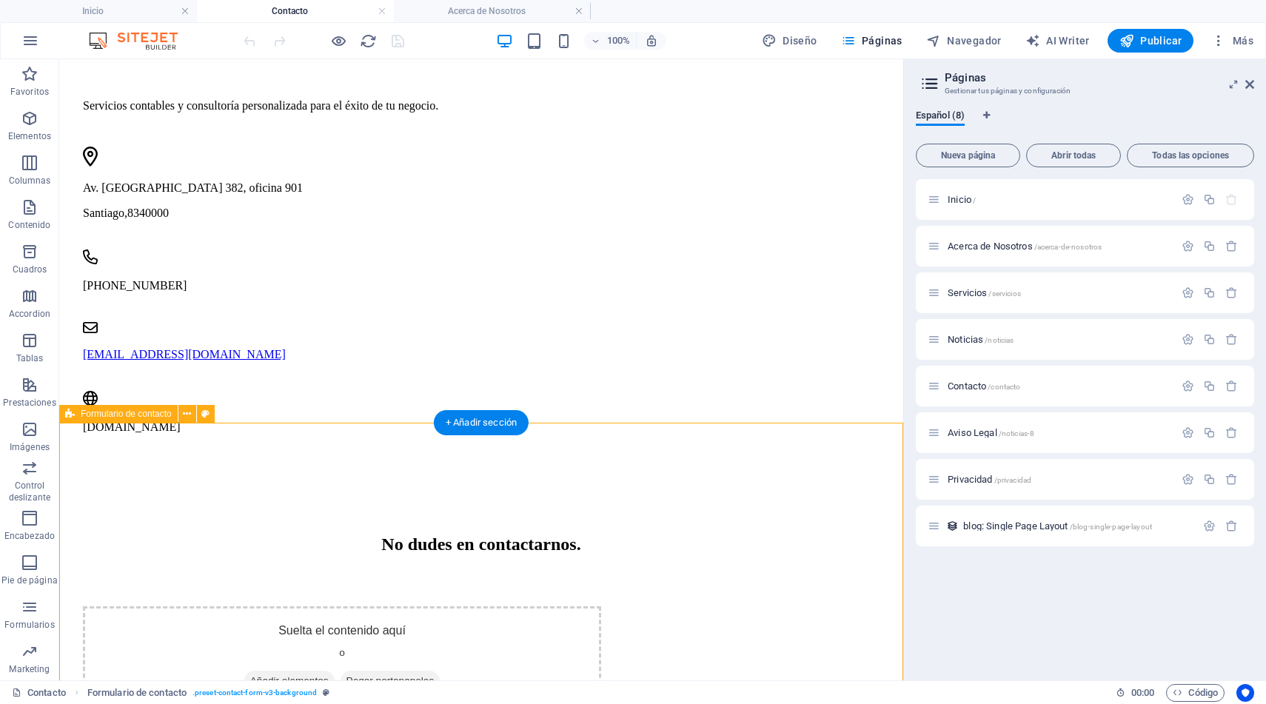
select select "rem"
select select "preset-contact-form-v3-background"
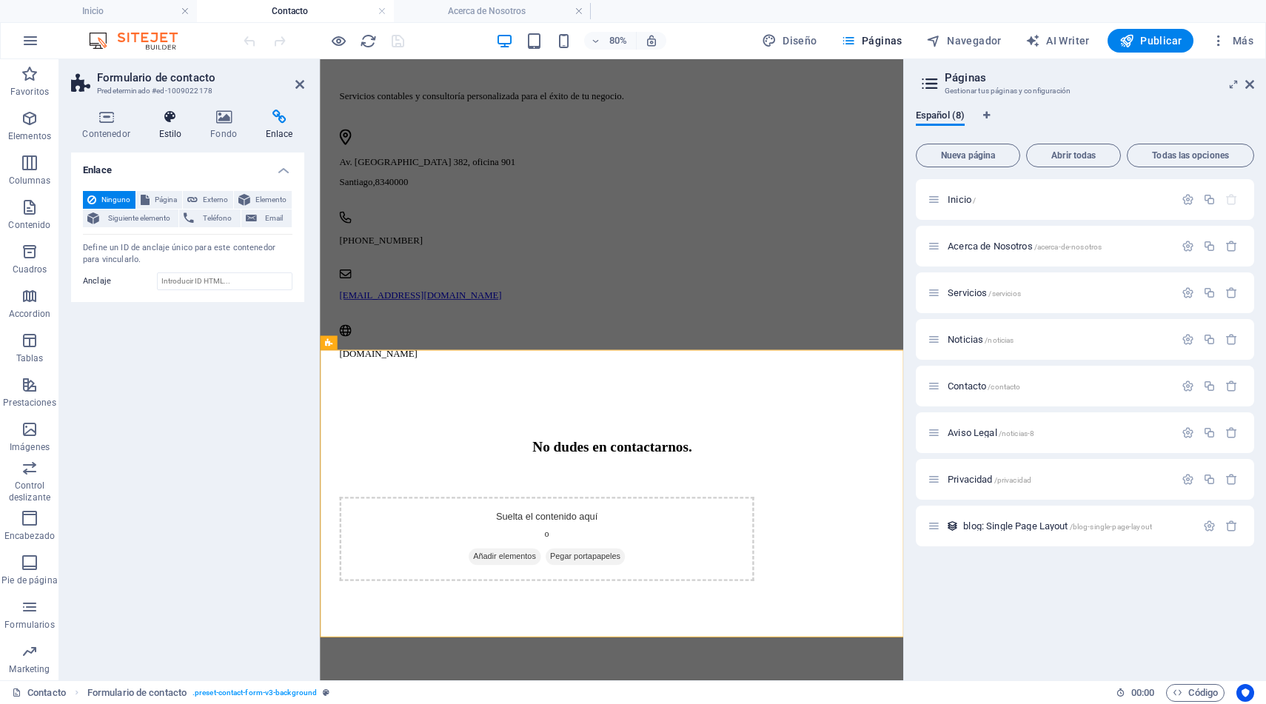
click at [171, 121] on icon at bounding box center [170, 117] width 46 height 15
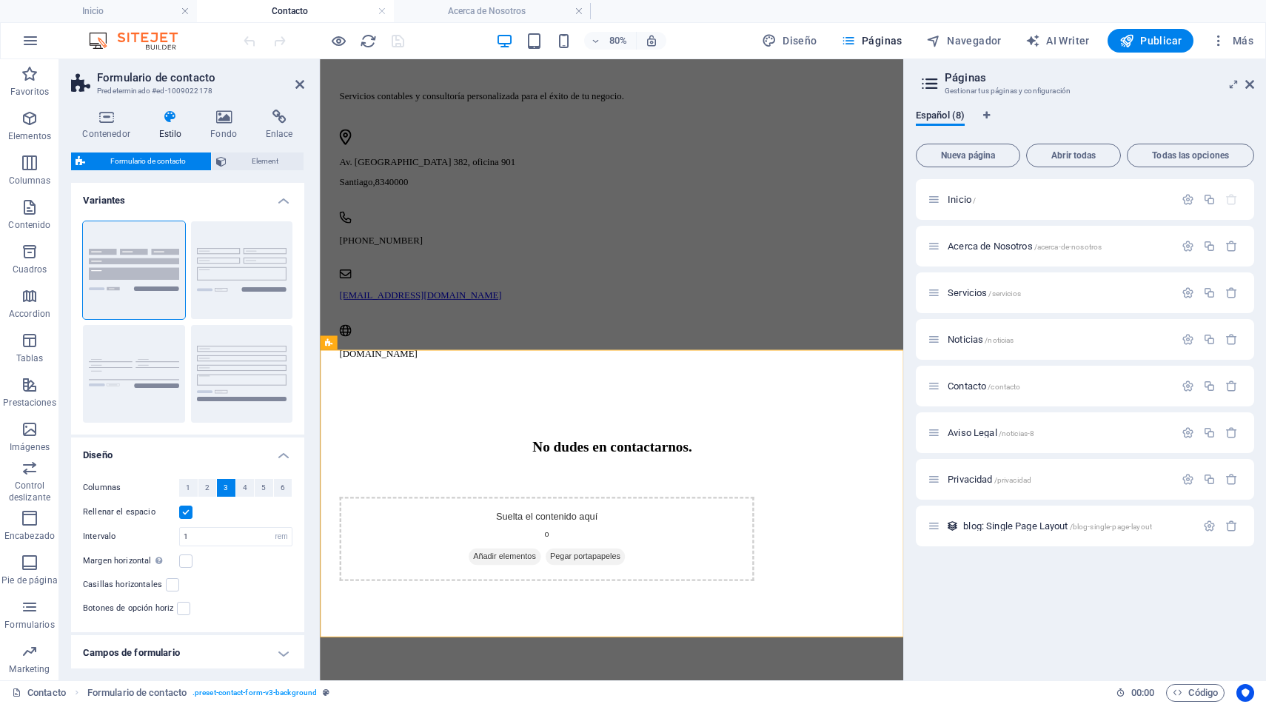
scroll to position [99, 0]
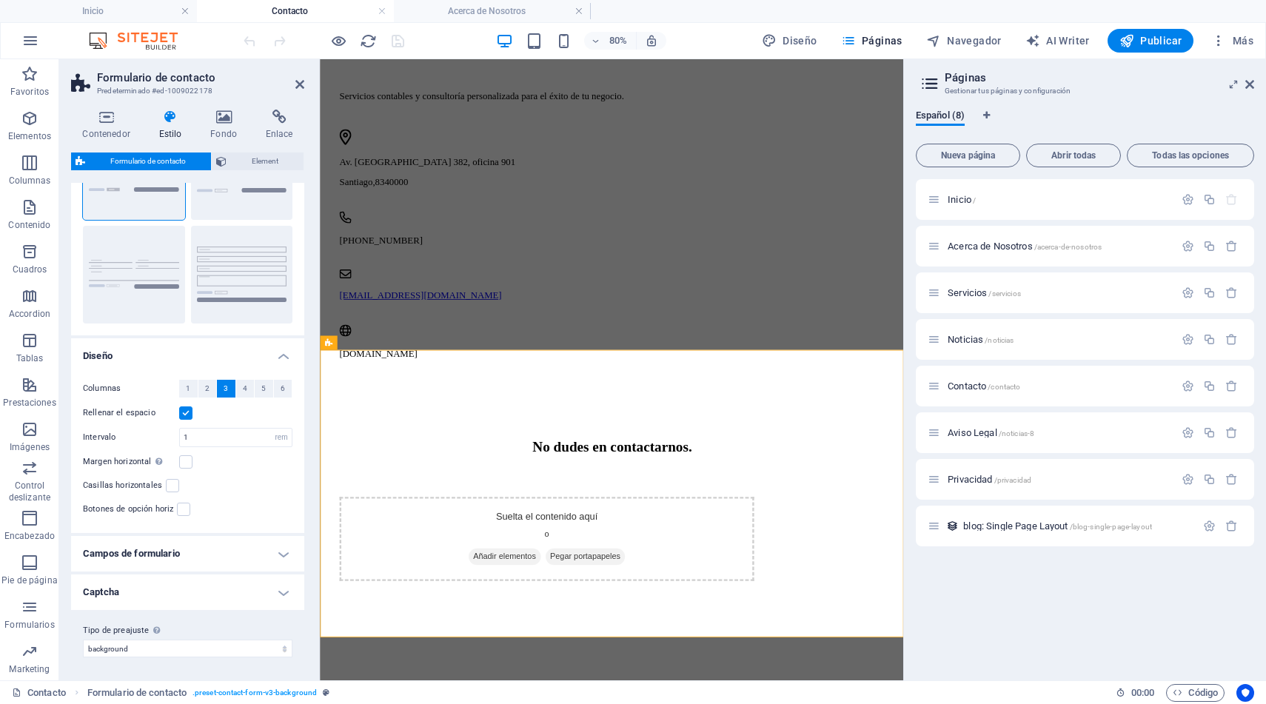
click at [272, 589] on h4 "Captcha" at bounding box center [187, 592] width 233 height 36
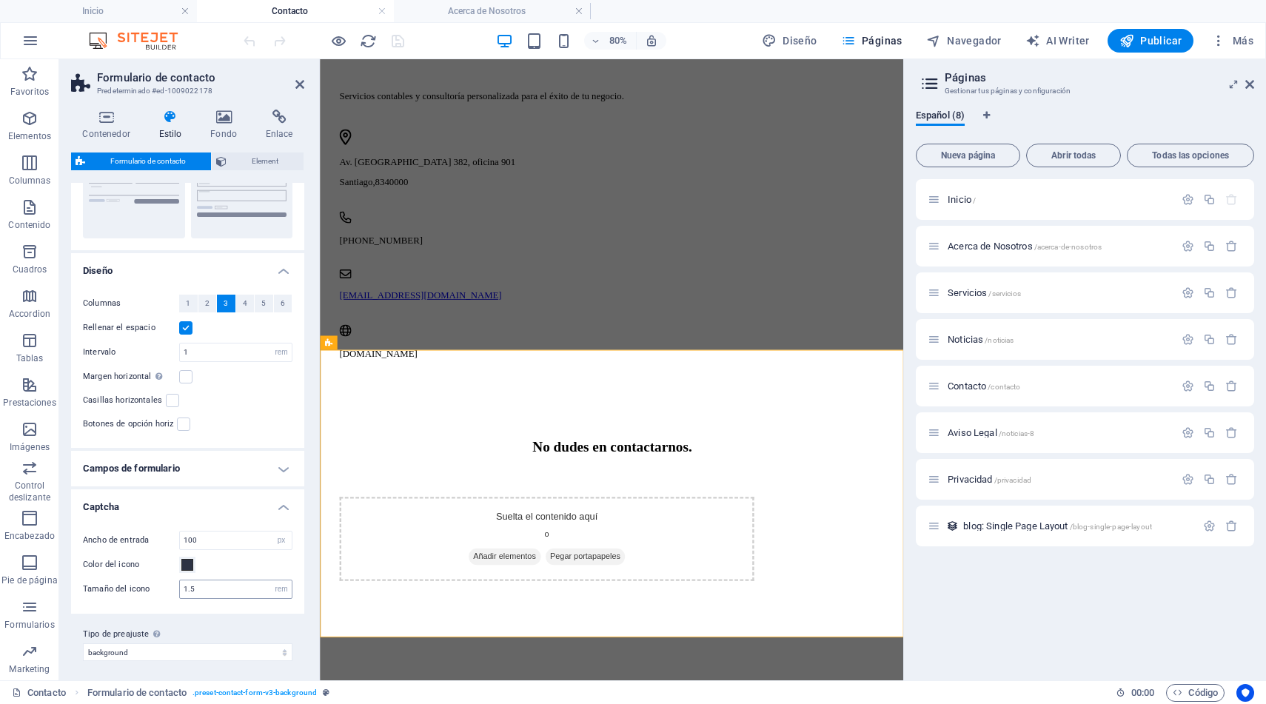
scroll to position [188, 0]
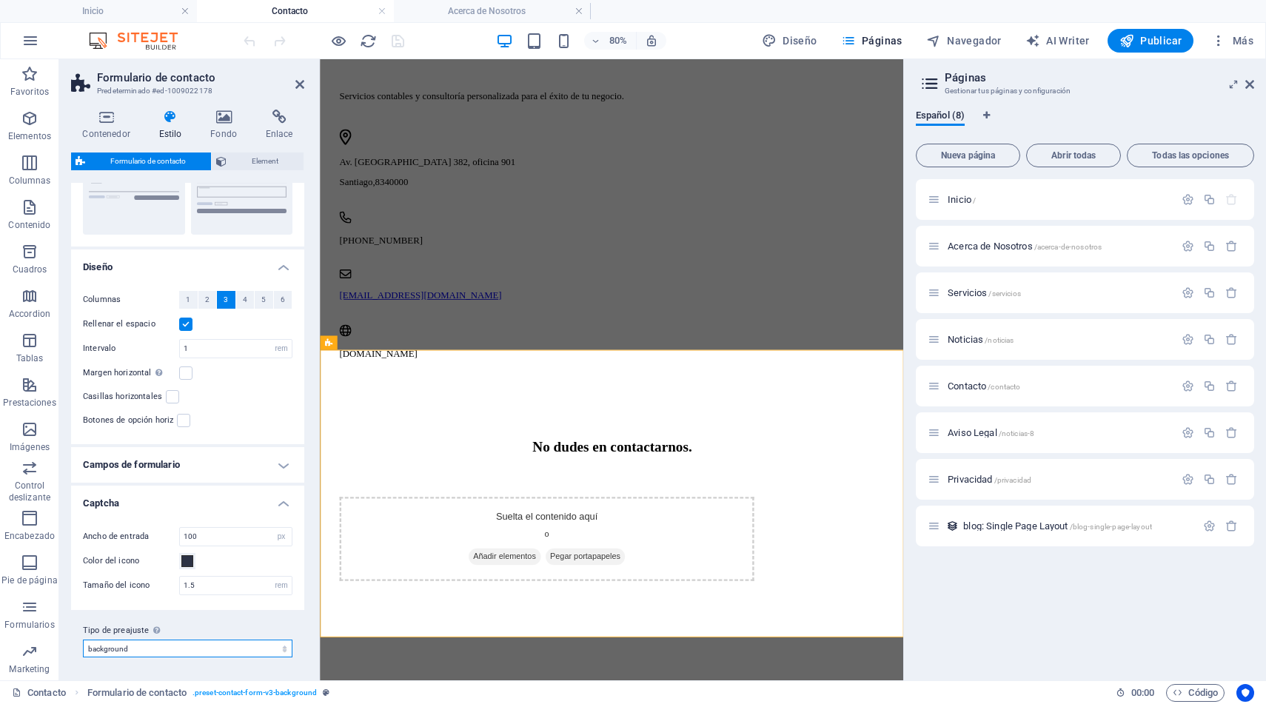
click at [241, 646] on select "insurance plain background Añadir tipo de preajuste" at bounding box center [187, 648] width 209 height 18
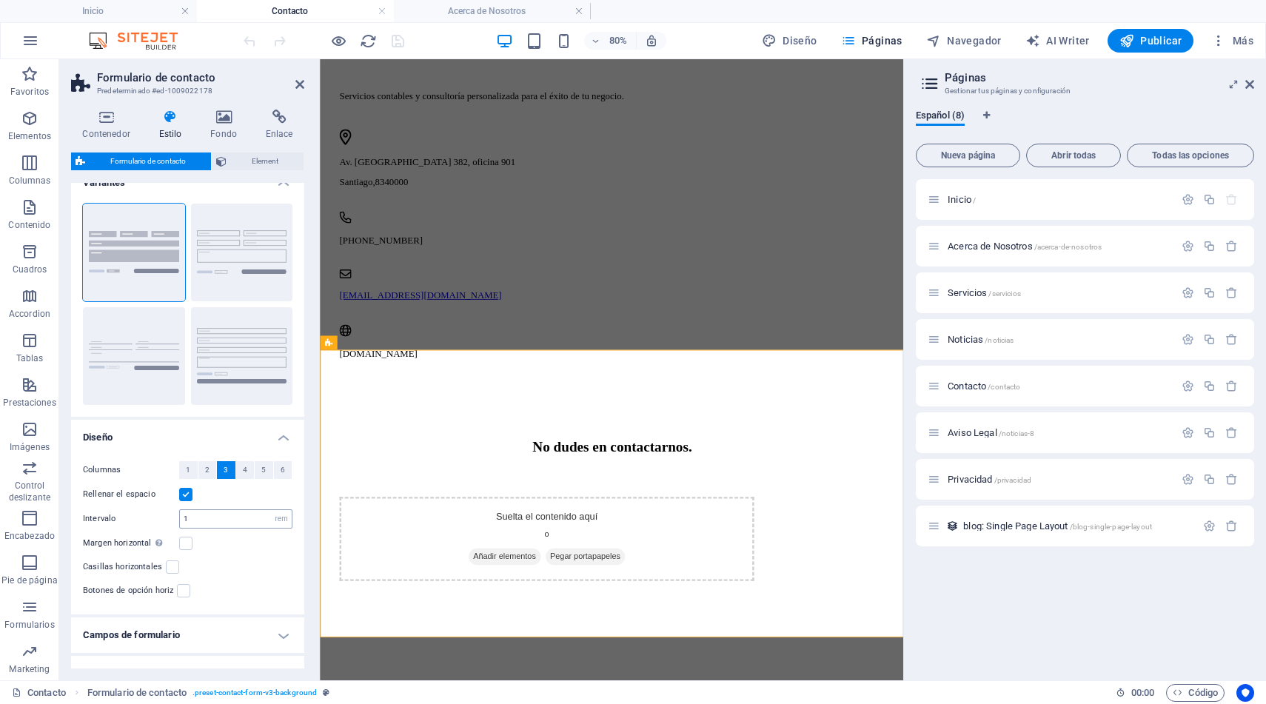
scroll to position [0, 0]
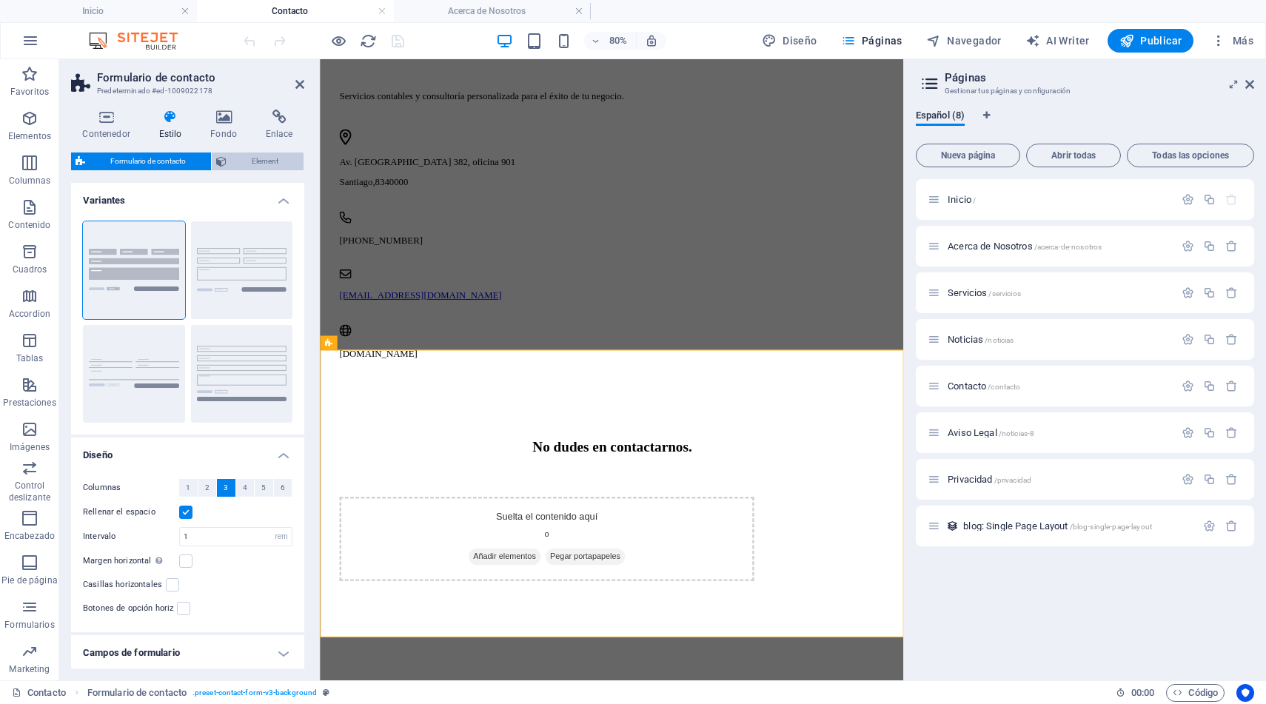
click at [247, 163] on span "Element" at bounding box center [265, 161] width 68 height 18
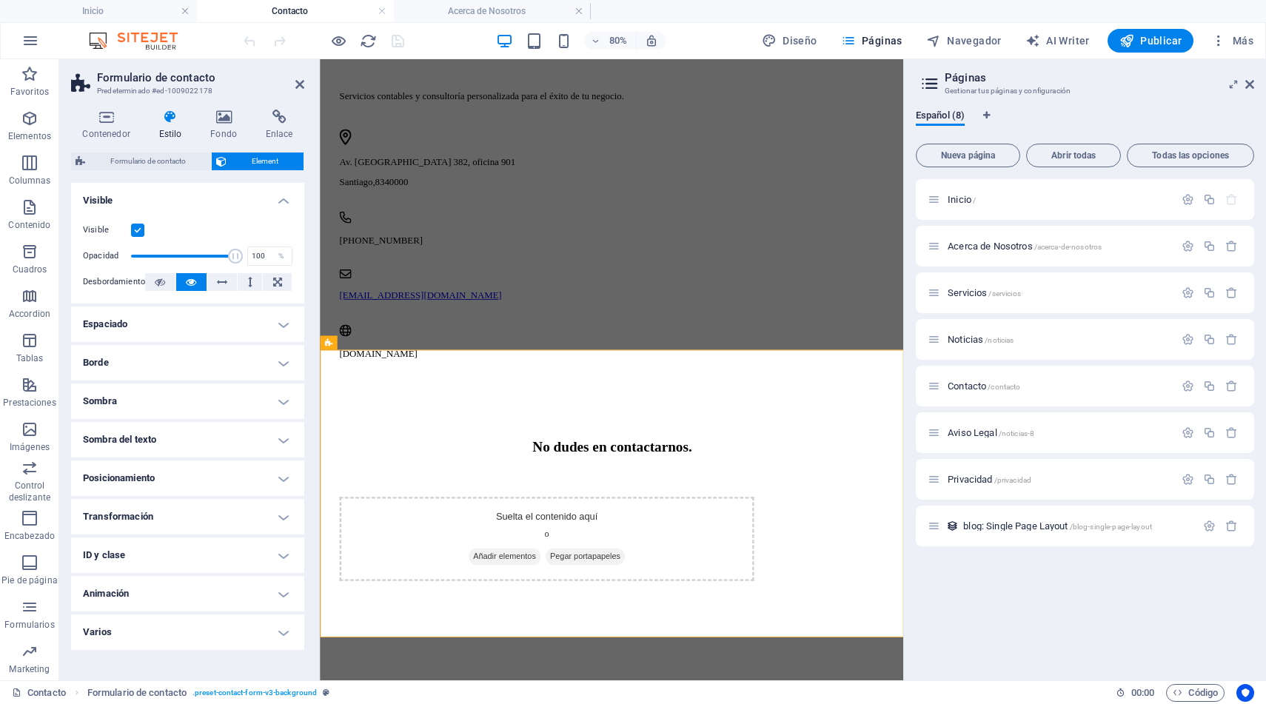
click at [189, 551] on h4 "ID y clase" at bounding box center [187, 555] width 233 height 36
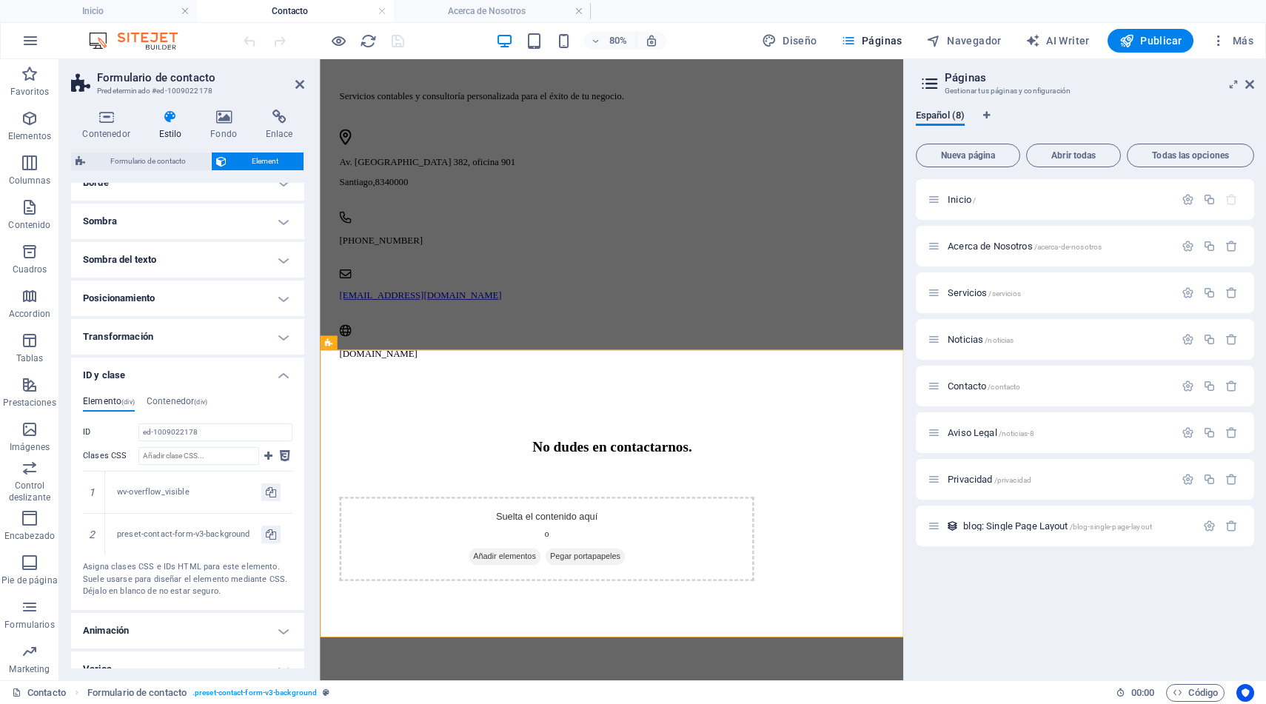
scroll to position [186, 0]
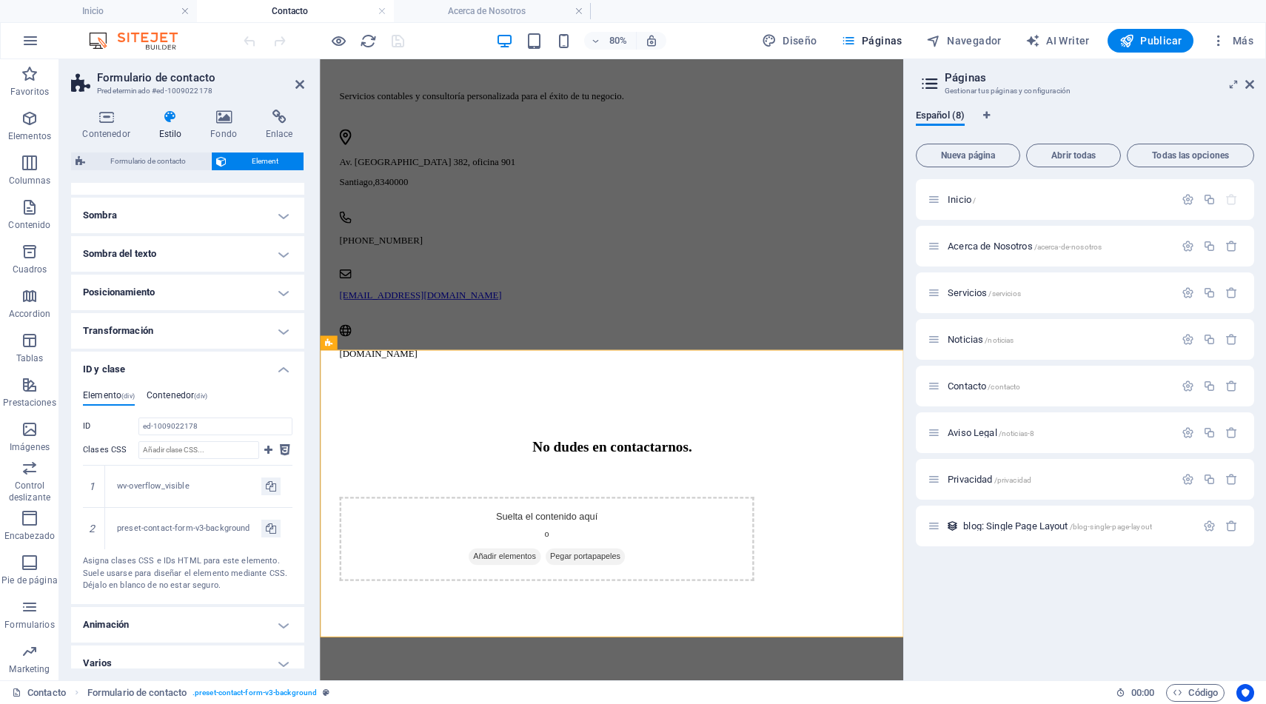
click at [179, 394] on h4 "Contenedor (div)" at bounding box center [177, 398] width 61 height 16
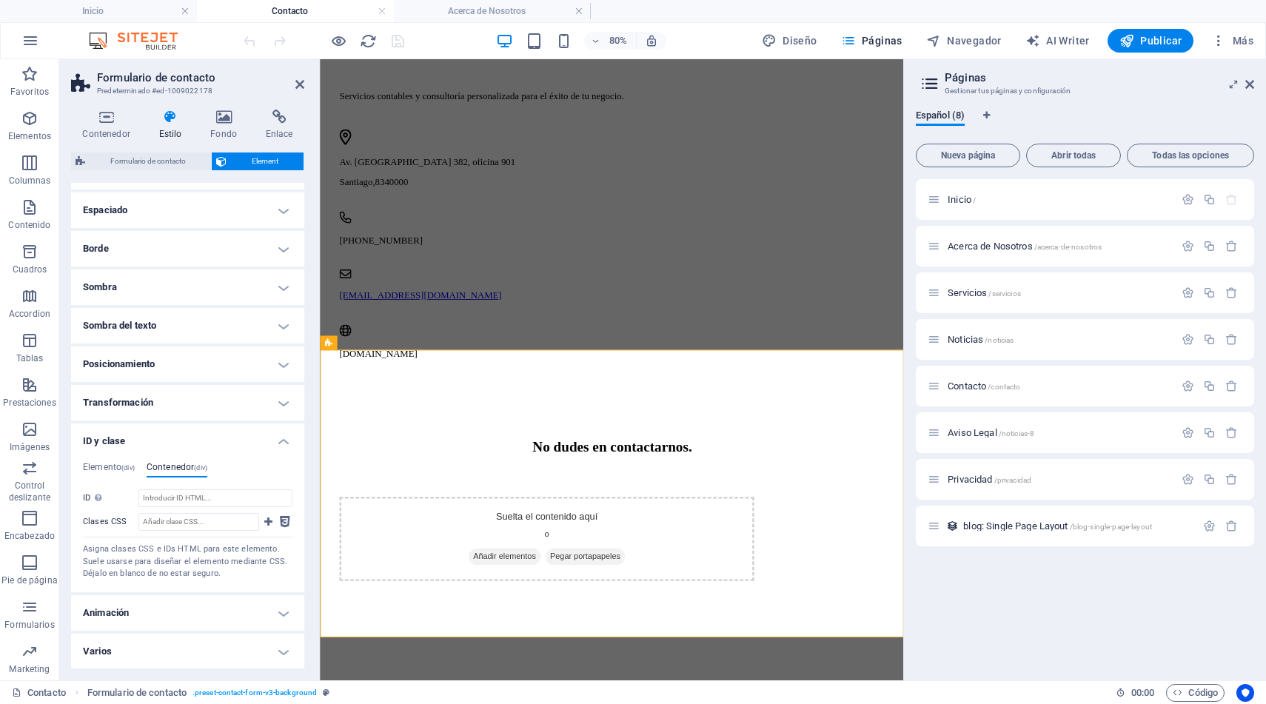
click at [219, 652] on h4 "Varios" at bounding box center [187, 652] width 233 height 36
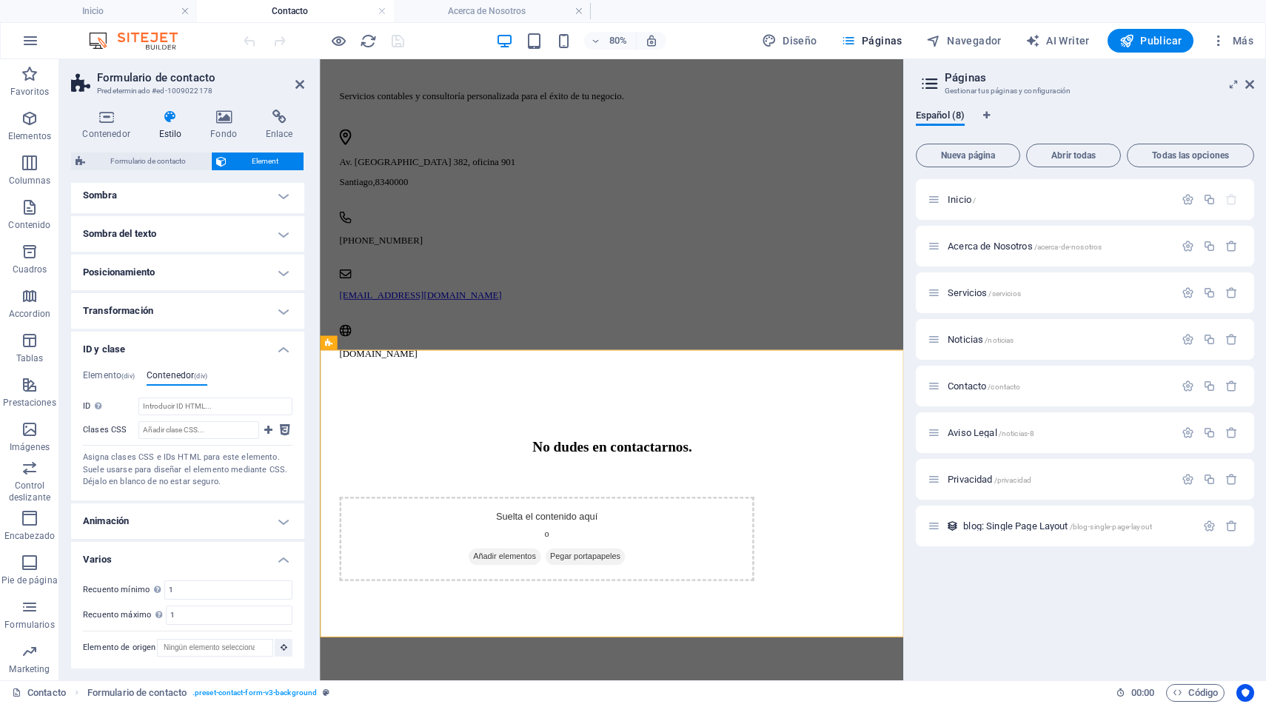
scroll to position [0, 0]
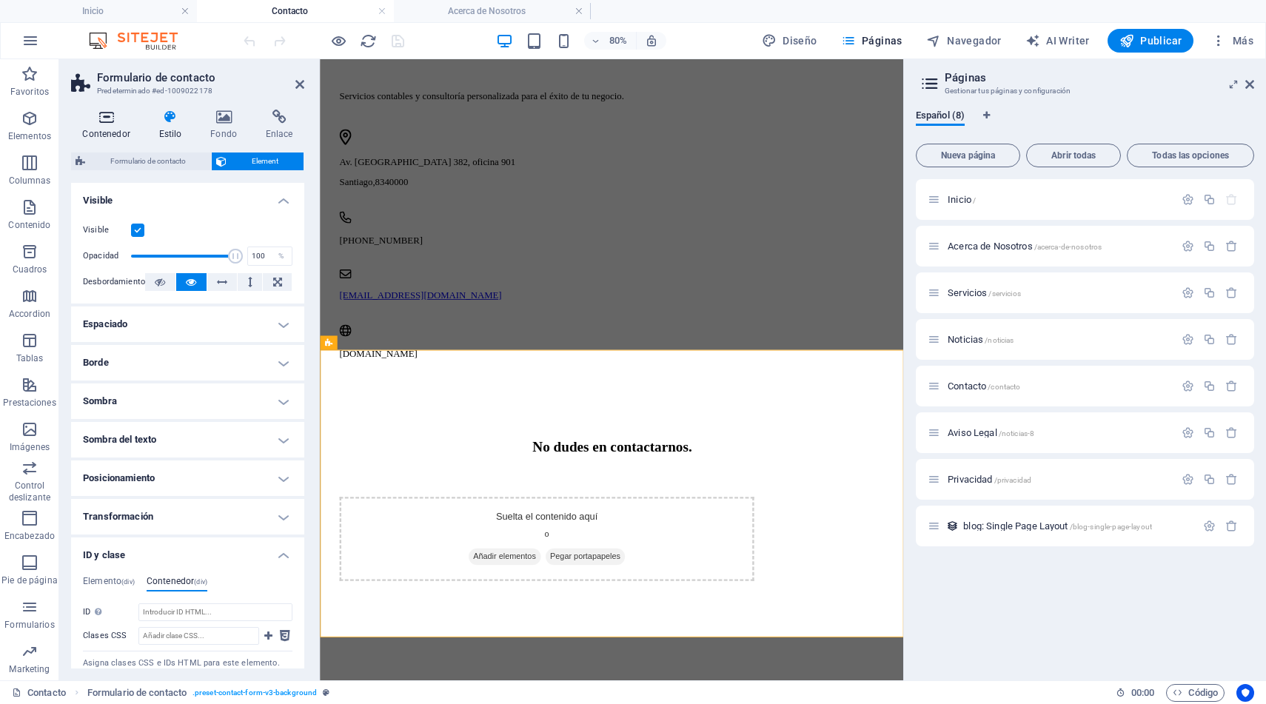
click at [109, 126] on h4 "Contenedor" at bounding box center [109, 125] width 76 height 31
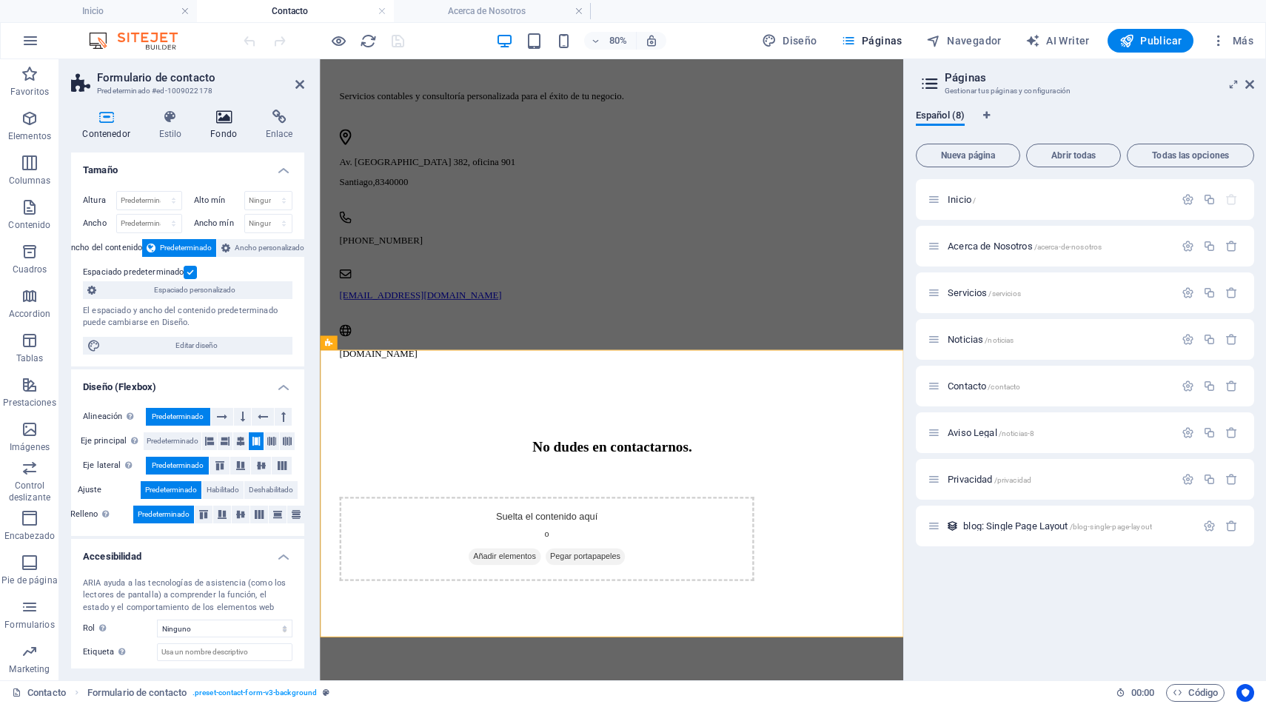
click at [222, 121] on icon at bounding box center [224, 117] width 50 height 15
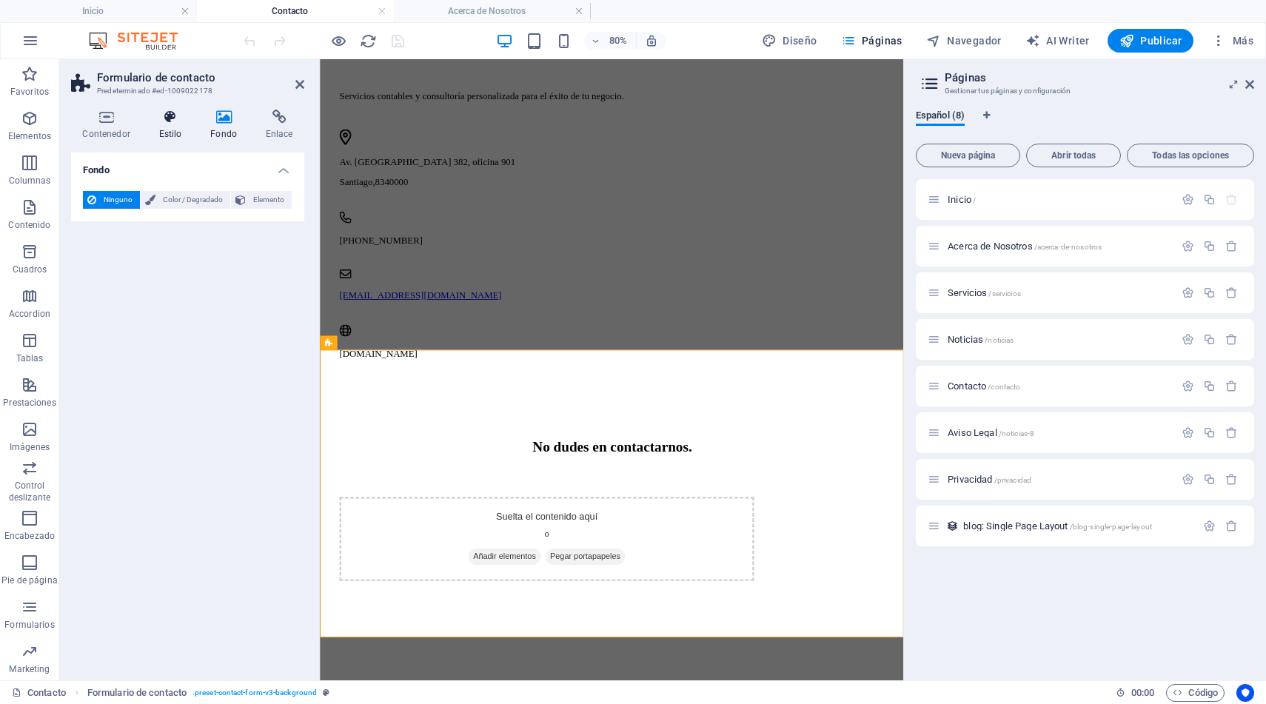
click at [167, 124] on icon at bounding box center [170, 117] width 46 height 15
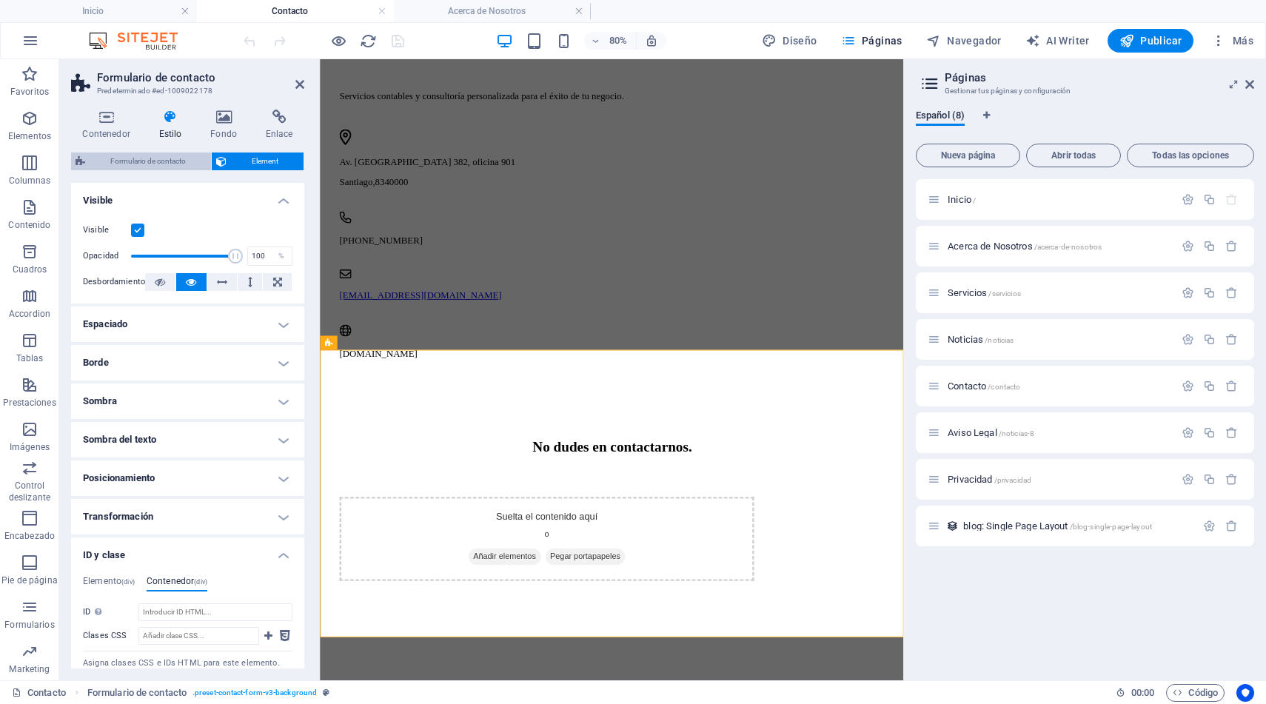
click at [151, 160] on span "Formulario de contacto" at bounding box center [148, 161] width 117 height 18
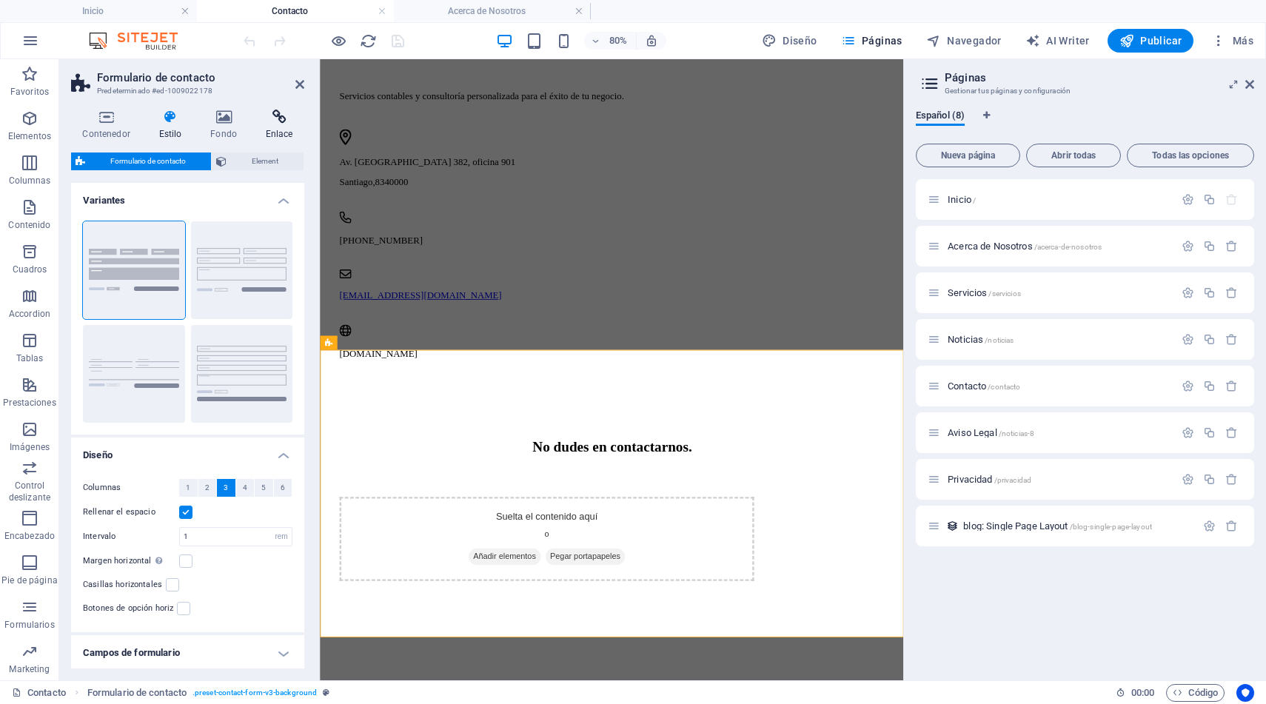
click at [278, 121] on icon at bounding box center [279, 117] width 50 height 15
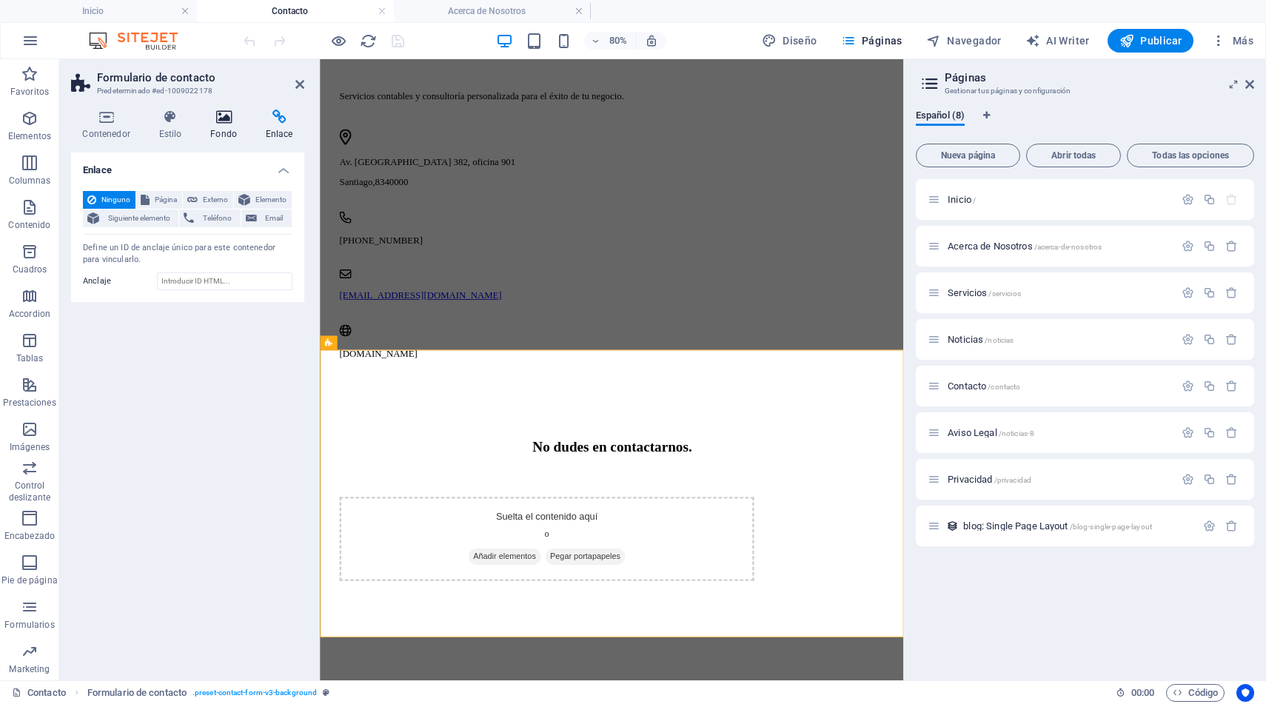
click at [221, 118] on icon at bounding box center [224, 117] width 50 height 15
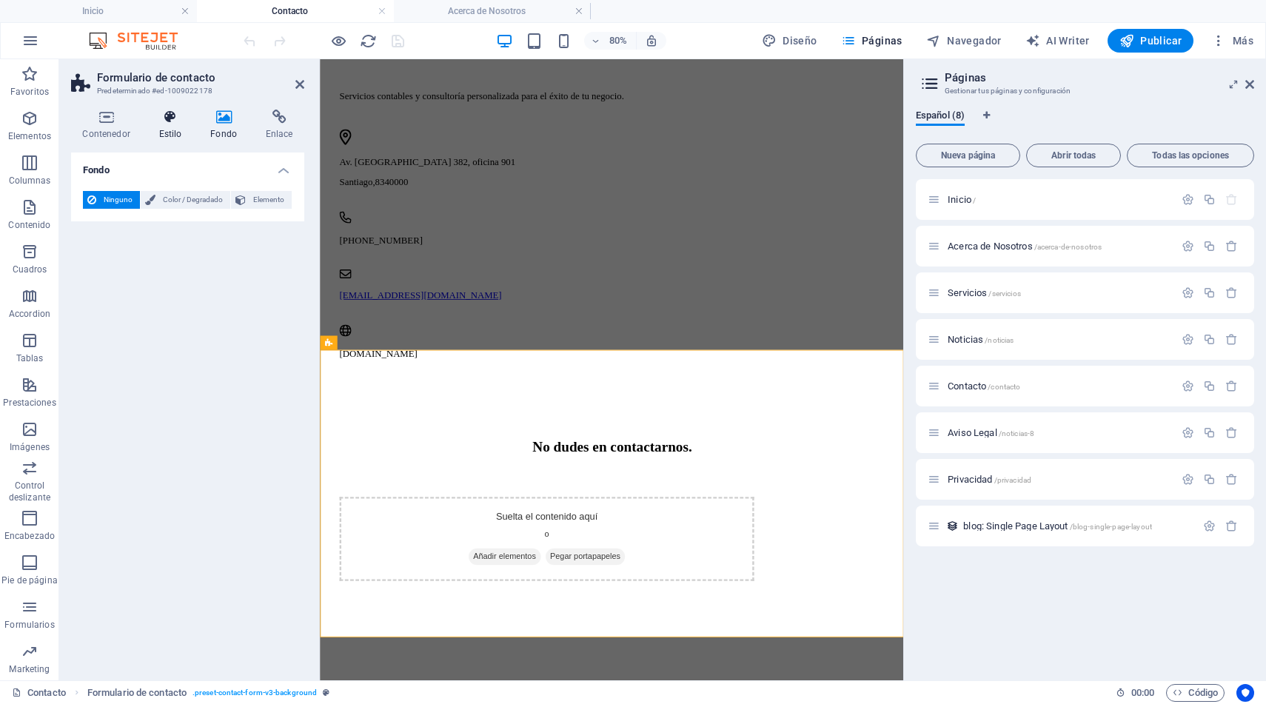
click at [171, 119] on icon at bounding box center [170, 117] width 46 height 15
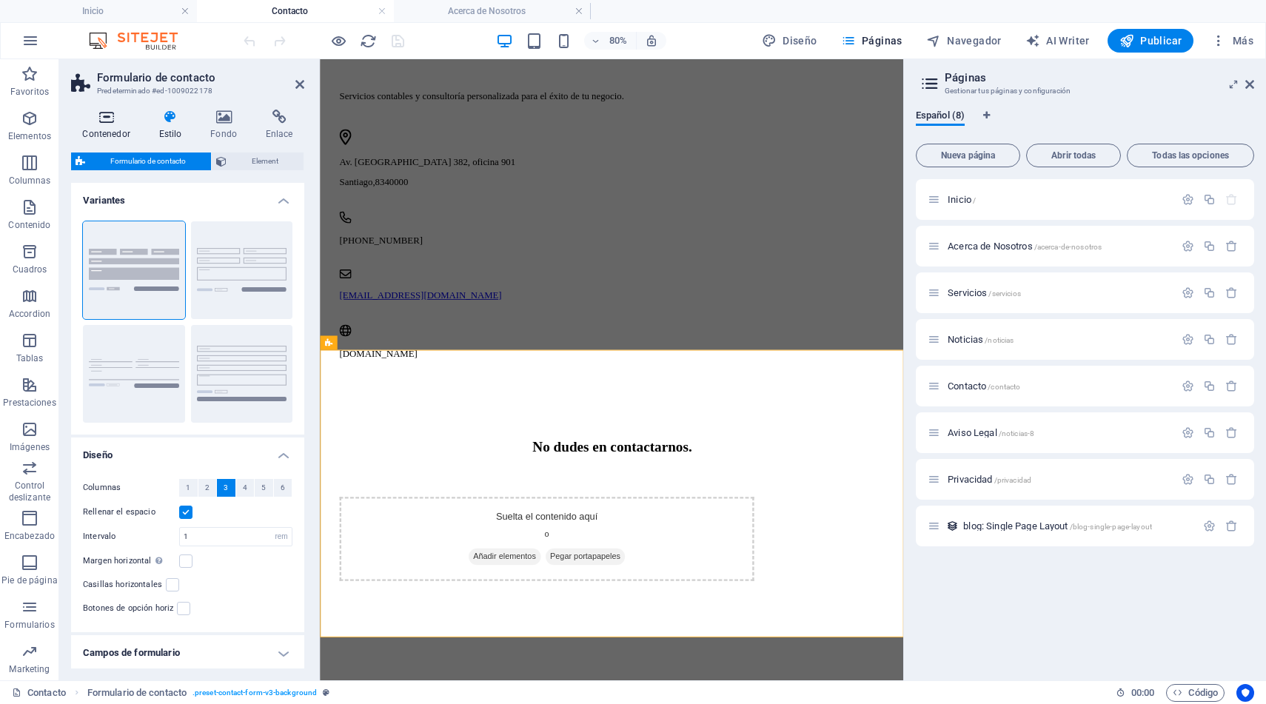
click at [111, 126] on h4 "Contenedor" at bounding box center [109, 125] width 76 height 31
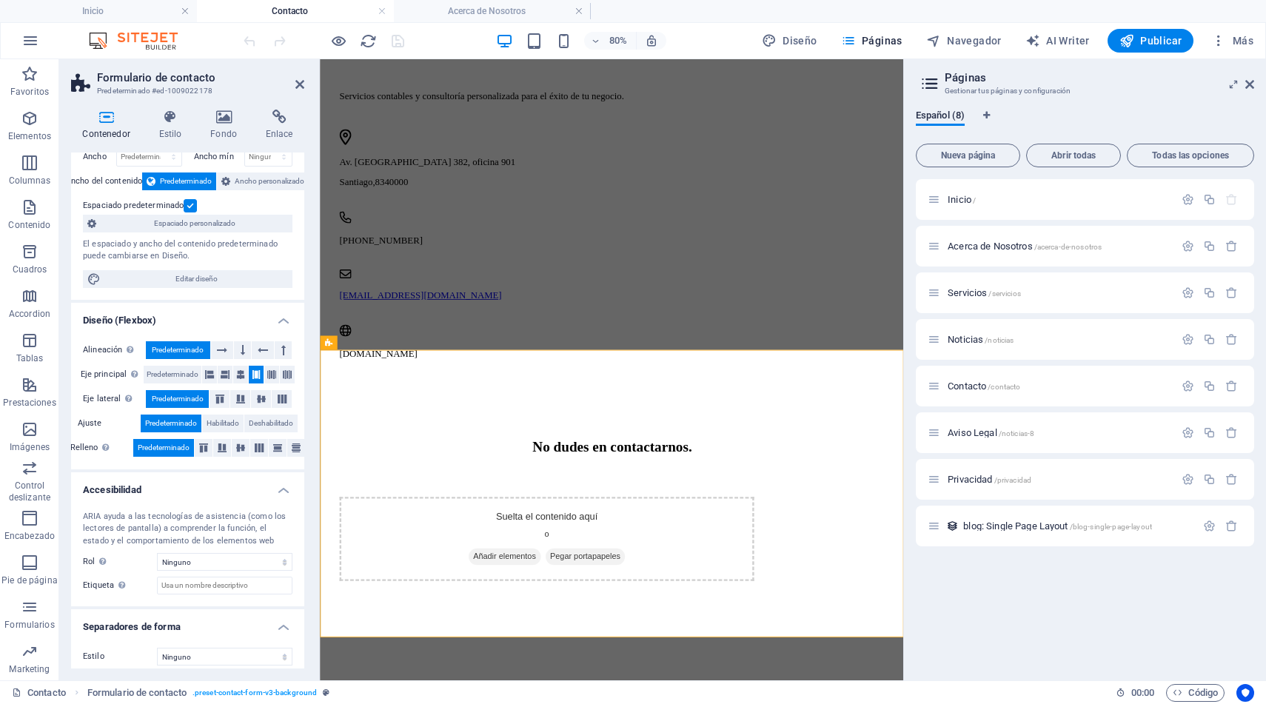
scroll to position [75, 0]
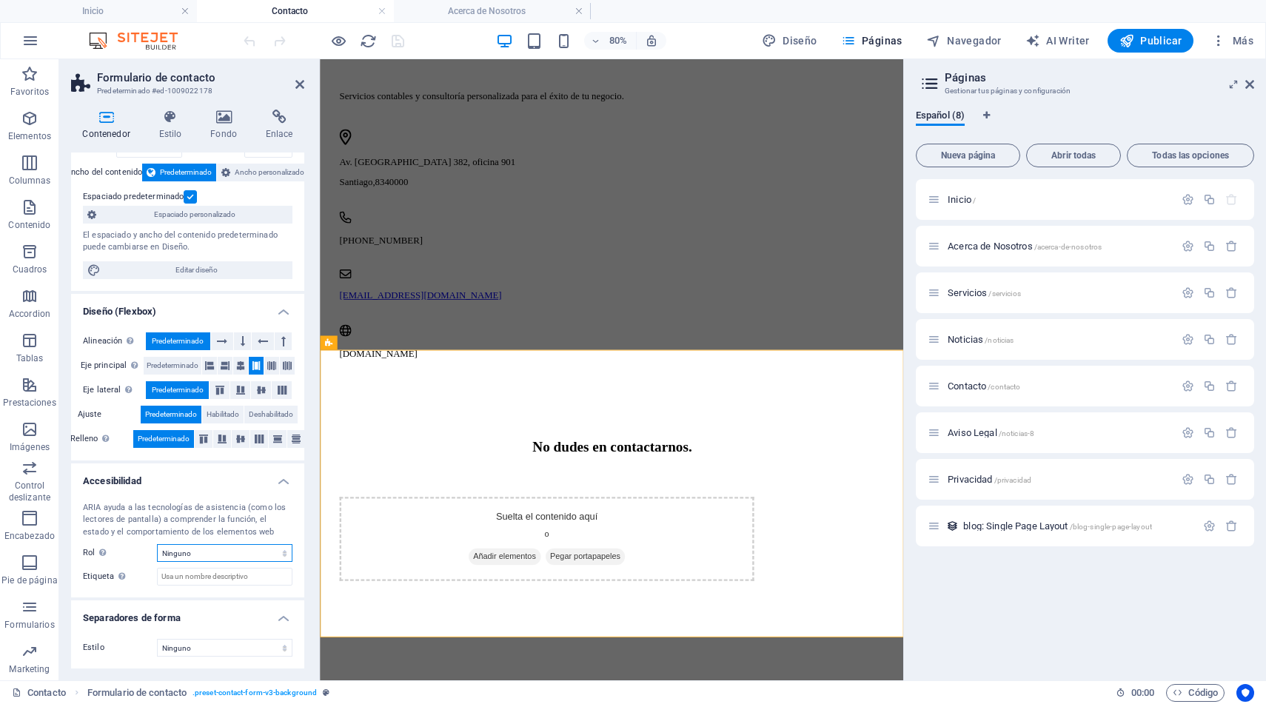
click at [246, 551] on select "Ninguno Alert Article Banner Comment Complementary Dialog Encabezado Marquee Pi…" at bounding box center [224, 553] width 135 height 18
click at [210, 552] on select "Ninguno Alert Article Banner Comment Complementary Dialog Encabezado Marquee Pi…" at bounding box center [224, 553] width 135 height 18
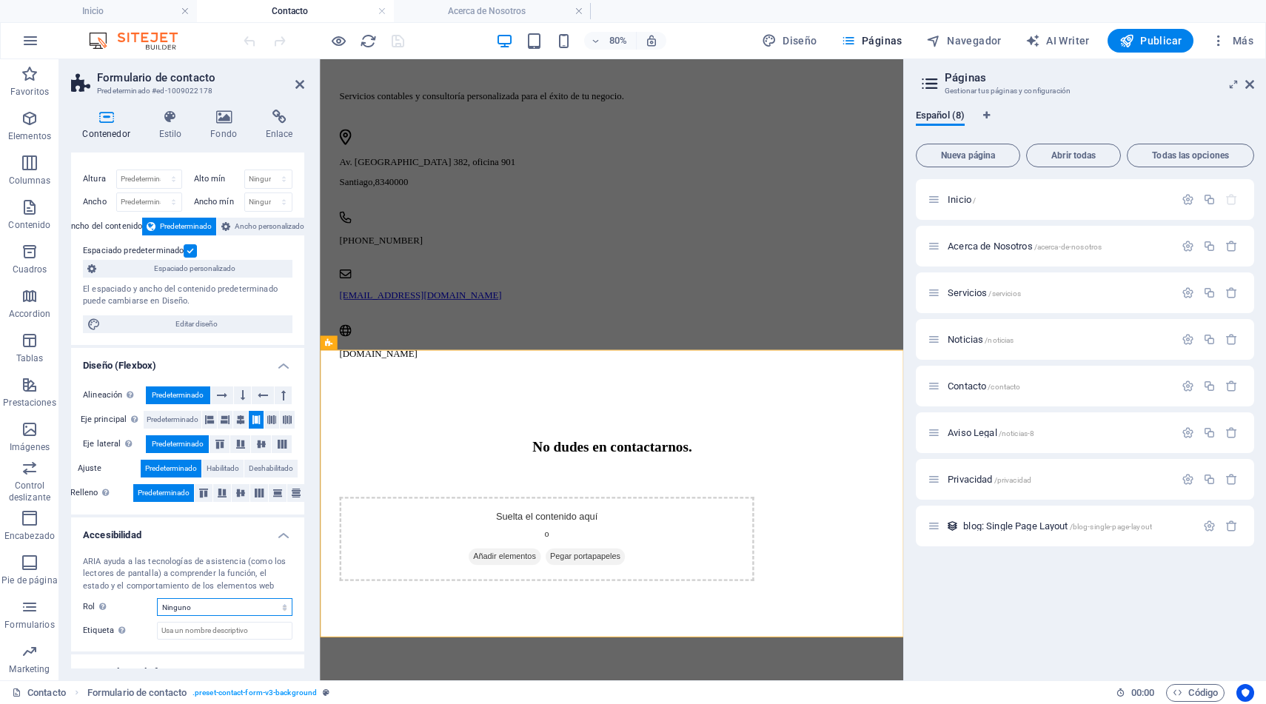
scroll to position [0, 0]
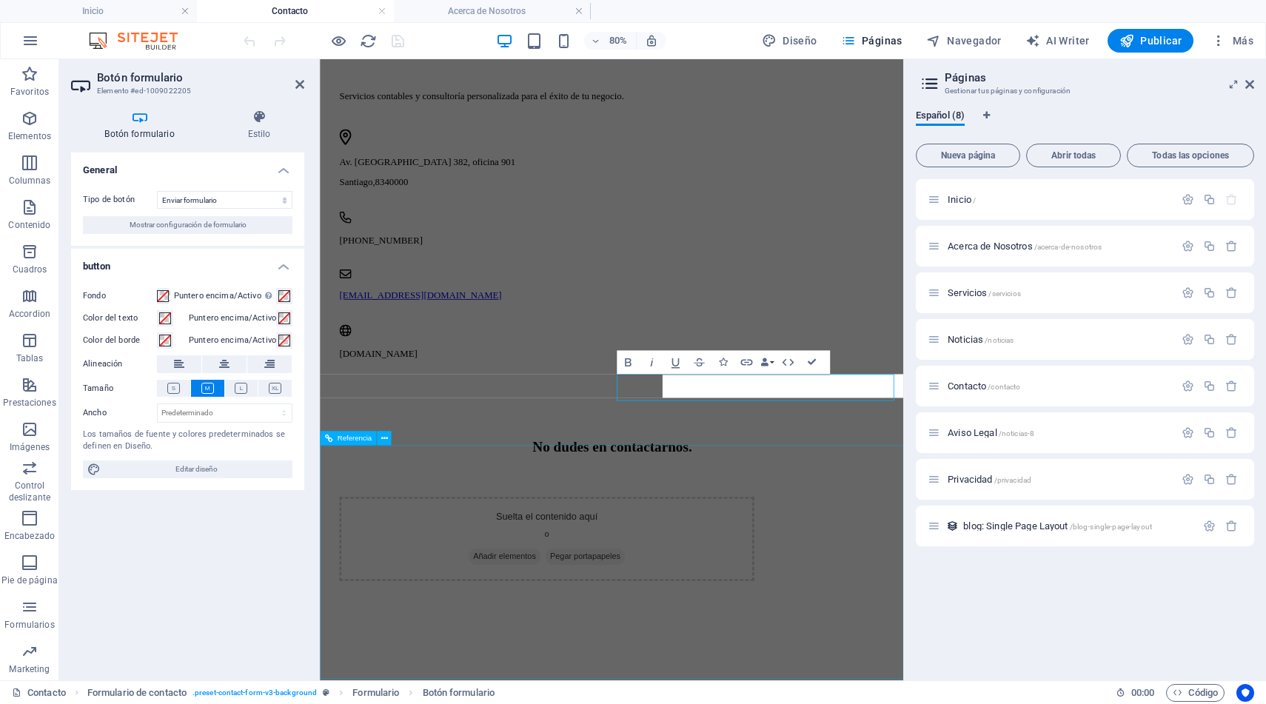
scroll to position [1050, 0]
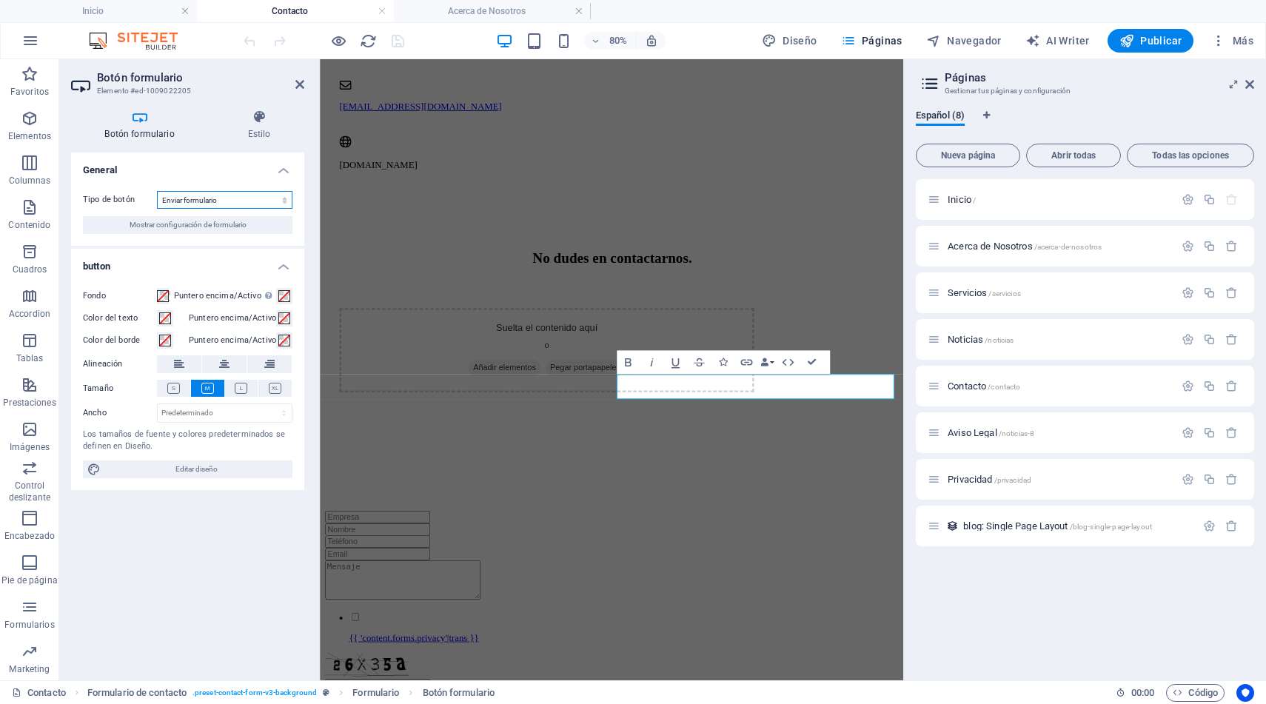
click at [263, 199] on select "Enviar formulario Restablecer formulario Ninguna acción" at bounding box center [224, 200] width 135 height 18
click at [152, 123] on icon at bounding box center [139, 117] width 137 height 15
click at [264, 119] on icon at bounding box center [259, 117] width 90 height 15
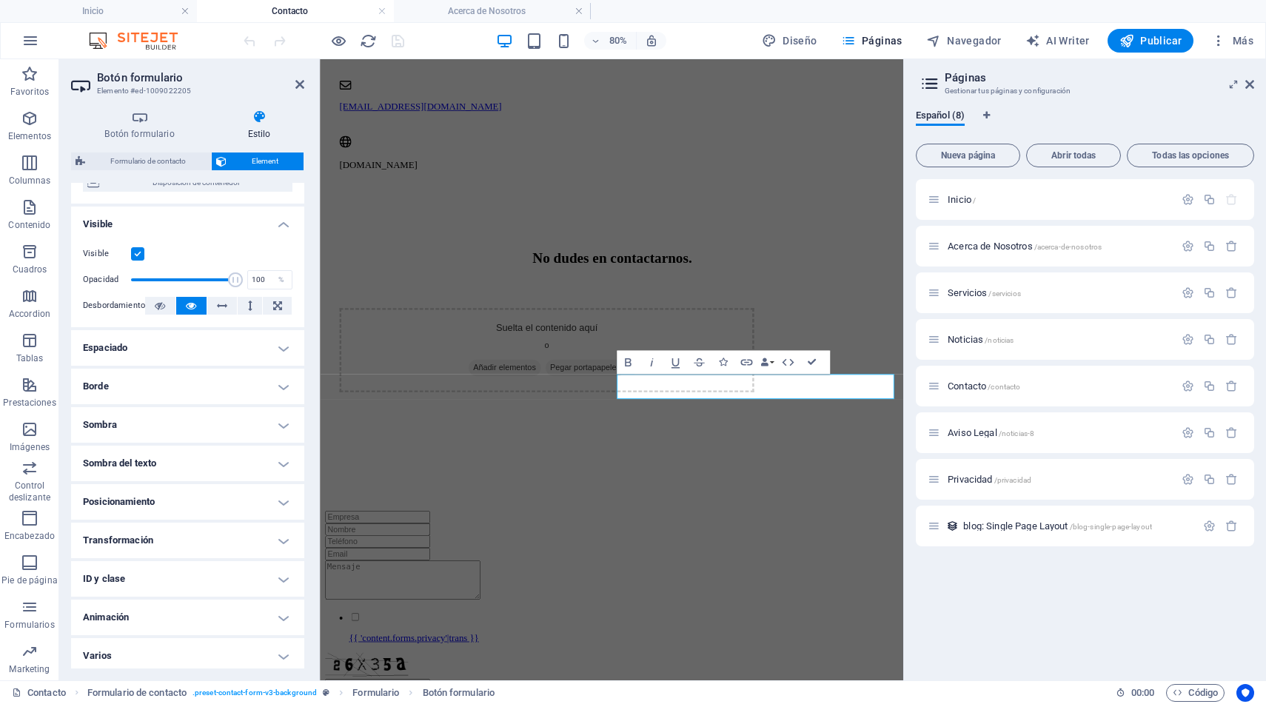
scroll to position [152, 0]
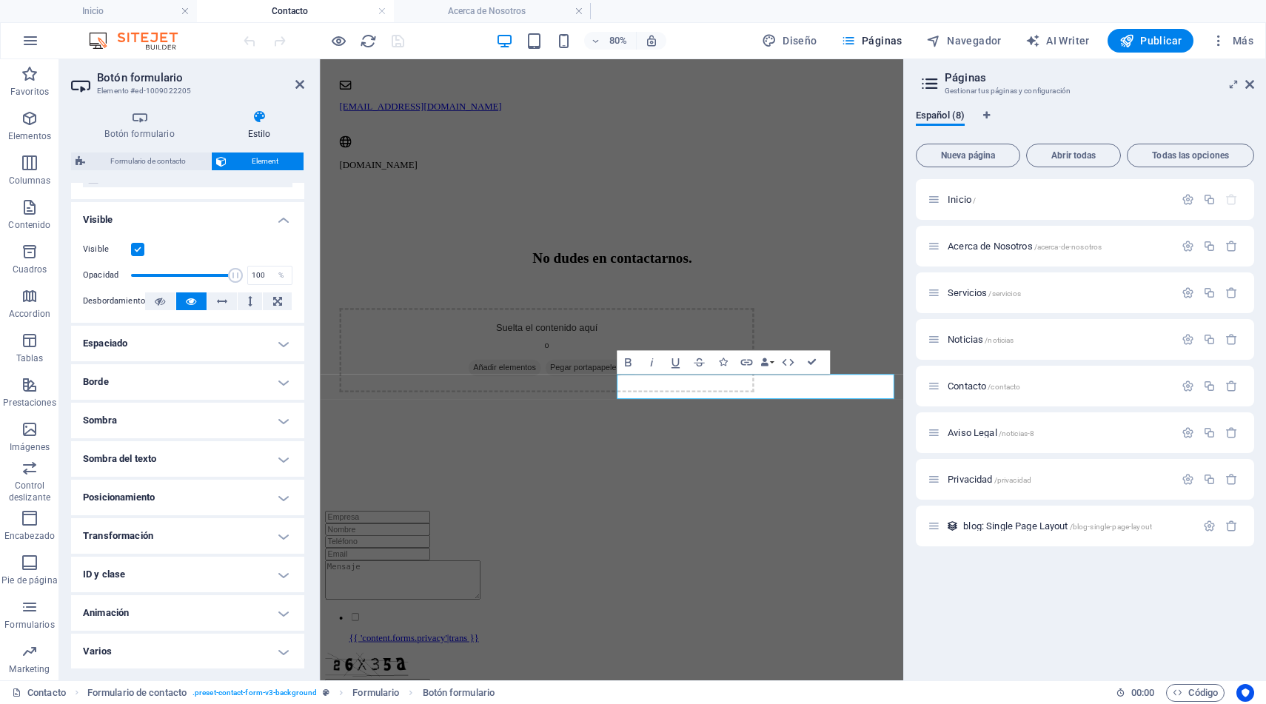
click at [143, 566] on h4 "ID y clase" at bounding box center [187, 575] width 233 height 36
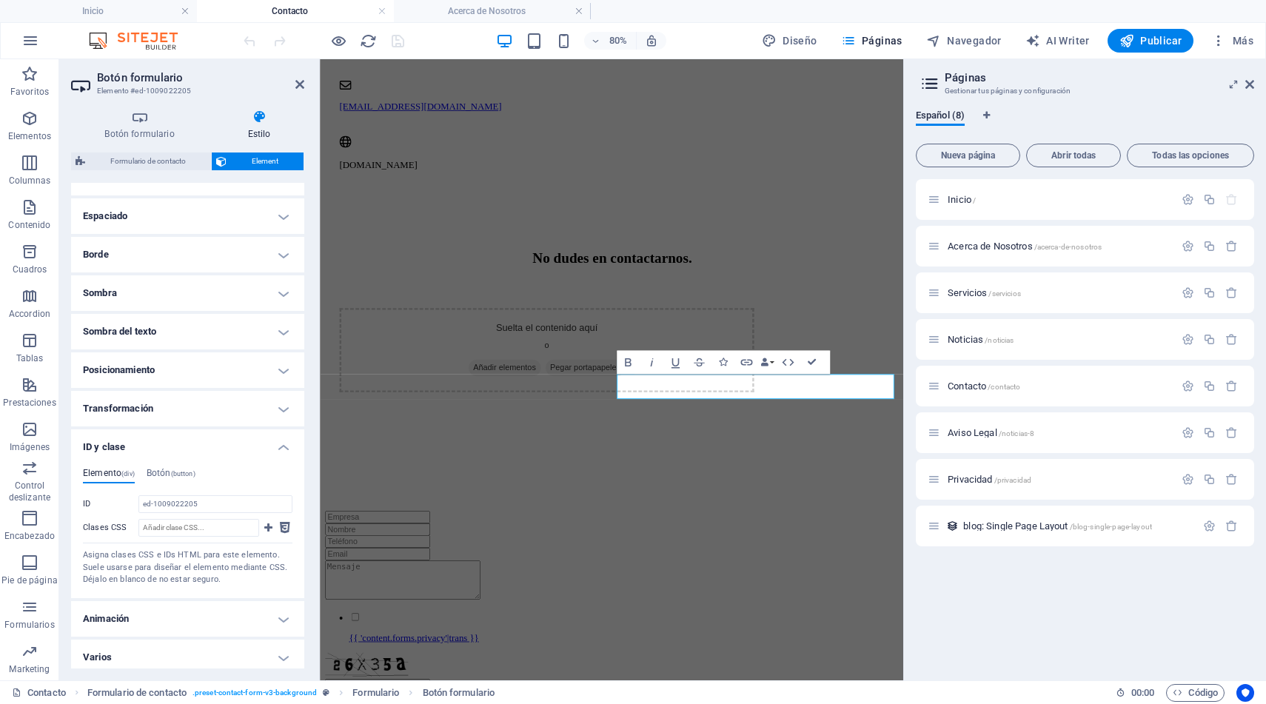
scroll to position [285, 0]
click at [169, 468] on h4 "Botón (button)" at bounding box center [171, 470] width 49 height 16
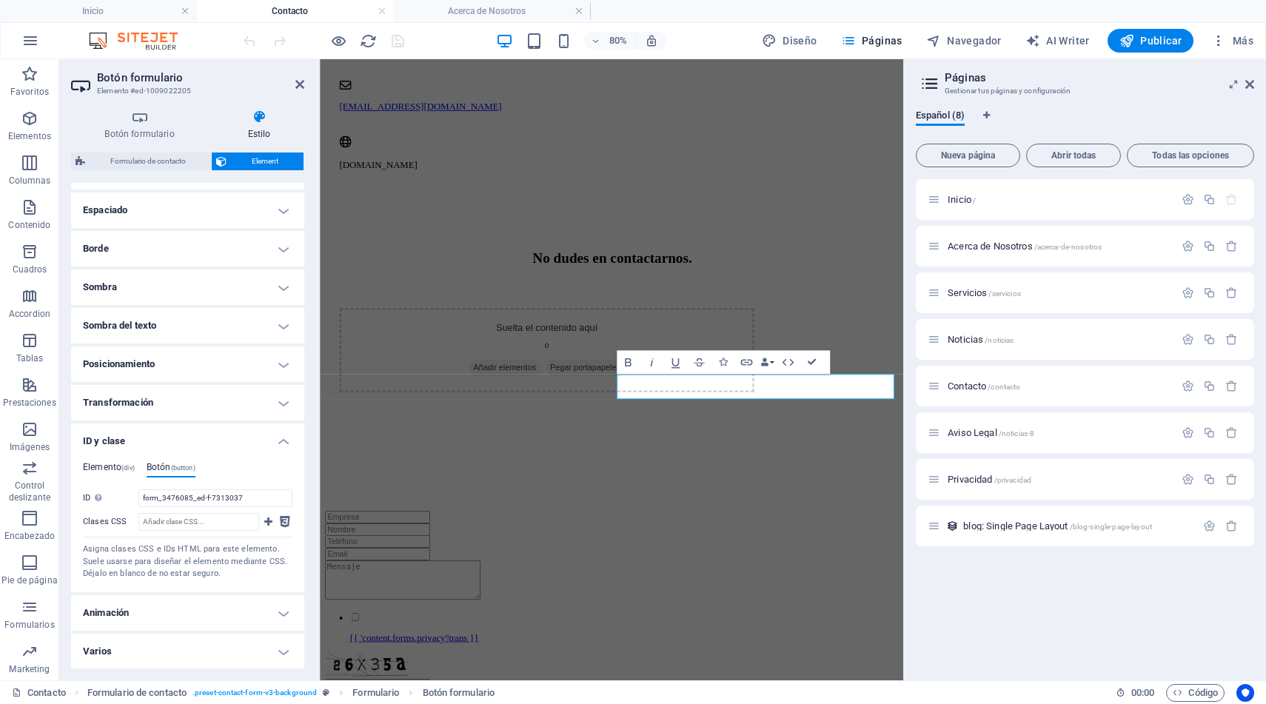
click at [104, 466] on h4 "Elemento (div)" at bounding box center [109, 470] width 52 height 16
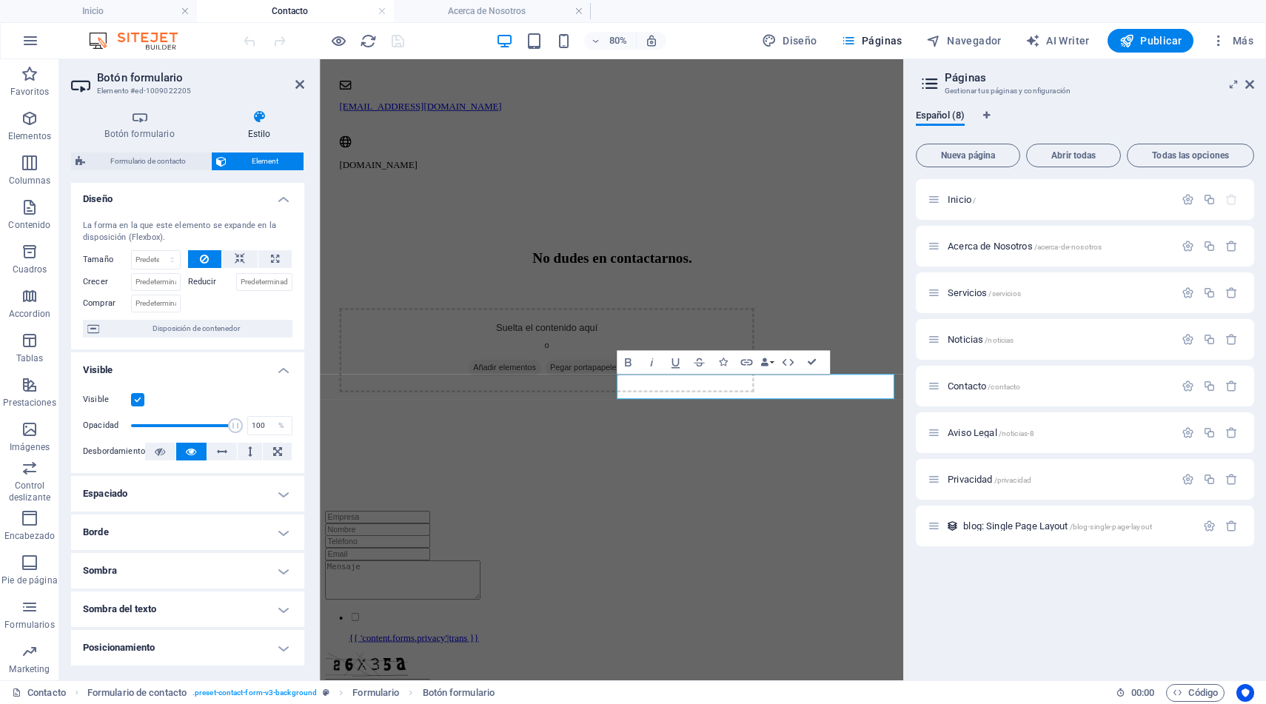
scroll to position [0, 0]
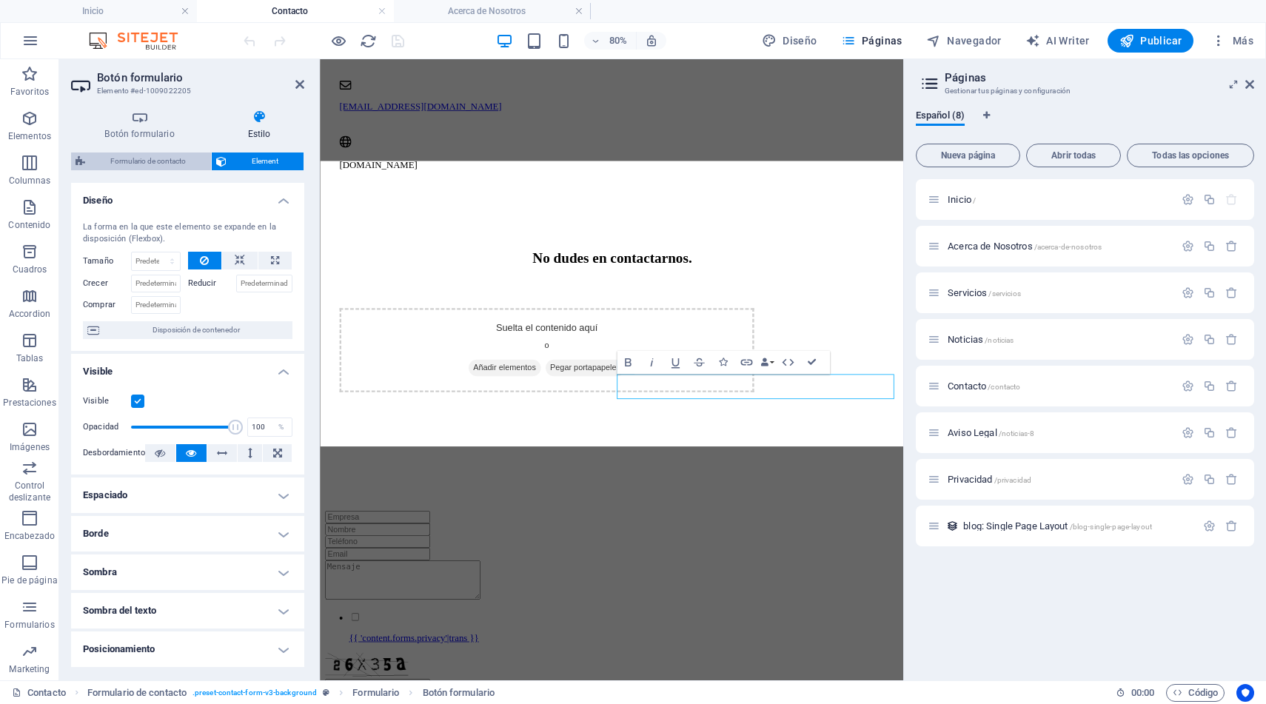
click at [160, 158] on span "Formulario de contacto" at bounding box center [148, 161] width 117 height 18
select select "rem"
select select "px"
select select "rem"
select select "preset-contact-form-v3-background"
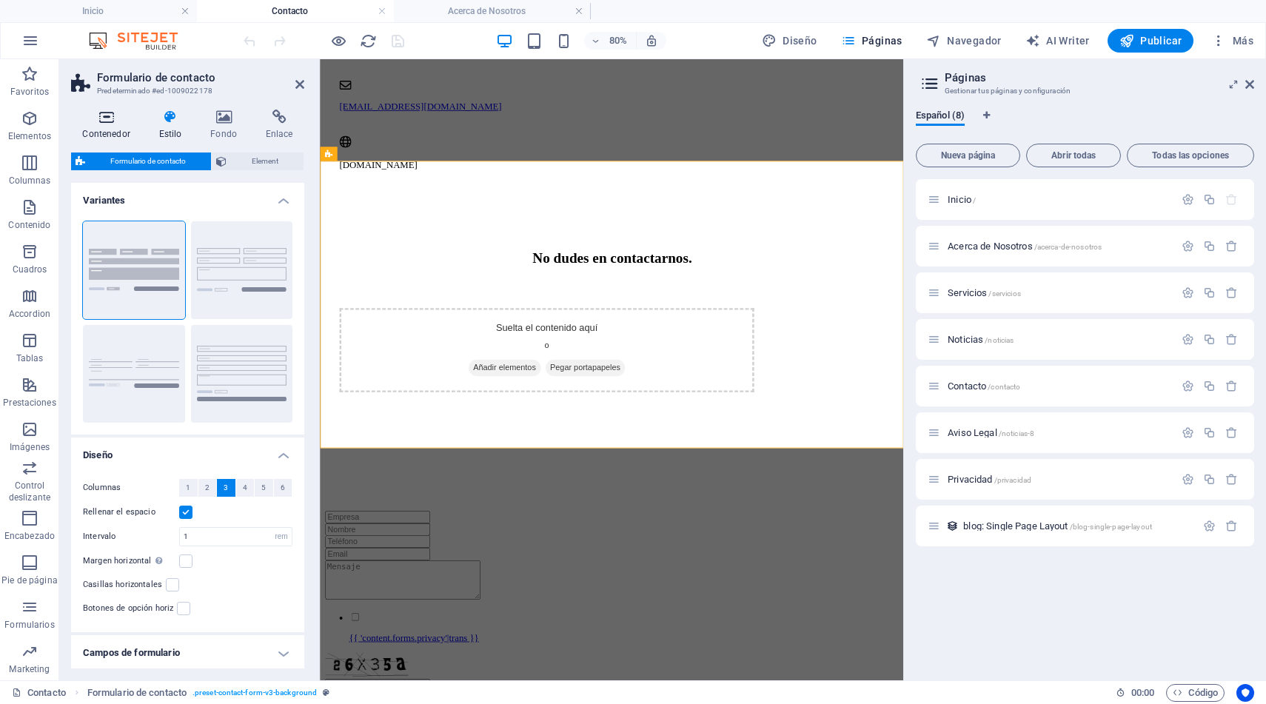
click at [98, 133] on h4 "Contenedor" at bounding box center [109, 125] width 76 height 31
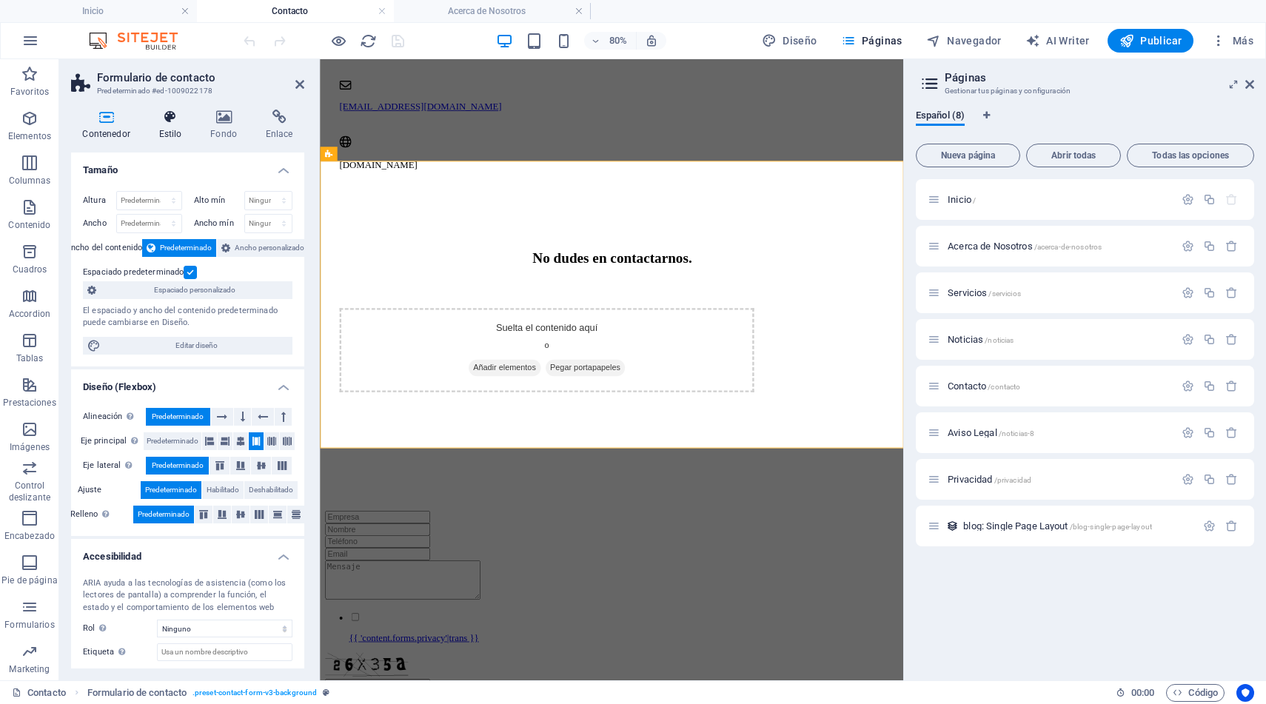
click at [162, 138] on h4 "Estilo" at bounding box center [173, 125] width 52 height 31
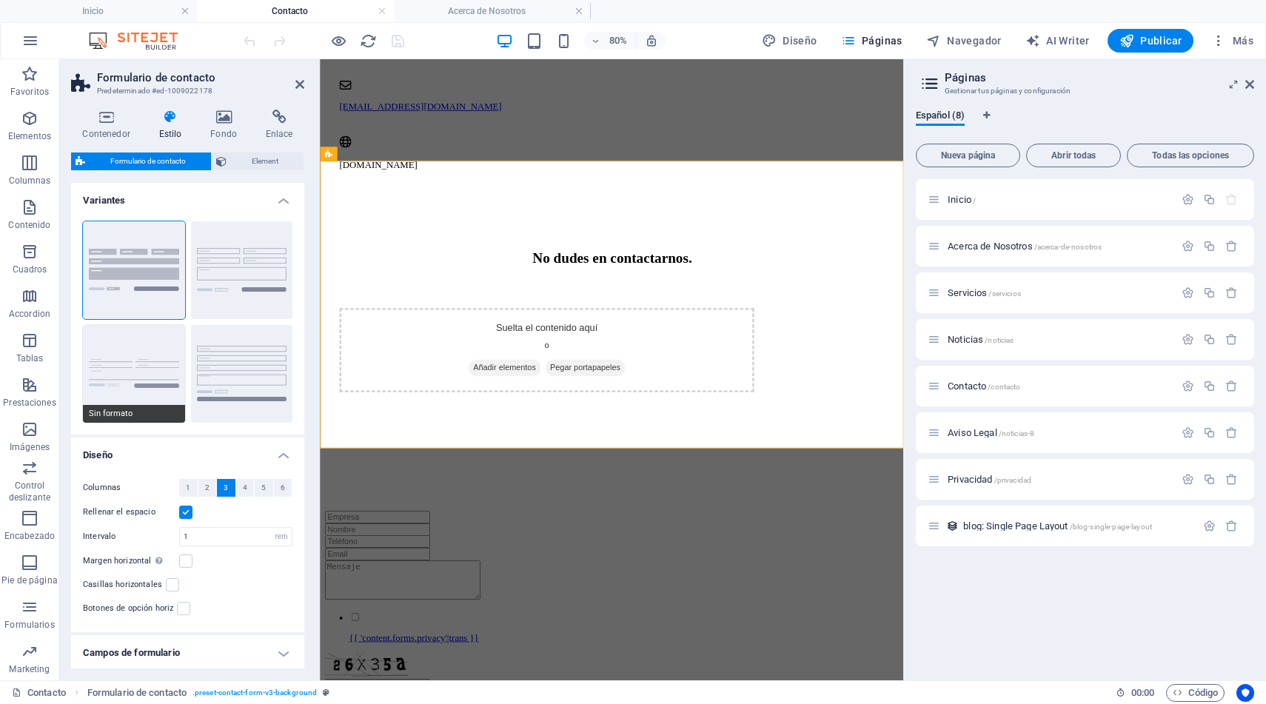
scroll to position [188, 0]
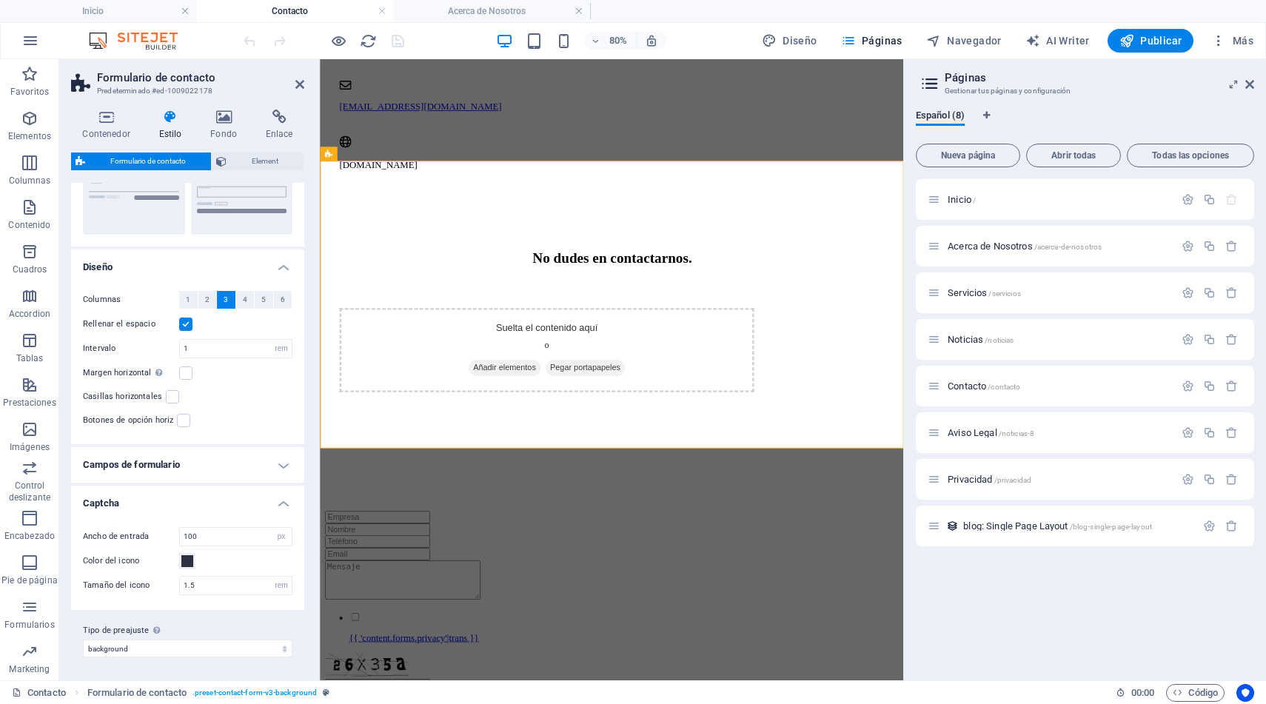
click at [192, 84] on h2 "Formulario de contacto" at bounding box center [200, 77] width 207 height 13
click at [198, 86] on h3 "Predeterminado #ed-1009022178" at bounding box center [186, 90] width 178 height 13
click at [106, 116] on icon at bounding box center [106, 117] width 70 height 15
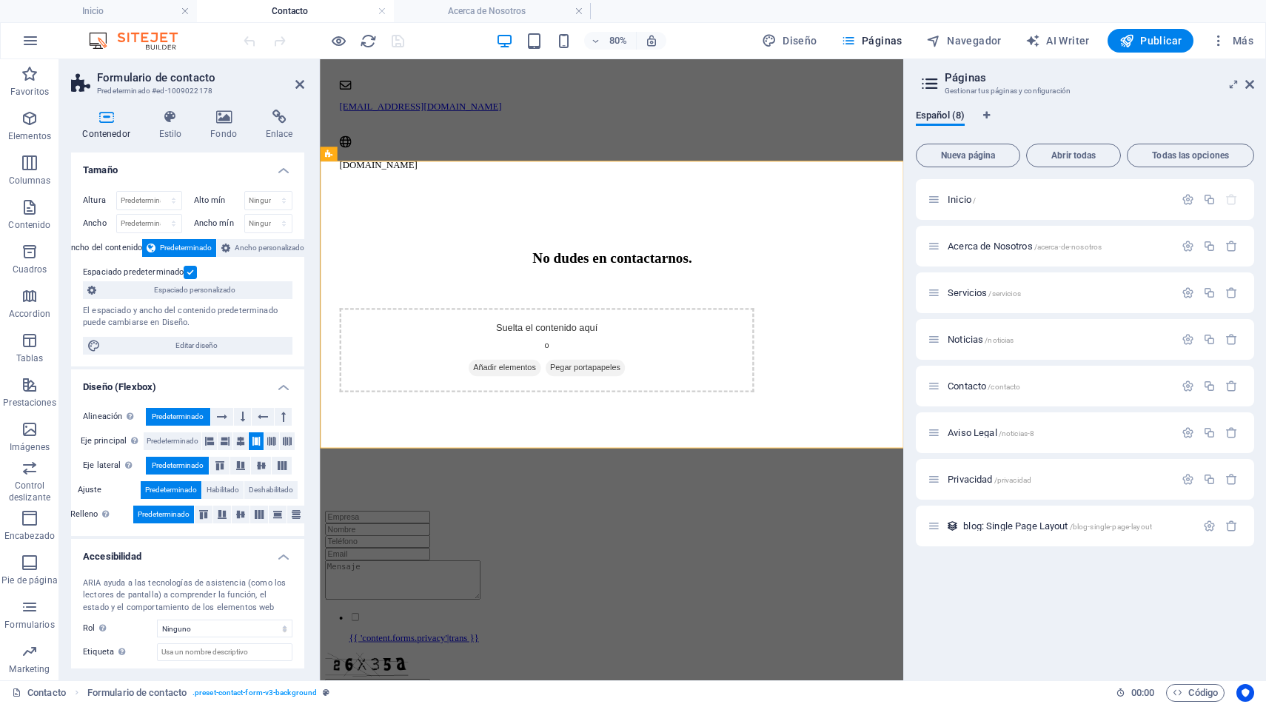
click at [106, 116] on icon at bounding box center [106, 117] width 70 height 15
click at [1251, 83] on icon at bounding box center [1249, 84] width 9 height 12
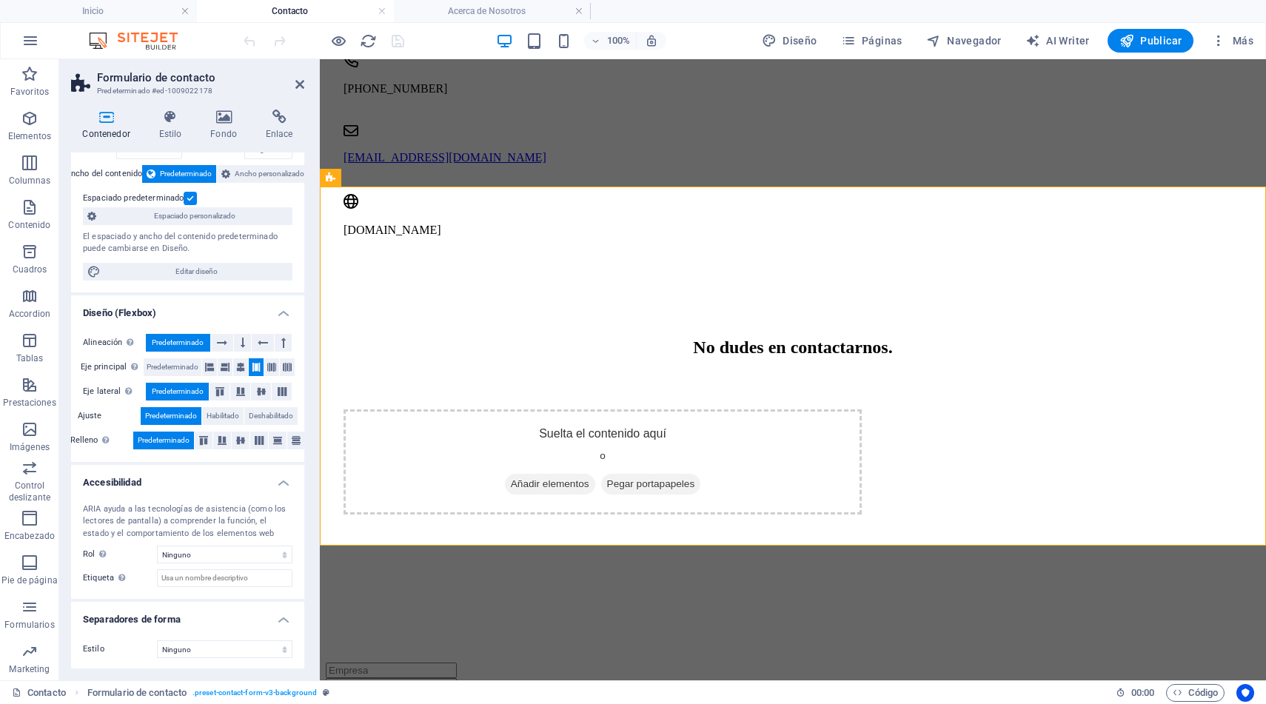
scroll to position [75, 0]
click at [448, 179] on icon at bounding box center [447, 178] width 8 height 16
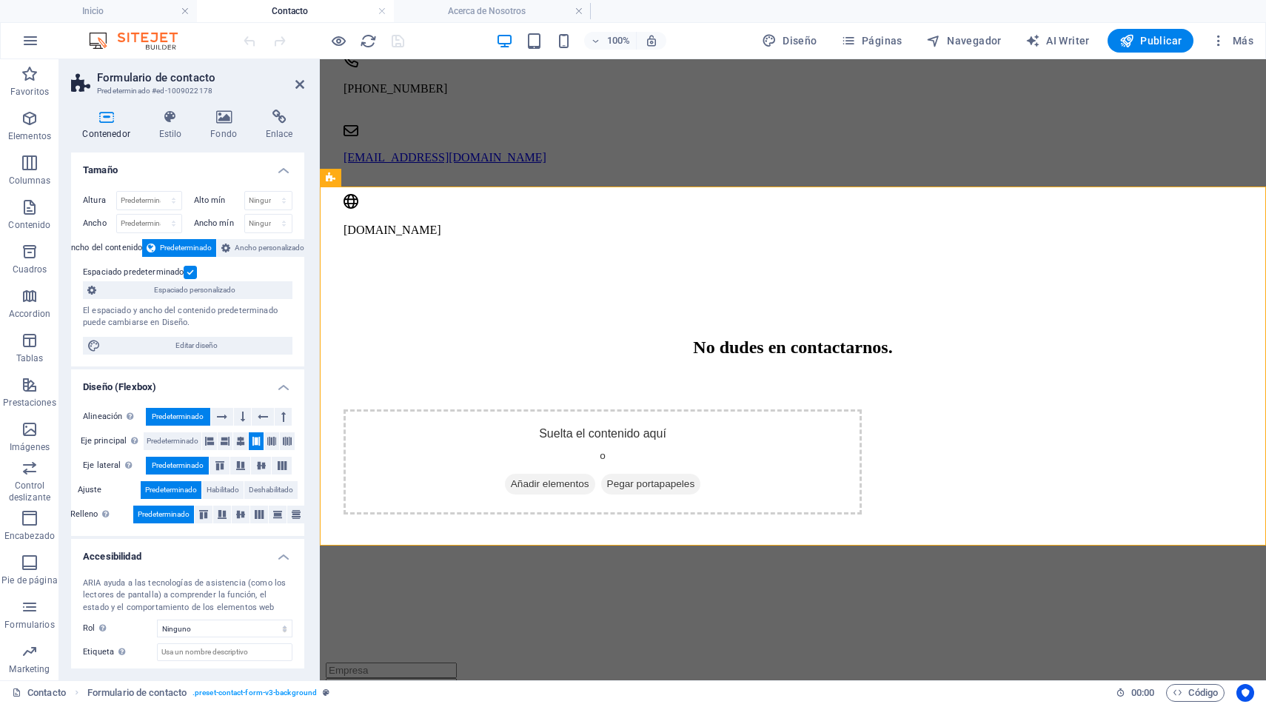
click at [138, 84] on h3 "Predeterminado #ed-1009022178" at bounding box center [186, 90] width 178 height 13
click at [168, 120] on icon at bounding box center [170, 117] width 46 height 15
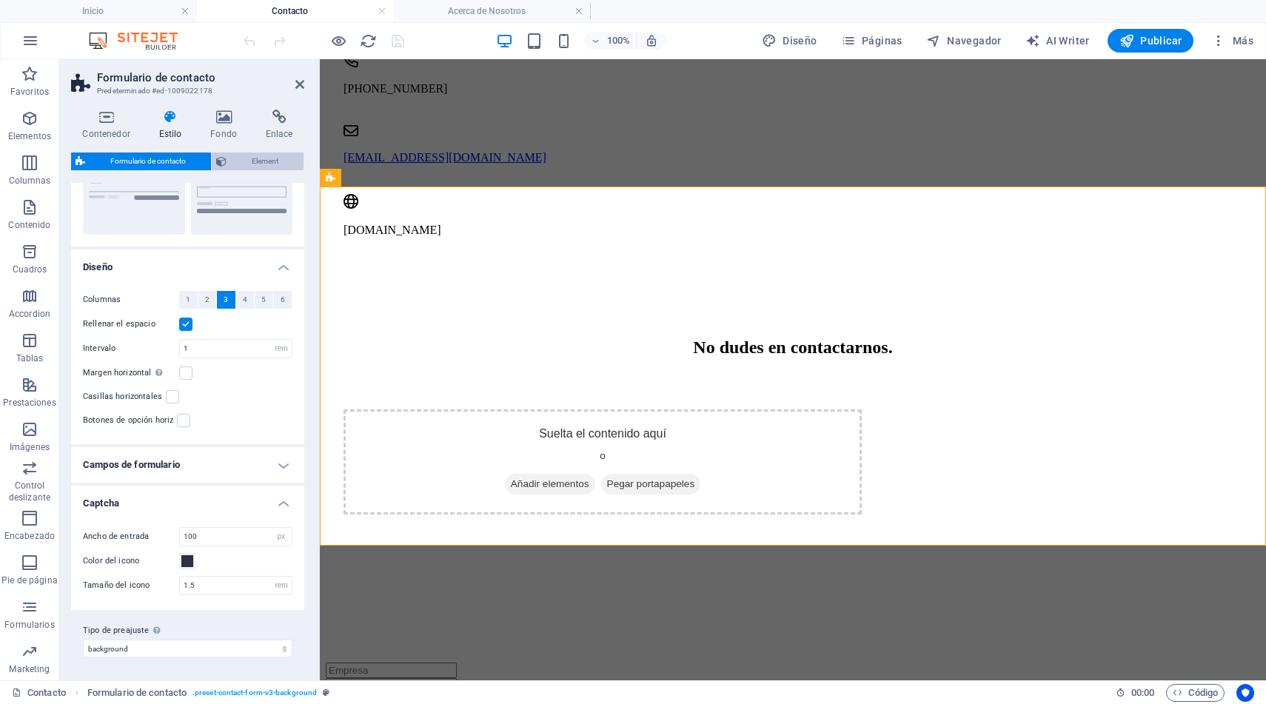
click at [245, 164] on span "Element" at bounding box center [265, 161] width 68 height 18
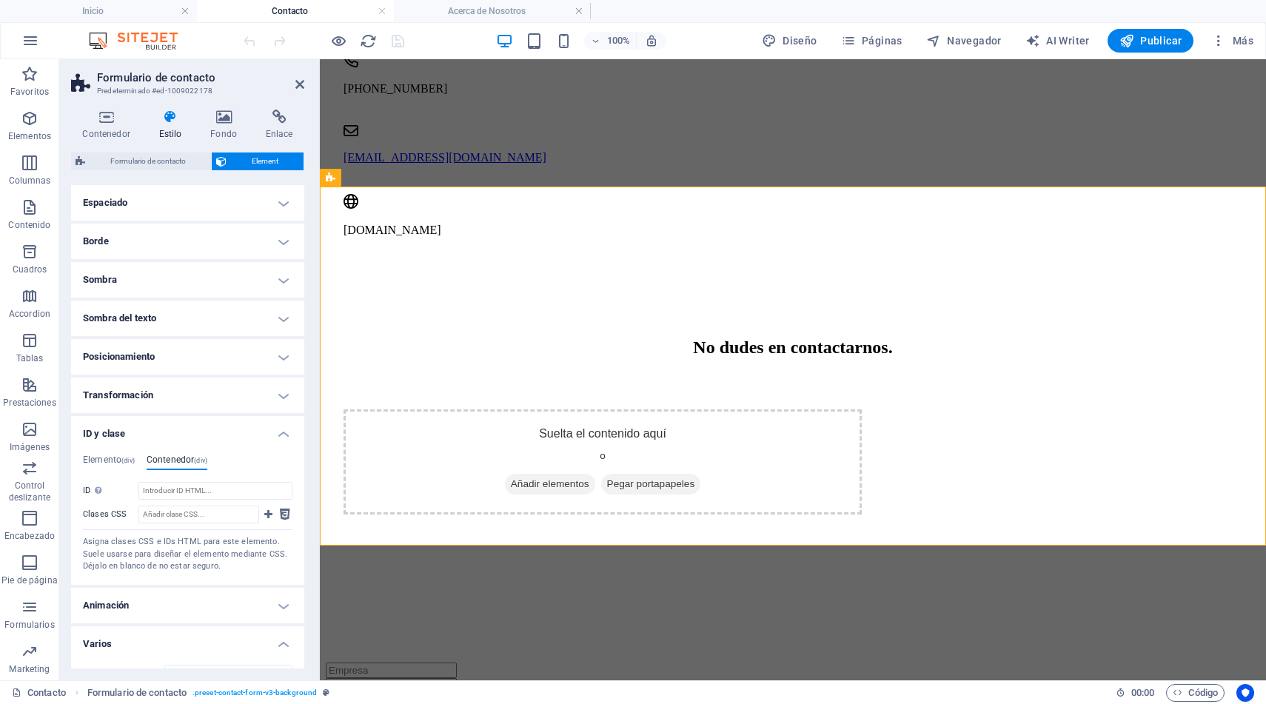
scroll to position [127, 0]
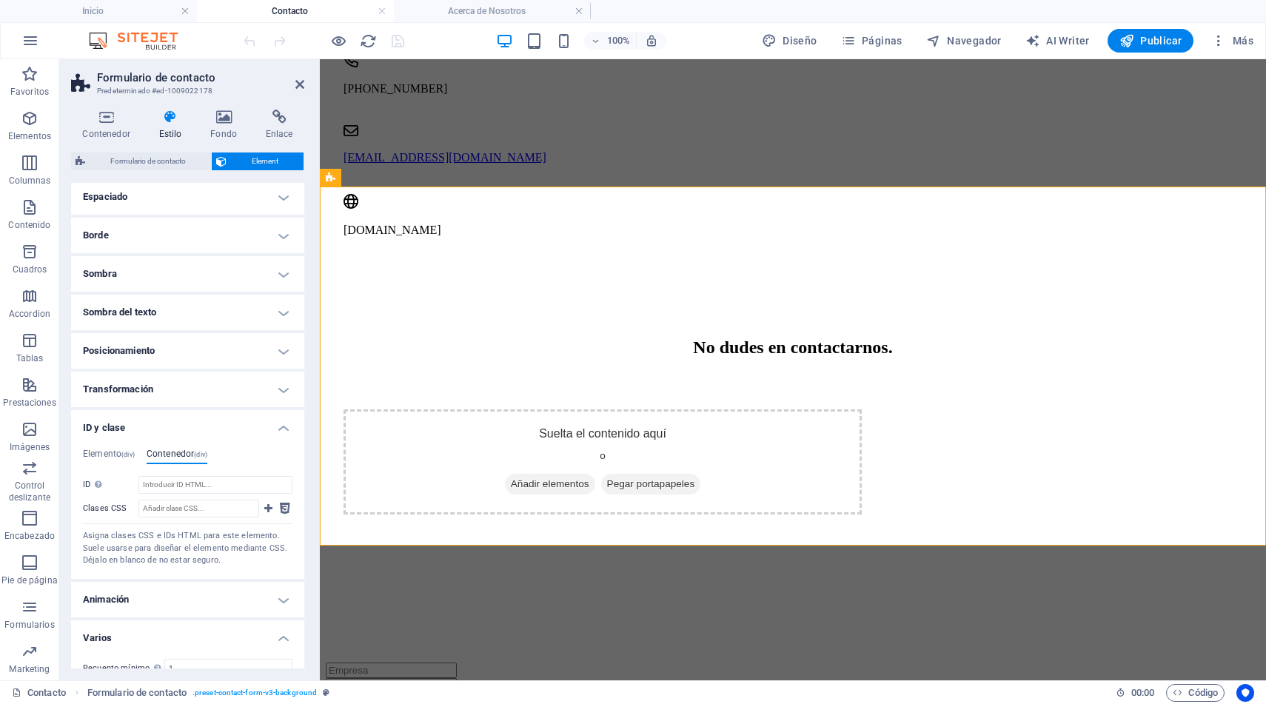
click at [172, 349] on h4 "Posicionamiento" at bounding box center [187, 351] width 233 height 36
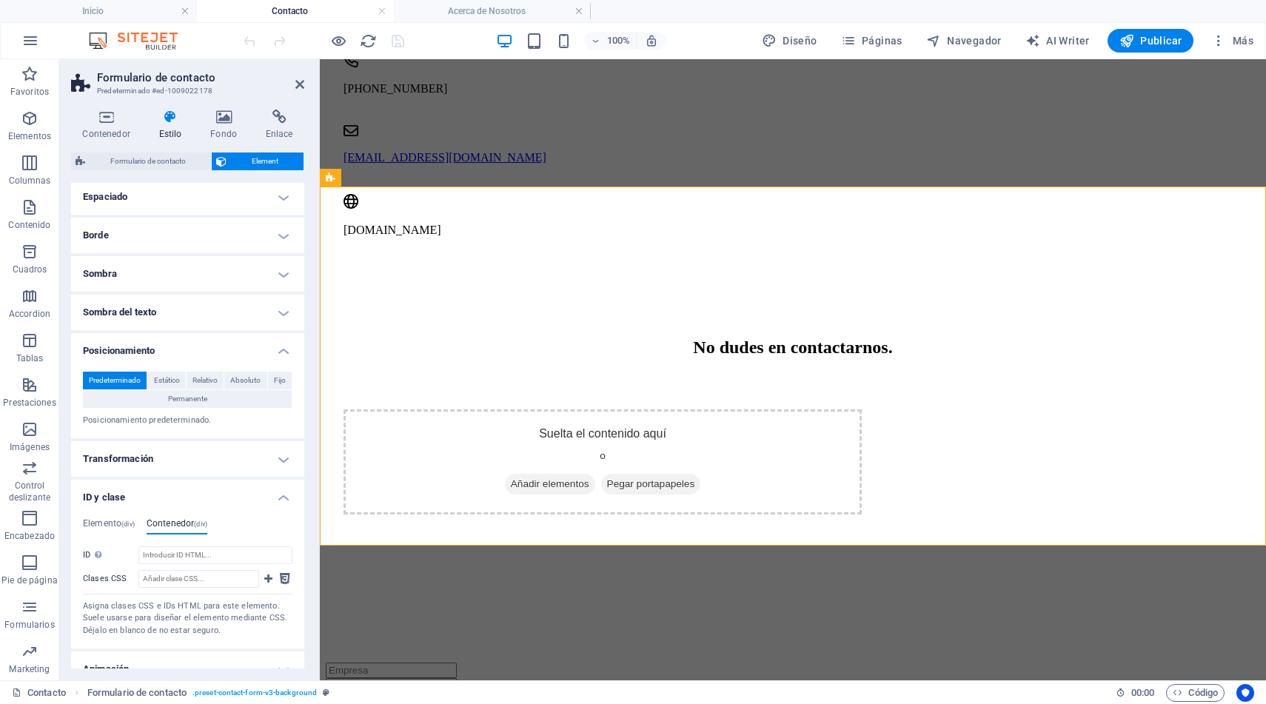
click at [172, 349] on h4 "Posicionamiento" at bounding box center [187, 346] width 233 height 27
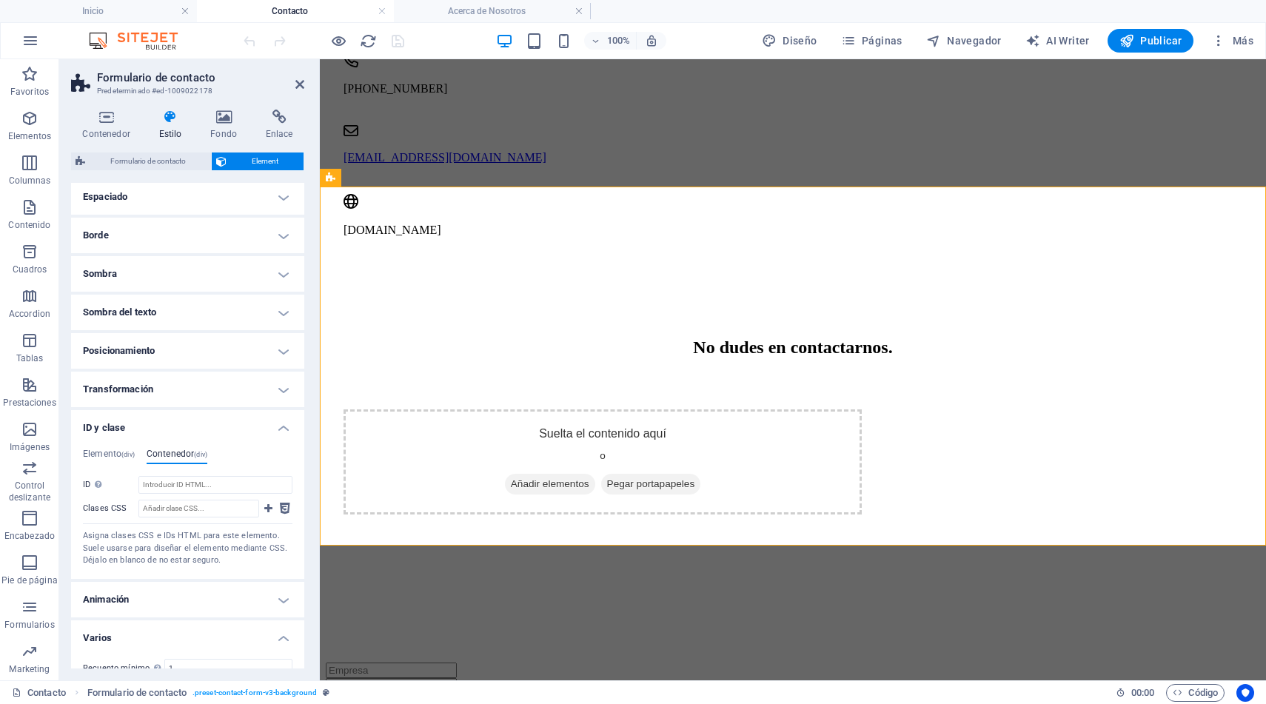
click at [166, 392] on h4 "Transformación" at bounding box center [187, 390] width 233 height 36
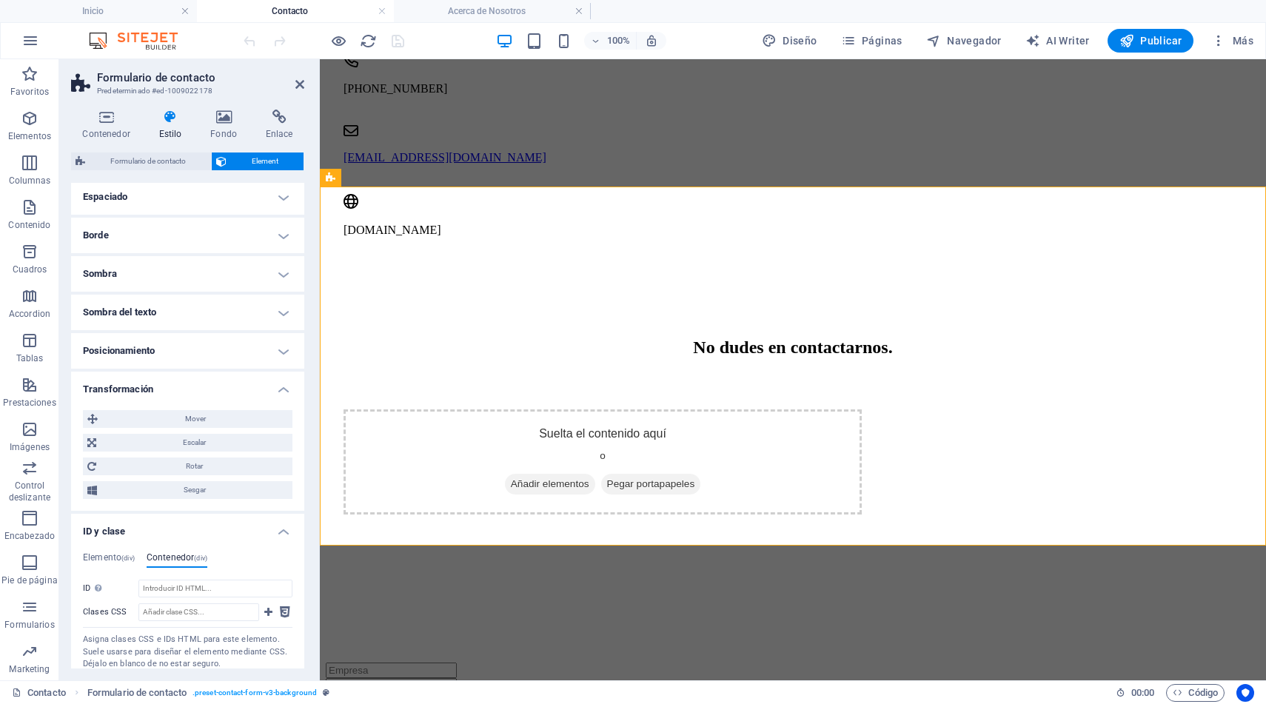
click at [166, 392] on h4 "Transformación" at bounding box center [187, 385] width 233 height 27
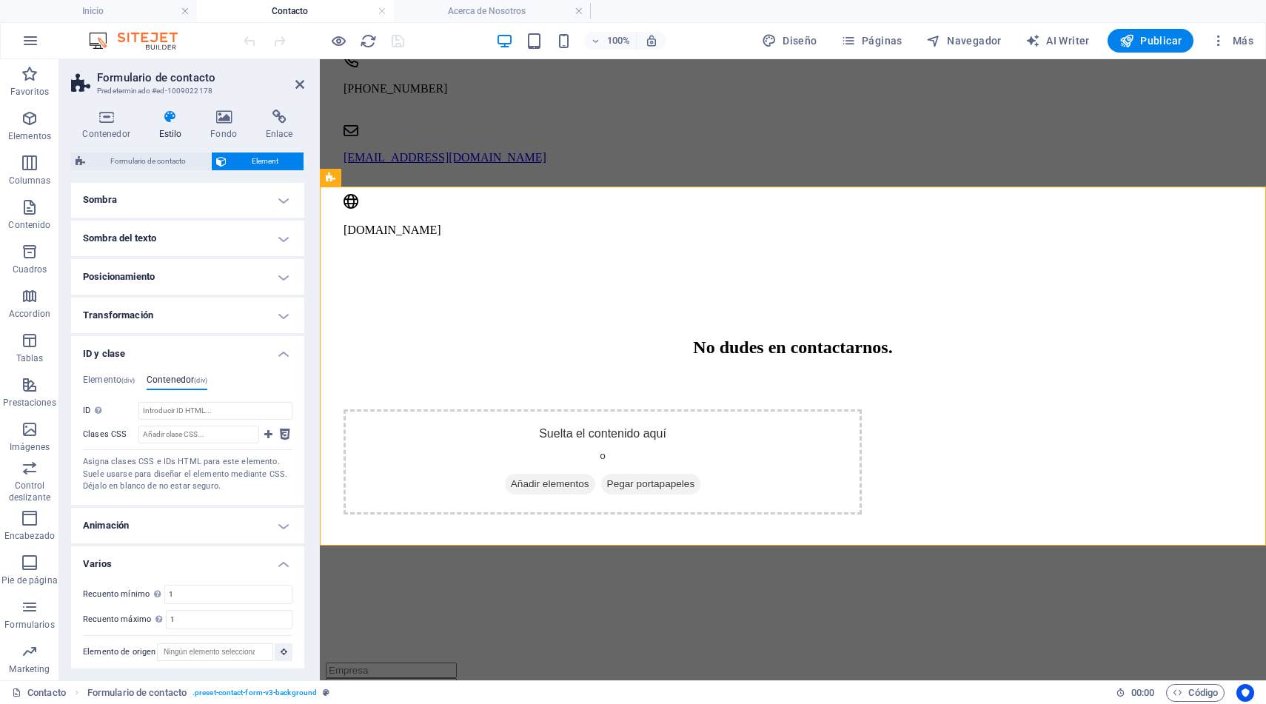
scroll to position [206, 0]
click at [121, 374] on h4 "Elemento (div)" at bounding box center [109, 378] width 52 height 16
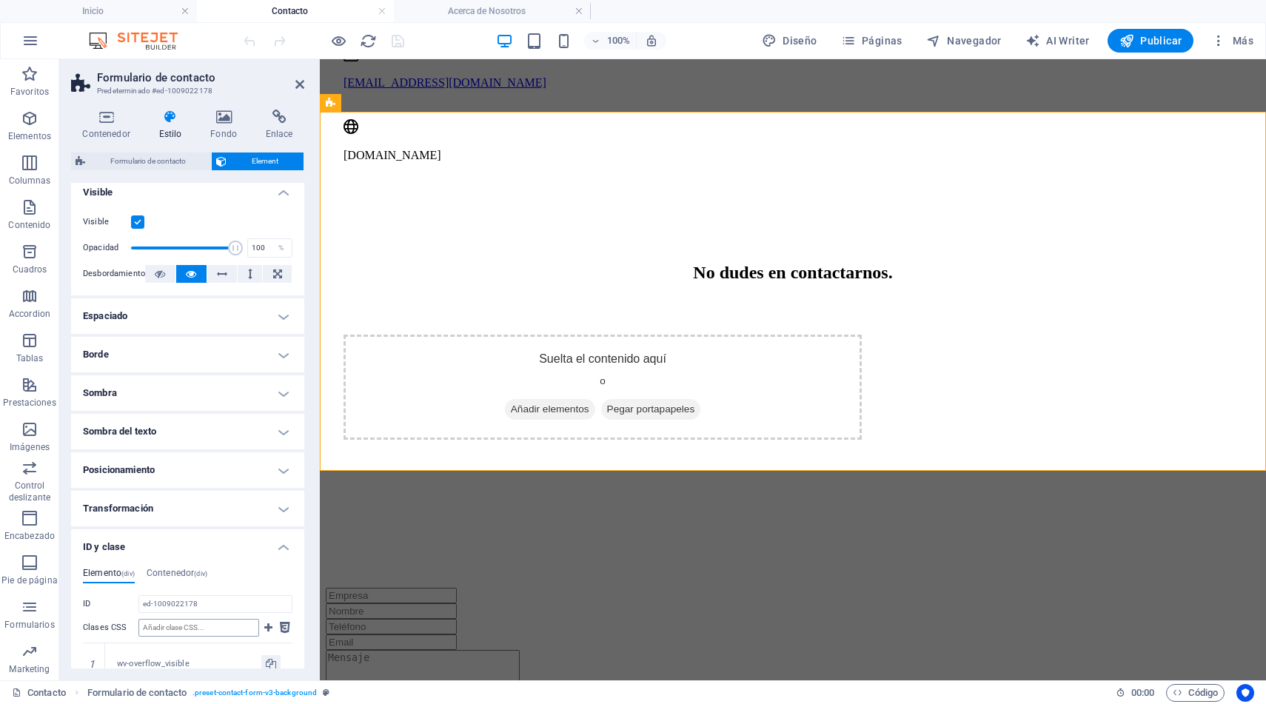
scroll to position [0, 0]
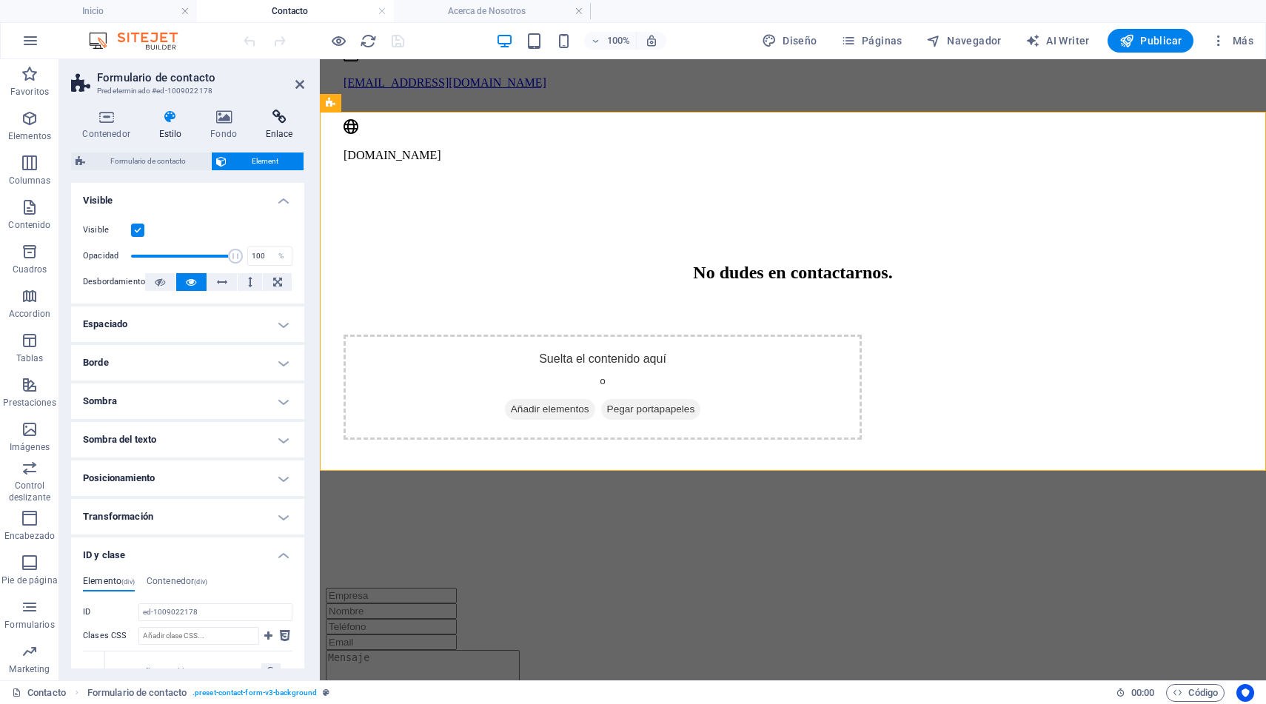
click at [281, 112] on icon at bounding box center [279, 117] width 50 height 15
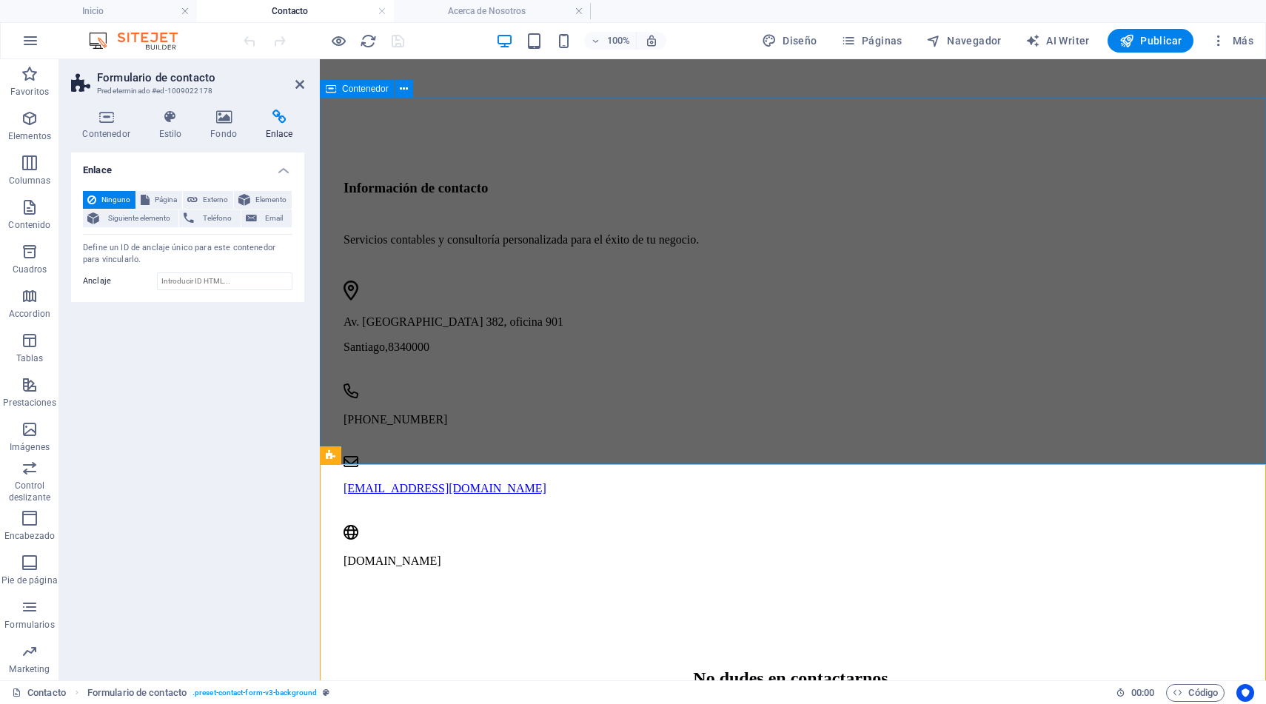
scroll to position [739, 0]
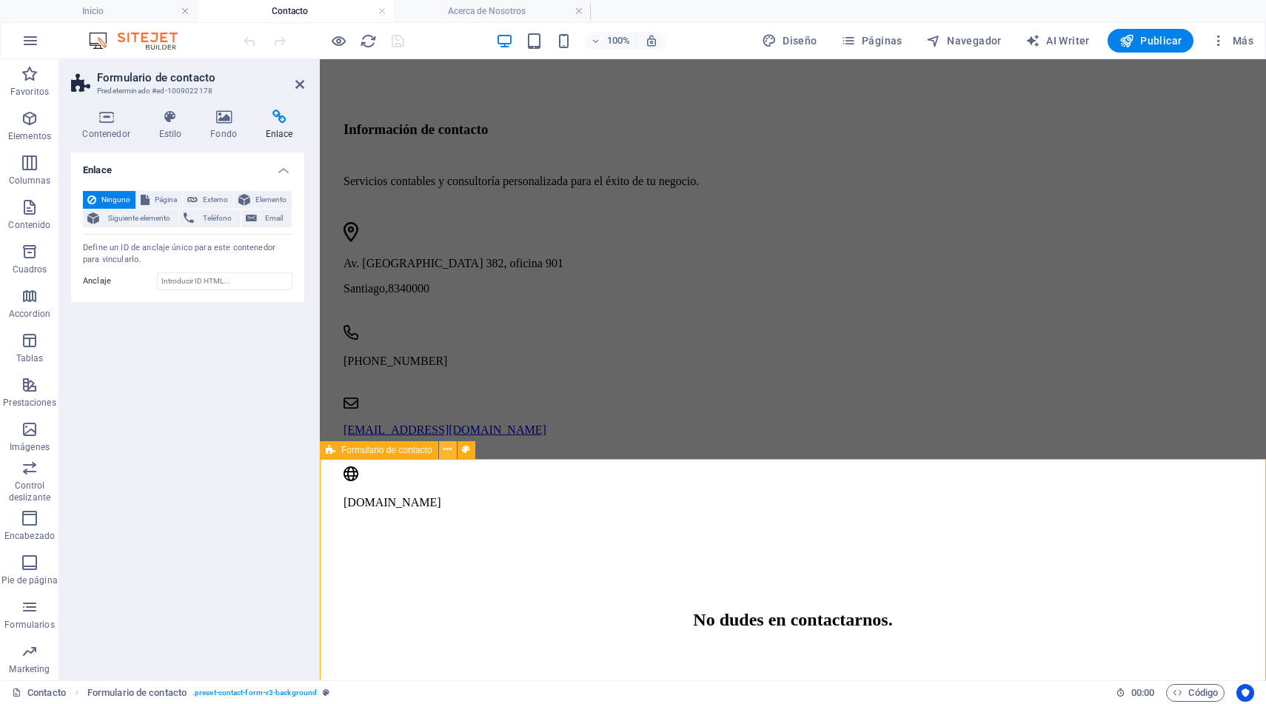
click at [449, 451] on icon at bounding box center [447, 450] width 8 height 16
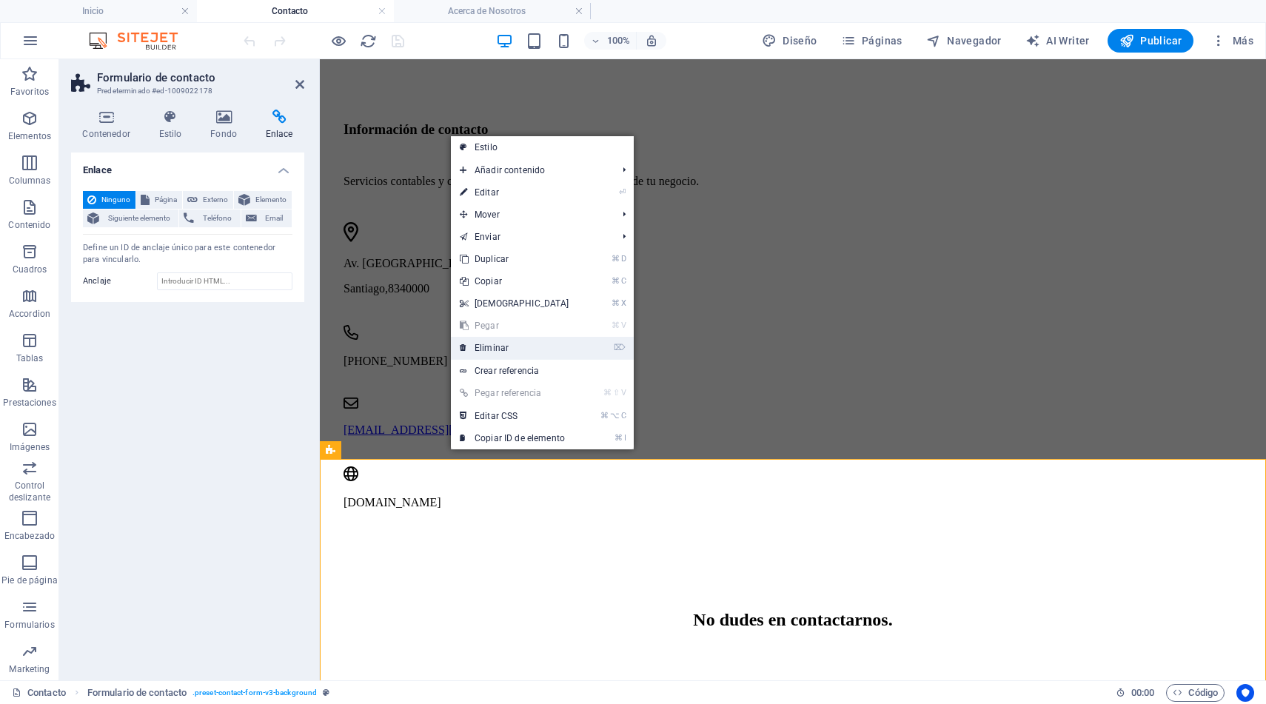
click at [499, 350] on link "⌦ Eliminar" at bounding box center [514, 348] width 127 height 22
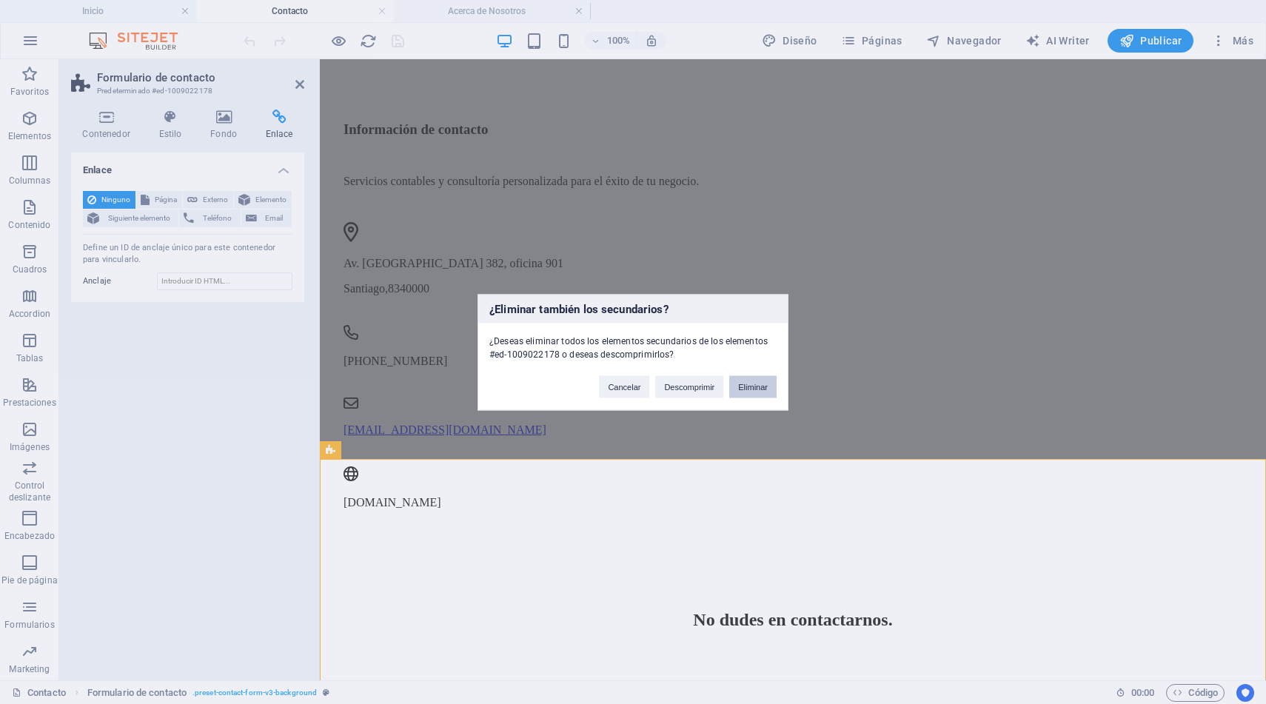
click at [749, 383] on button "Eliminar" at bounding box center [752, 386] width 47 height 22
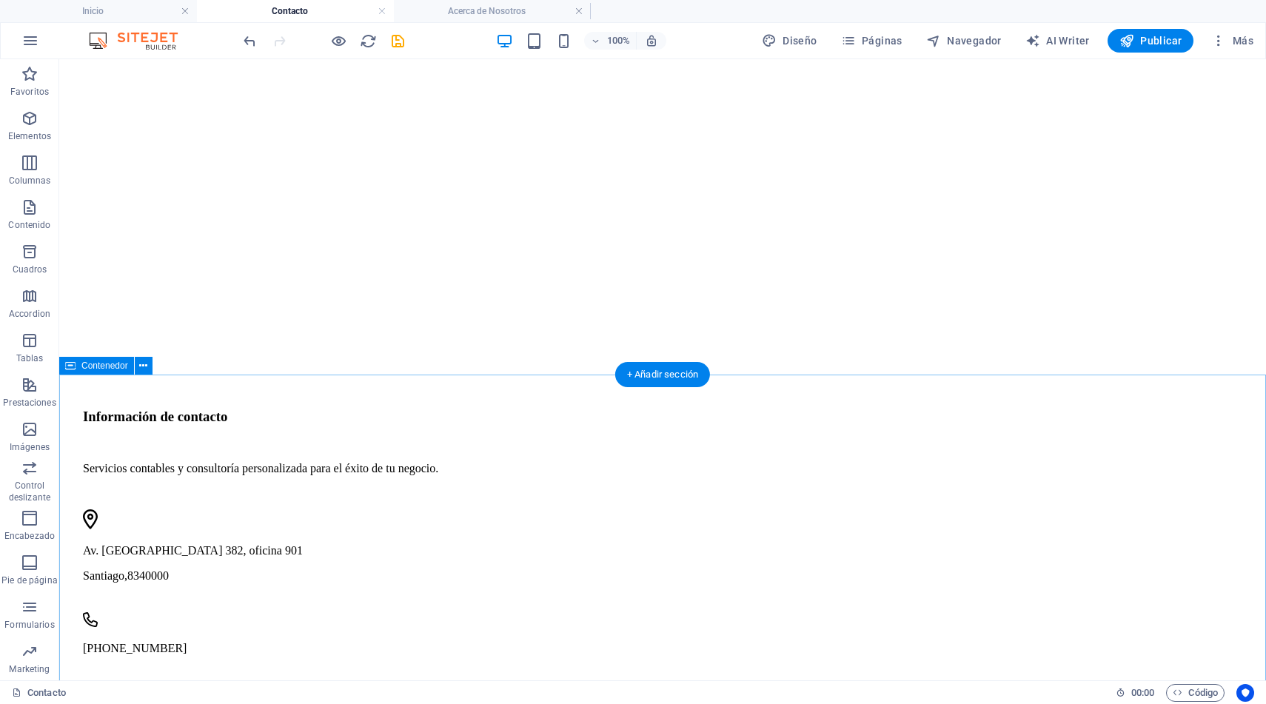
scroll to position [457, 0]
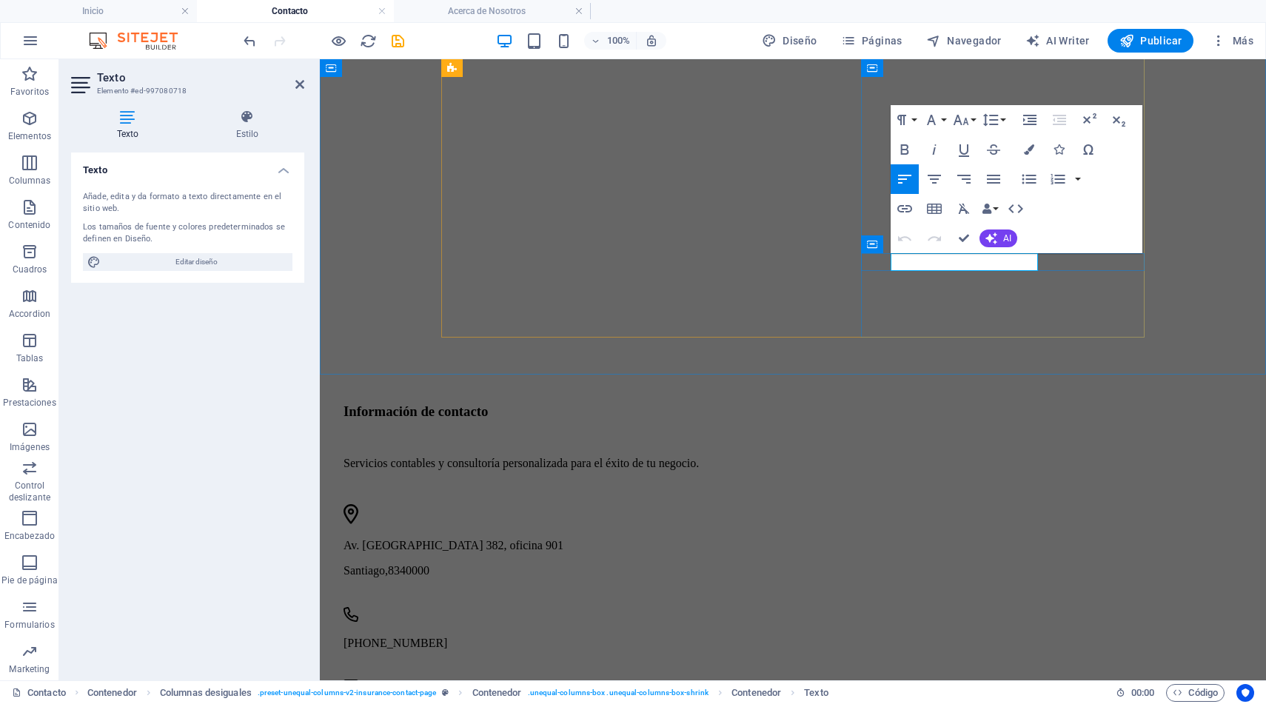
click at [1112, 337] on div "Pongámonos en Contacto Contáctenos para mejorar la gestión de su empresa a trav…" at bounding box center [793, 316] width 934 height 1047
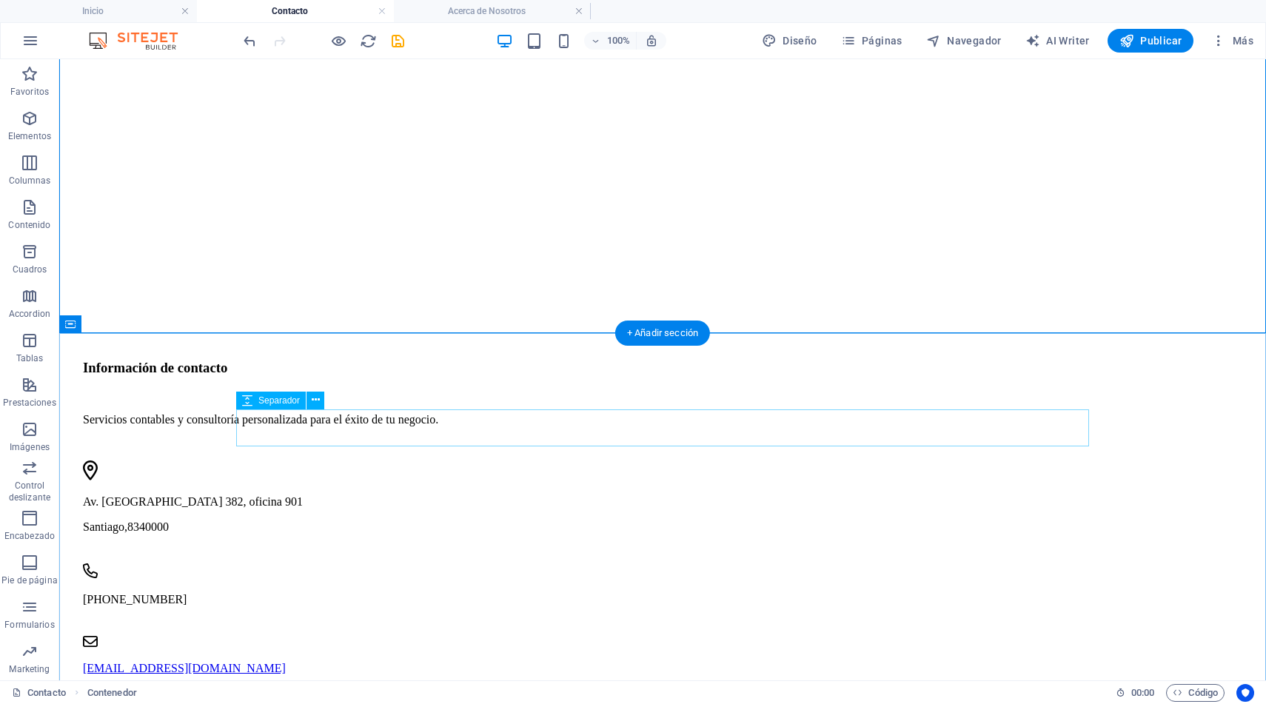
scroll to position [498, 0]
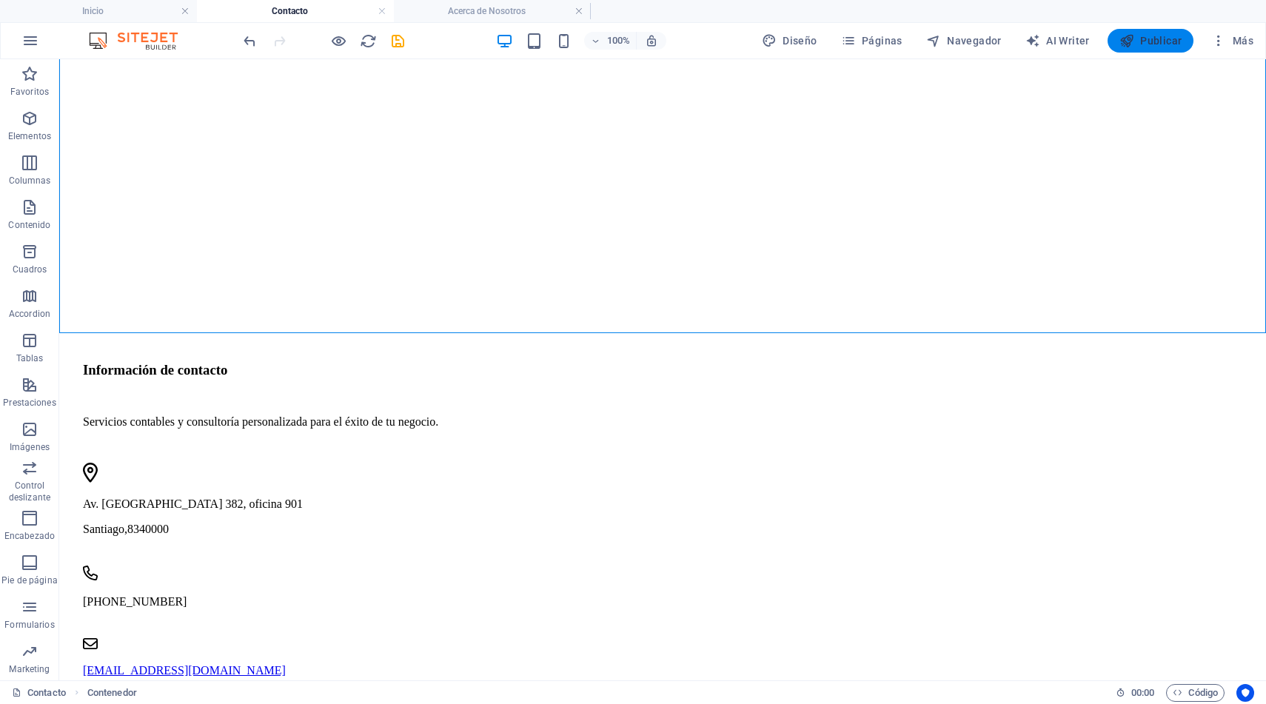
click at [1147, 39] on span "Publicar" at bounding box center [1150, 40] width 63 height 15
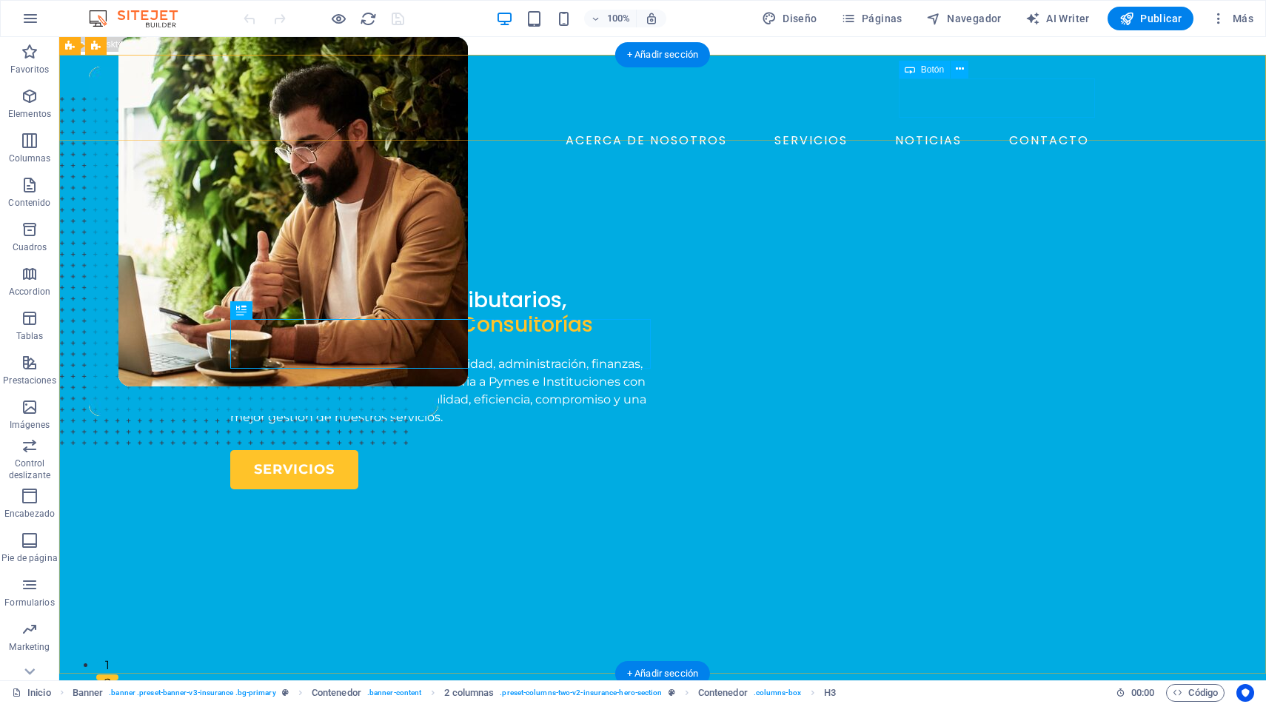
click at [979, 152] on div "AGENDE UNA MEET" at bounding box center [674, 171] width 841 height 39
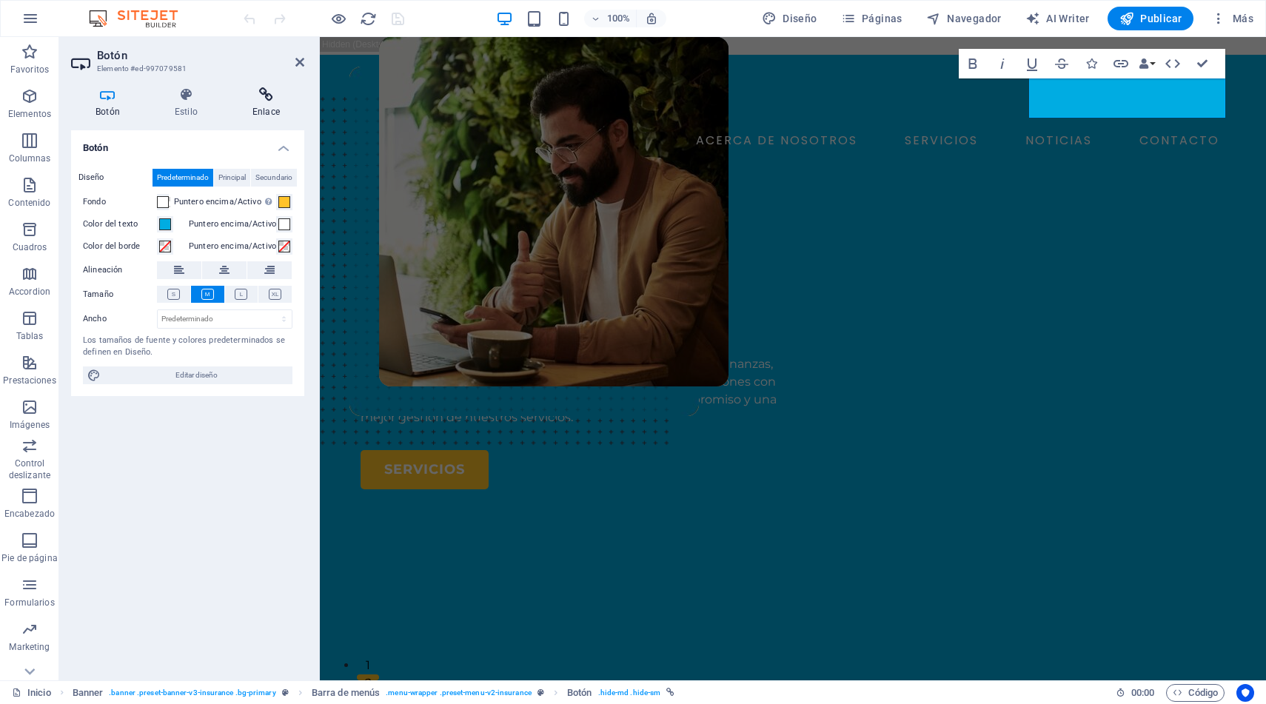
click at [263, 104] on h4 "Enlace" at bounding box center [266, 102] width 76 height 31
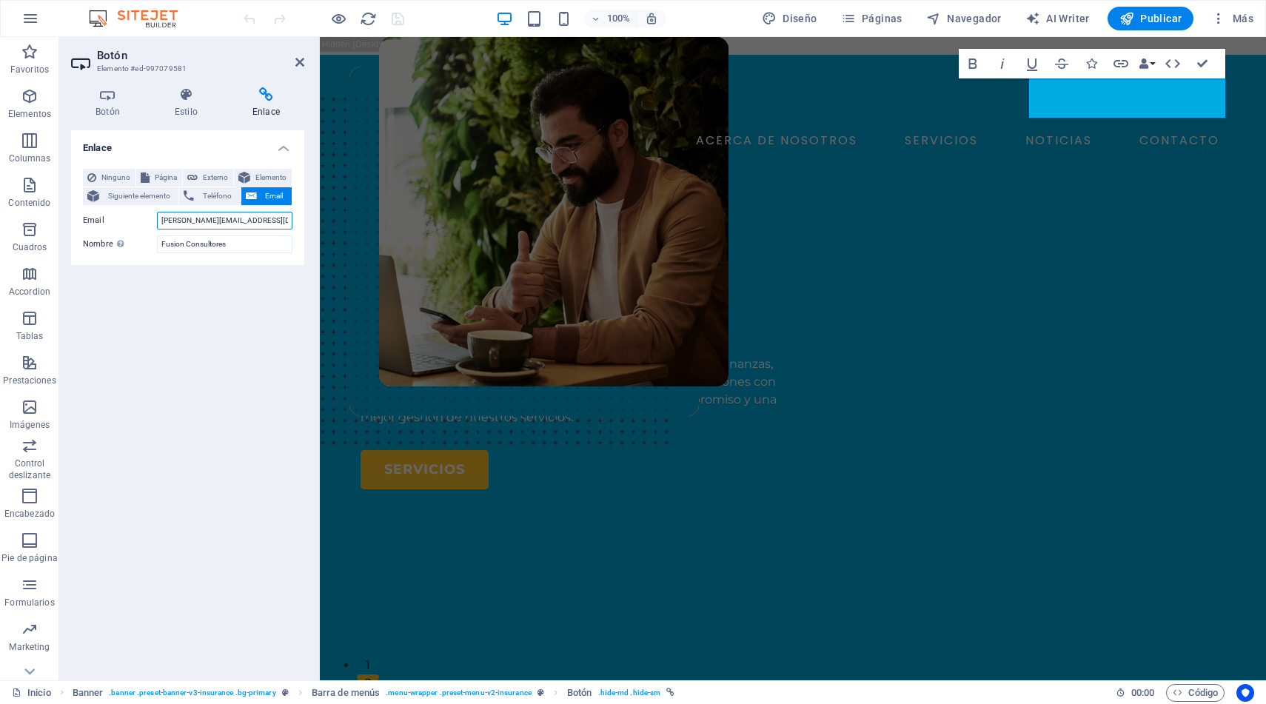
drag, startPoint x: 189, startPoint y: 221, endPoint x: 113, endPoint y: 213, distance: 76.7
click at [113, 213] on div "Email rlecaros@fusionconsultores.cl" at bounding box center [187, 221] width 209 height 18
type input "info@fusionconsultores.cl"
click at [450, 204] on div "FUSION CONSULTORES Servicios Contables, Tributarios, Gestión de Personas y Cons…" at bounding box center [793, 589] width 946 height 771
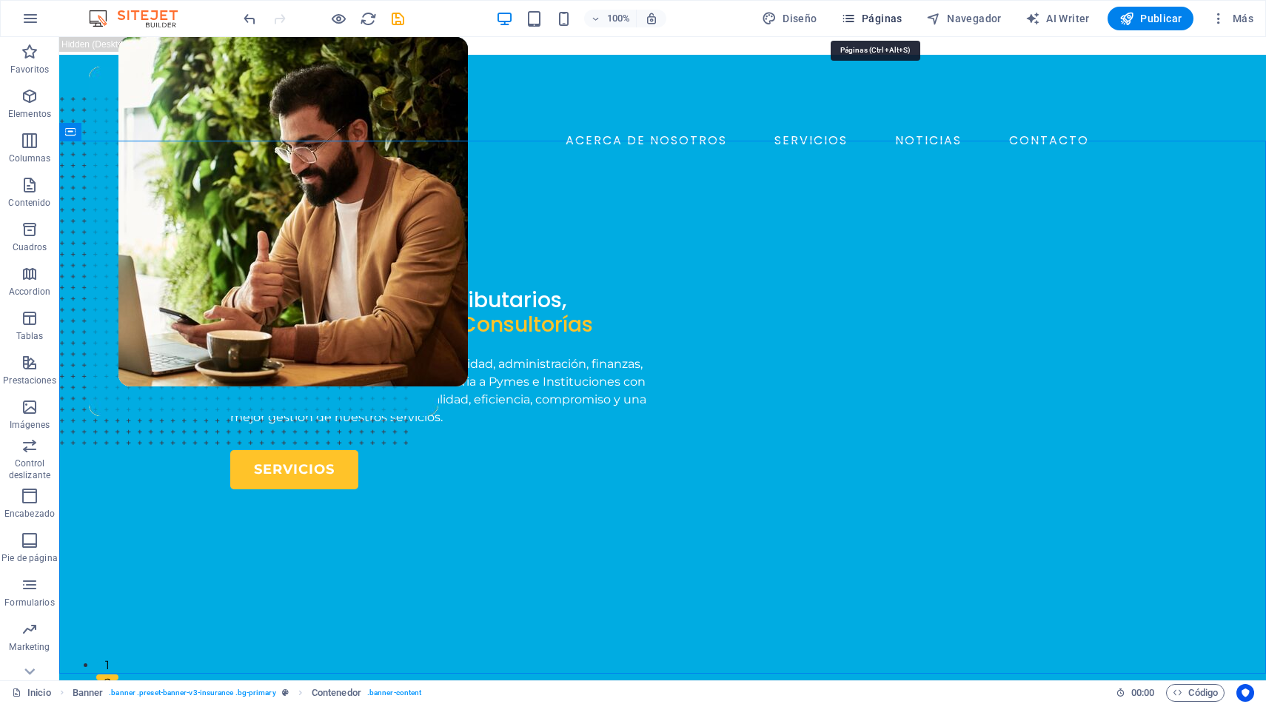
click at [896, 8] on button "Páginas" at bounding box center [871, 19] width 73 height 24
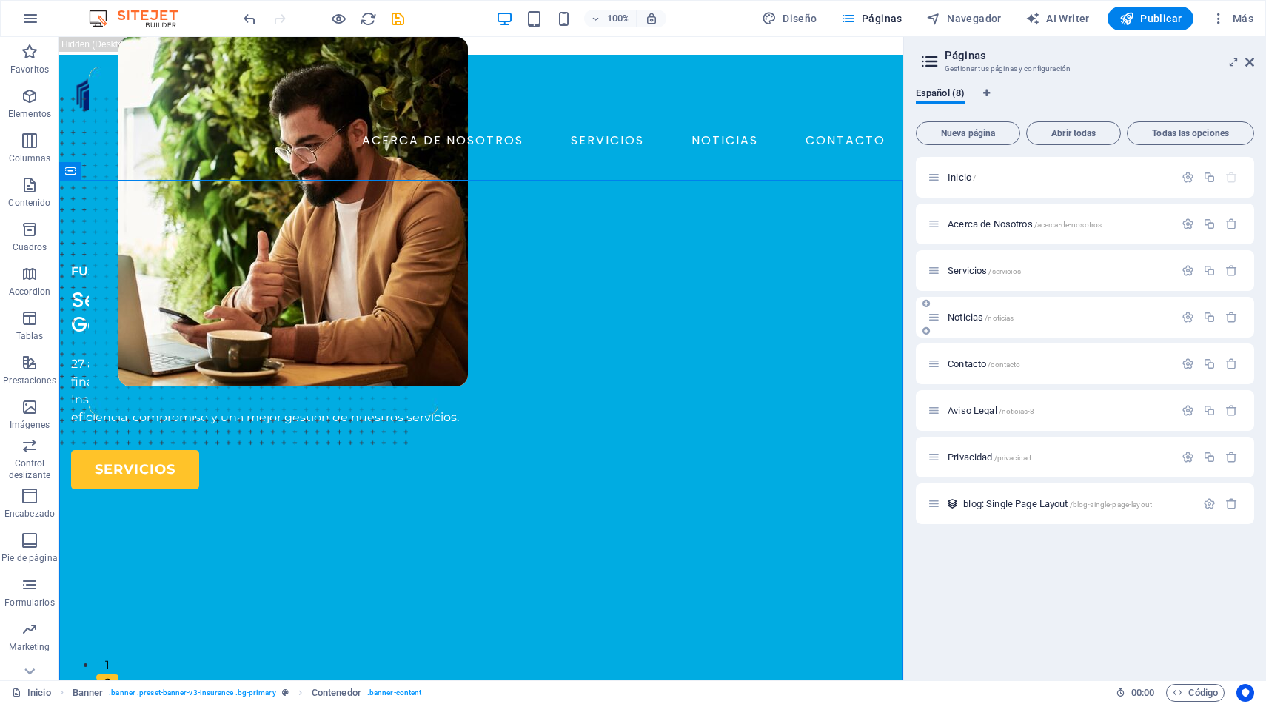
click at [965, 317] on span "Noticias /noticias" at bounding box center [980, 317] width 66 height 11
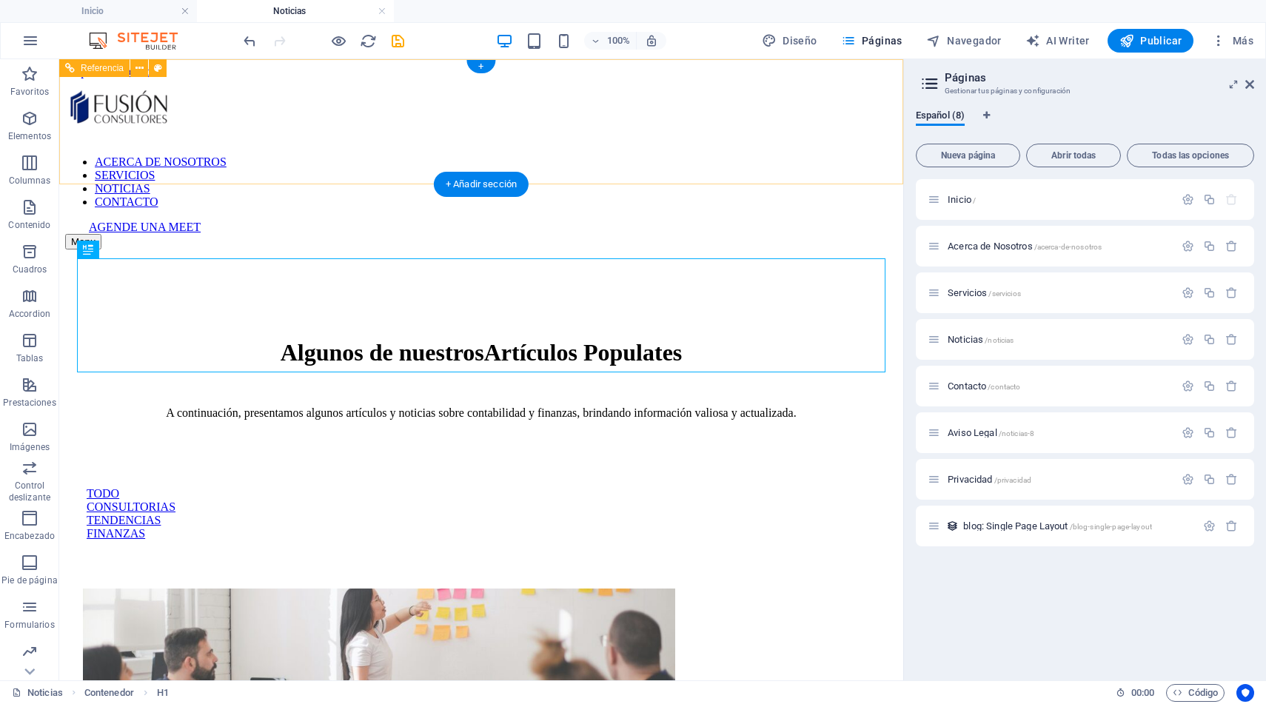
click at [238, 221] on div "AGENDE UNA MEET" at bounding box center [493, 227] width 808 height 13
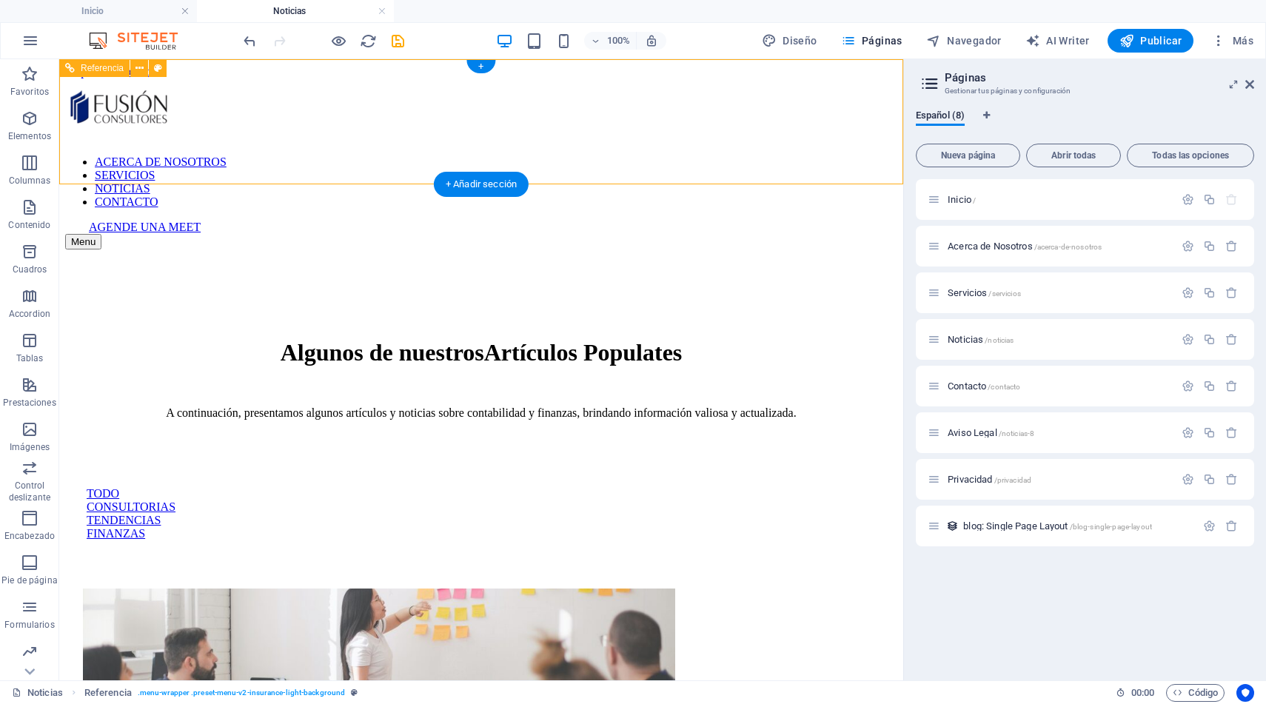
click at [238, 221] on div "AGENDE UNA MEET" at bounding box center [493, 227] width 808 height 13
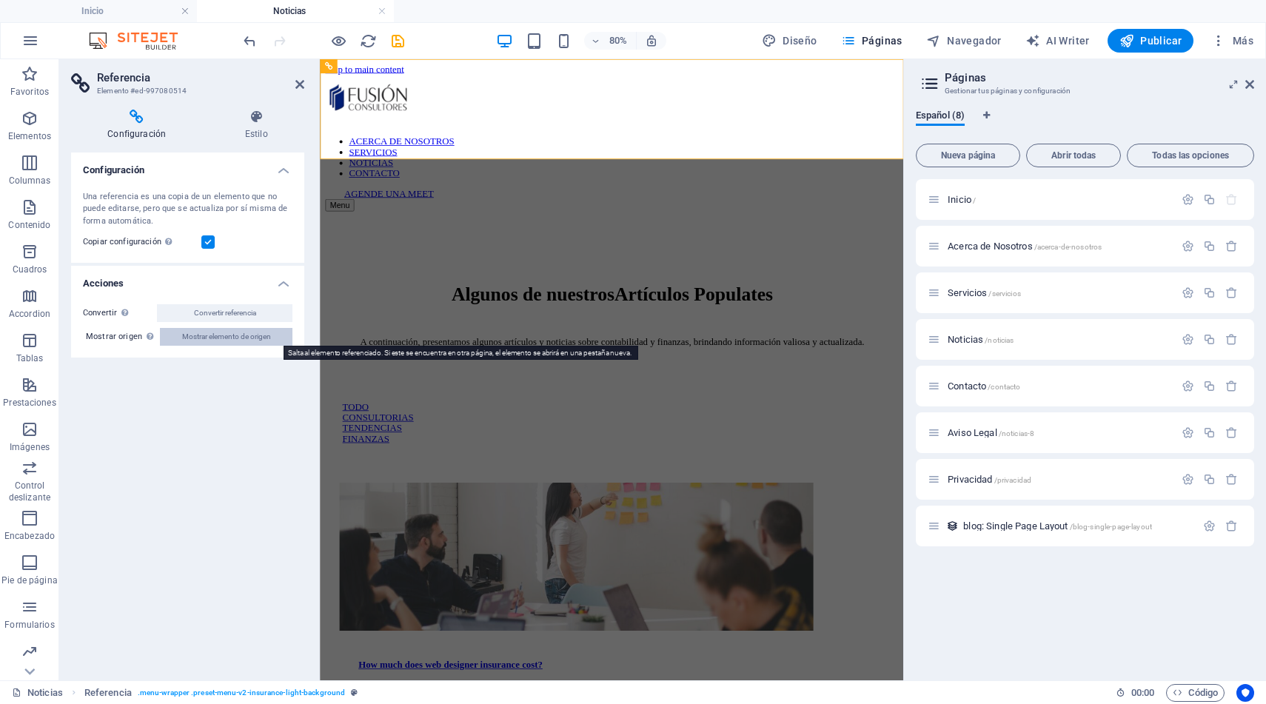
click at [243, 339] on span "Mostrar elemento de origen" at bounding box center [226, 337] width 89 height 18
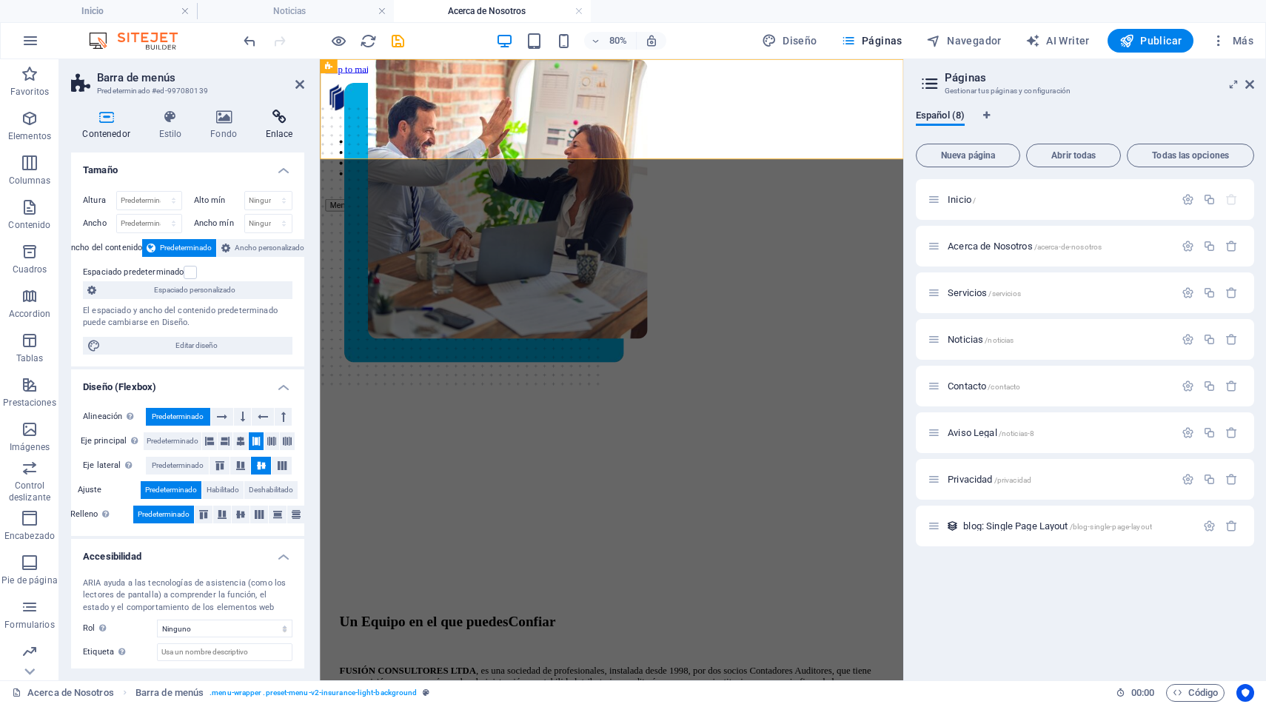
click at [275, 128] on h4 "Enlace" at bounding box center [279, 125] width 50 height 31
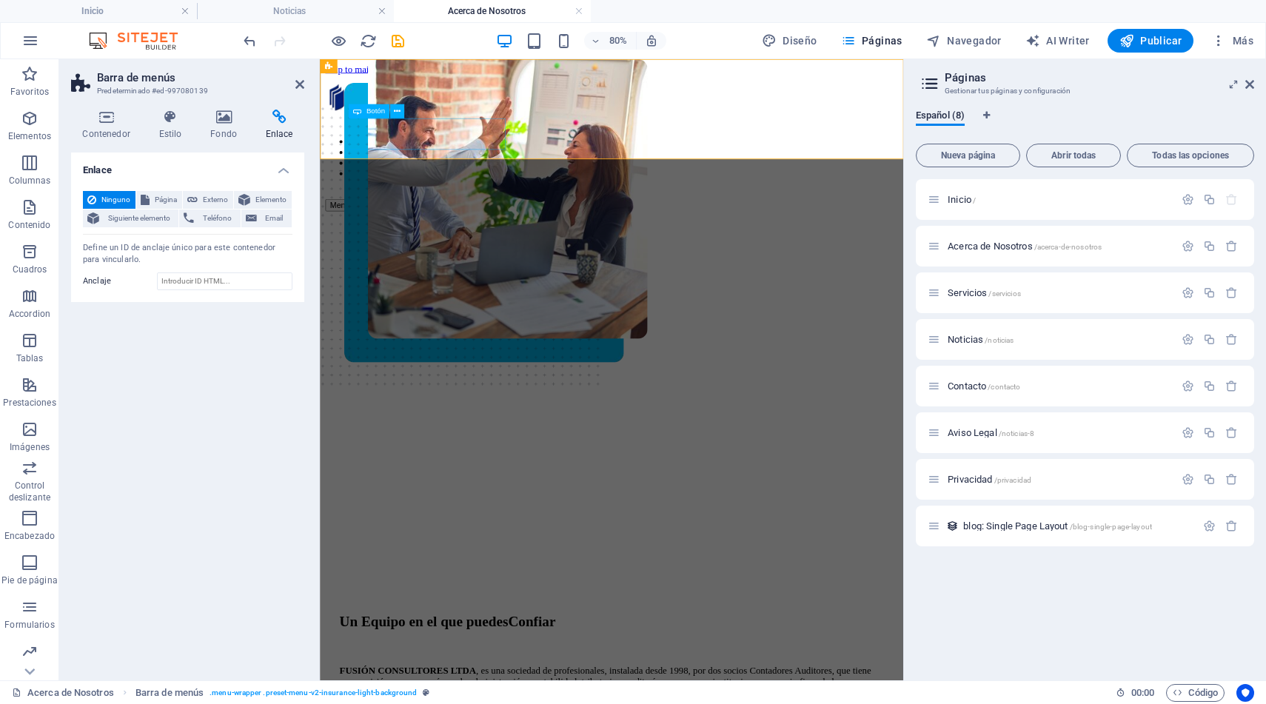
click at [469, 221] on div "AGENDE UNA MEET" at bounding box center [695, 227] width 693 height 13
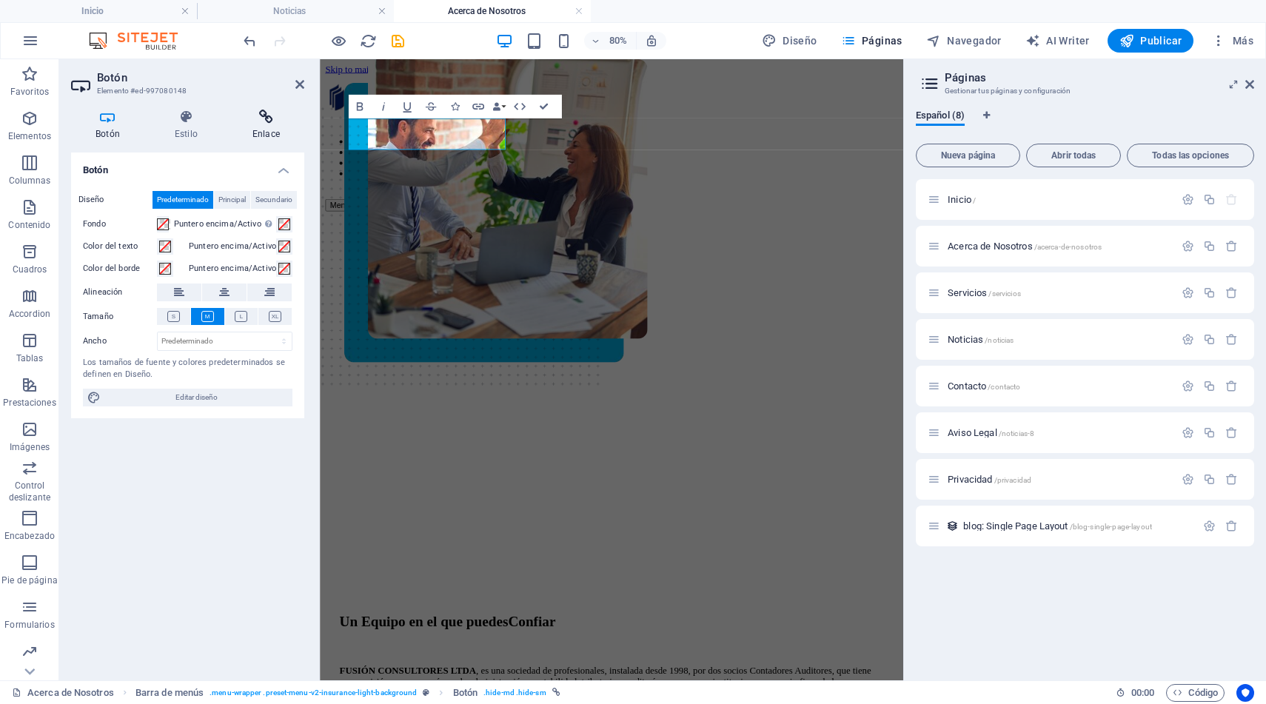
click at [265, 119] on icon at bounding box center [266, 117] width 76 height 15
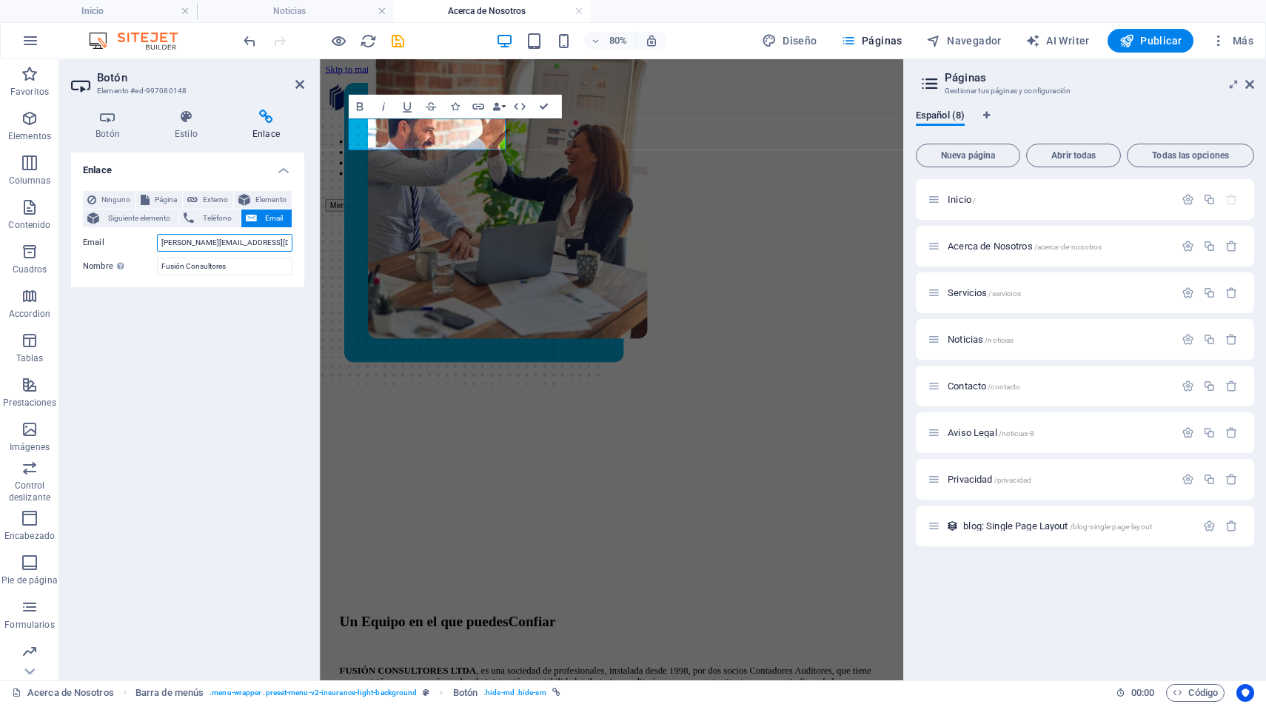
drag, startPoint x: 187, startPoint y: 241, endPoint x: 118, endPoint y: 235, distance: 69.1
click at [118, 235] on div "Email rlecaros@fusionconsultores.cl" at bounding box center [187, 243] width 209 height 18
type input "info@fusionconsultores.cl"
click at [198, 340] on div "Enlace Ninguno Página Externo Elemento Siguiente elemento Teléfono Email Página…" at bounding box center [187, 410] width 233 height 516
click at [528, 249] on div "Un Equipo en el que puedes Confiar FUSIÓN CONSULTORES LTDA , es una sociedad de…" at bounding box center [684, 595] width 717 height 693
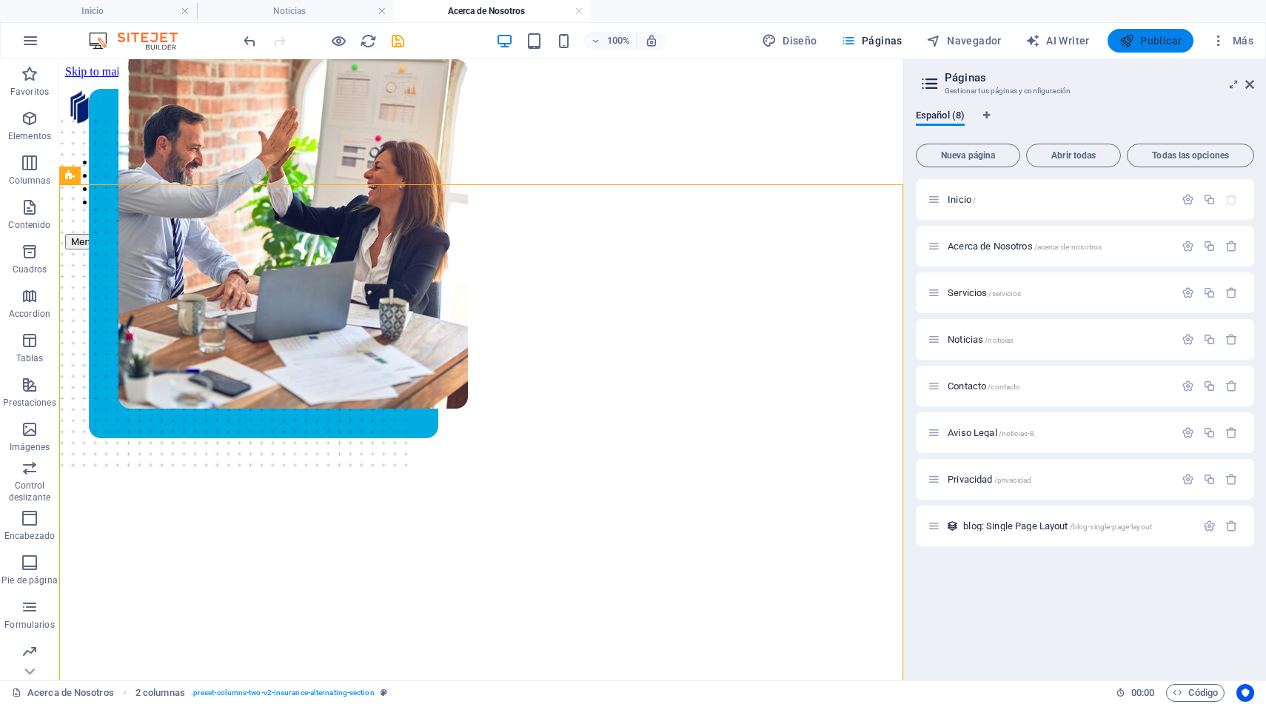
click at [1151, 43] on span "Publicar" at bounding box center [1150, 40] width 63 height 15
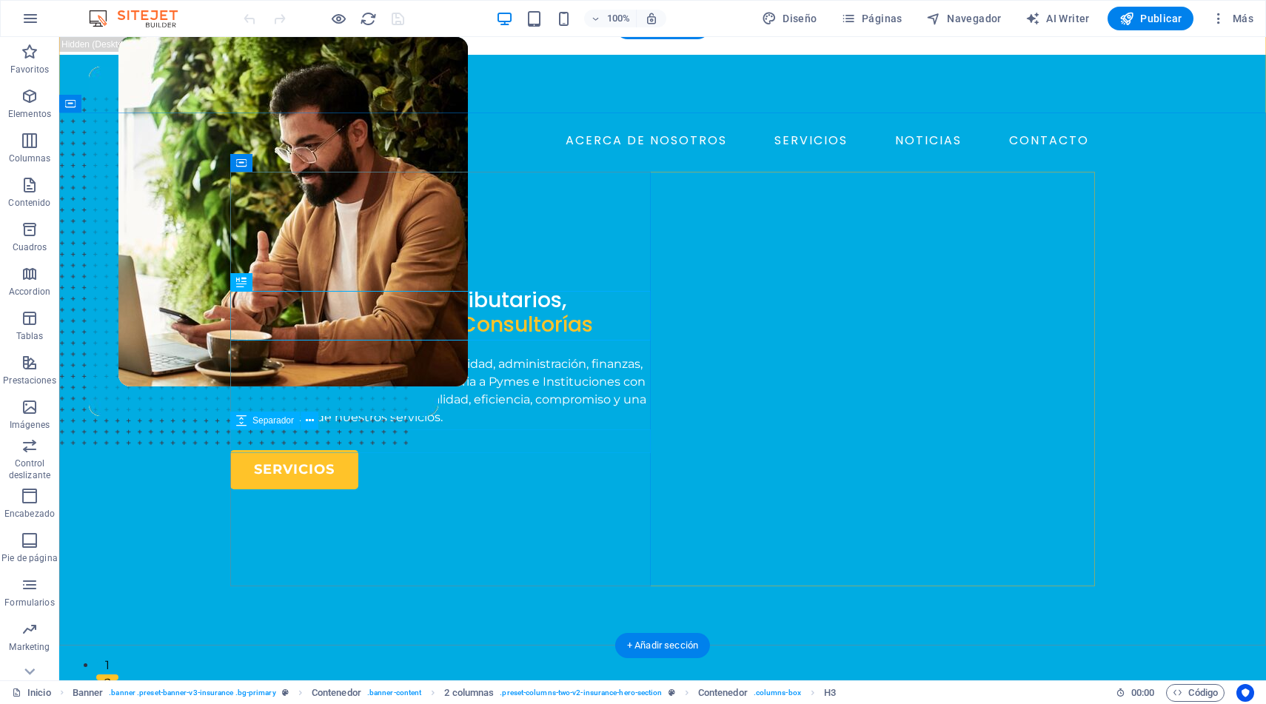
scroll to position [31, 0]
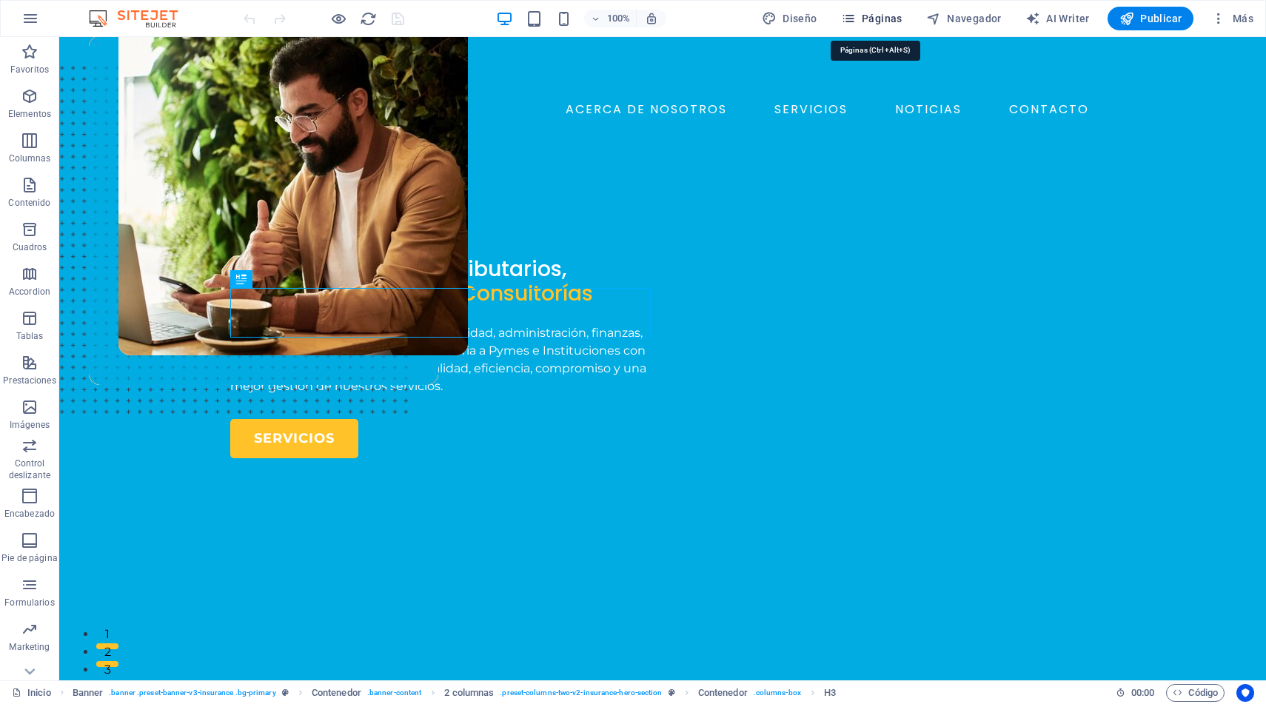
click at [871, 15] on span "Páginas" at bounding box center [871, 18] width 61 height 15
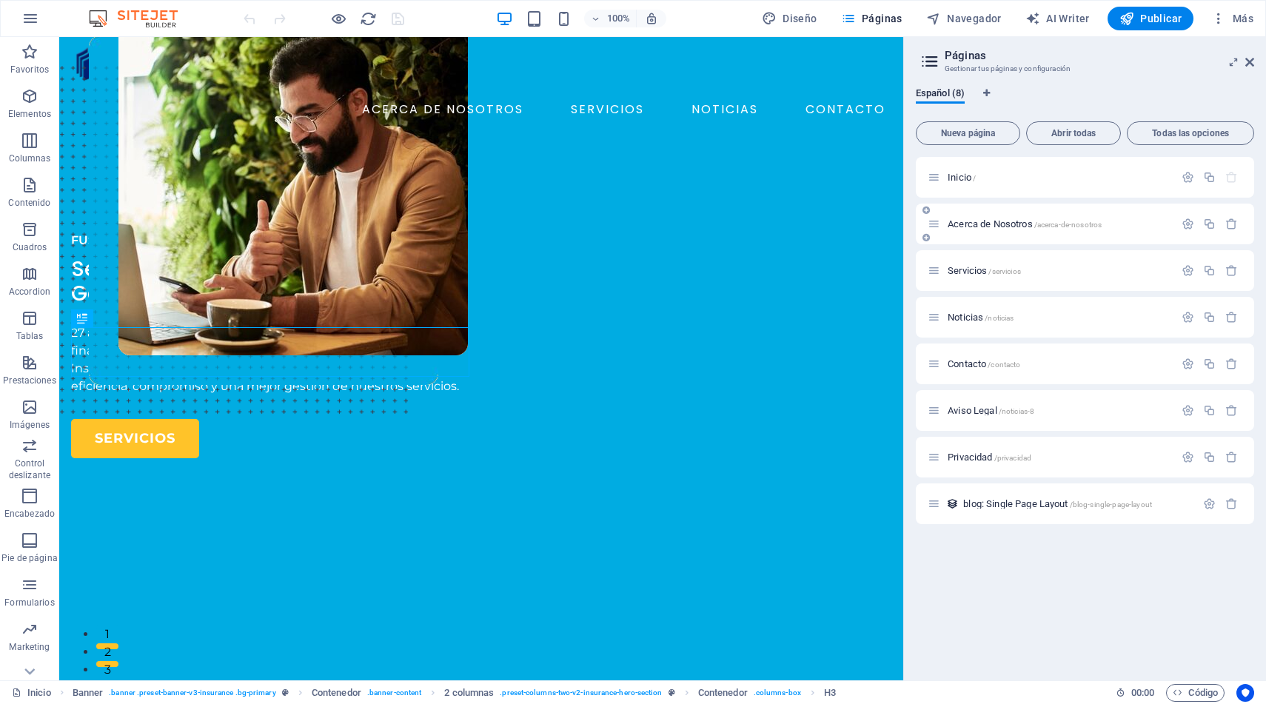
click at [982, 227] on span "Acerca de Nosotros /acerca-de-nosotros" at bounding box center [1024, 223] width 154 height 11
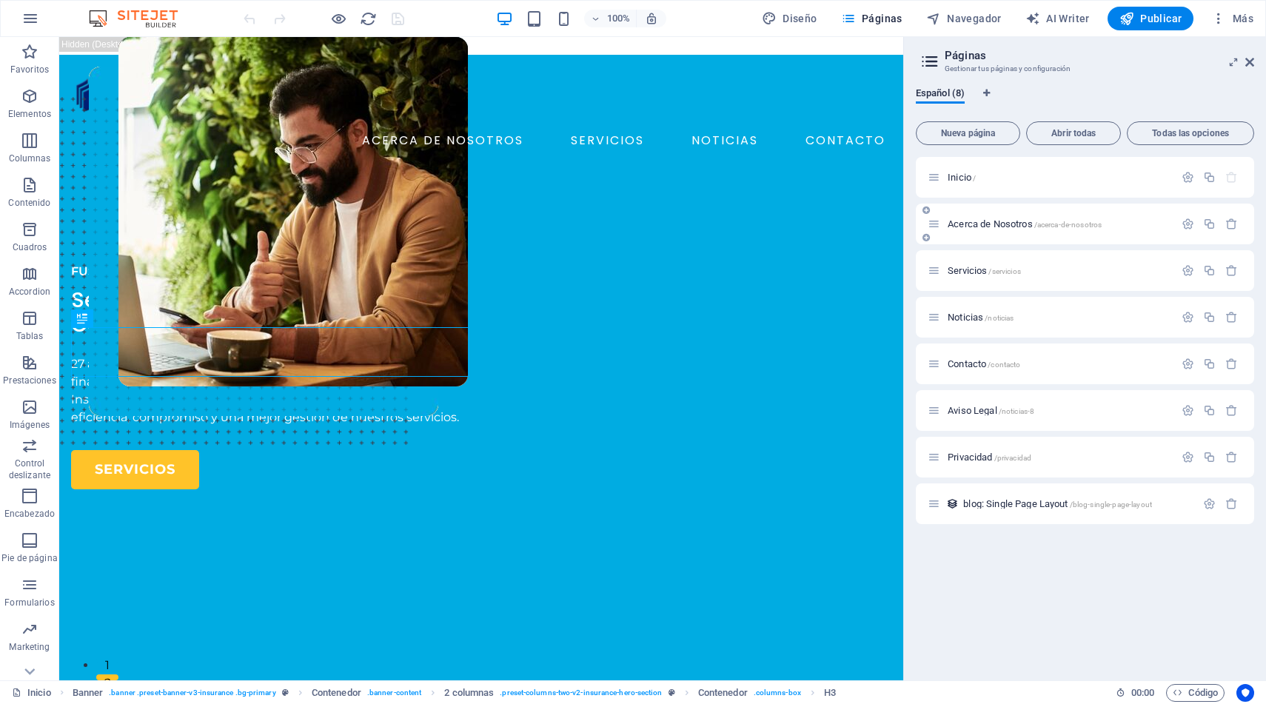
click at [982, 227] on div "Acerca de Nosotros /acerca-de-nosotros" at bounding box center [1084, 224] width 338 height 41
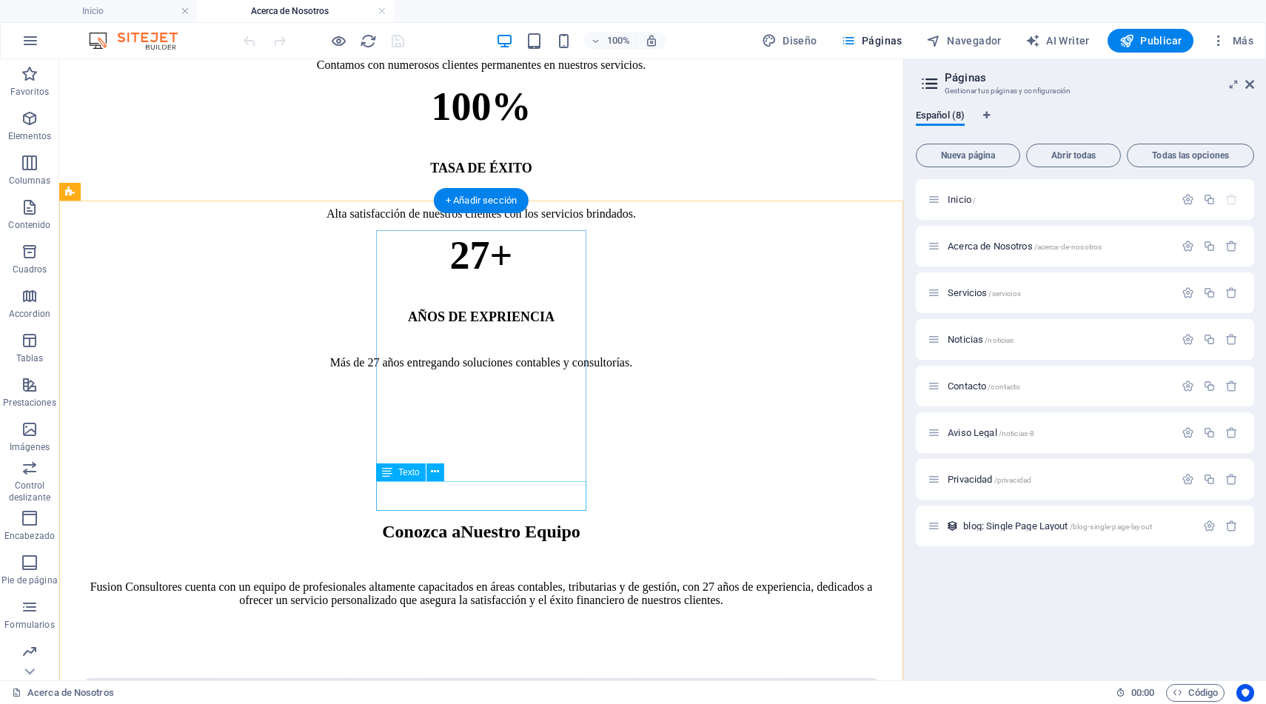
scroll to position [1058, 0]
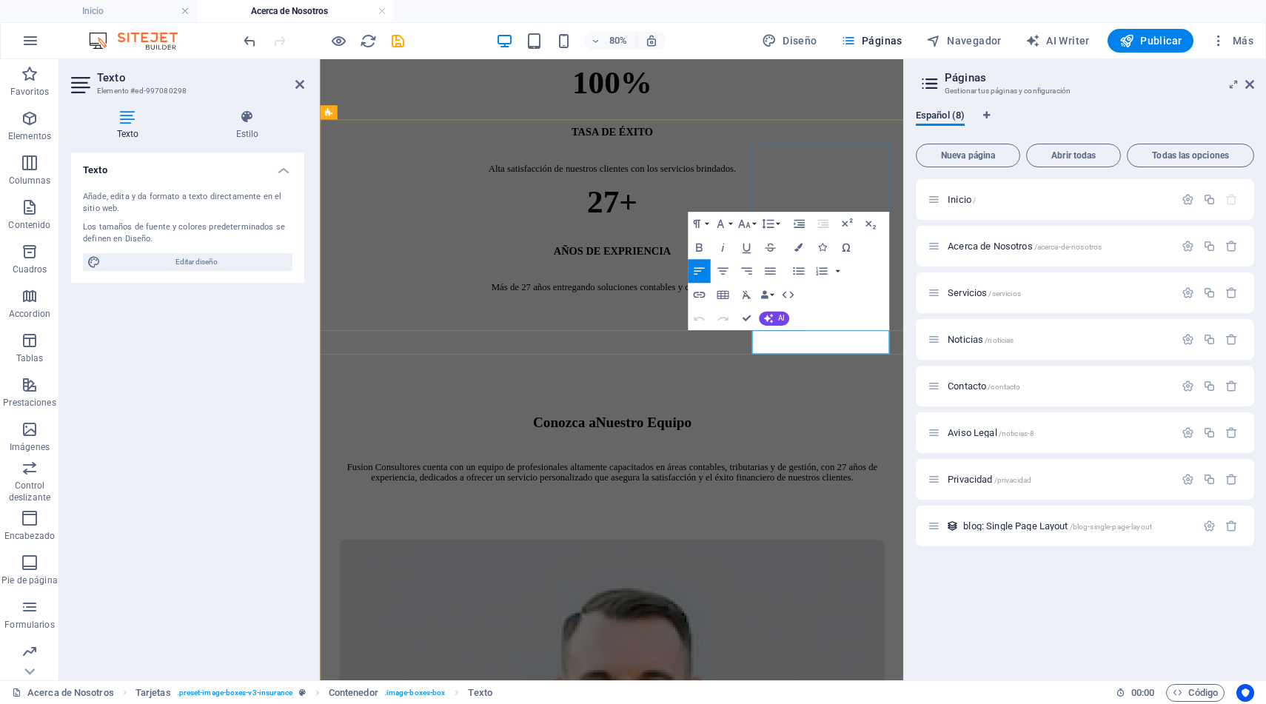
click at [721, 269] on icon "button" at bounding box center [722, 271] width 14 height 14
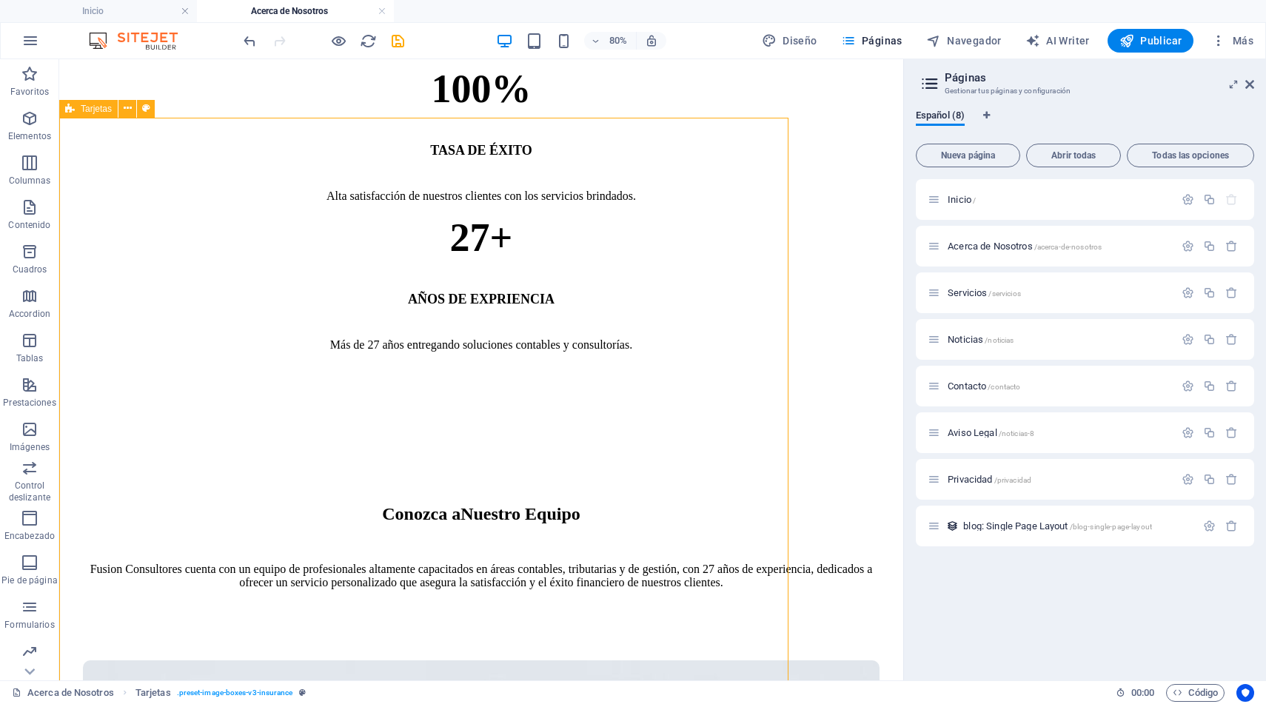
scroll to position [1092, 0]
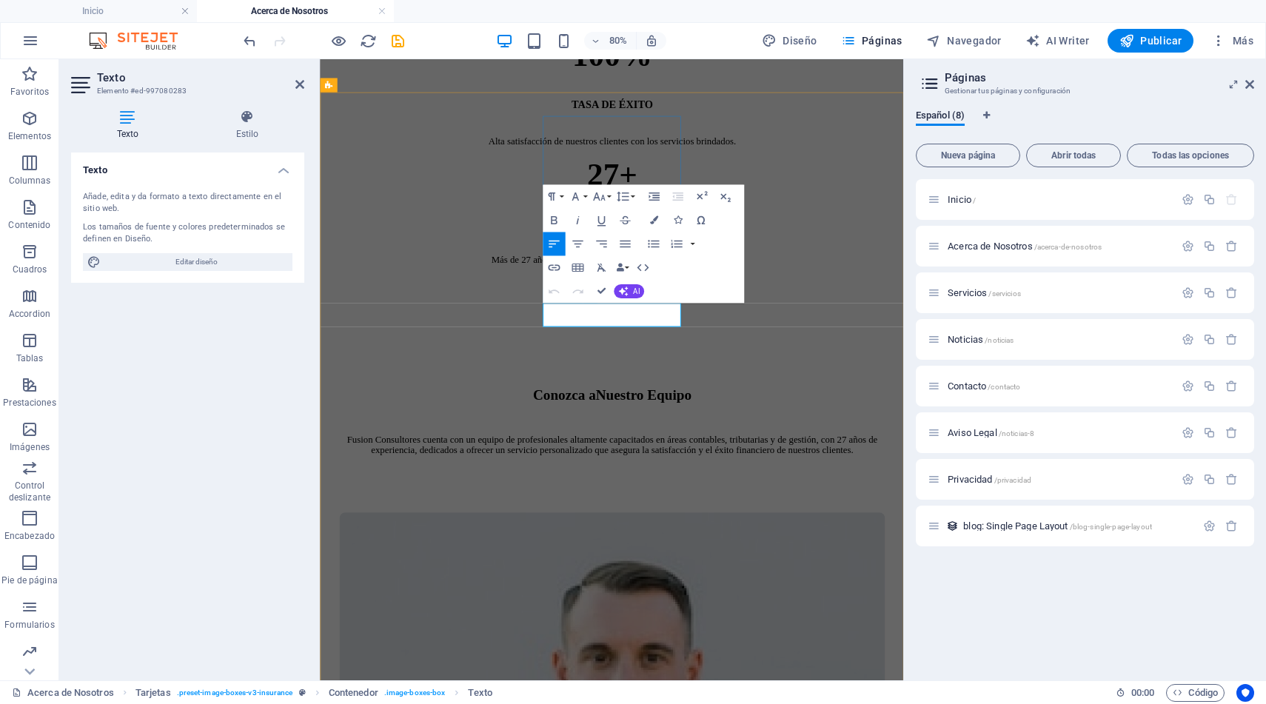
click at [577, 241] on icon "button" at bounding box center [577, 244] width 10 height 7
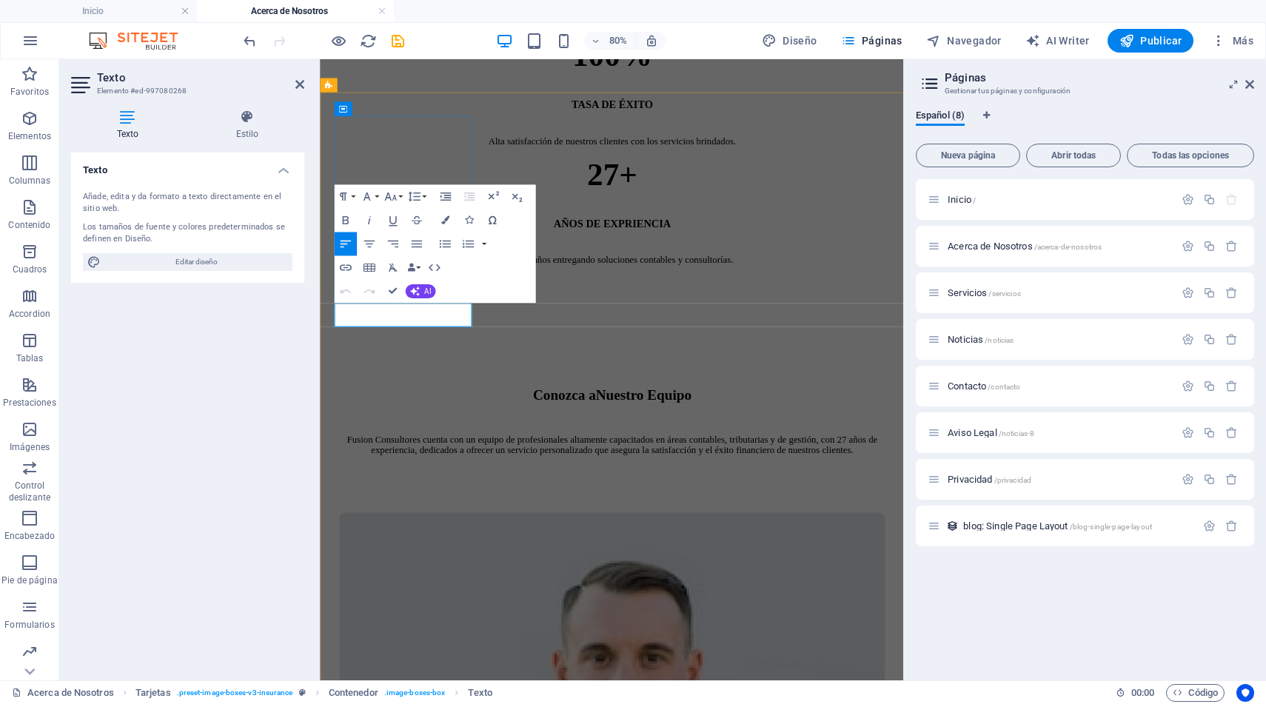
click at [370, 243] on icon "button" at bounding box center [368, 244] width 10 height 7
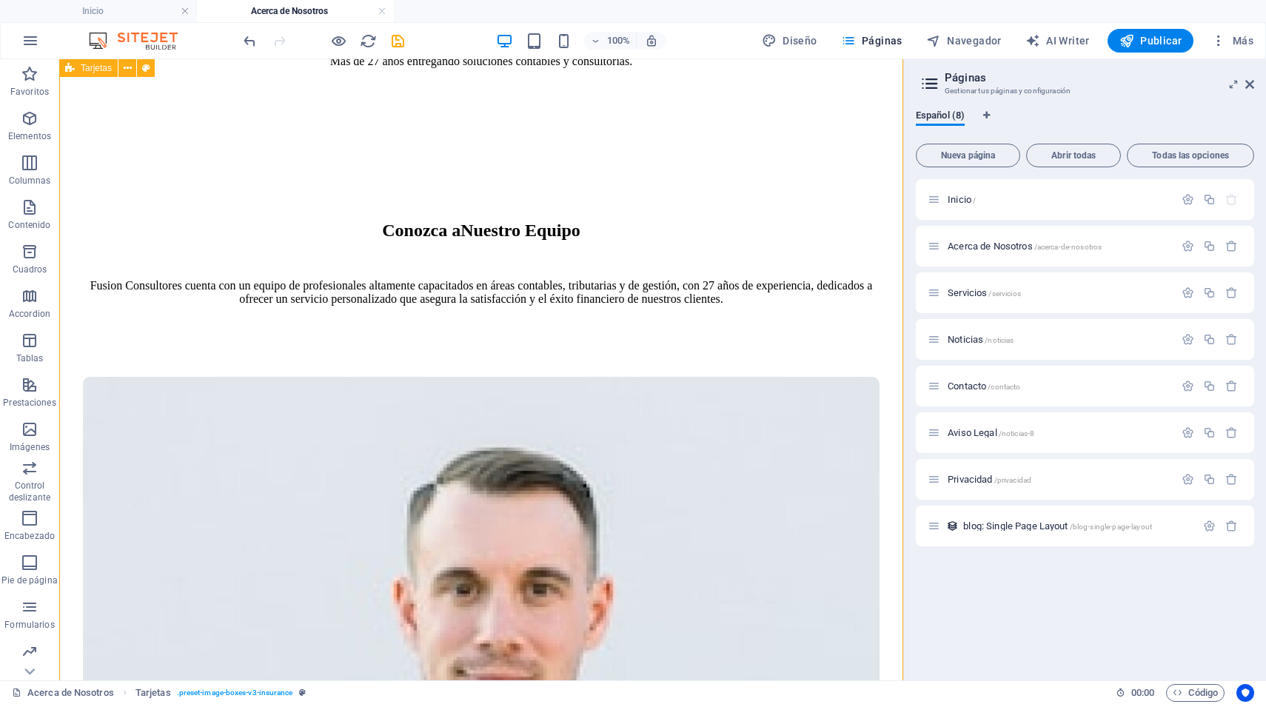
scroll to position [1360, 0]
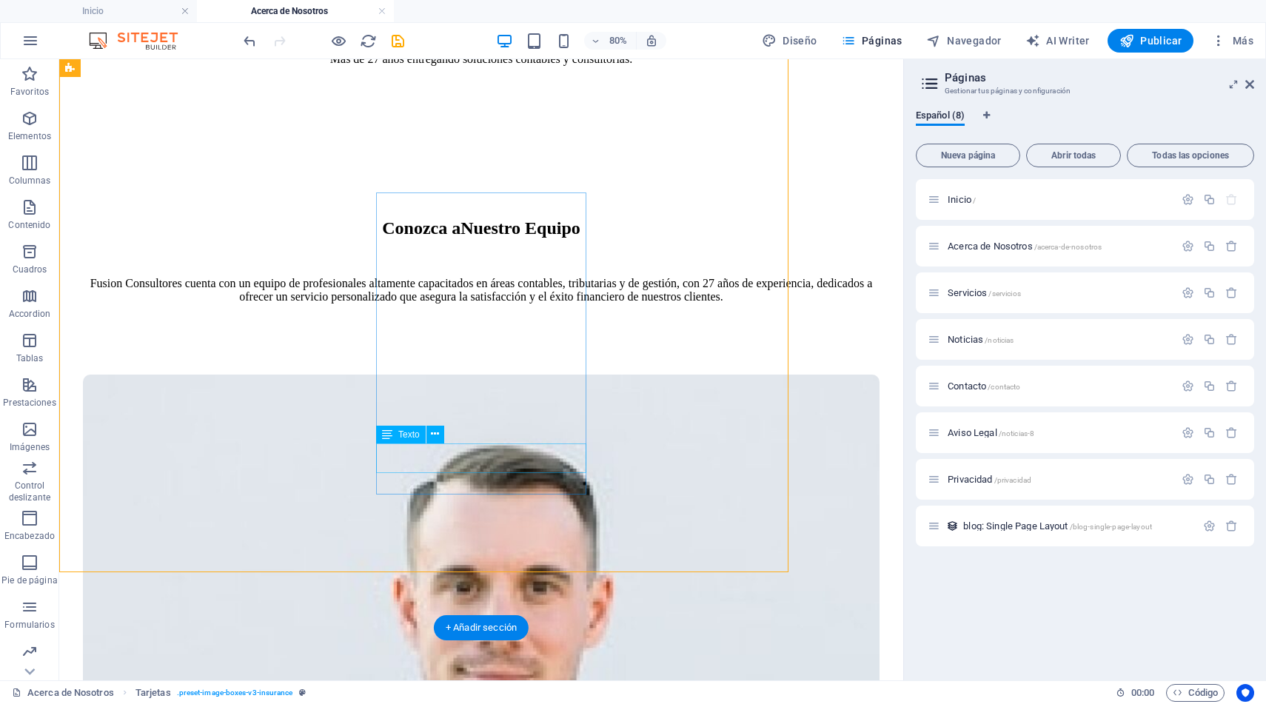
scroll to position [1415, 0]
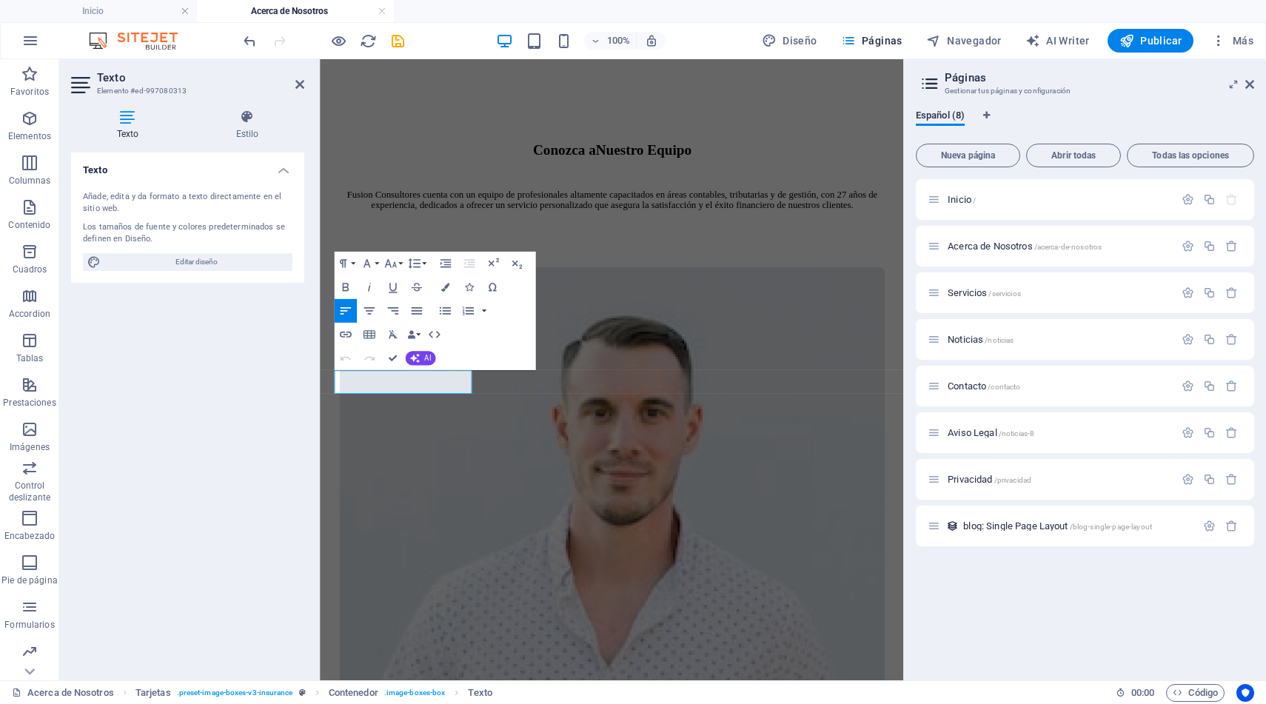
scroll to position [1377, 0]
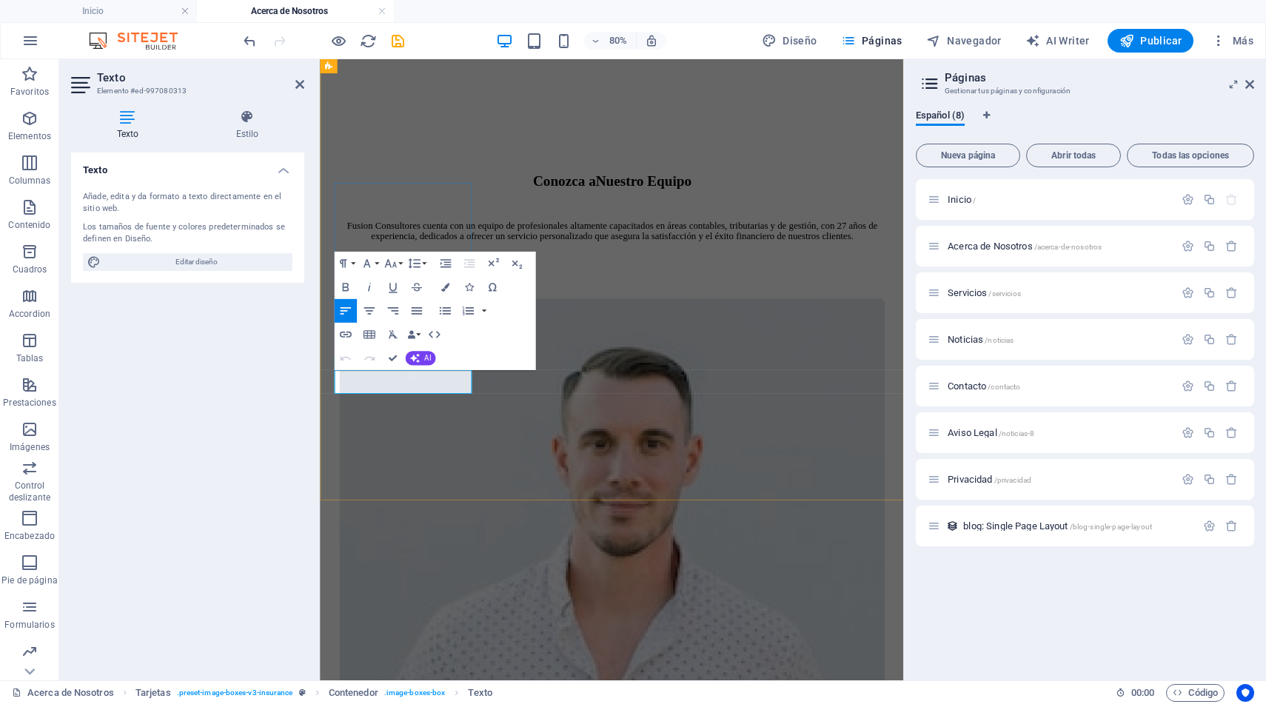
click at [369, 309] on icon "button" at bounding box center [369, 311] width 14 height 14
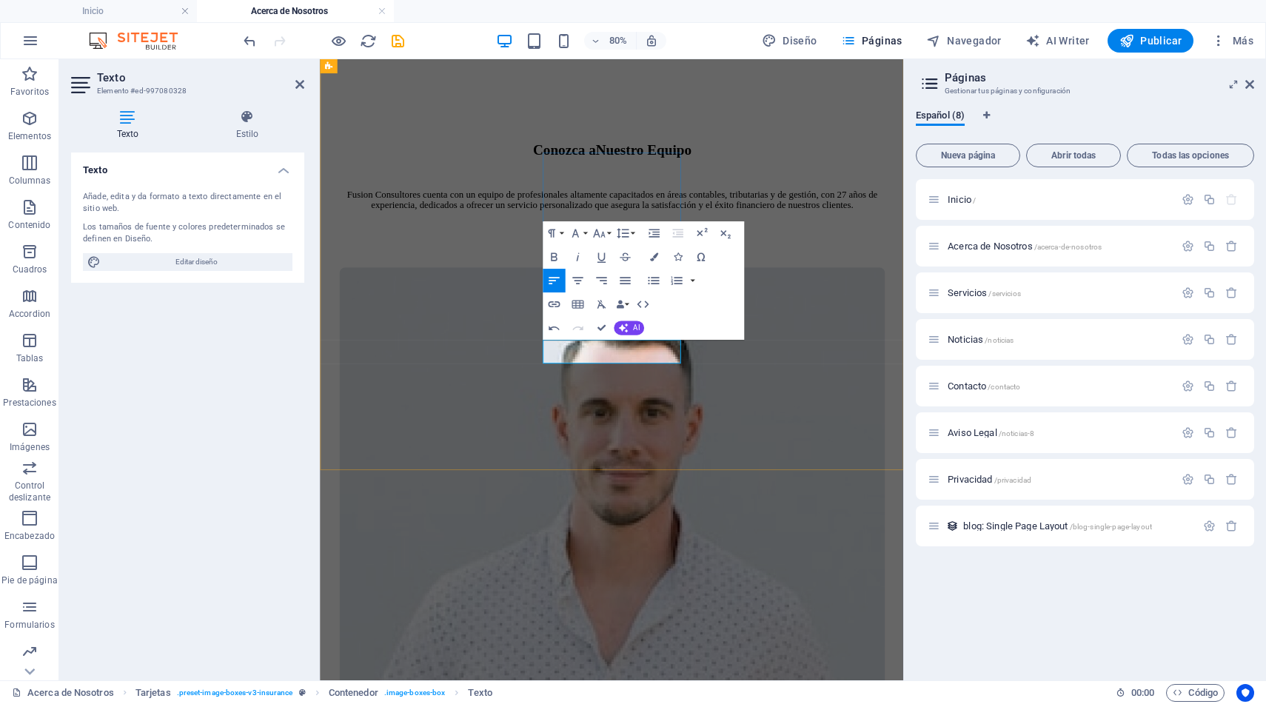
click at [580, 278] on icon "button" at bounding box center [577, 280] width 10 height 7
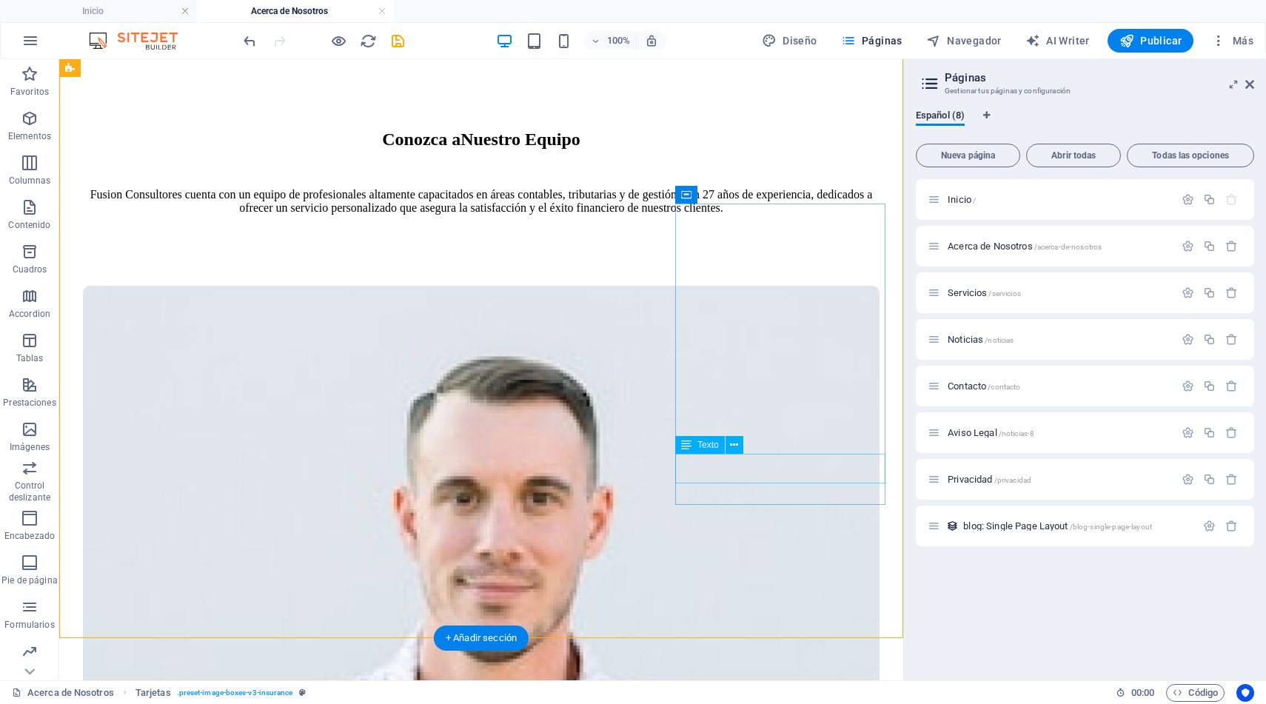
scroll to position [1405, 0]
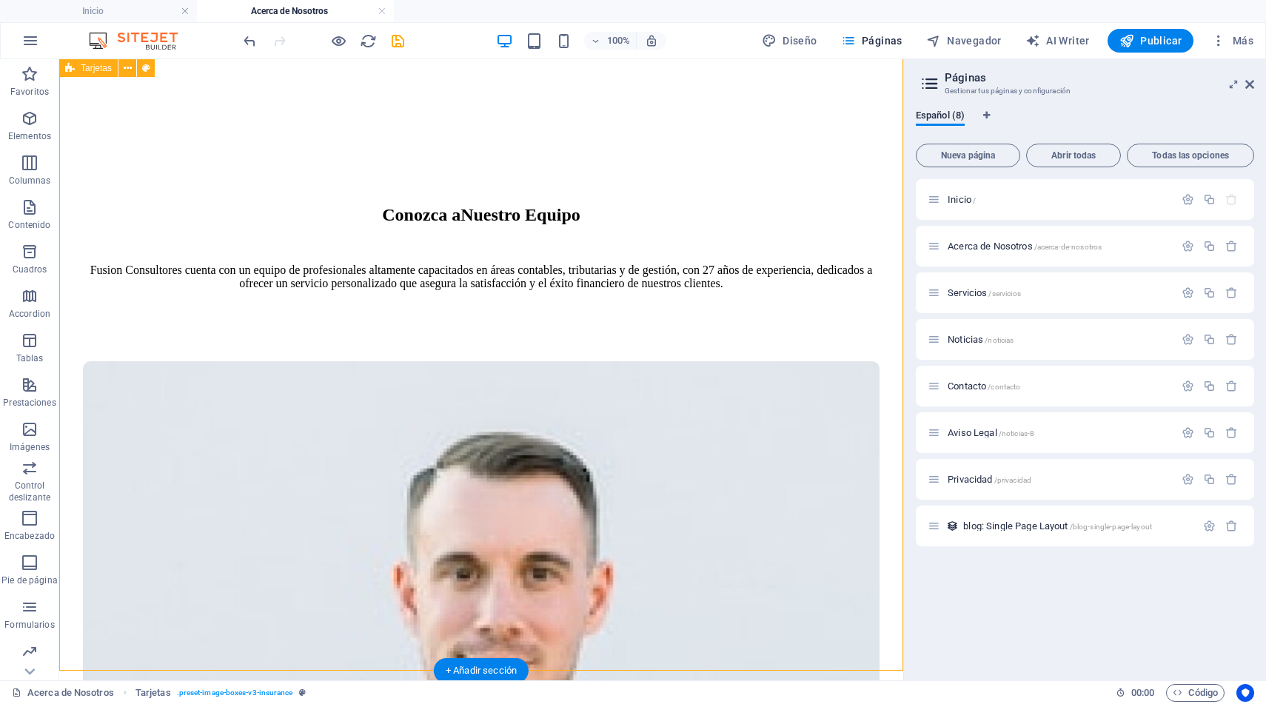
scroll to position [1373, 0]
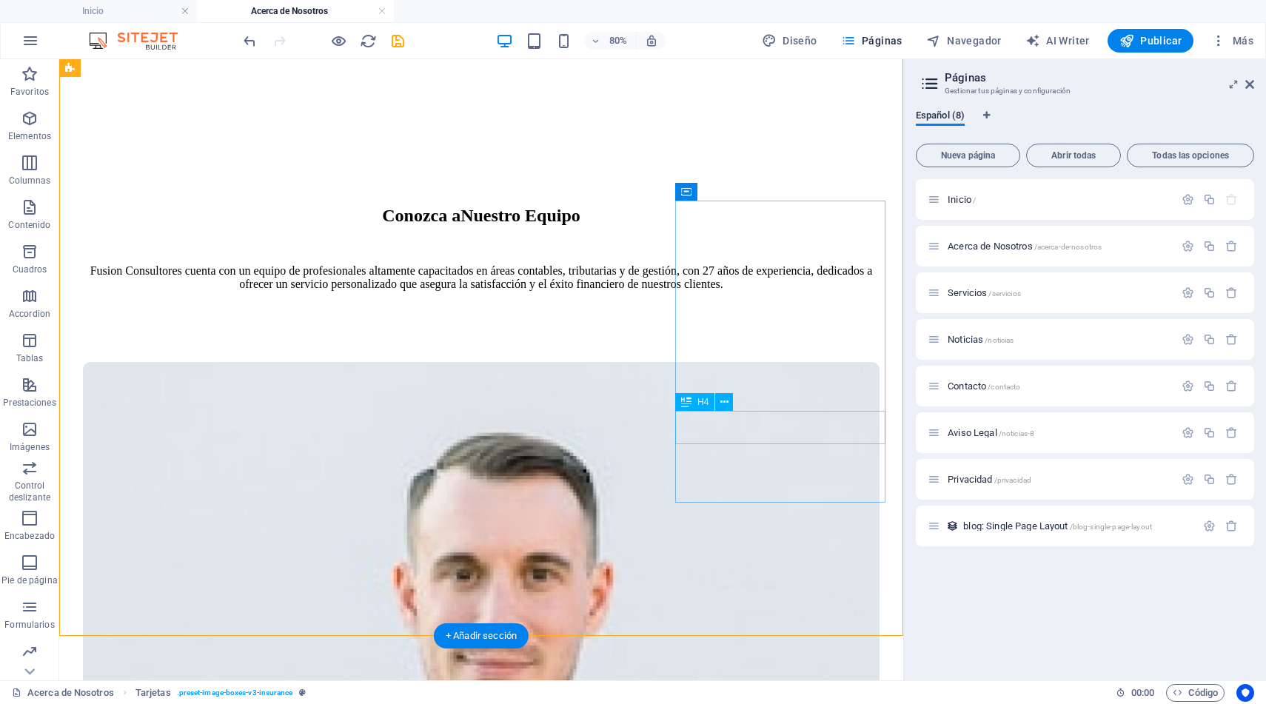
scroll to position [1407, 0]
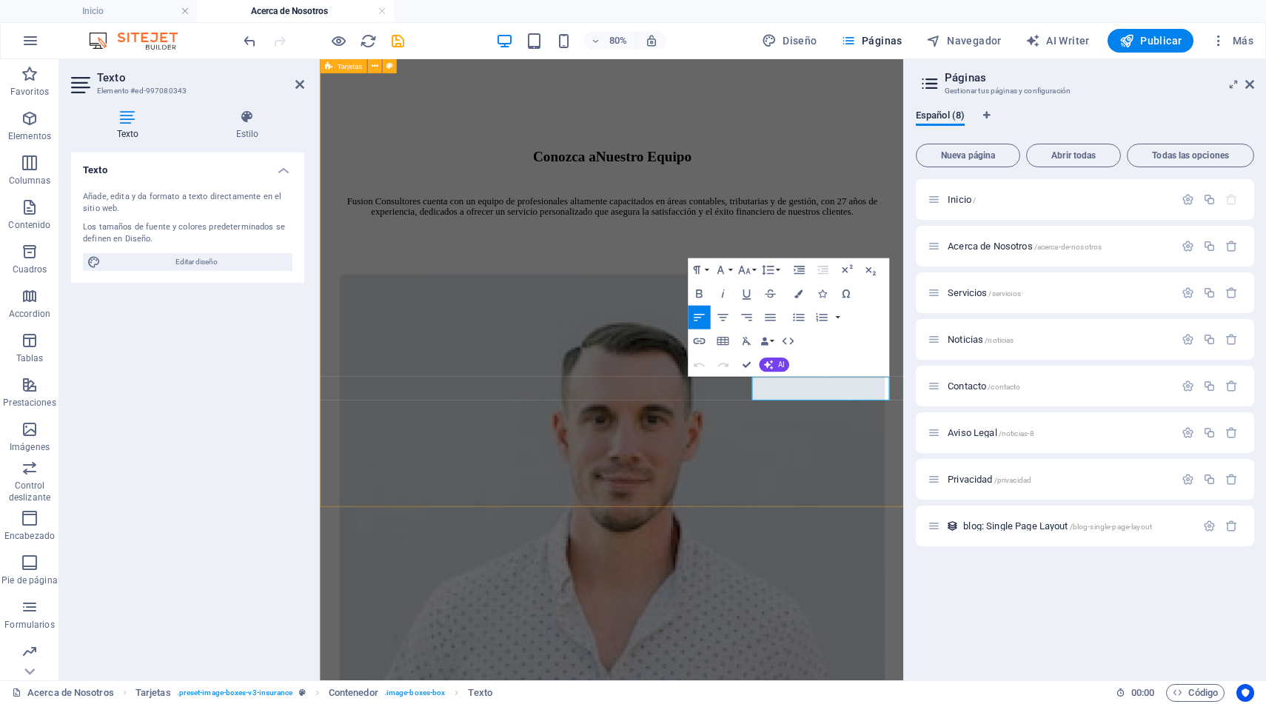
scroll to position [1368, 0]
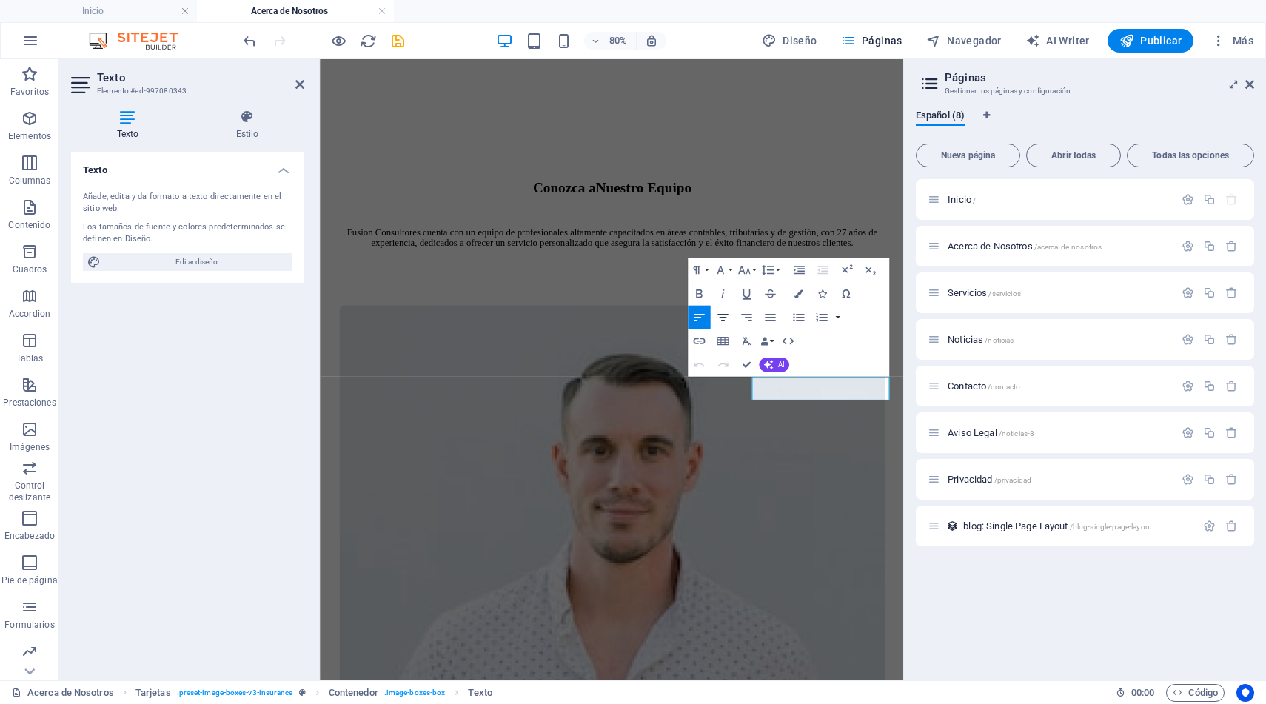
click at [723, 316] on icon "button" at bounding box center [722, 317] width 14 height 14
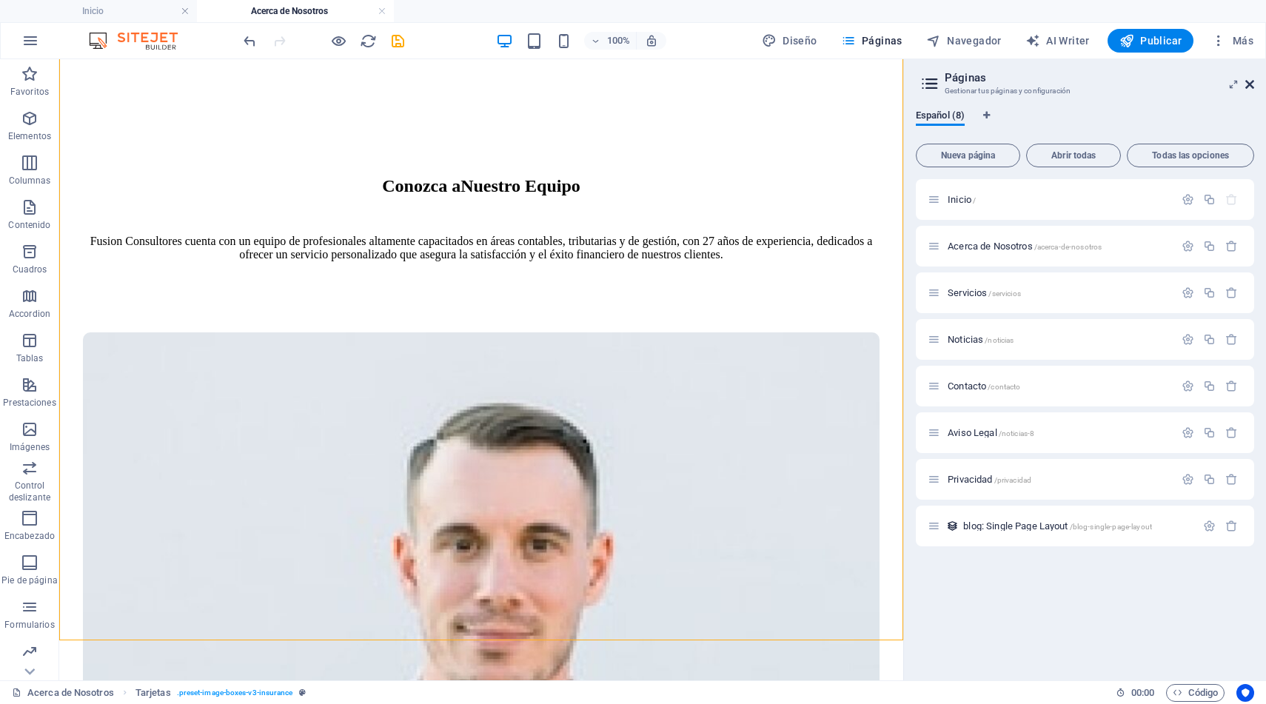
click at [1249, 85] on icon at bounding box center [1249, 84] width 9 height 12
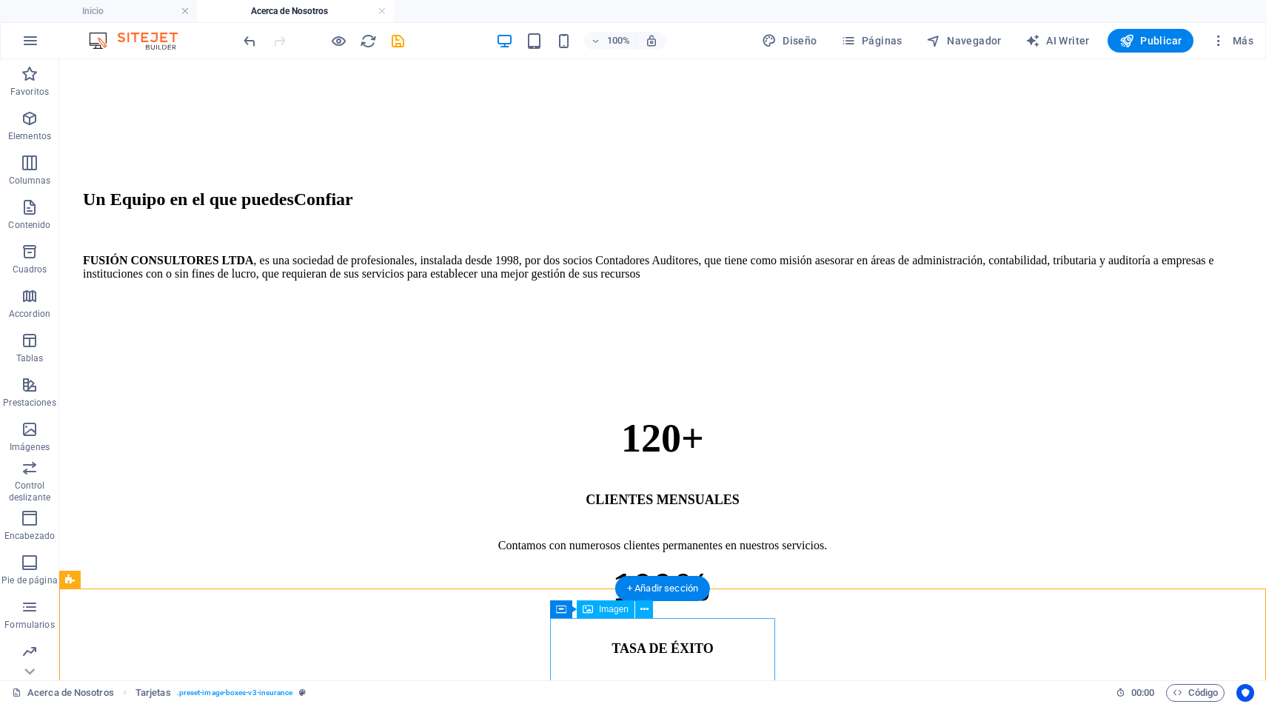
scroll to position [540, 0]
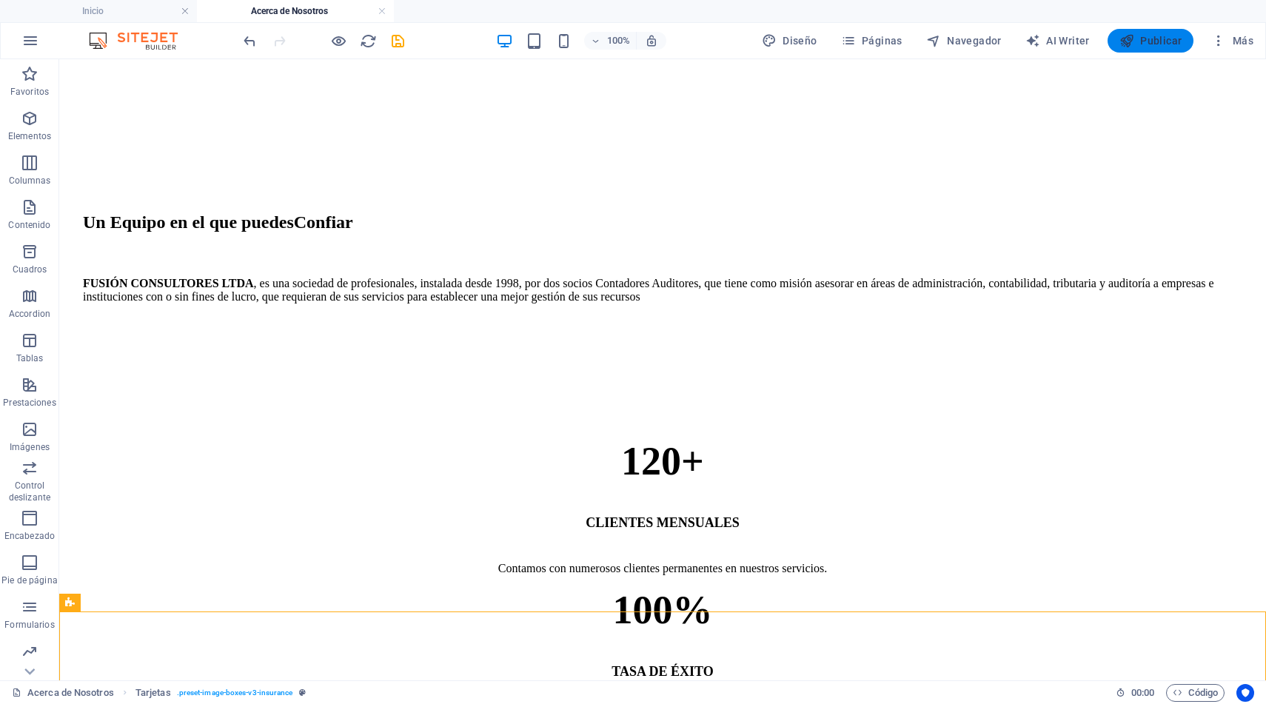
click at [1149, 35] on span "Publicar" at bounding box center [1150, 40] width 63 height 15
